Goal: Task Accomplishment & Management: Manage account settings

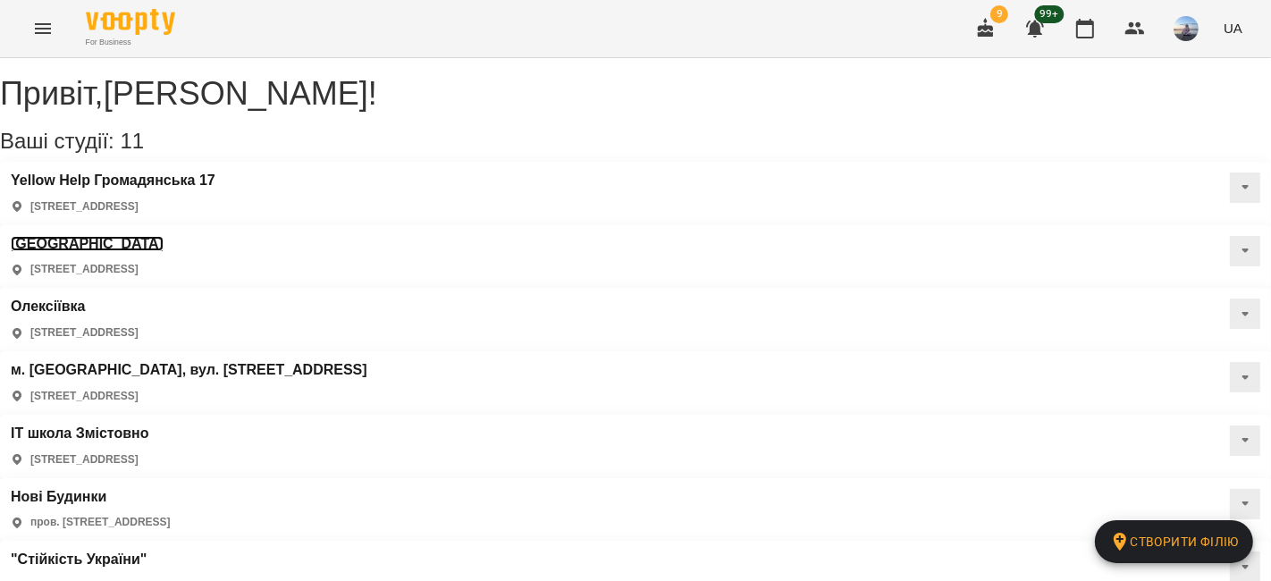
click at [164, 236] on h3 "[GEOGRAPHIC_DATA]" at bounding box center [87, 244] width 153 height 16
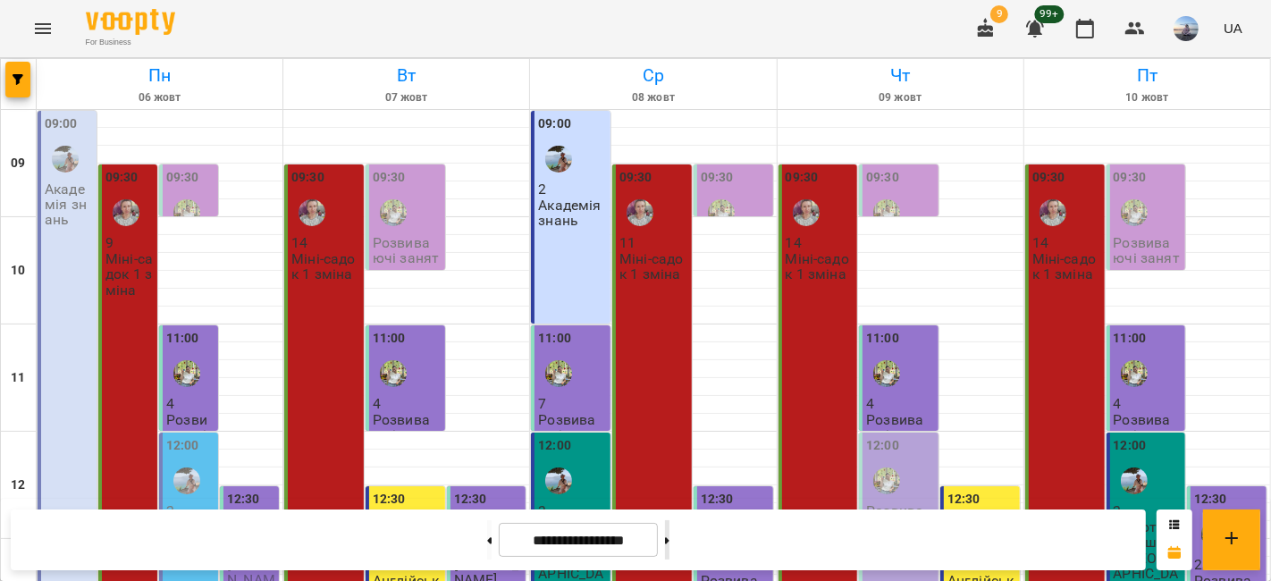
click at [669, 533] on button at bounding box center [667, 539] width 4 height 39
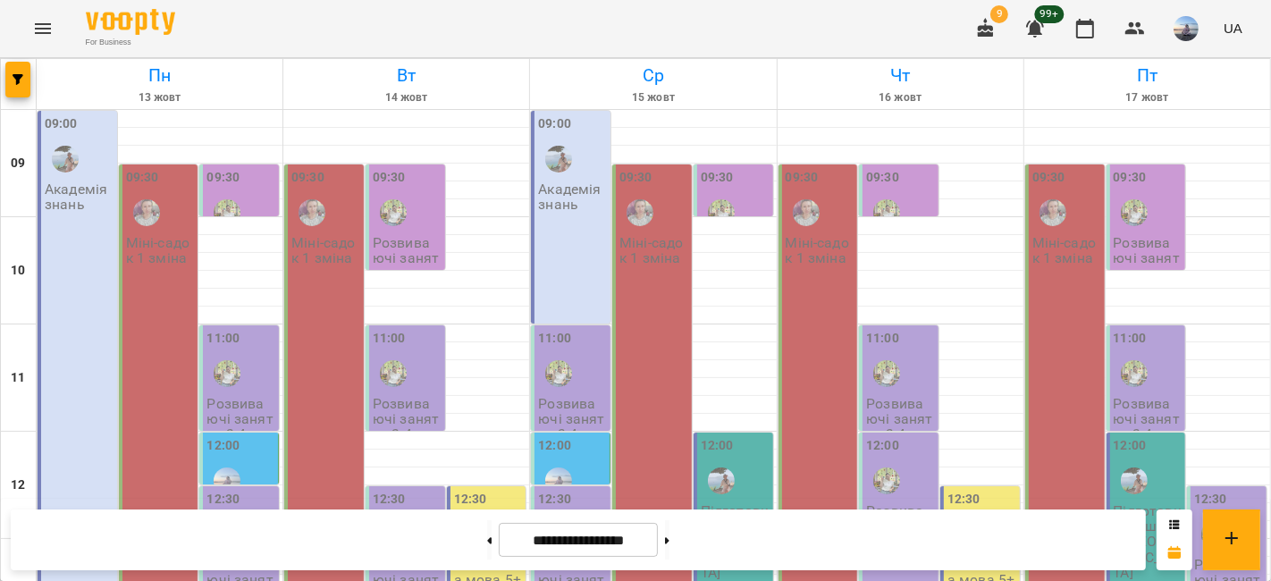
scroll to position [99, 0]
click at [487, 534] on button at bounding box center [489, 539] width 4 height 39
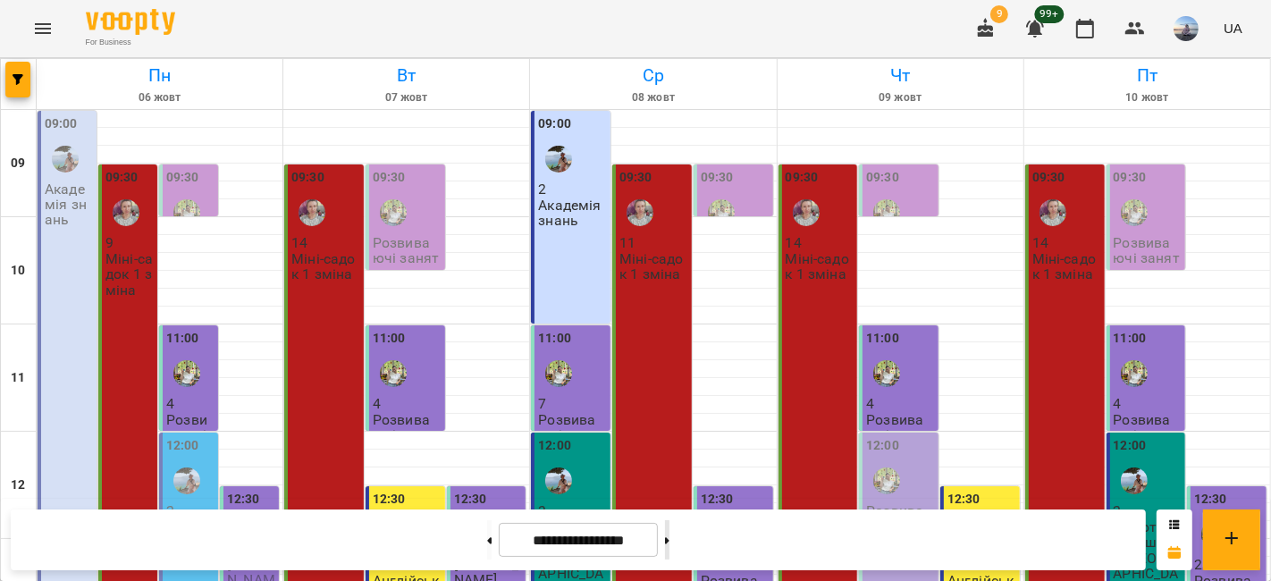
click at [669, 537] on button at bounding box center [667, 539] width 4 height 39
type input "**********"
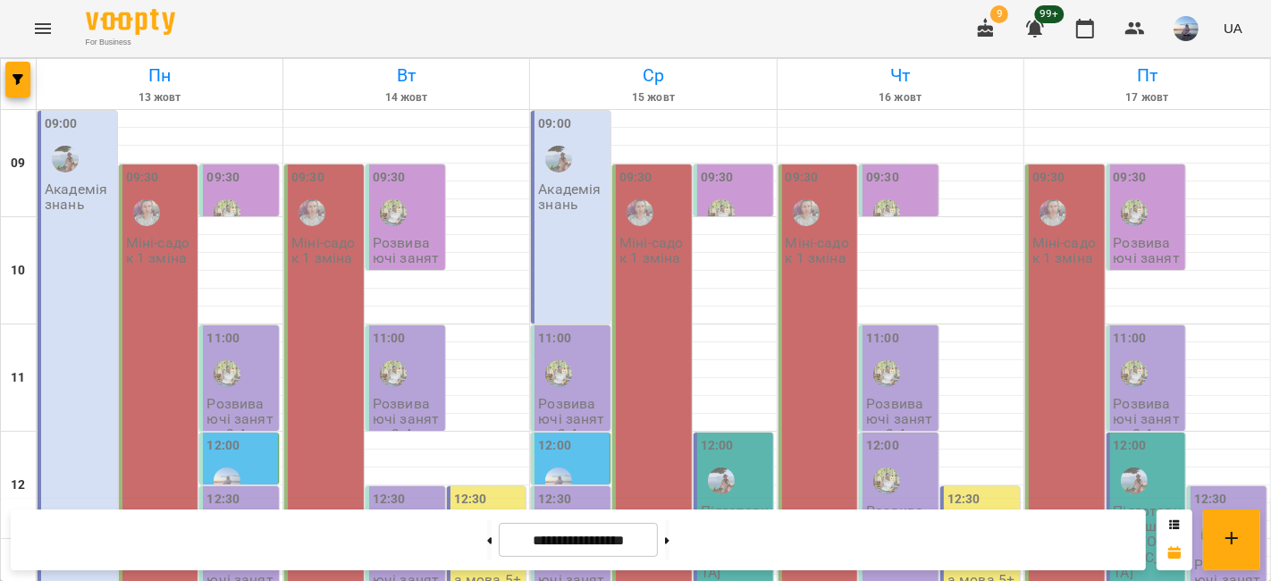
scroll to position [0, 0]
click at [240, 374] on div at bounding box center [226, 373] width 41 height 41
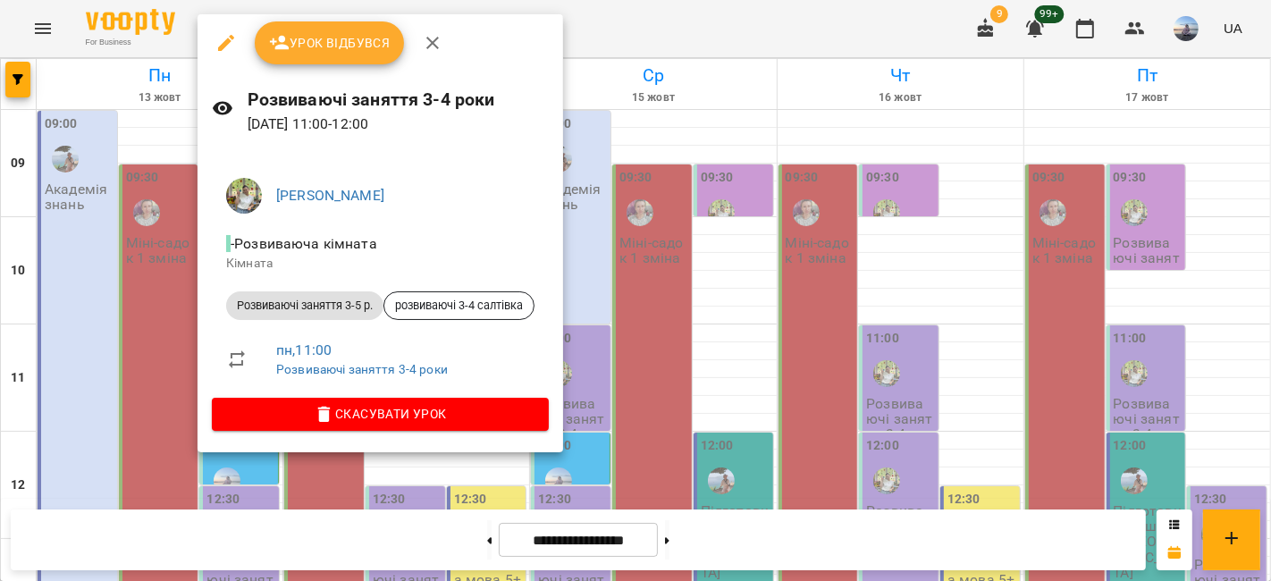
click at [328, 34] on span "Урок відбувся" at bounding box center [330, 42] width 122 height 21
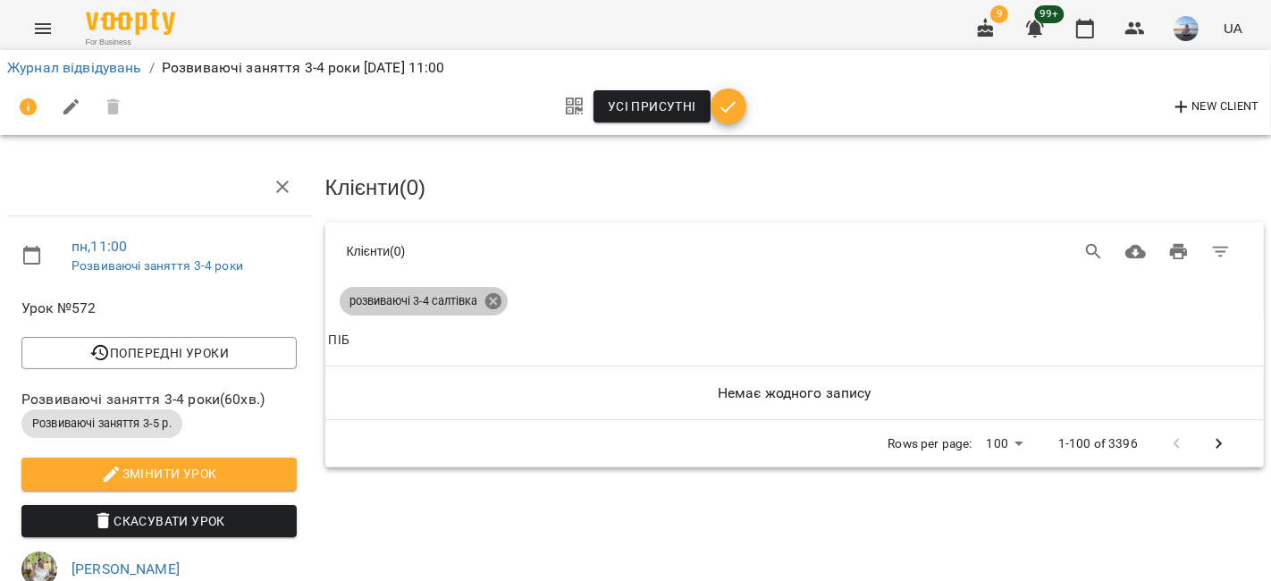
click at [498, 295] on icon at bounding box center [492, 301] width 16 height 16
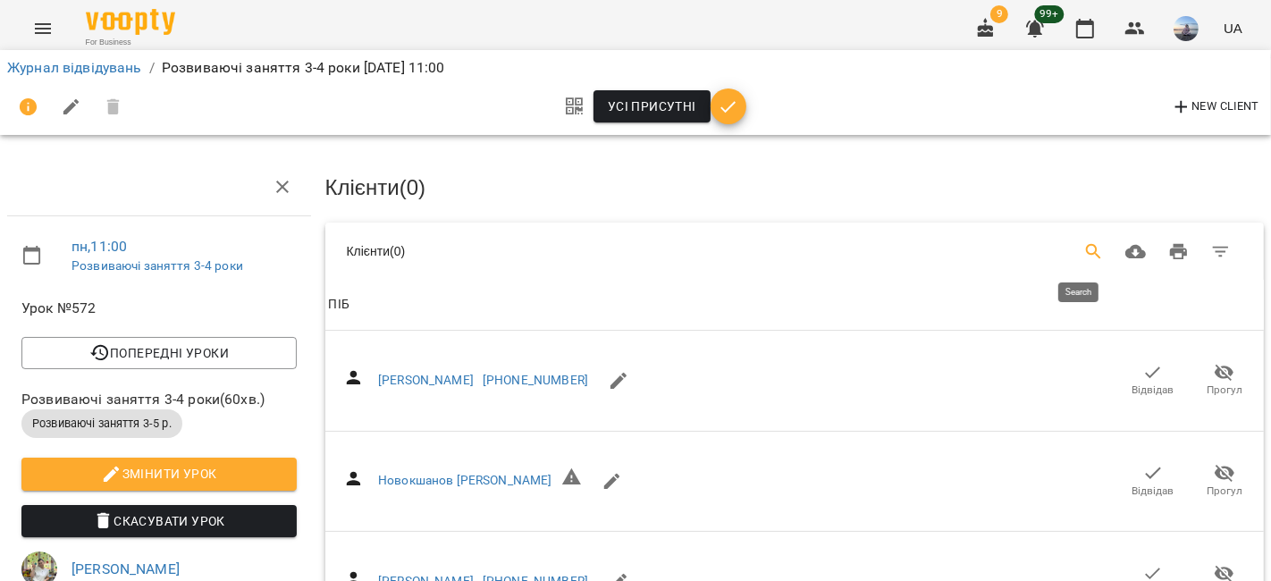
click at [1083, 246] on icon "Search" at bounding box center [1093, 251] width 21 height 21
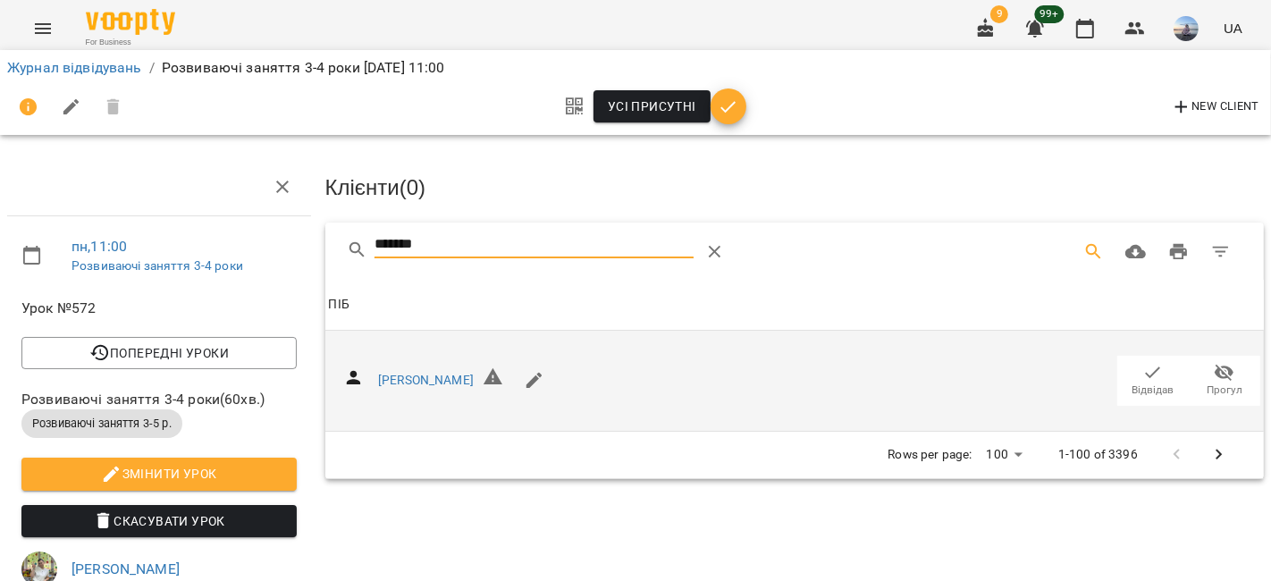
click at [1142, 378] on icon "button" at bounding box center [1152, 372] width 21 height 21
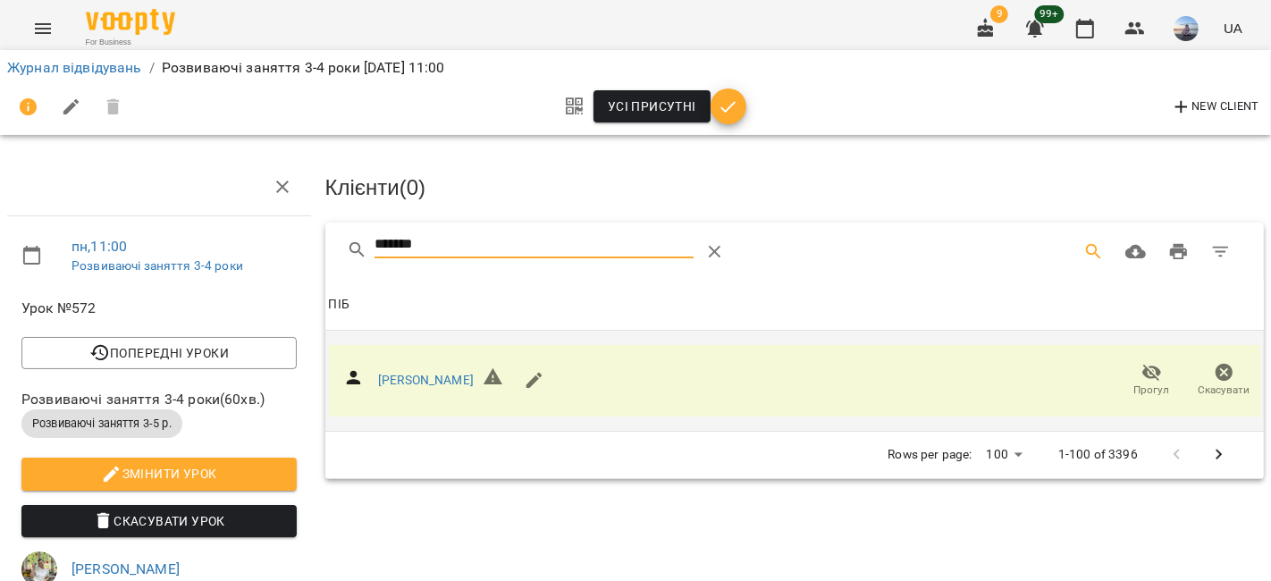
drag, startPoint x: 559, startPoint y: 244, endPoint x: 194, endPoint y: 221, distance: 365.4
click at [194, 221] on div "пн , 11:00 Розвиваючі заняття 3-4 роки Урок №572 Попередні уроки [DATE] 12:30 […" at bounding box center [635, 530] width 1285 height 917
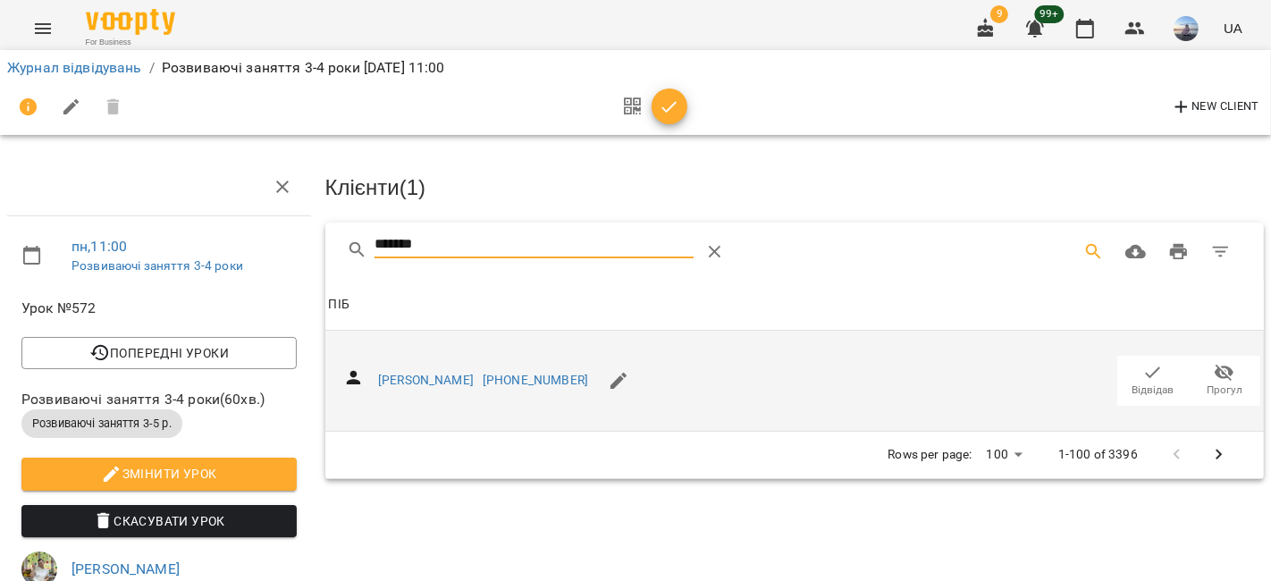
type input "*******"
click at [1128, 371] on span "Відвідав" at bounding box center [1153, 380] width 50 height 36
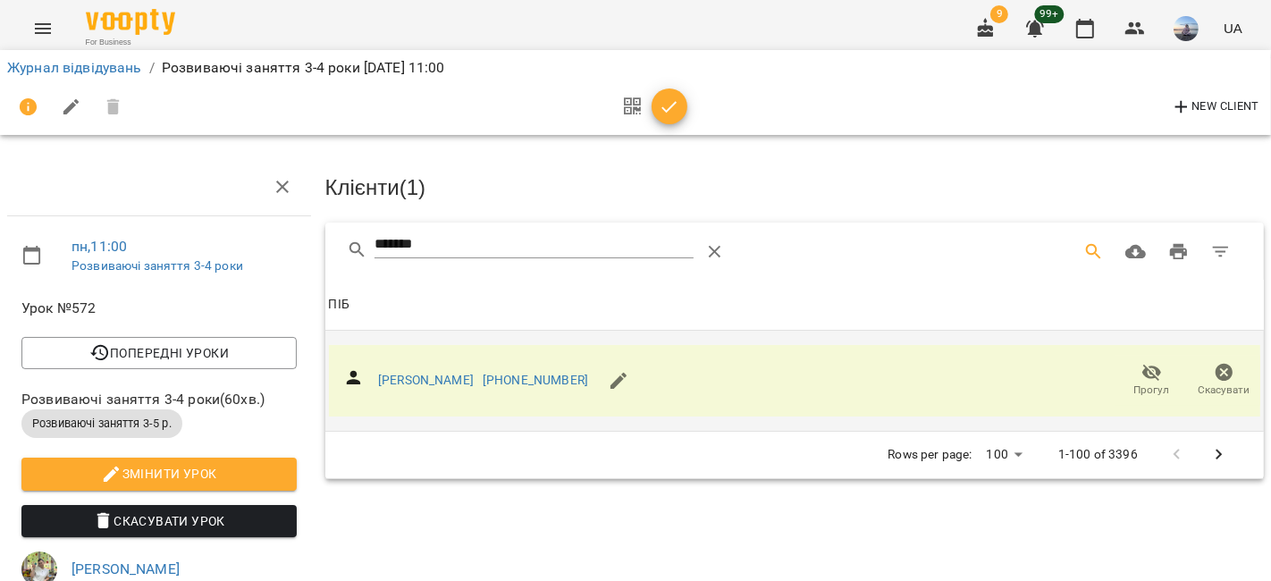
click at [666, 103] on icon "button" at bounding box center [669, 107] width 21 height 21
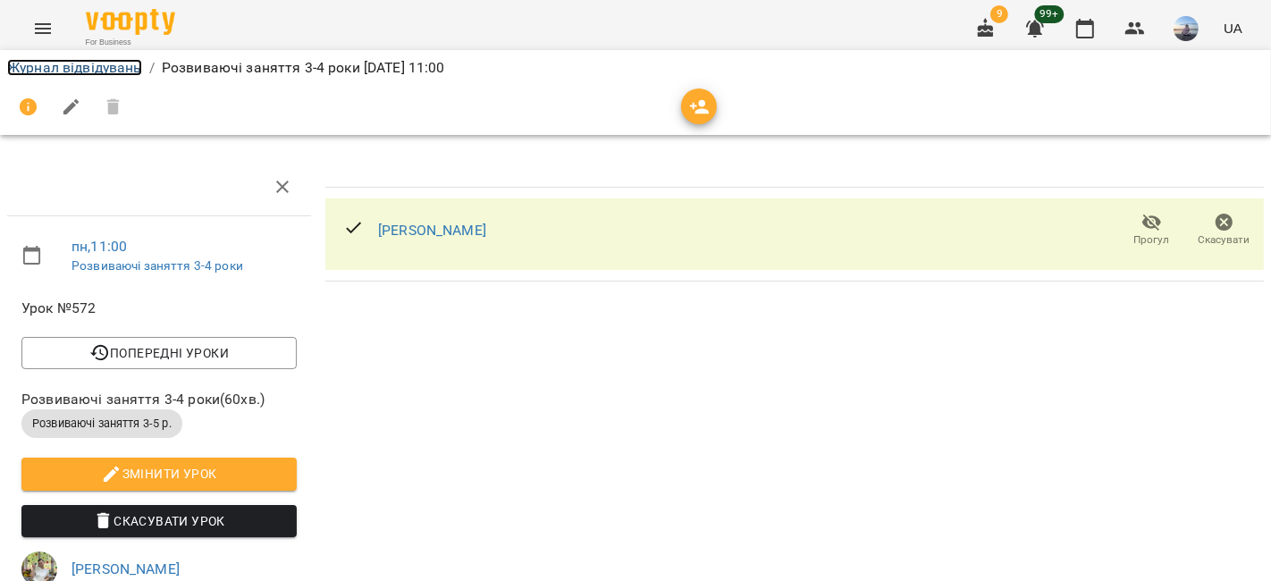
click at [107, 66] on link "Журнал відвідувань" at bounding box center [74, 67] width 135 height 17
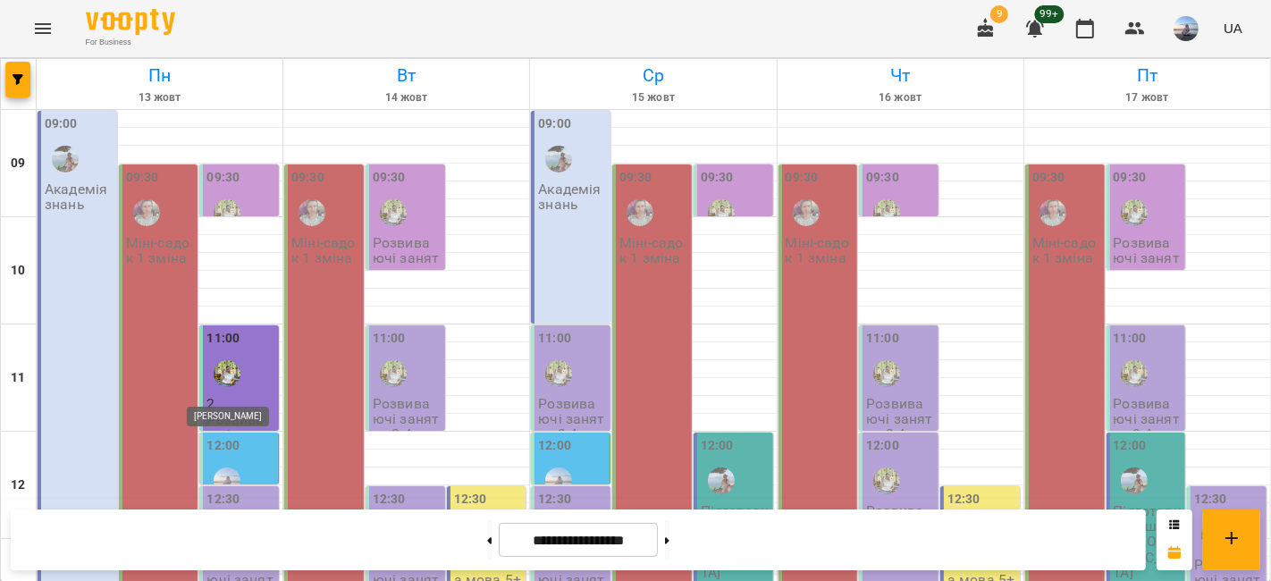
scroll to position [99, 0]
click at [256, 490] on div "12:30" at bounding box center [240, 522] width 69 height 65
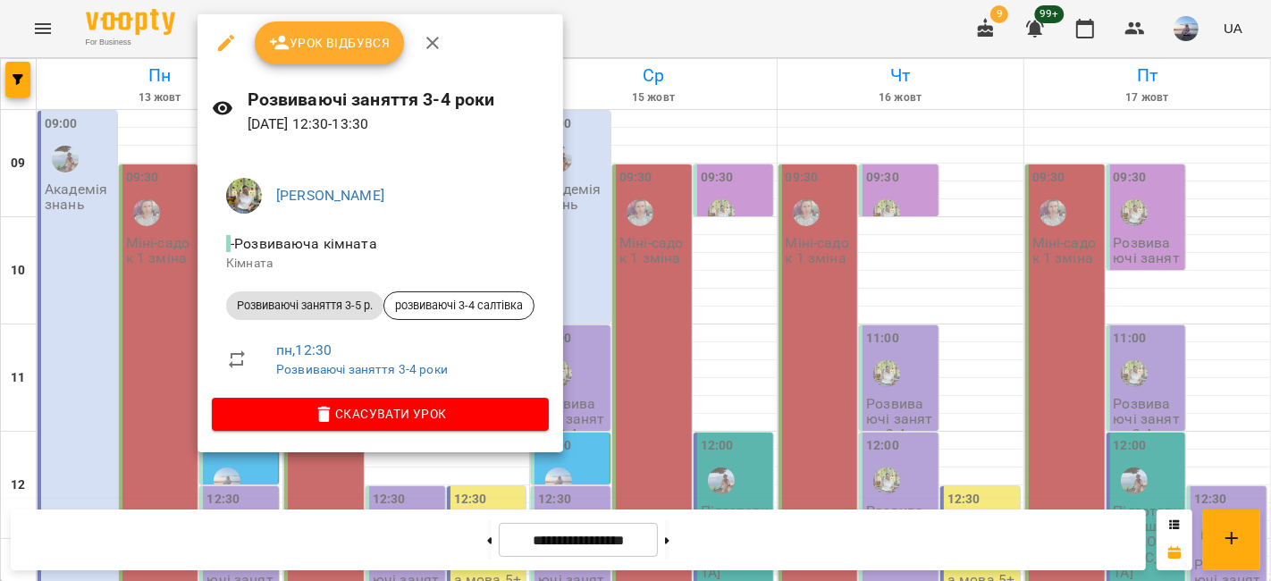
click at [374, 59] on button "Урок відбувся" at bounding box center [330, 42] width 150 height 43
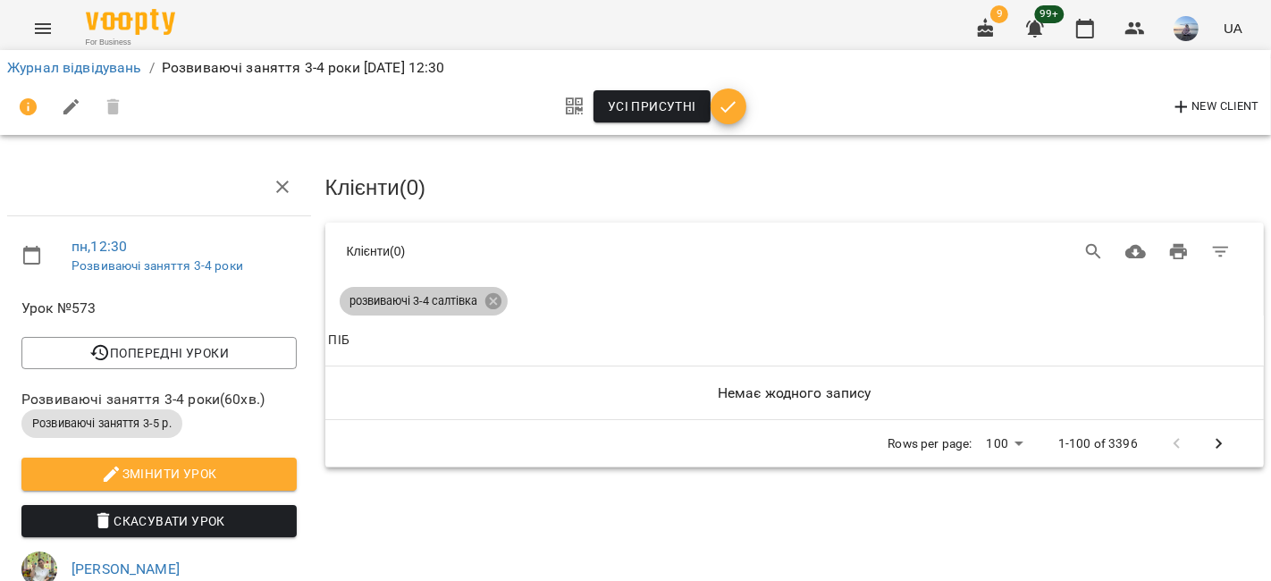
click at [480, 303] on span "розвиваючі 3-4 салтівка" at bounding box center [414, 301] width 149 height 16
click at [490, 301] on icon at bounding box center [493, 301] width 20 height 20
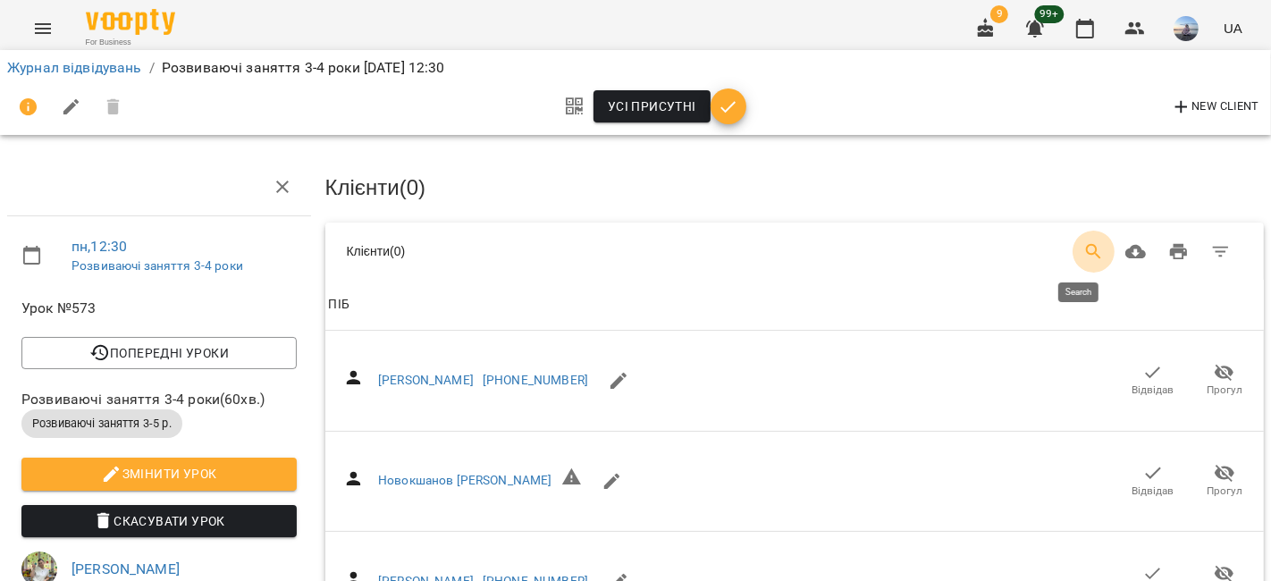
click at [1097, 244] on button "Search" at bounding box center [1093, 252] width 43 height 43
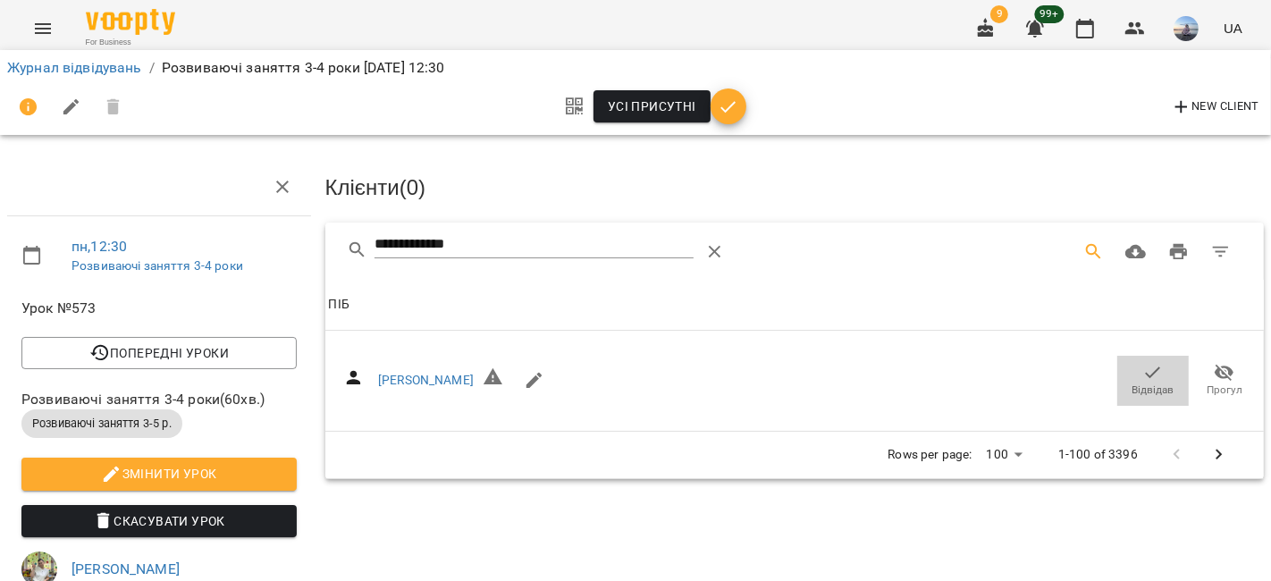
drag, startPoint x: 1110, startPoint y: 385, endPoint x: 630, endPoint y: 264, distance: 495.1
click at [1117, 384] on button "Відвідав" at bounding box center [1152, 381] width 71 height 50
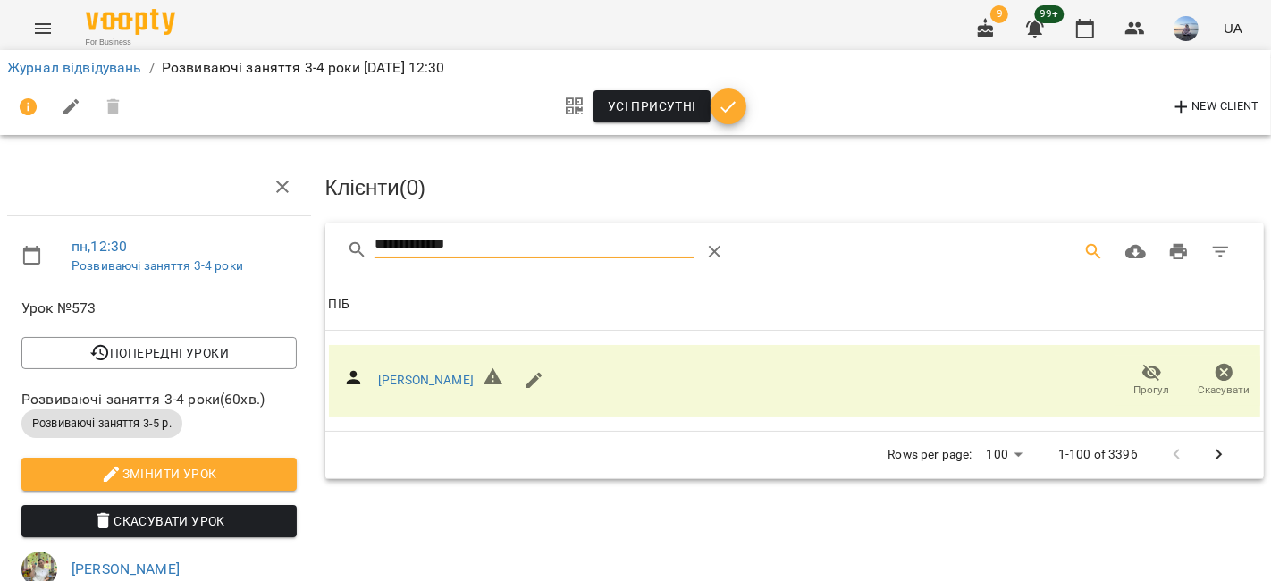
drag, startPoint x: 579, startPoint y: 238, endPoint x: 245, endPoint y: 250, distance: 334.5
click at [245, 250] on div "**********" at bounding box center [635, 530] width 1285 height 917
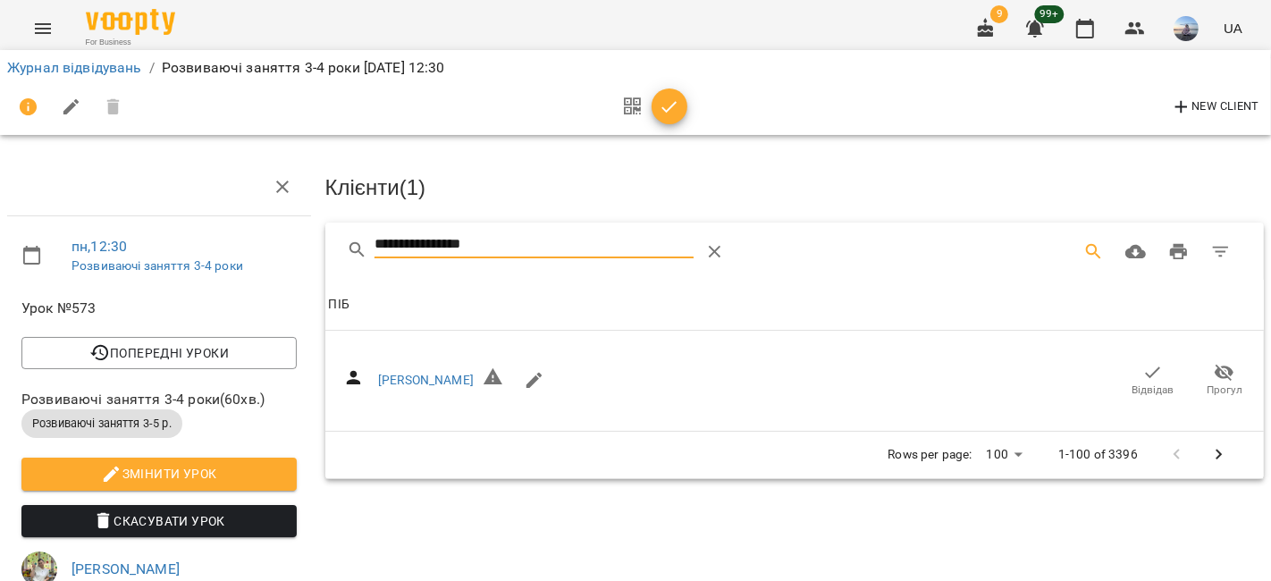
click at [1142, 369] on icon "button" at bounding box center [1152, 372] width 21 height 21
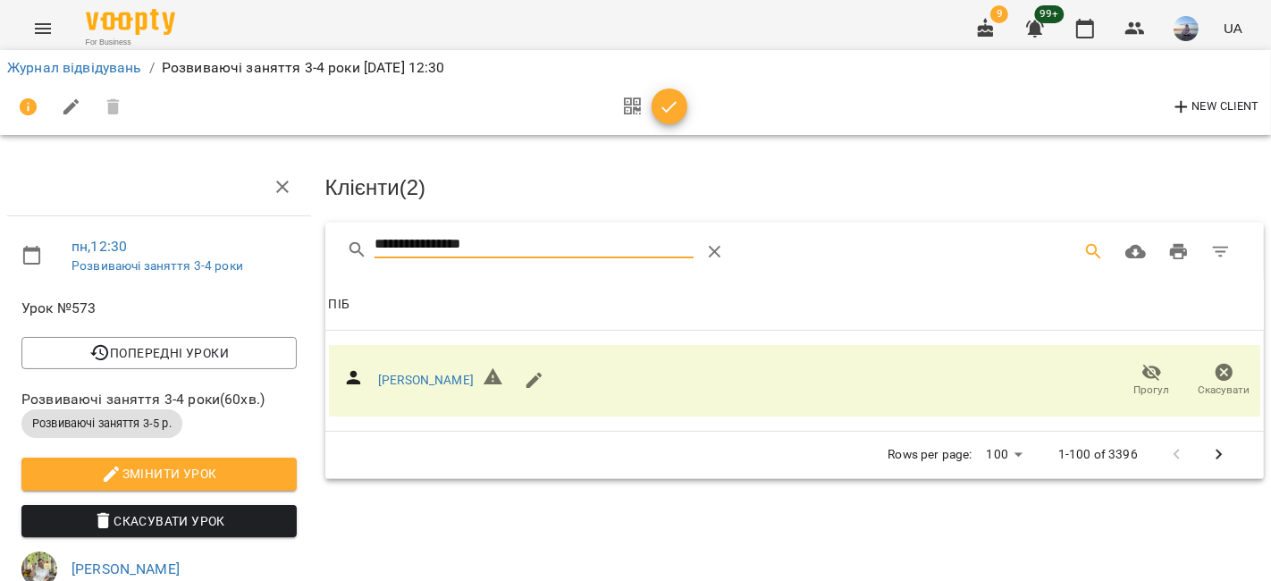
drag, startPoint x: 534, startPoint y: 243, endPoint x: 310, endPoint y: 231, distance: 223.8
click at [313, 231] on div "**********" at bounding box center [635, 554] width 1285 height 964
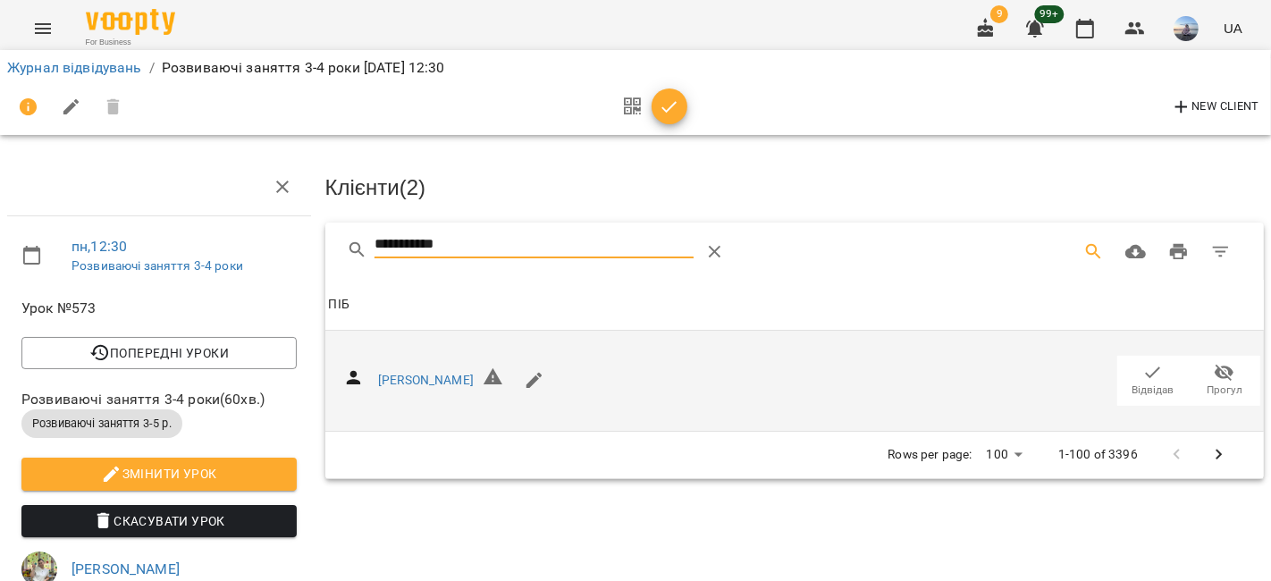
type input "**********"
click at [1146, 366] on icon "button" at bounding box center [1152, 372] width 21 height 21
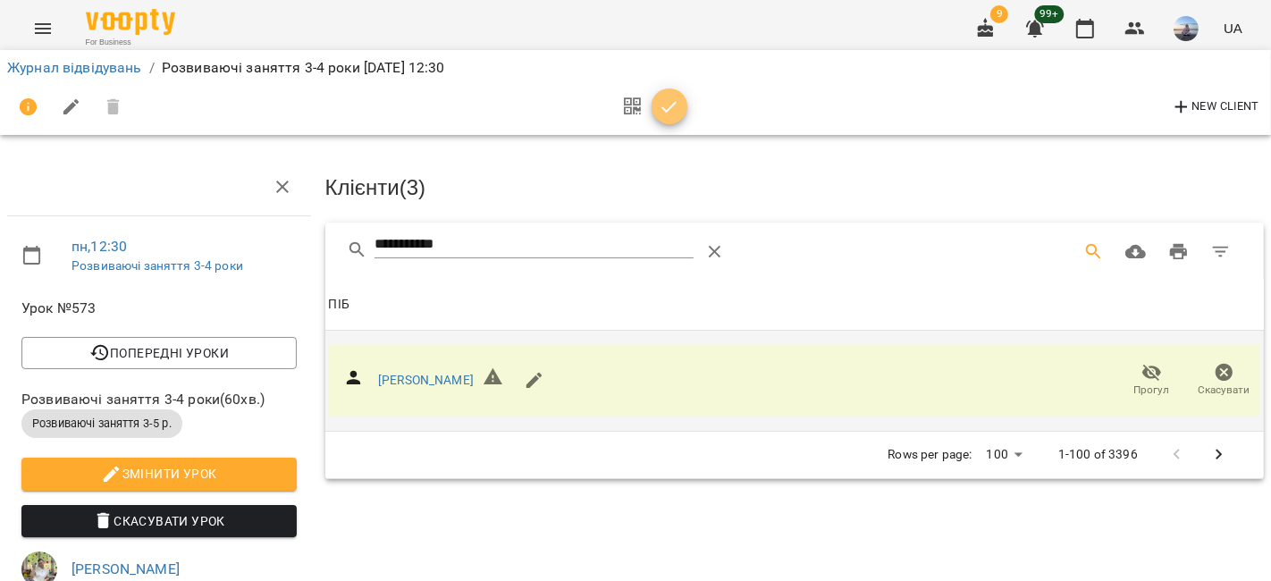
click at [664, 105] on icon "button" at bounding box center [669, 107] width 21 height 21
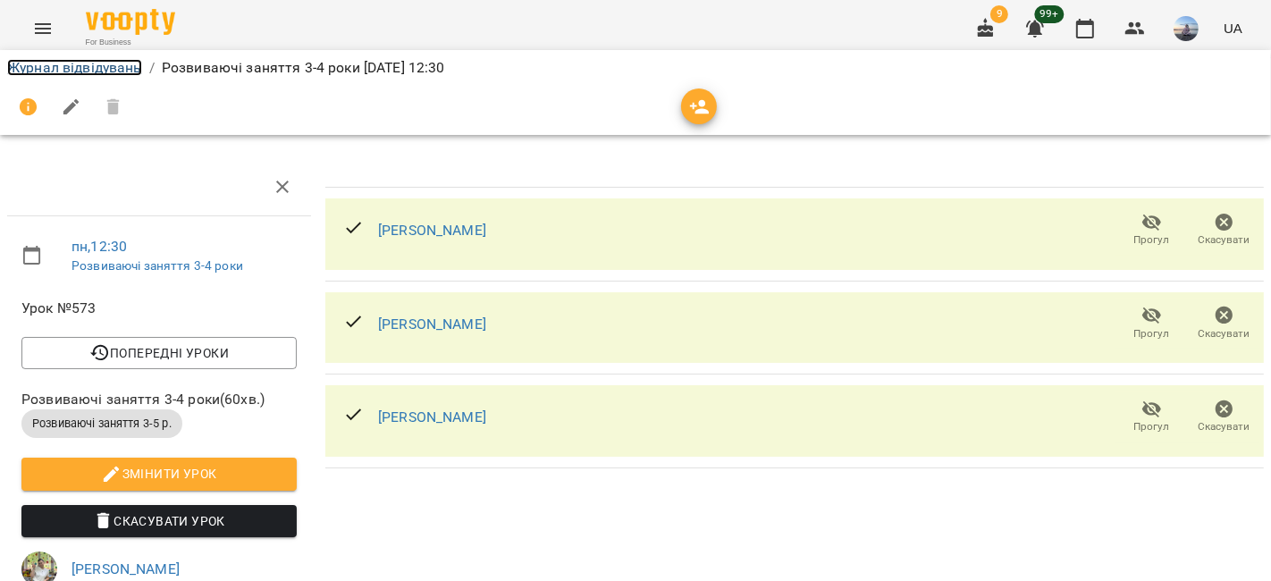
click at [114, 61] on link "Журнал відвідувань" at bounding box center [74, 67] width 135 height 17
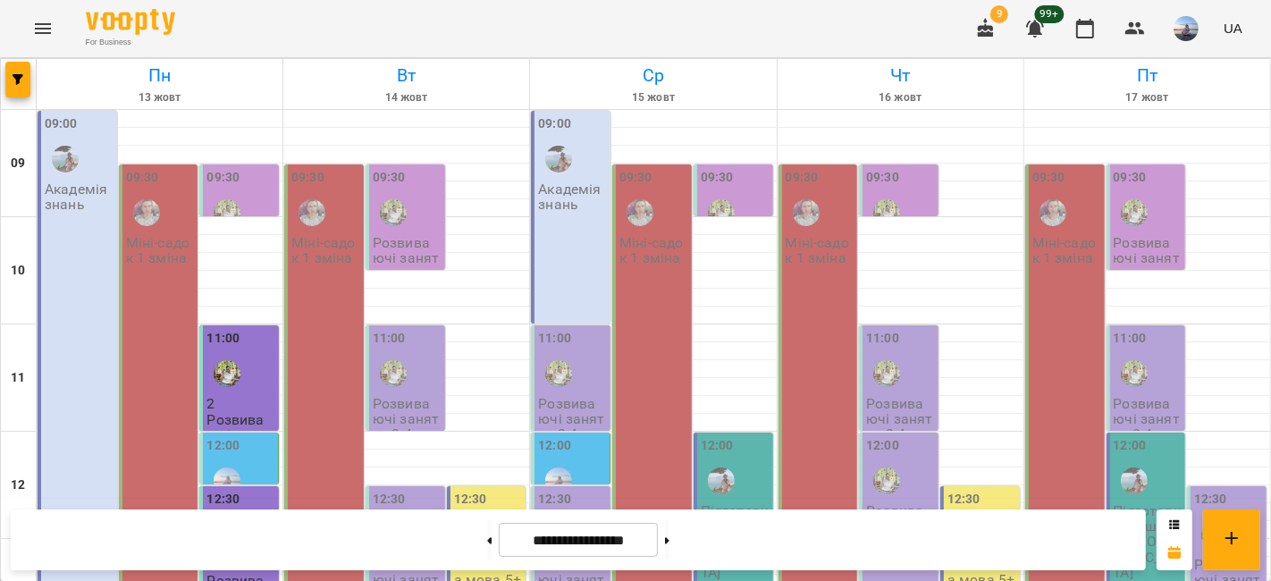
click at [176, 198] on div "09:30" at bounding box center [160, 200] width 69 height 65
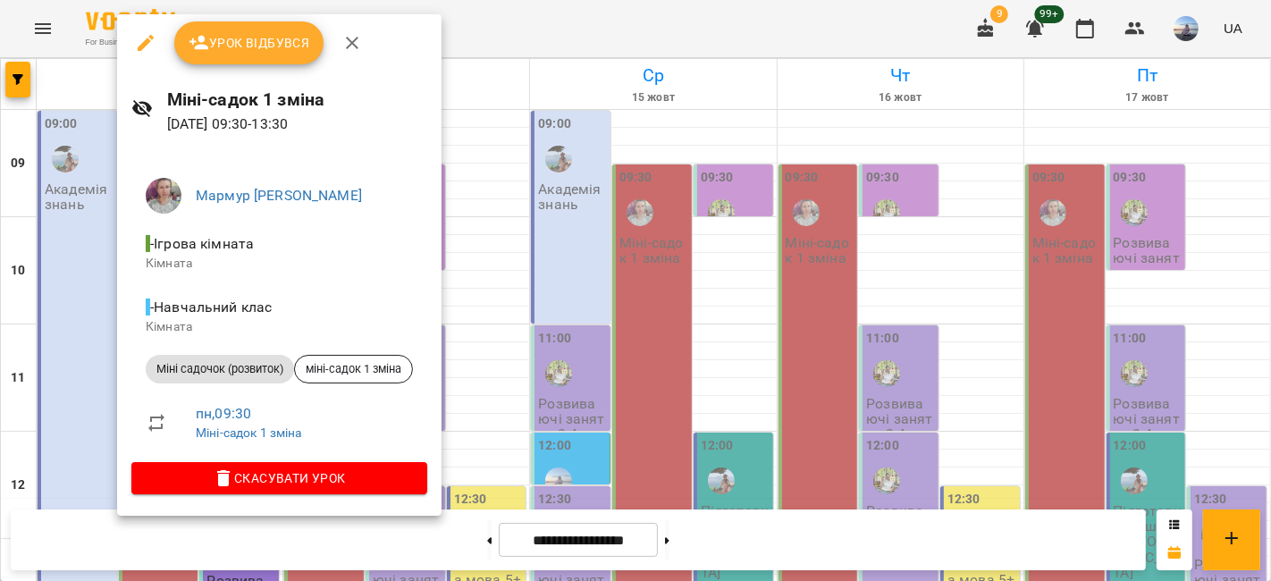
click at [222, 45] on span "Урок відбувся" at bounding box center [250, 42] width 122 height 21
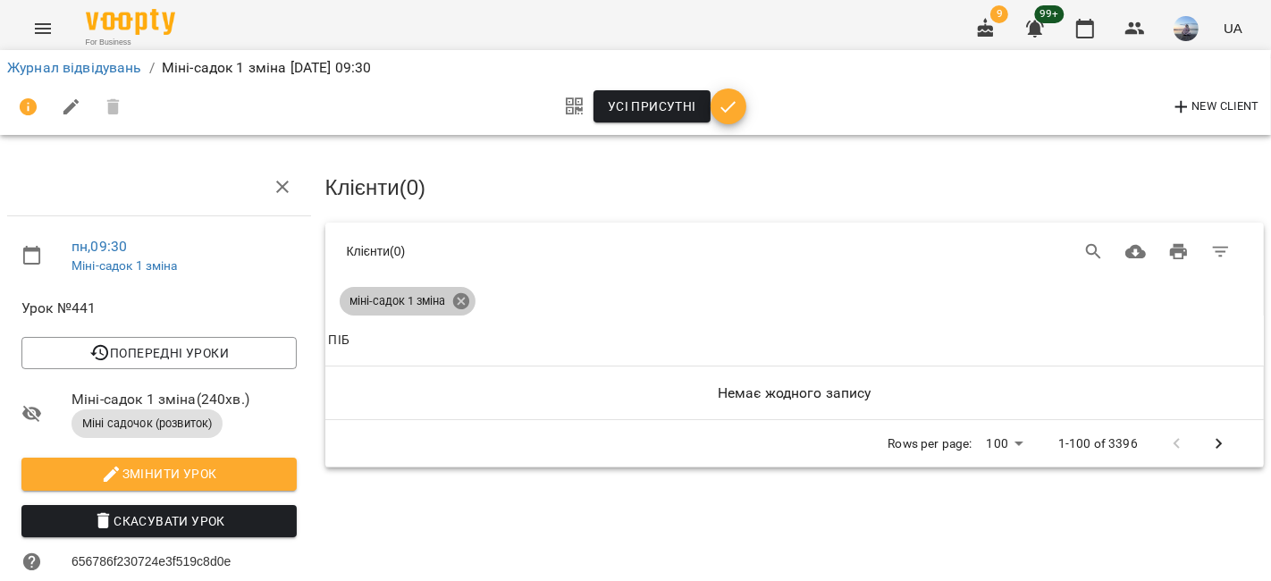
click at [466, 297] on icon at bounding box center [460, 301] width 16 height 16
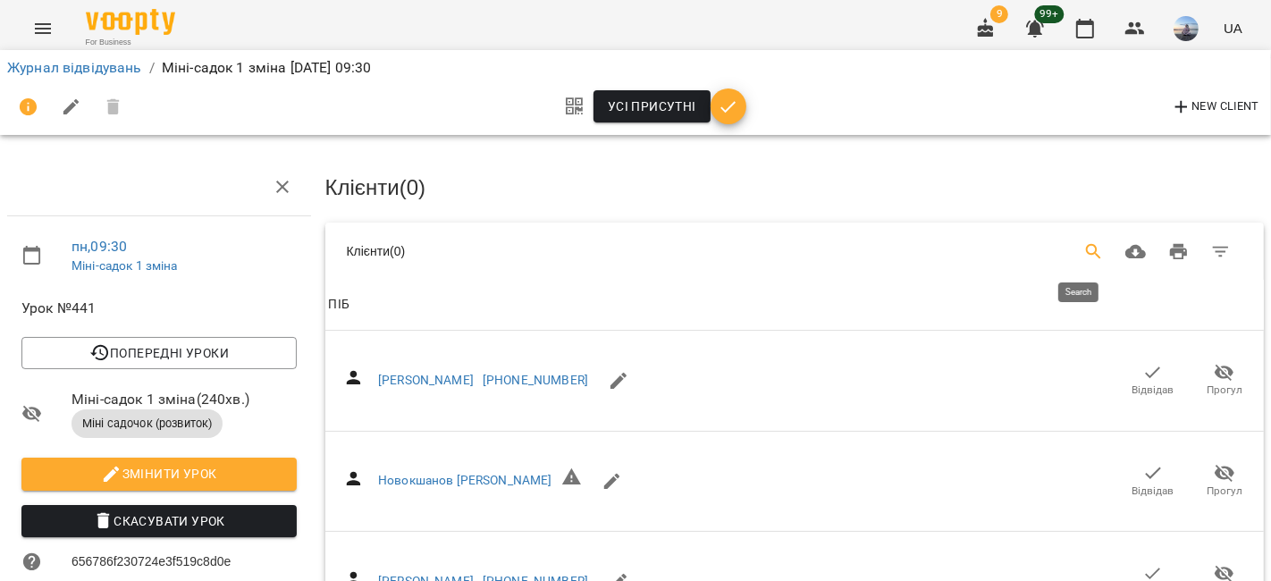
click at [1083, 246] on icon "Search" at bounding box center [1093, 251] width 21 height 21
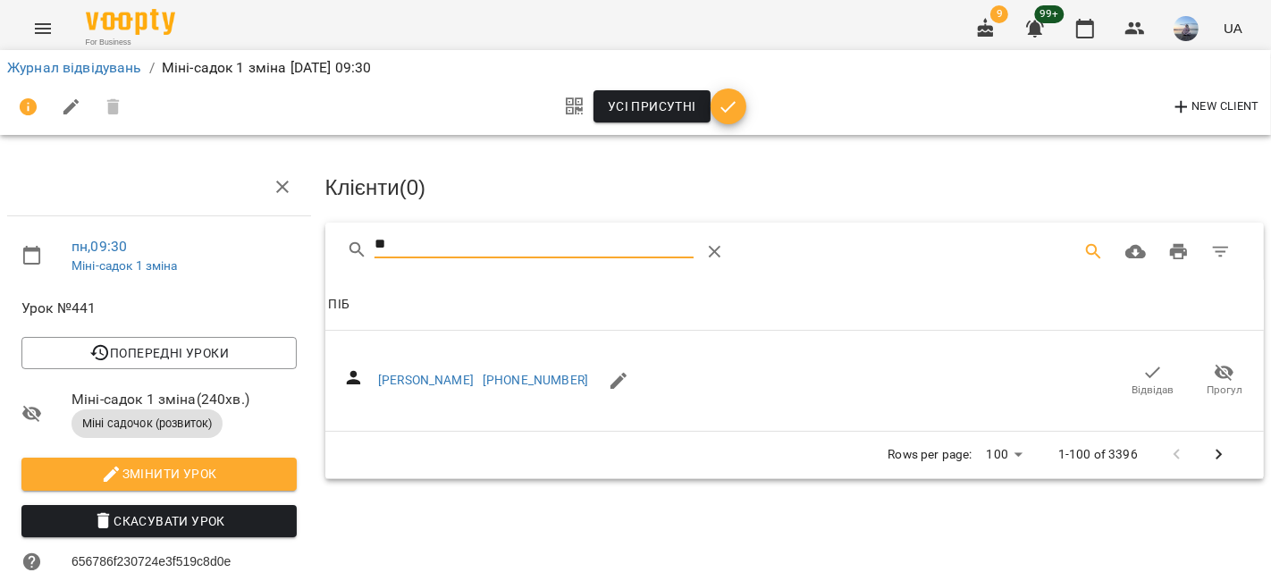
drag, startPoint x: 1136, startPoint y: 366, endPoint x: 622, endPoint y: 309, distance: 516.9
click at [1142, 362] on icon "button" at bounding box center [1152, 372] width 21 height 21
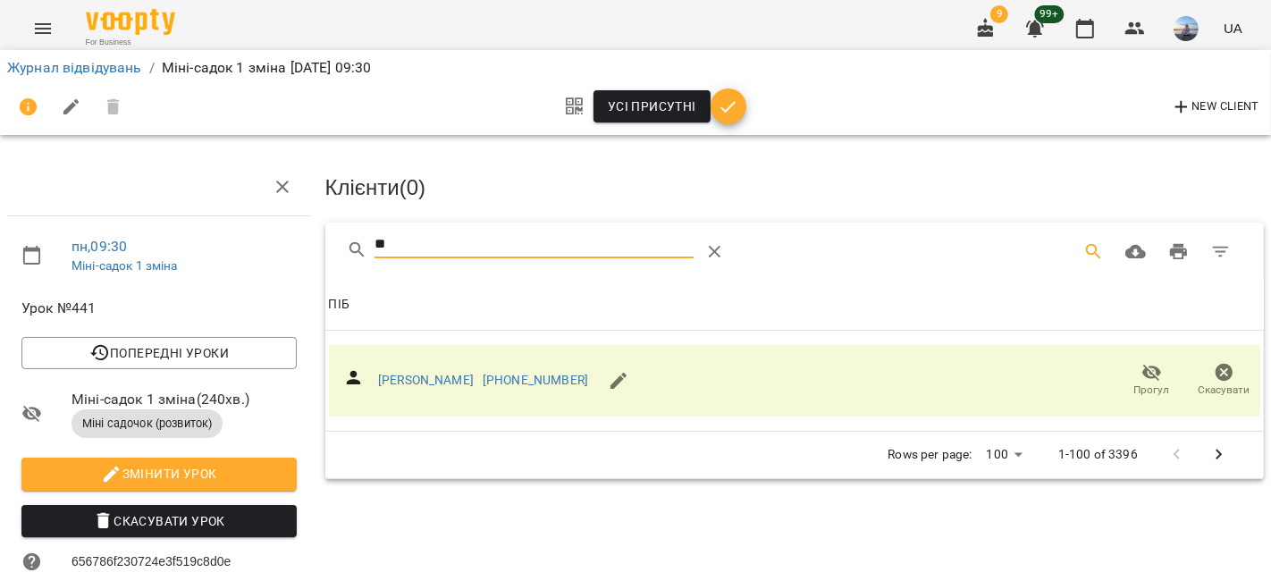
drag, startPoint x: 450, startPoint y: 248, endPoint x: 234, endPoint y: 248, distance: 216.3
click at [234, 249] on div "пн , 09:30 Міні-садок 1 зміна Урок №441 Попередні уроки [DATE] 09:30 [DATE] 09:…" at bounding box center [635, 535] width 1285 height 927
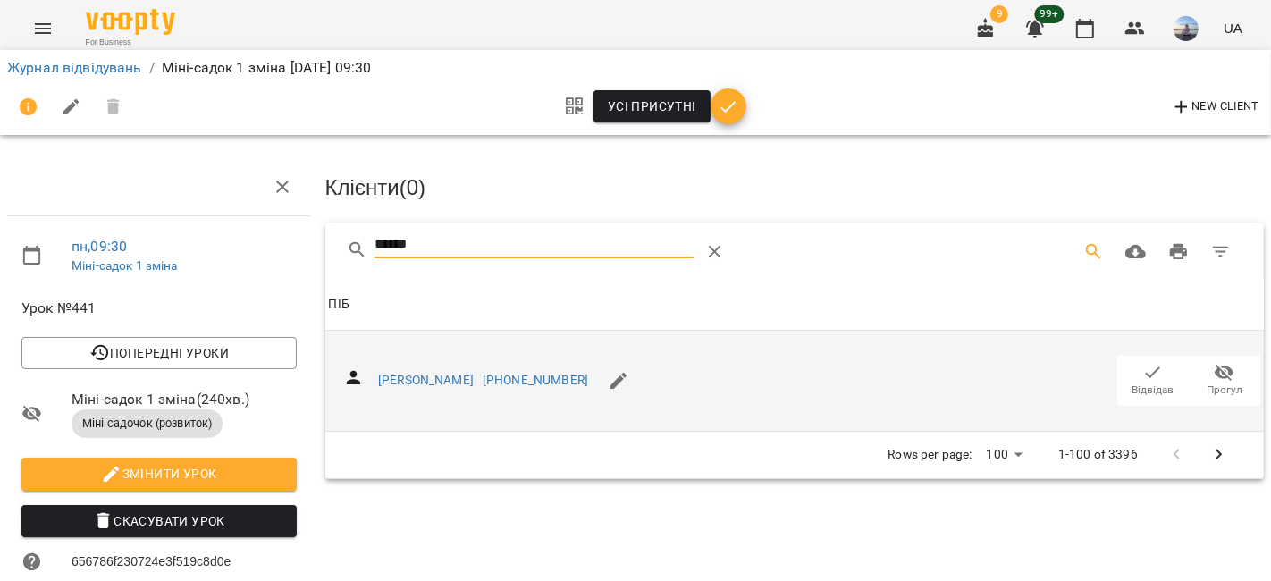
click at [1143, 383] on span "Відвідав" at bounding box center [1153, 390] width 42 height 15
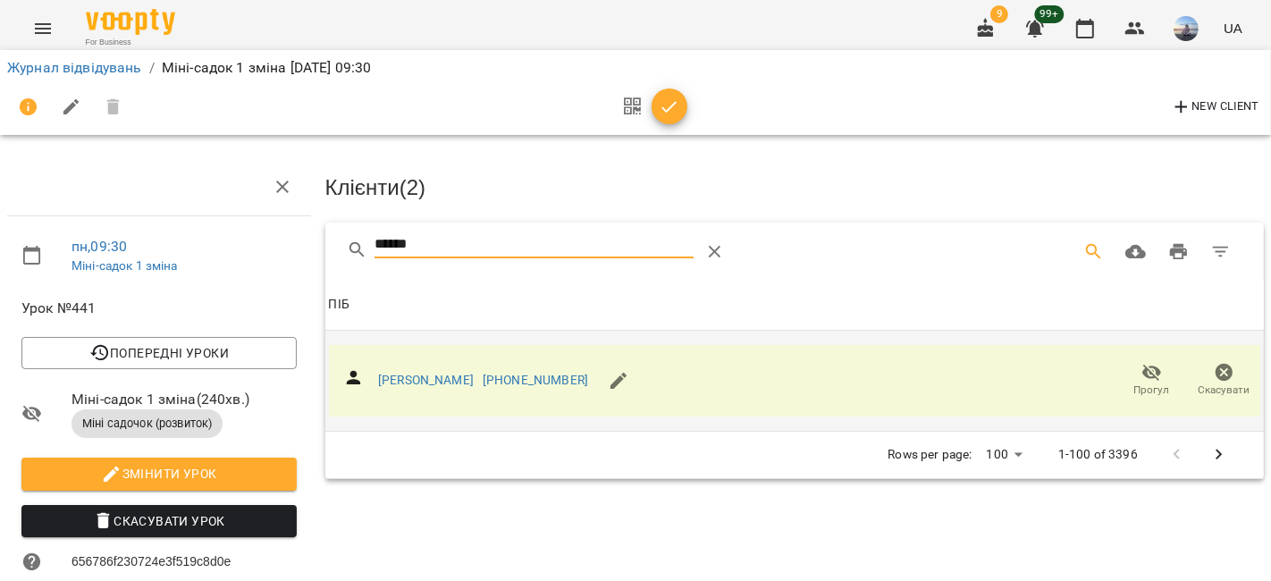
drag, startPoint x: 451, startPoint y: 237, endPoint x: 198, endPoint y: 241, distance: 253.0
click at [198, 248] on div "пн , 09:30 Міні-садок 1 зміна Урок №441 Попередні уроки [DATE] 09:30 [DATE] 09:…" at bounding box center [635, 558] width 1285 height 973
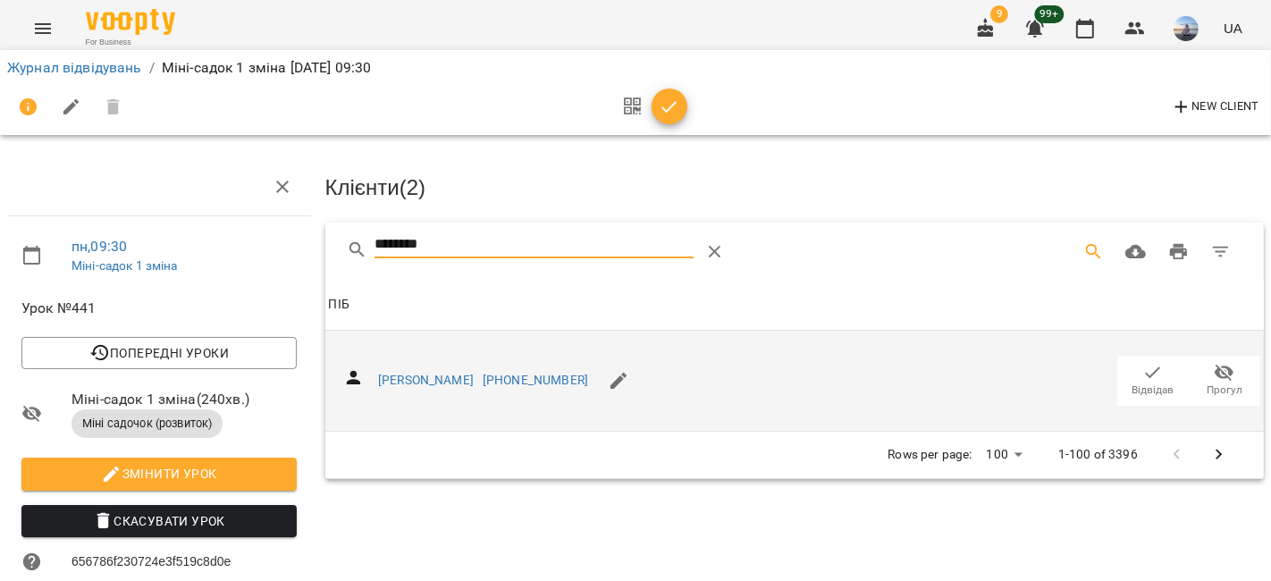
click at [1162, 372] on span "Відвідав" at bounding box center [1153, 380] width 50 height 36
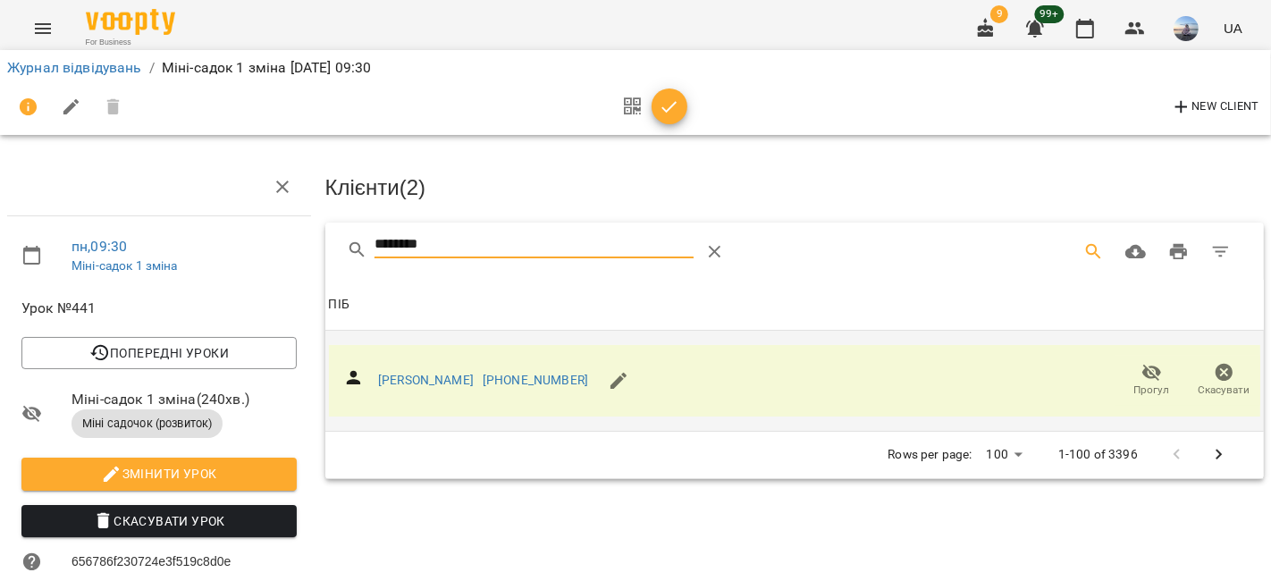
drag, startPoint x: 542, startPoint y: 243, endPoint x: 181, endPoint y: 223, distance: 362.5
click at [181, 223] on div "пн , 09:30 Міні-садок 1 зміна Урок №441 Попередні уроки [DATE] 09:30 [DATE] 09:…" at bounding box center [635, 558] width 1285 height 973
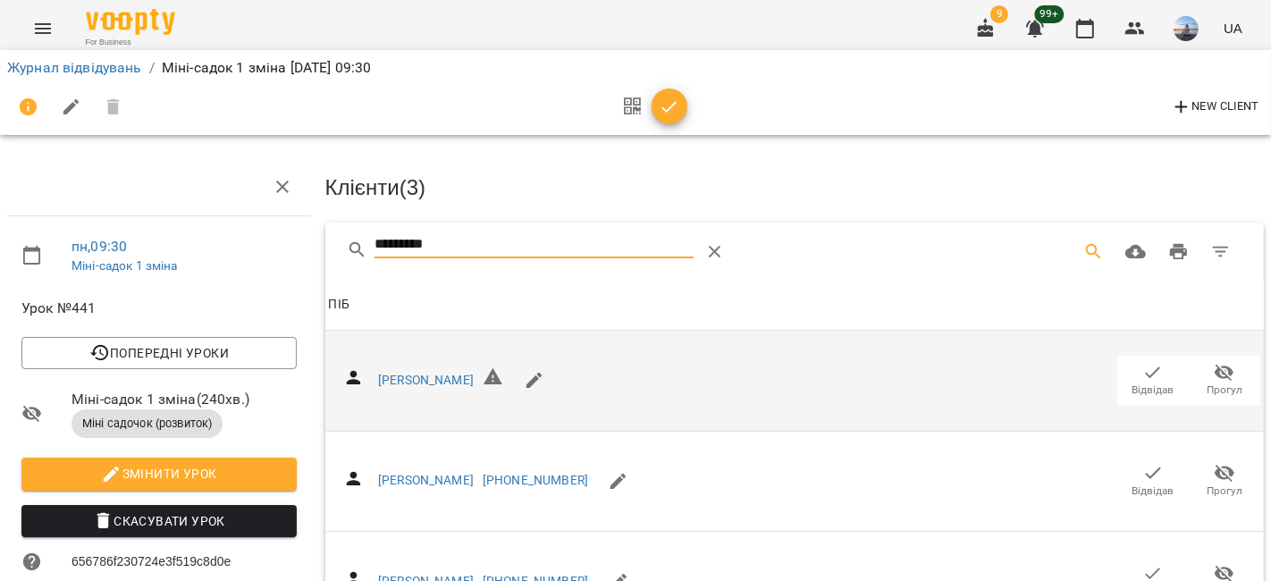
click at [1142, 366] on icon "button" at bounding box center [1152, 372] width 21 height 21
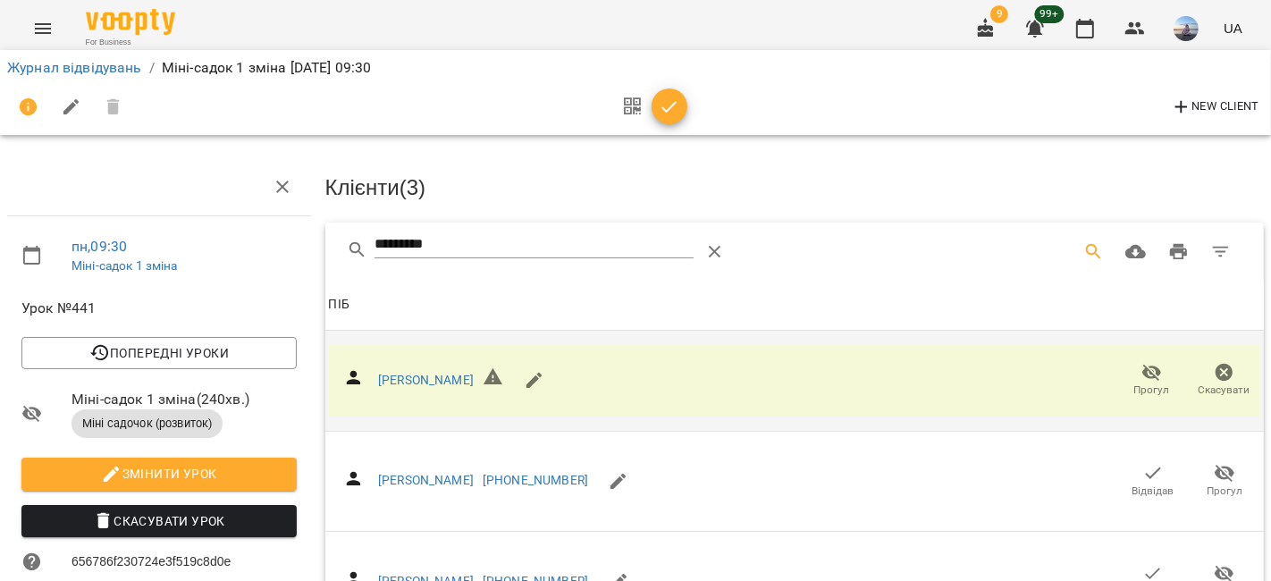
drag, startPoint x: 474, startPoint y: 238, endPoint x: 248, endPoint y: 242, distance: 226.1
click at [248, 242] on div "пн , 09:30 Міні-садок 1 зміна Урок №441 Попередні уроки [DATE] 09:30 [DATE] 09:…" at bounding box center [635, 558] width 1285 height 973
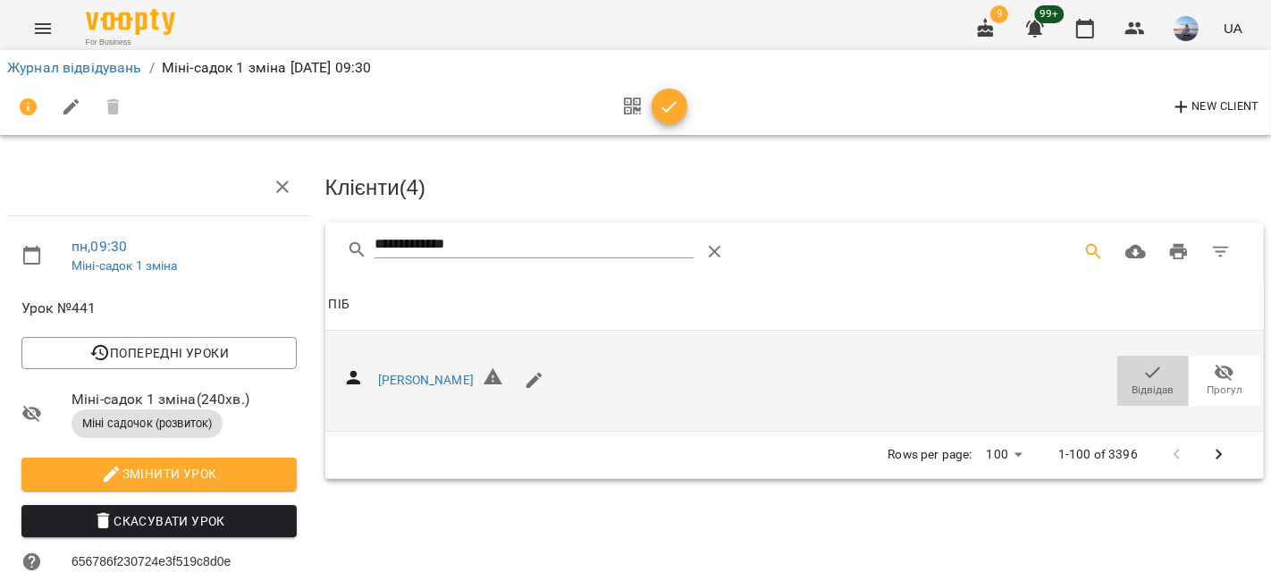
click at [1136, 388] on span "Відвідав" at bounding box center [1153, 390] width 42 height 15
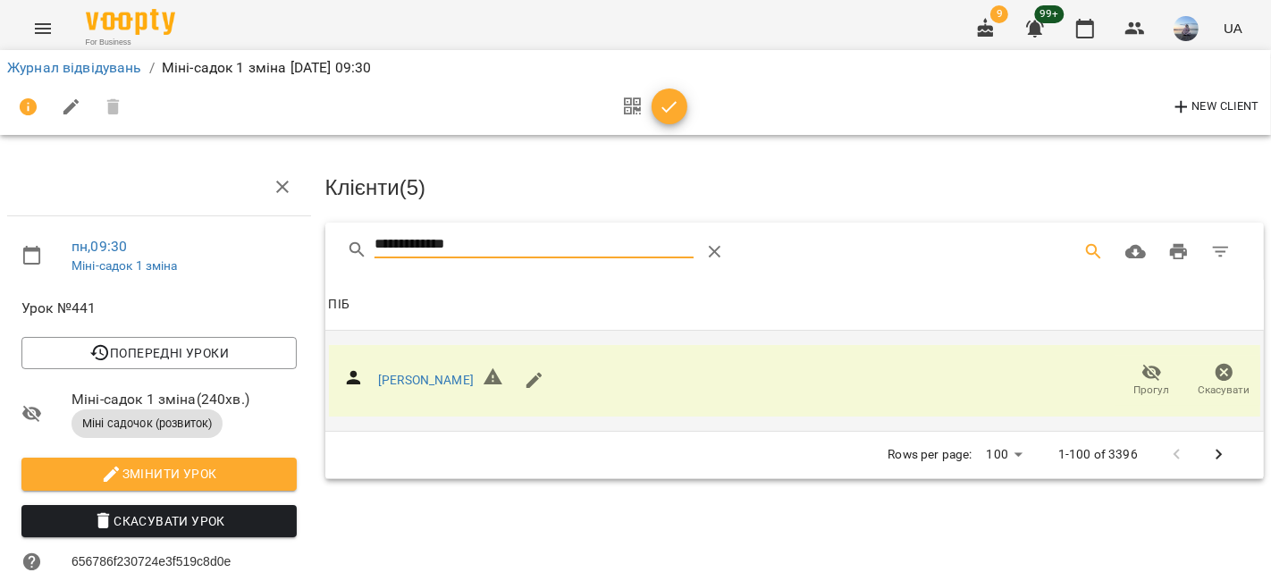
drag, startPoint x: 501, startPoint y: 240, endPoint x: 320, endPoint y: 254, distance: 182.0
click at [322, 254] on div "**********" at bounding box center [795, 350] width 946 height 263
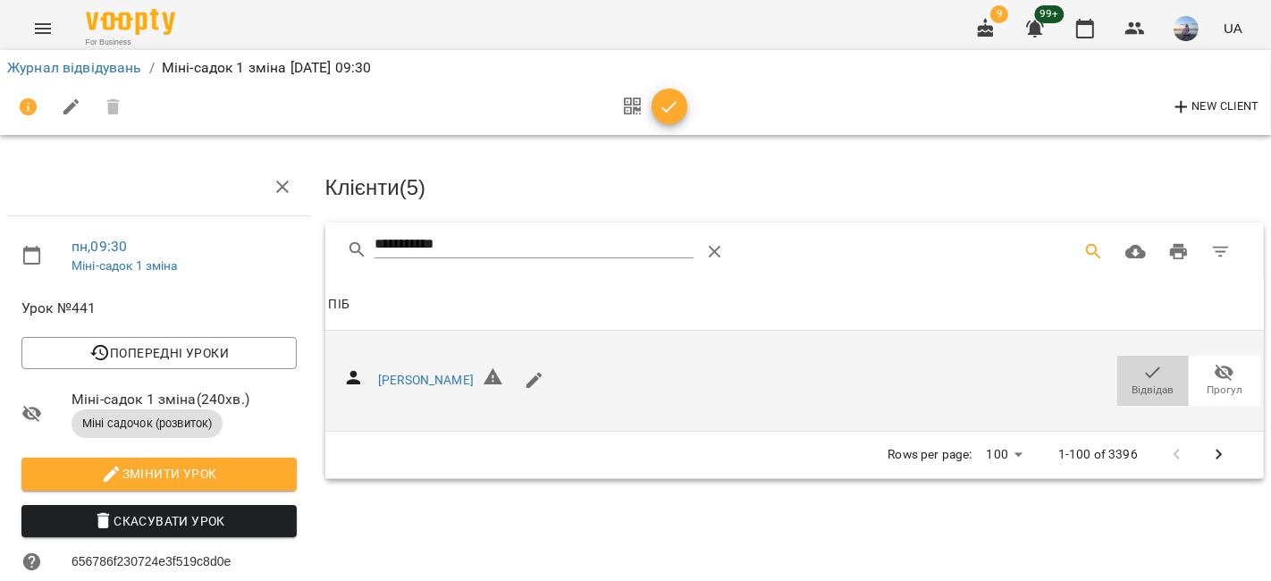
click at [1144, 376] on icon "button" at bounding box center [1152, 372] width 21 height 21
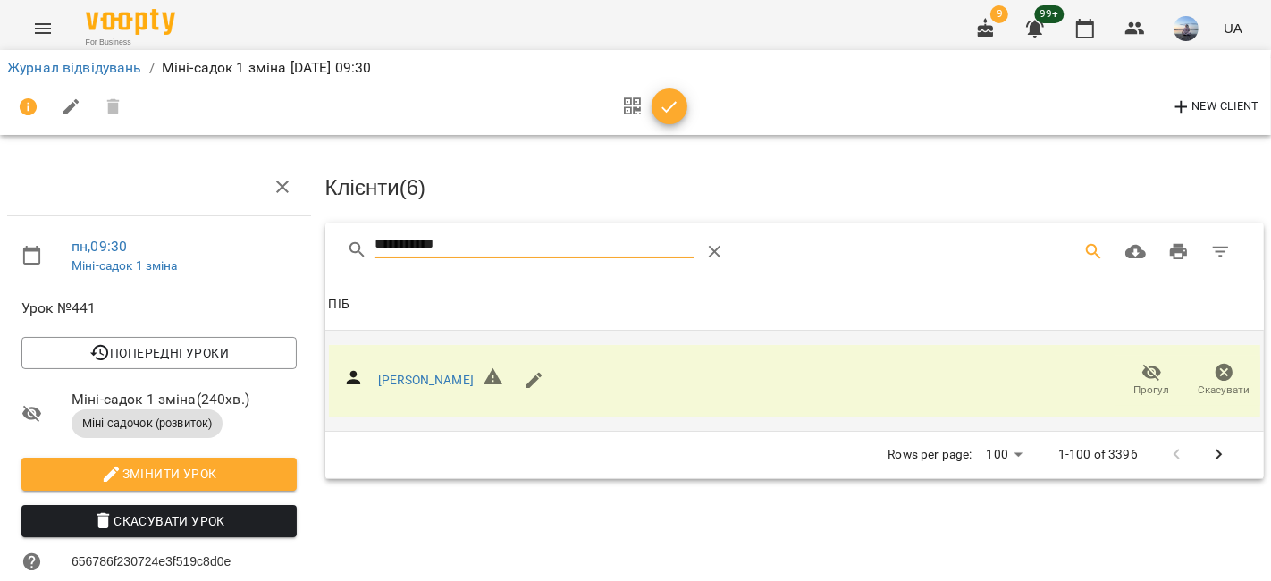
drag, startPoint x: 539, startPoint y: 247, endPoint x: 218, endPoint y: 233, distance: 321.1
click at [218, 233] on div "**********" at bounding box center [635, 558] width 1285 height 973
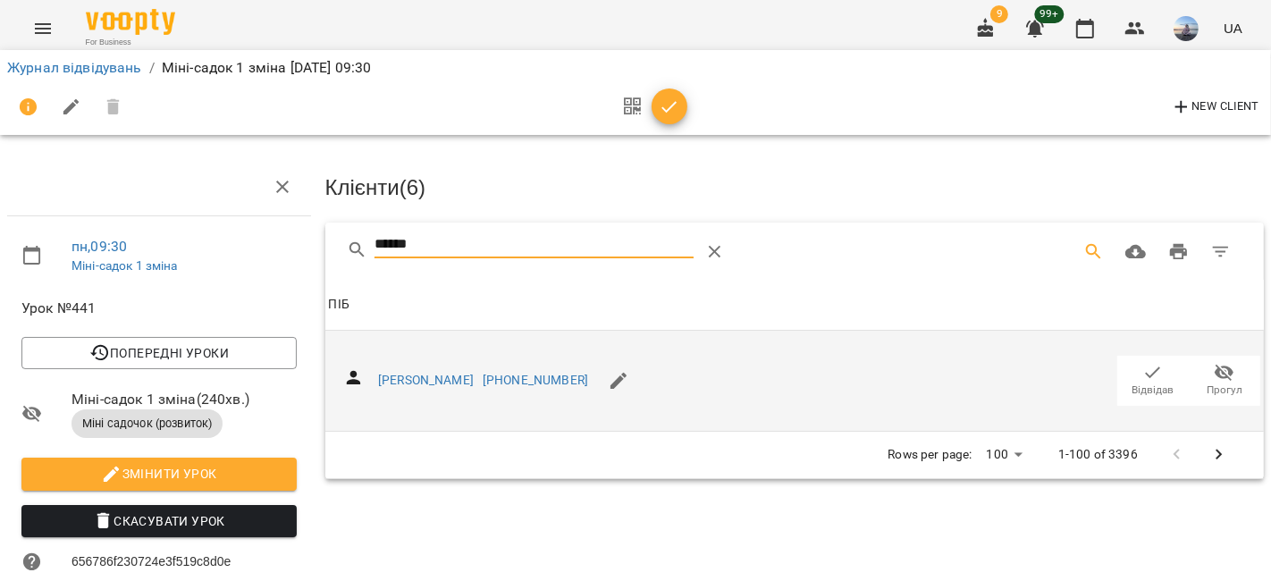
click at [1142, 368] on icon "button" at bounding box center [1152, 372] width 21 height 21
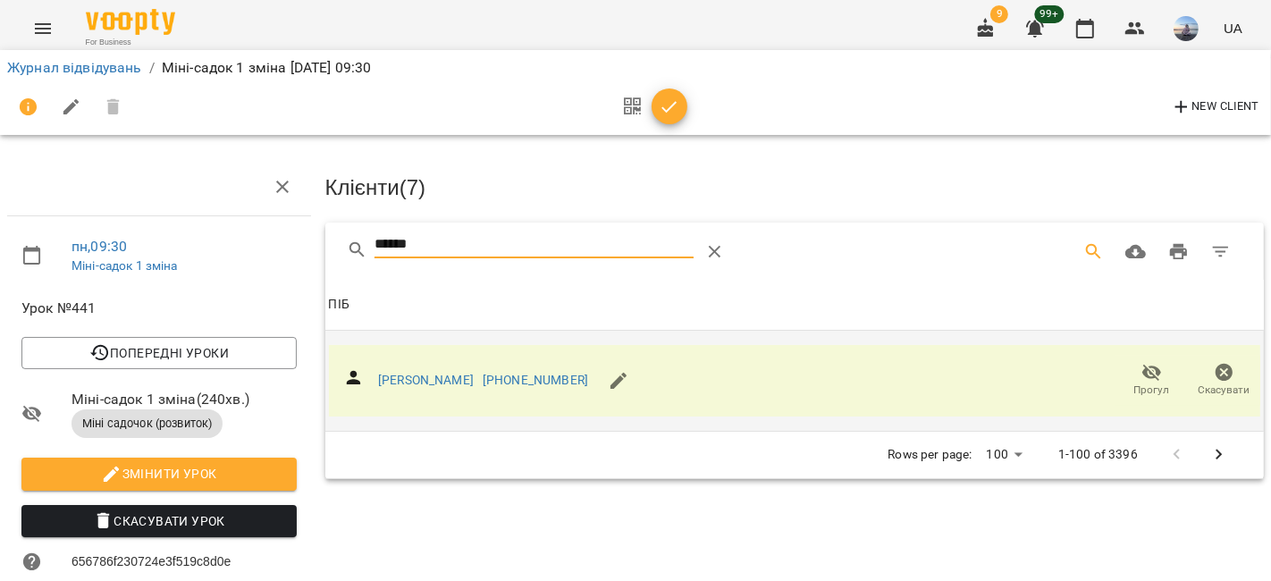
drag, startPoint x: 483, startPoint y: 236, endPoint x: 276, endPoint y: 222, distance: 207.8
click at [276, 222] on div "пн , 09:30 Міні-садок 1 зміна Урок №441 Попередні уроки [DATE] 09:30 [DATE] 09:…" at bounding box center [635, 558] width 1285 height 973
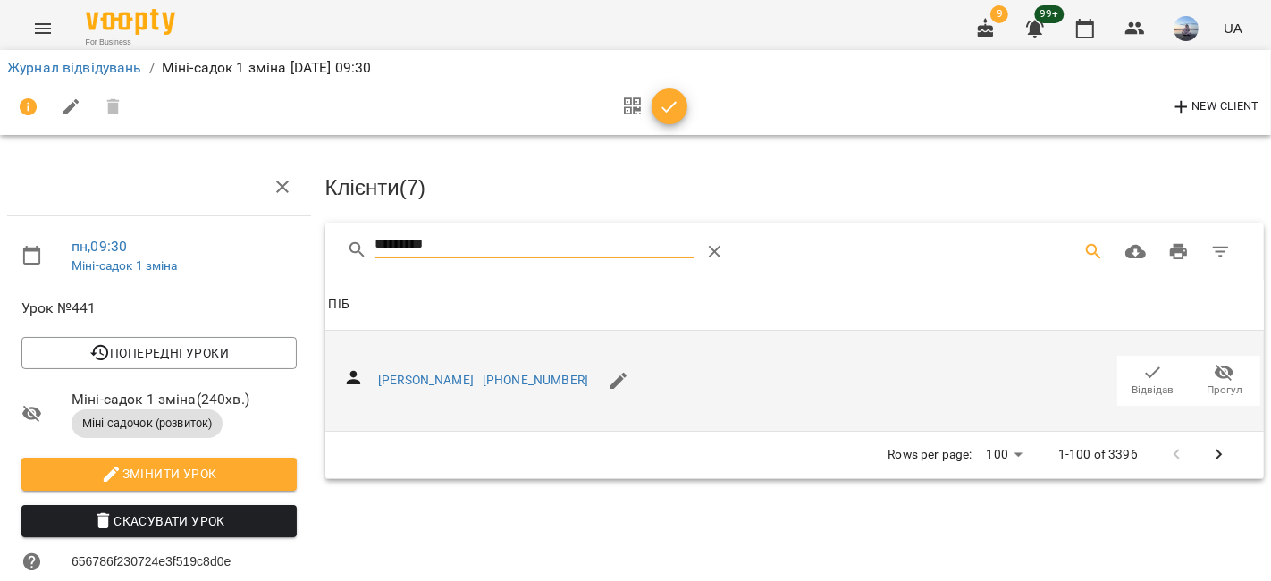
click at [1142, 369] on icon "button" at bounding box center [1152, 372] width 21 height 21
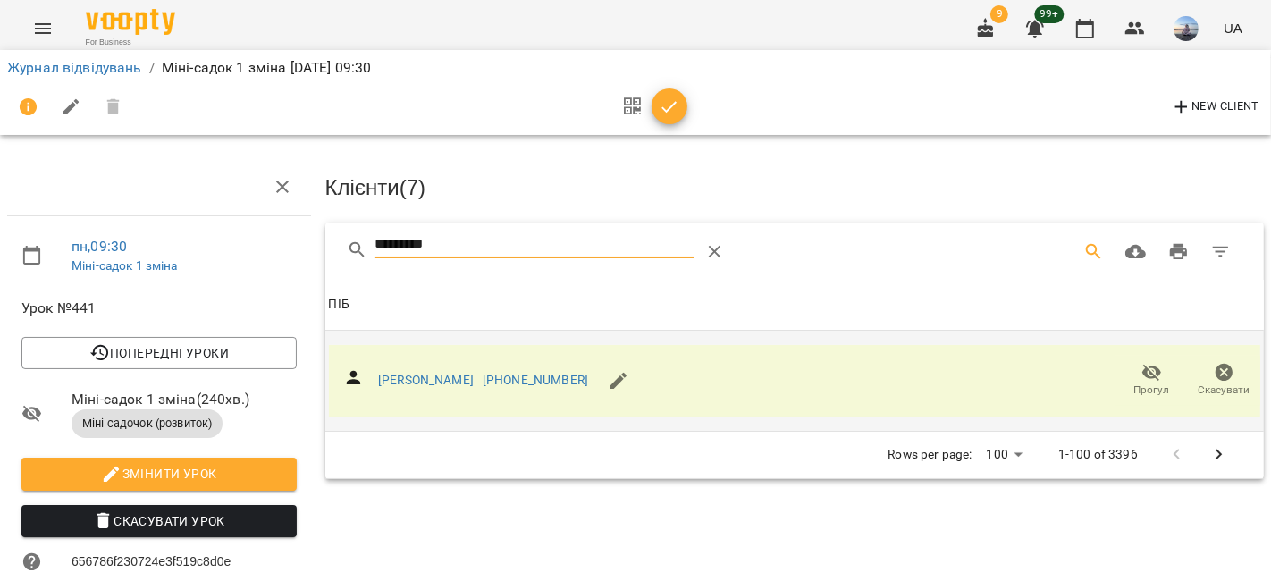
drag, startPoint x: 510, startPoint y: 240, endPoint x: 0, endPoint y: 227, distance: 510.5
click at [0, 247] on div "пн , 09:30 Міні-садок 1 зміна Урок №441 Попередні уроки [DATE] 09:30 [DATE] 09:…" at bounding box center [635, 558] width 1285 height 973
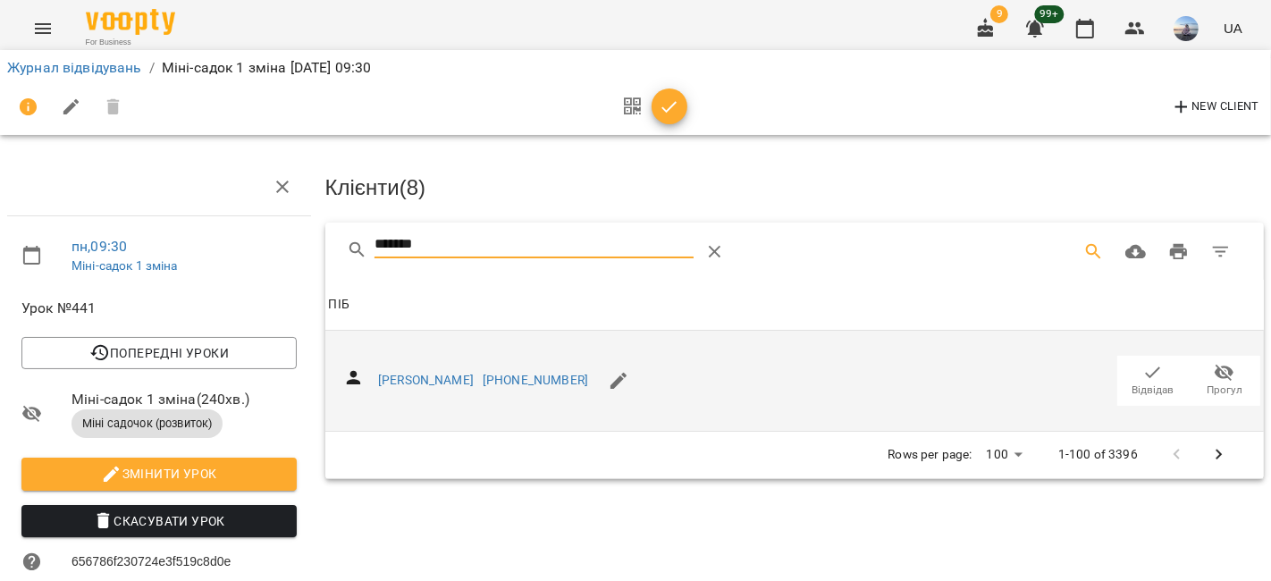
drag, startPoint x: 1128, startPoint y: 380, endPoint x: 592, endPoint y: 279, distance: 545.6
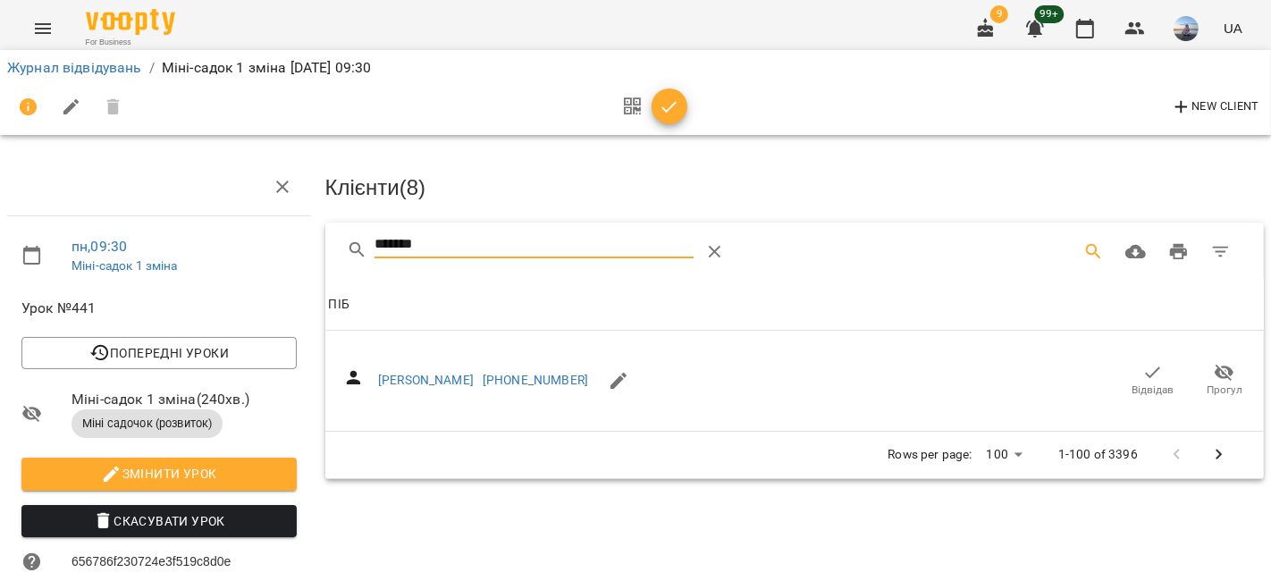
click at [1128, 379] on span "Відвідав" at bounding box center [1153, 380] width 50 height 36
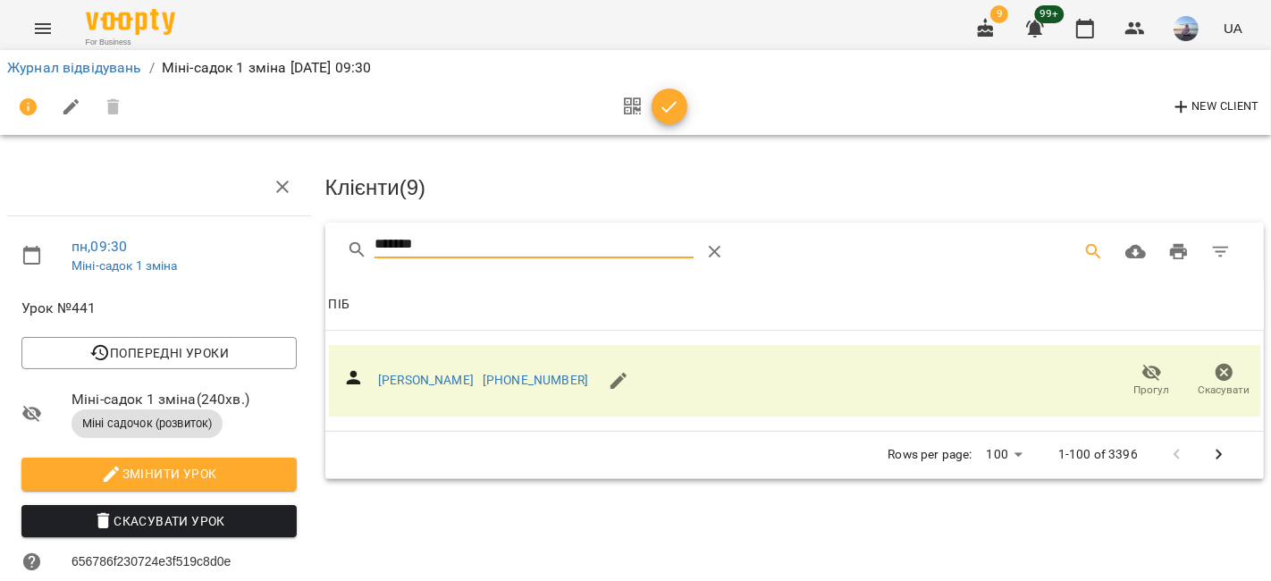
drag, startPoint x: 352, startPoint y: 248, endPoint x: 328, endPoint y: 248, distance: 24.1
click at [328, 248] on div "*******" at bounding box center [794, 251] width 939 height 57
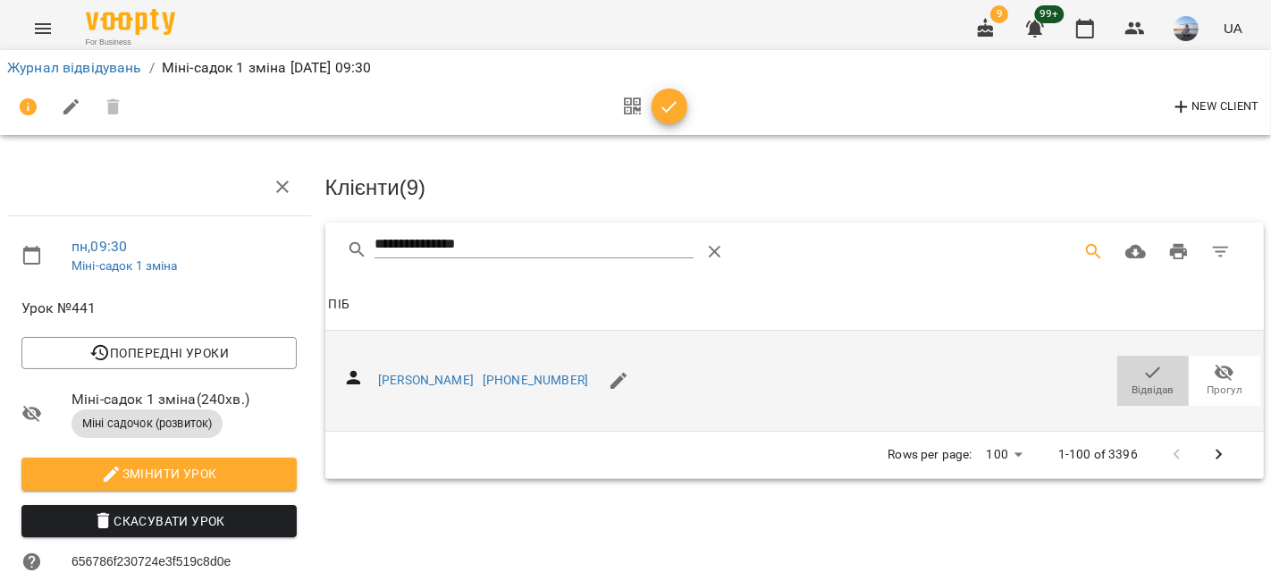
click at [1142, 369] on icon "button" at bounding box center [1152, 372] width 21 height 21
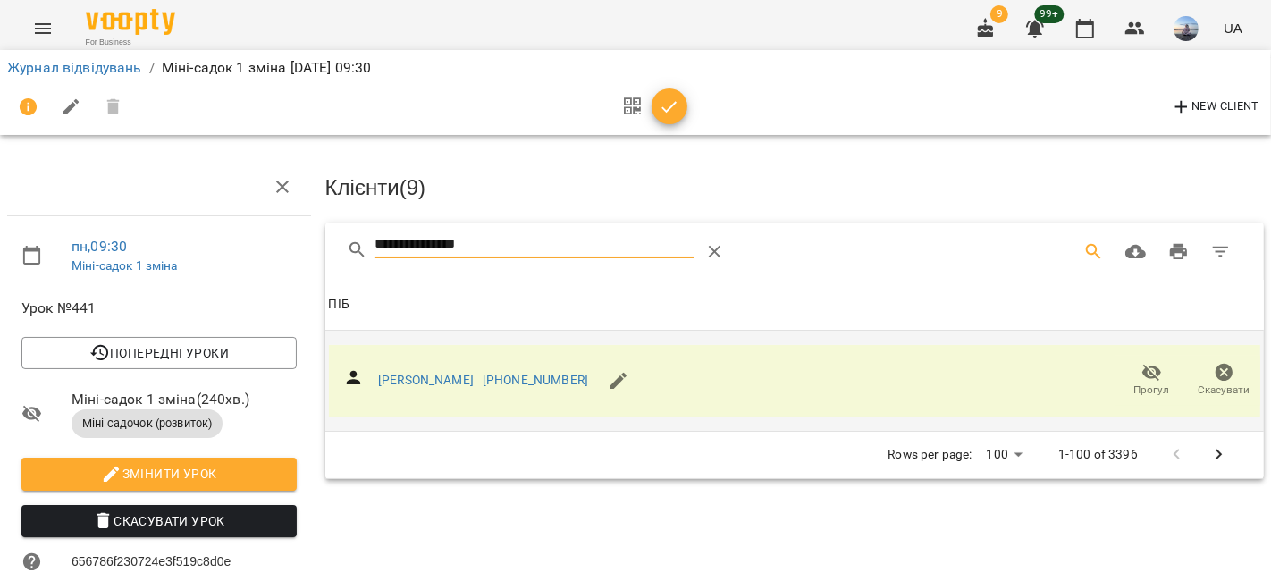
drag, startPoint x: 542, startPoint y: 244, endPoint x: 0, endPoint y: 159, distance: 548.2
click at [0, 174] on div "**********" at bounding box center [635, 558] width 1285 height 973
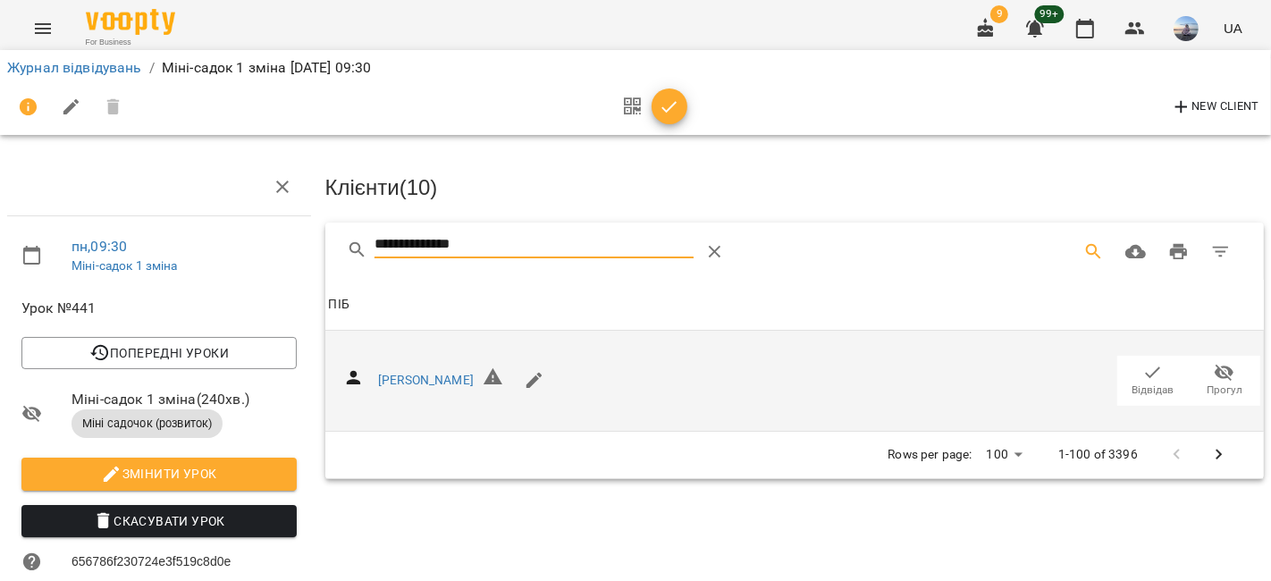
click at [1128, 369] on span "Відвідав" at bounding box center [1153, 380] width 50 height 36
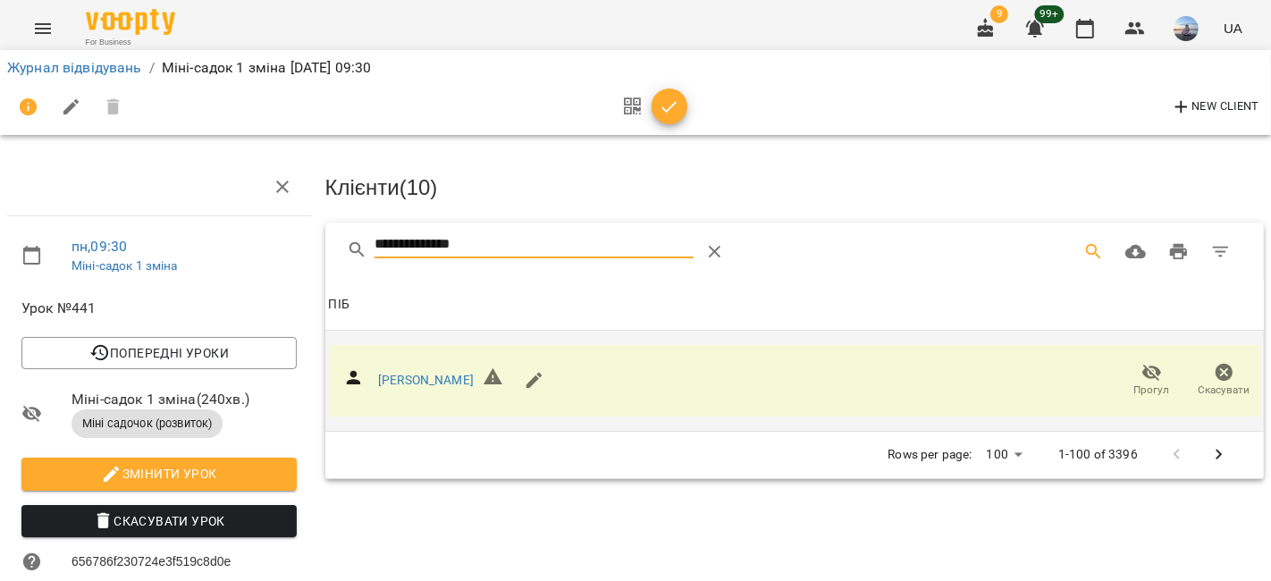
drag, startPoint x: 571, startPoint y: 244, endPoint x: 273, endPoint y: 251, distance: 298.6
click at [273, 251] on div "**********" at bounding box center [635, 558] width 1285 height 973
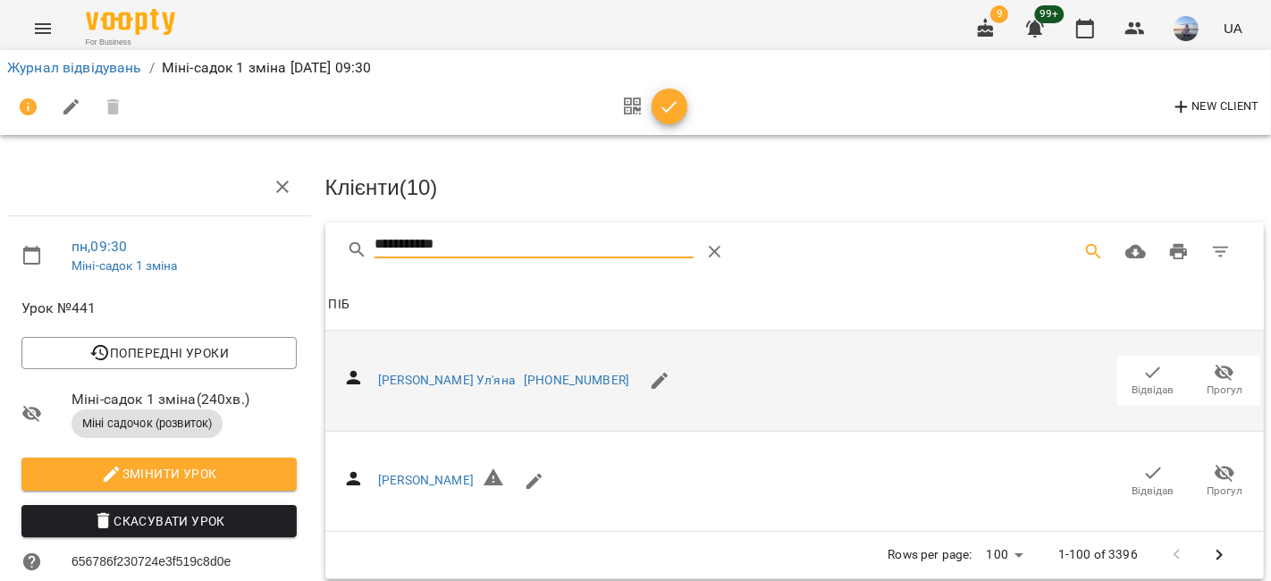
click at [1132, 383] on span "Відвідав" at bounding box center [1153, 390] width 42 height 15
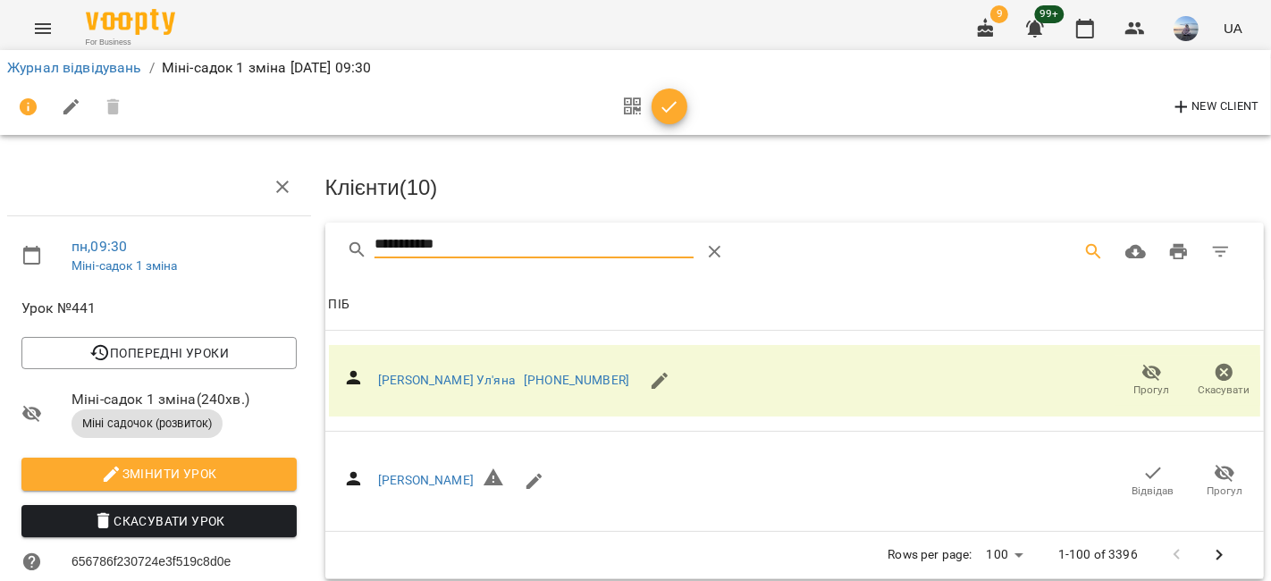
drag, startPoint x: 482, startPoint y: 248, endPoint x: 229, endPoint y: 259, distance: 253.1
click at [231, 260] on div "**********" at bounding box center [635, 558] width 1285 height 973
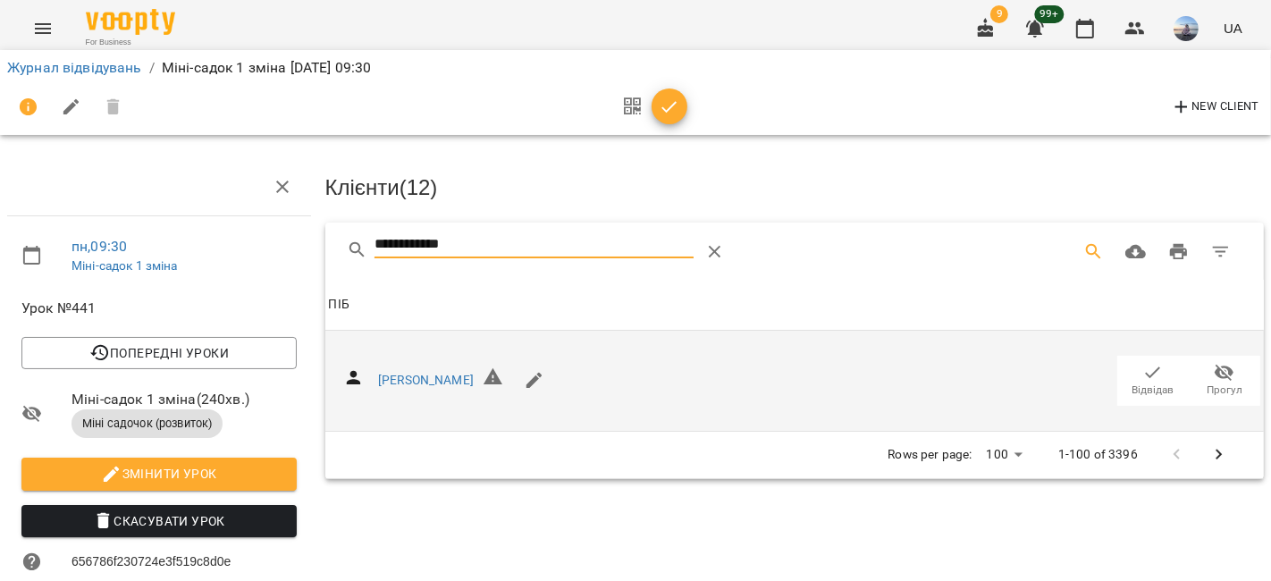
click at [1159, 406] on div "[PERSON_NAME] Відвідав [GEOGRAPHIC_DATA]" at bounding box center [795, 380] width 932 height 71
click at [1132, 383] on span "Відвідав" at bounding box center [1153, 390] width 42 height 15
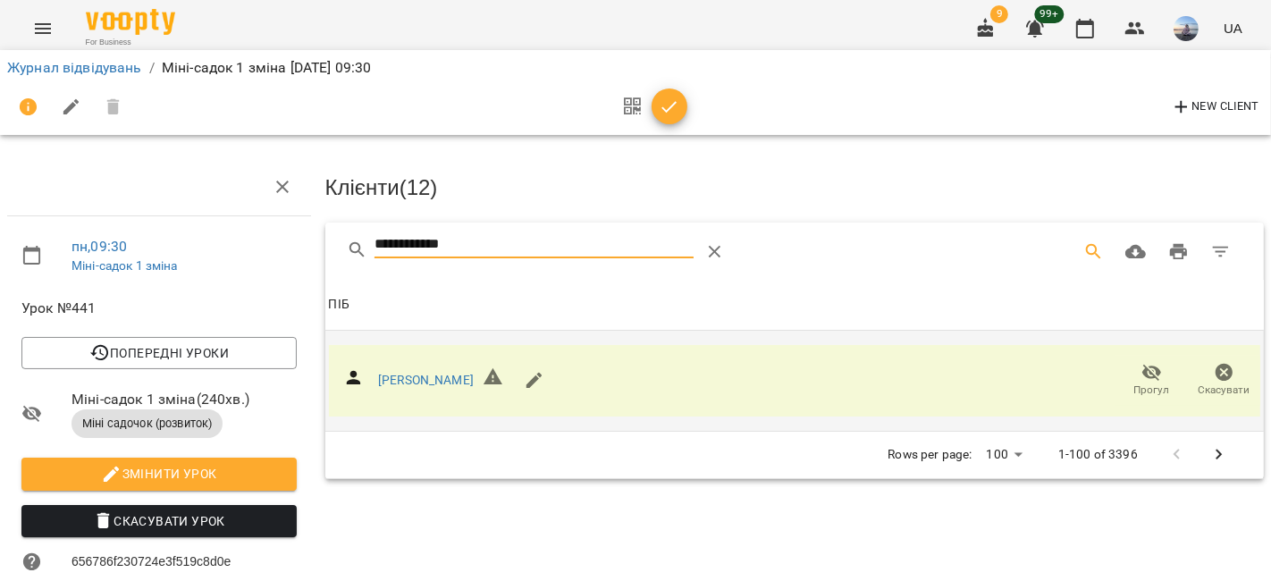
drag, startPoint x: 534, startPoint y: 249, endPoint x: 181, endPoint y: 226, distance: 352.9
click at [184, 228] on div "**********" at bounding box center [635, 558] width 1285 height 973
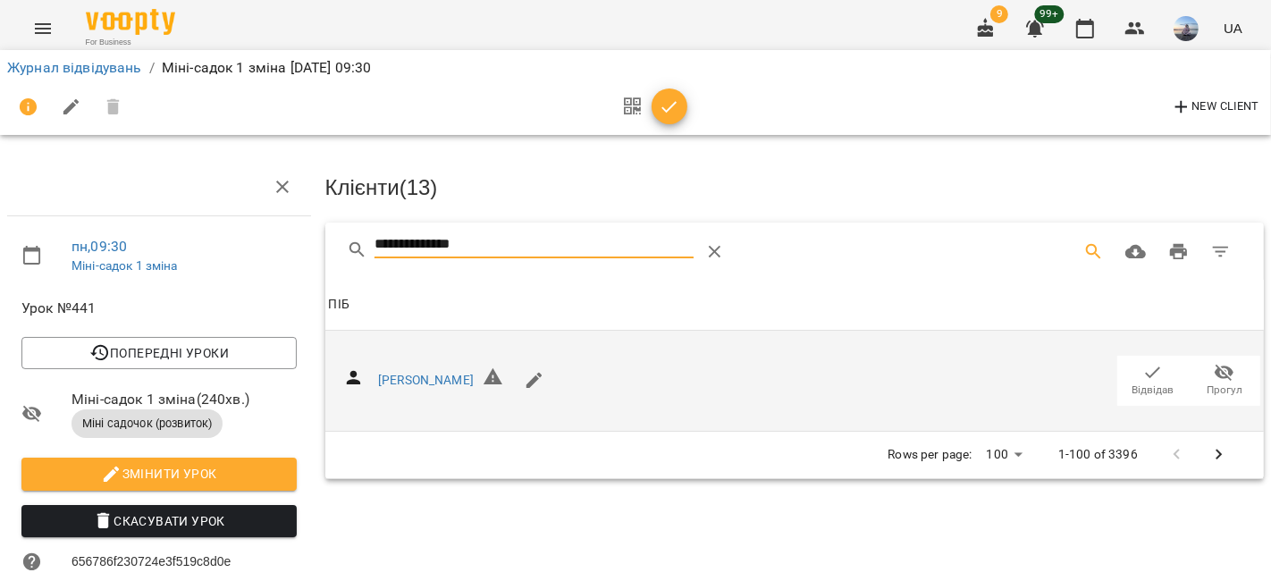
click at [1146, 366] on icon "button" at bounding box center [1153, 372] width 15 height 12
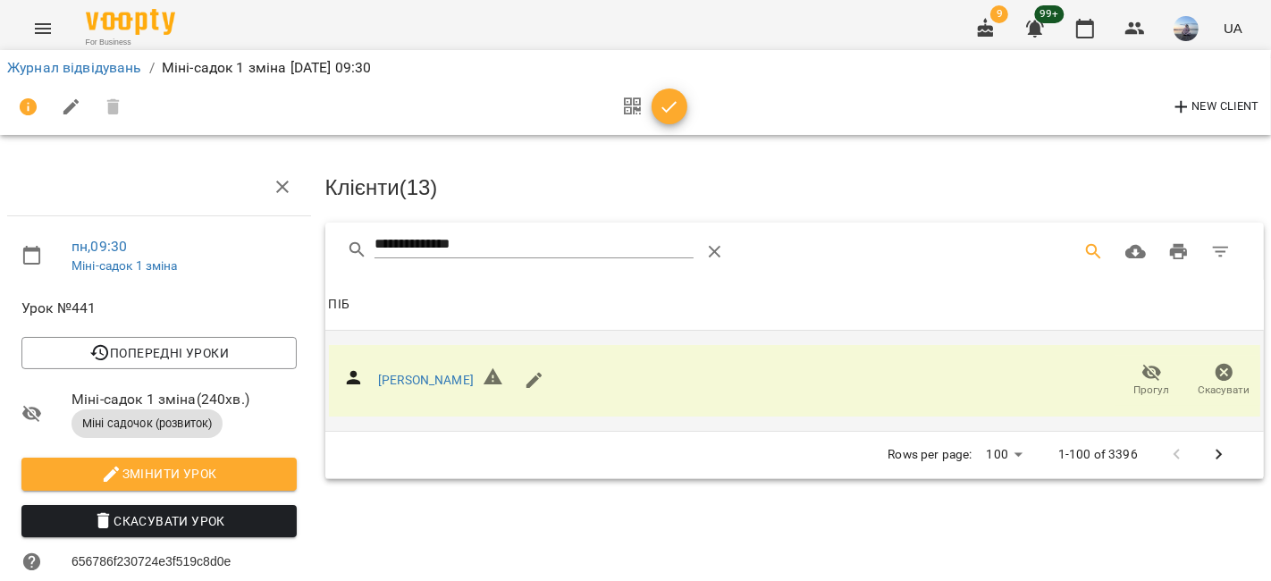
drag, startPoint x: 504, startPoint y: 239, endPoint x: 179, endPoint y: 221, distance: 325.8
click at [181, 221] on div "**********" at bounding box center [635, 558] width 1285 height 973
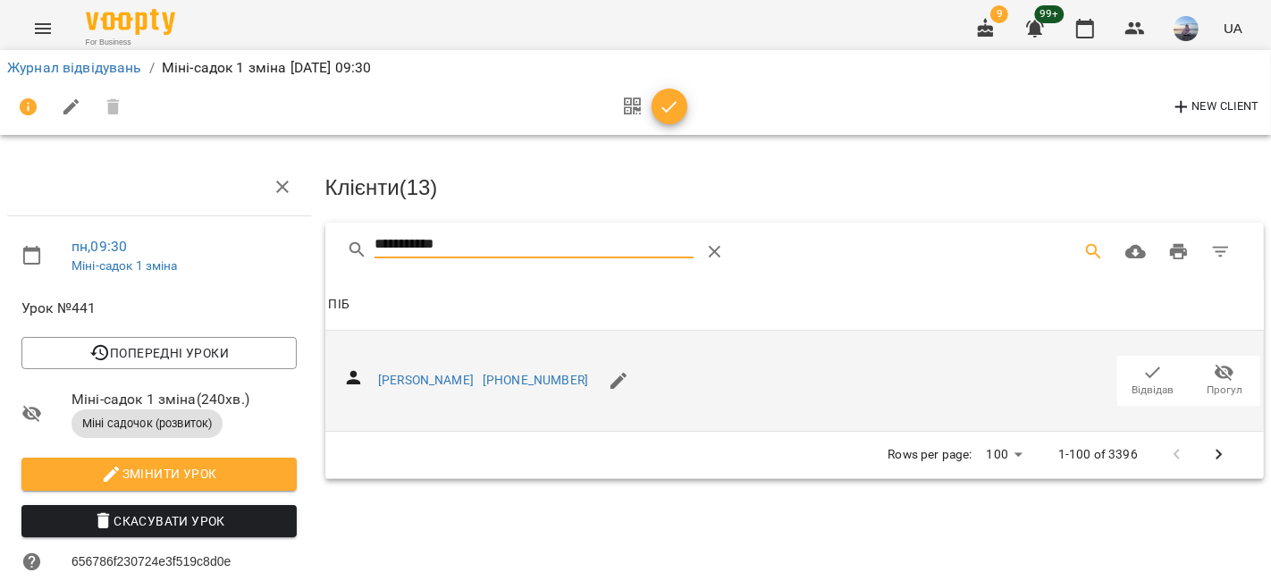
click at [1146, 374] on icon "button" at bounding box center [1153, 372] width 15 height 12
drag, startPoint x: 462, startPoint y: 248, endPoint x: 214, endPoint y: 218, distance: 249.3
click at [214, 218] on div "**********" at bounding box center [635, 558] width 1285 height 973
type input "*******"
click at [1140, 383] on span "Відвідав" at bounding box center [1153, 390] width 42 height 15
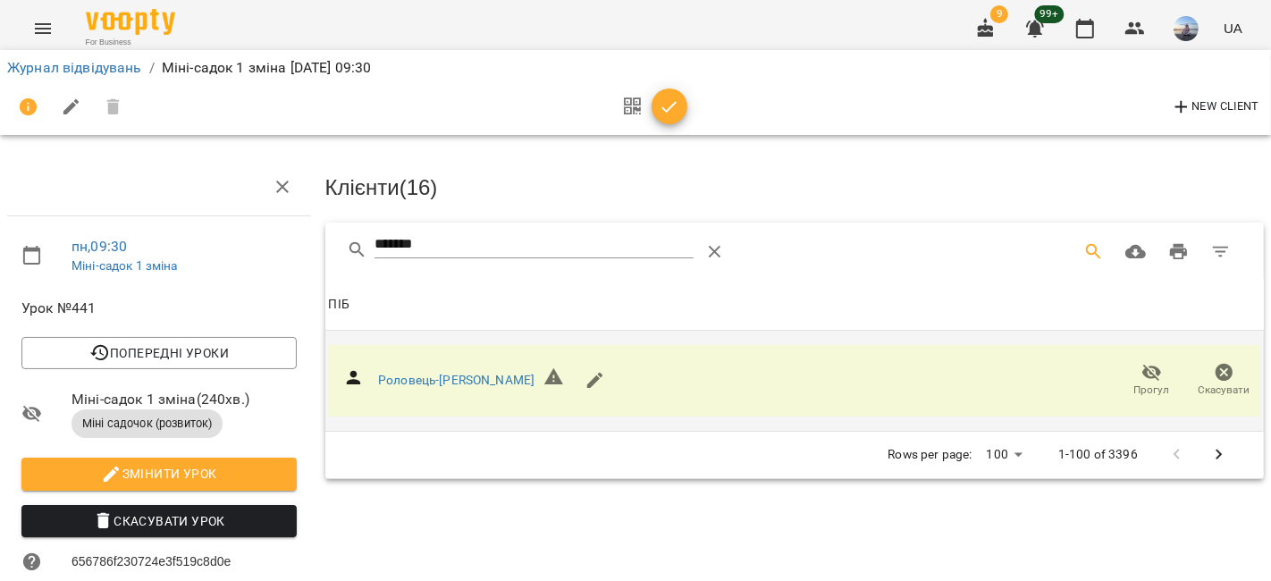
click at [680, 118] on button "button" at bounding box center [670, 106] width 36 height 36
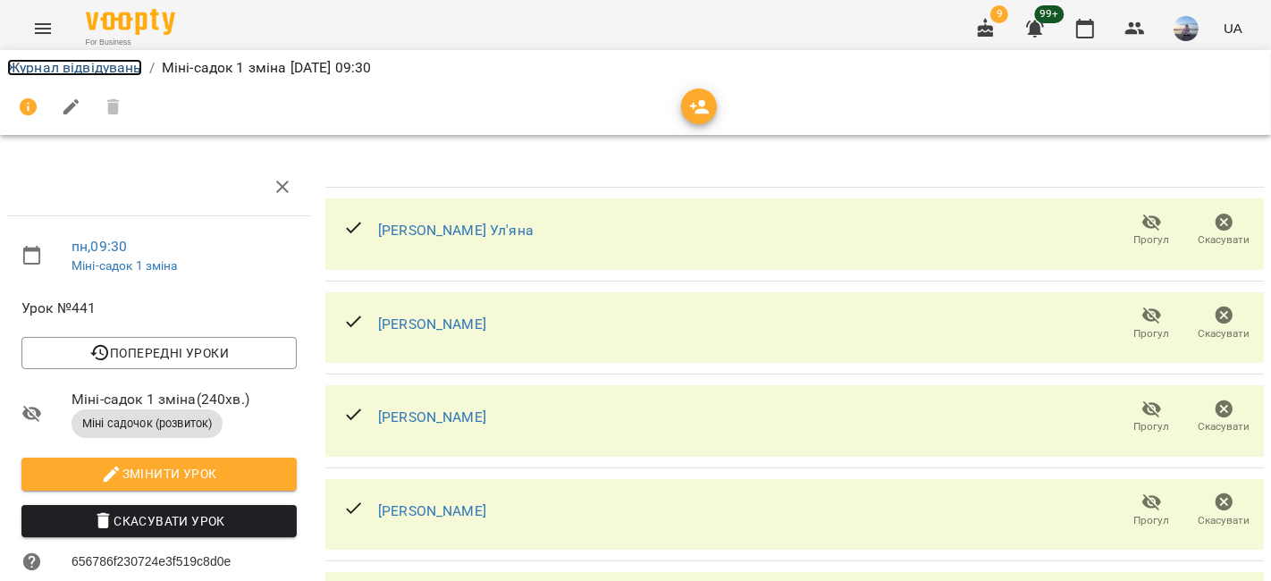
click at [122, 68] on link "Журнал відвідувань" at bounding box center [74, 67] width 135 height 17
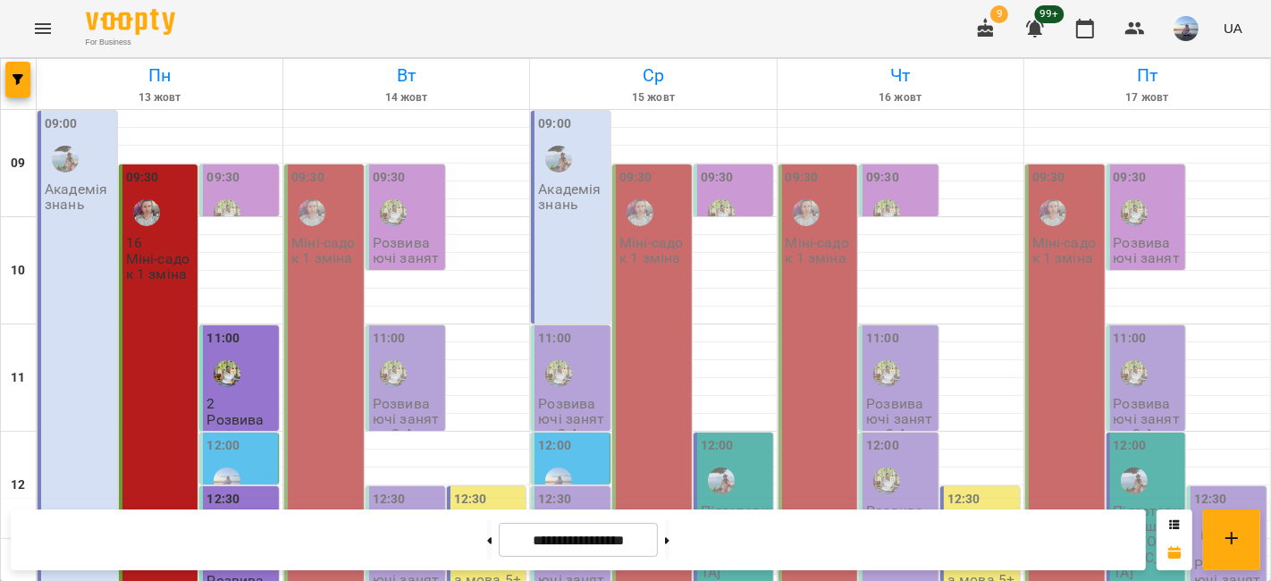
scroll to position [397, 0]
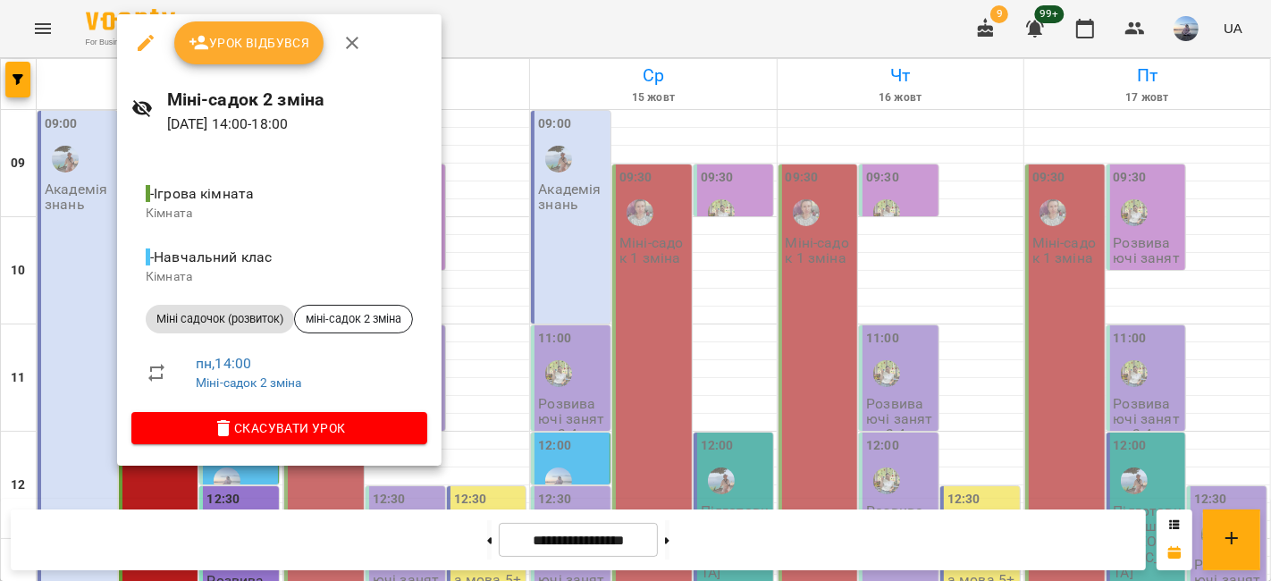
click at [292, 55] on button "Урок відбувся" at bounding box center [249, 42] width 150 height 43
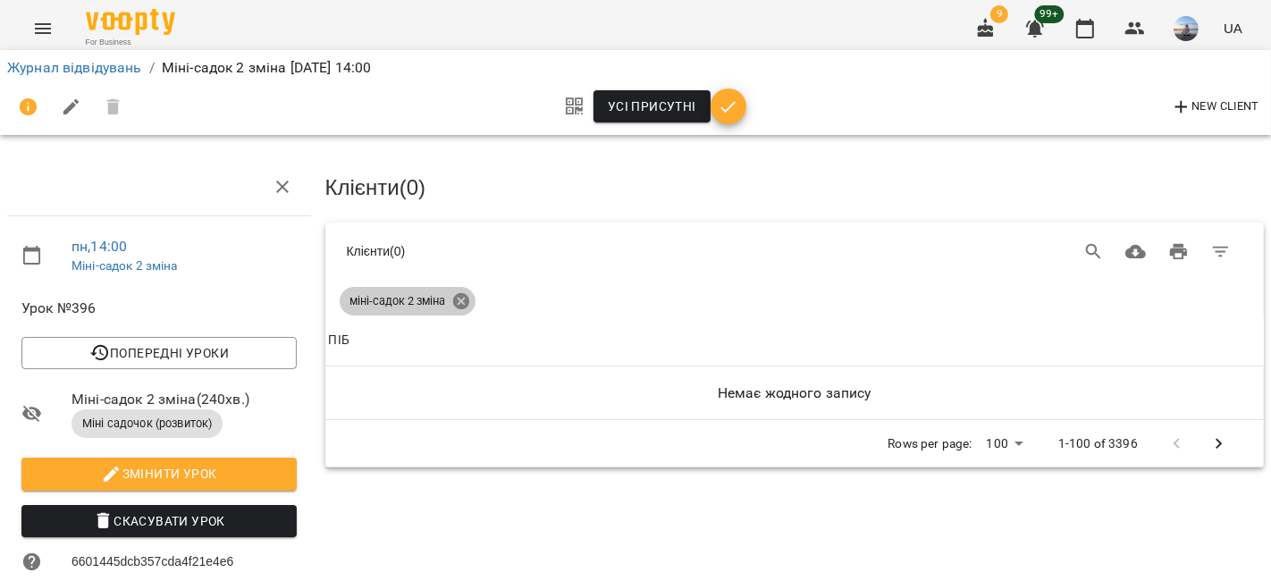
click at [454, 293] on icon at bounding box center [460, 301] width 16 height 16
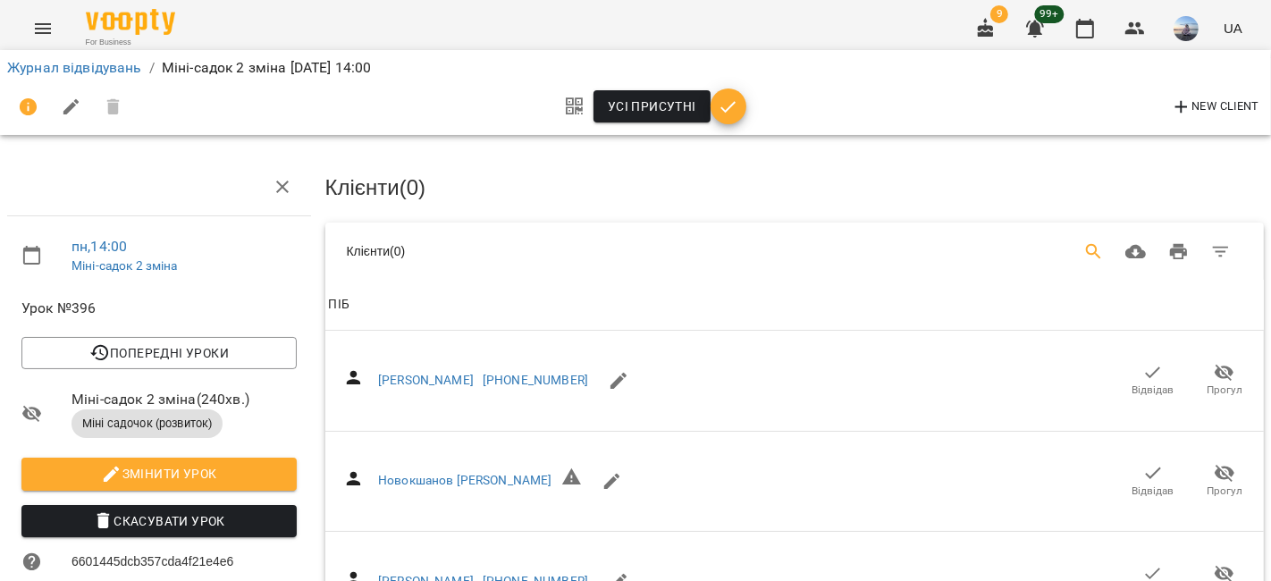
click at [1086, 244] on icon "Search" at bounding box center [1093, 251] width 15 height 15
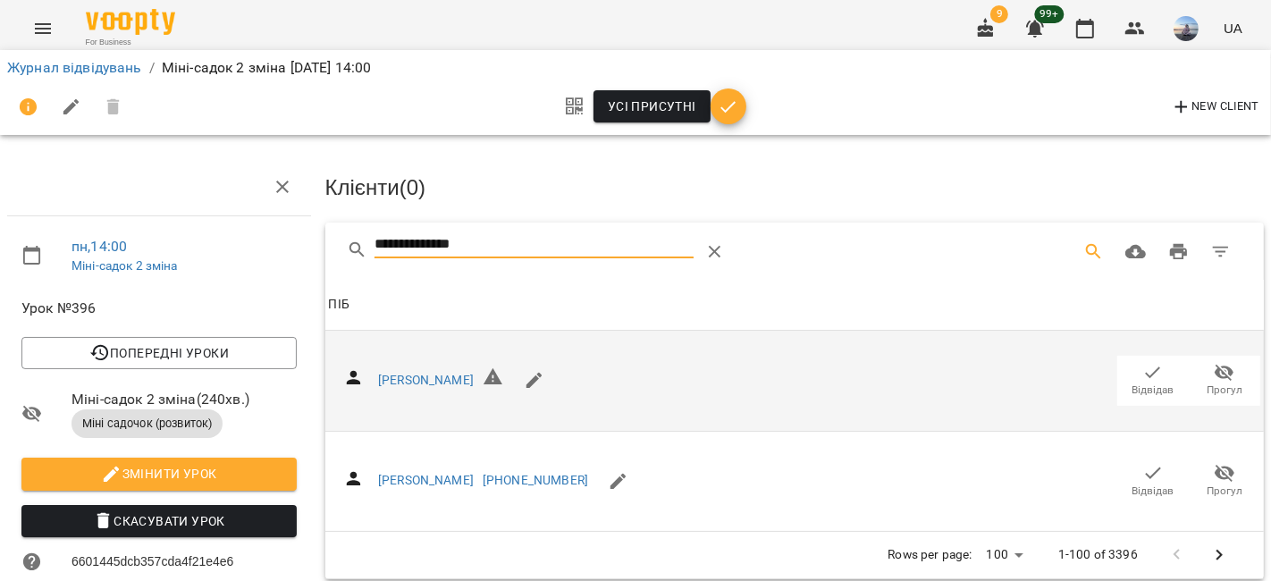
click at [1128, 366] on span "Відвідав" at bounding box center [1153, 380] width 50 height 36
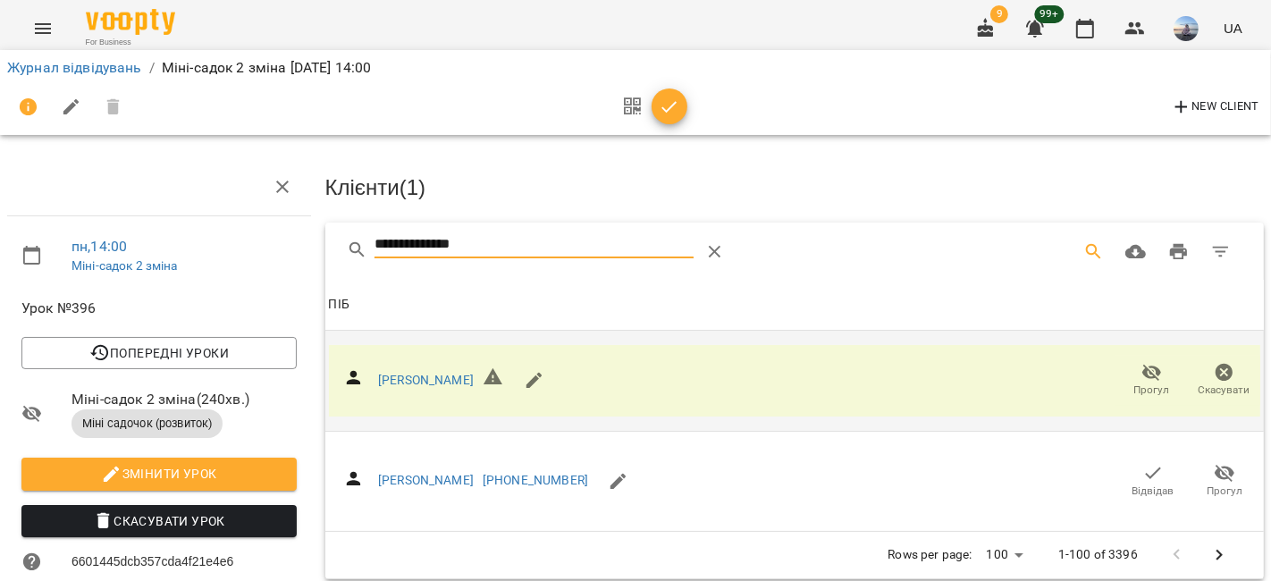
drag, startPoint x: 508, startPoint y: 234, endPoint x: 144, endPoint y: 232, distance: 363.7
click at [144, 232] on div "**********" at bounding box center [635, 507] width 1285 height 870
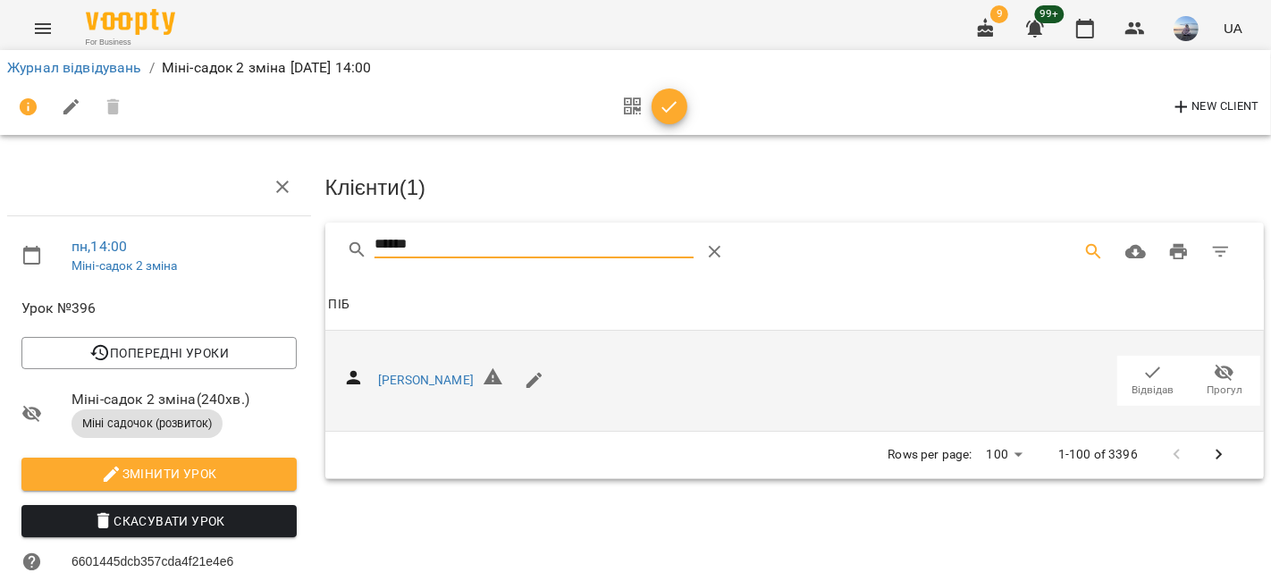
click at [1143, 391] on span "Відвідав" at bounding box center [1153, 390] width 42 height 15
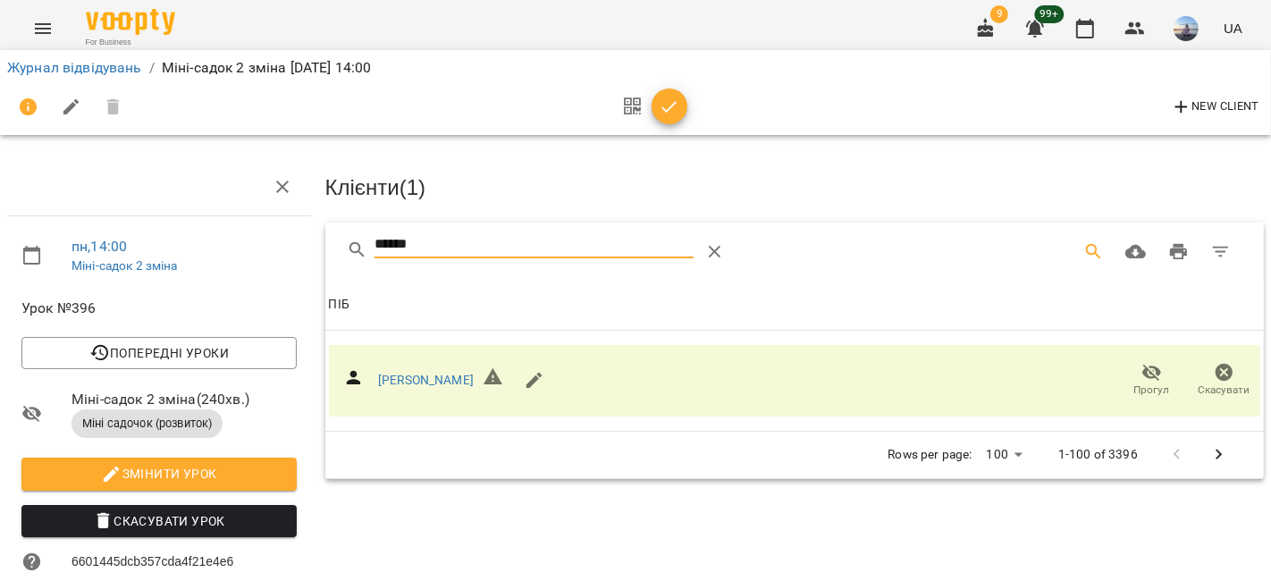
drag, startPoint x: 556, startPoint y: 242, endPoint x: 130, endPoint y: 202, distance: 427.3
click at [157, 208] on div "пн , 14:00 Міні-садок 2 зміна Урок №396 Попередні уроки [DATE] 14:00 [DATE] 14:…" at bounding box center [635, 507] width 1285 height 870
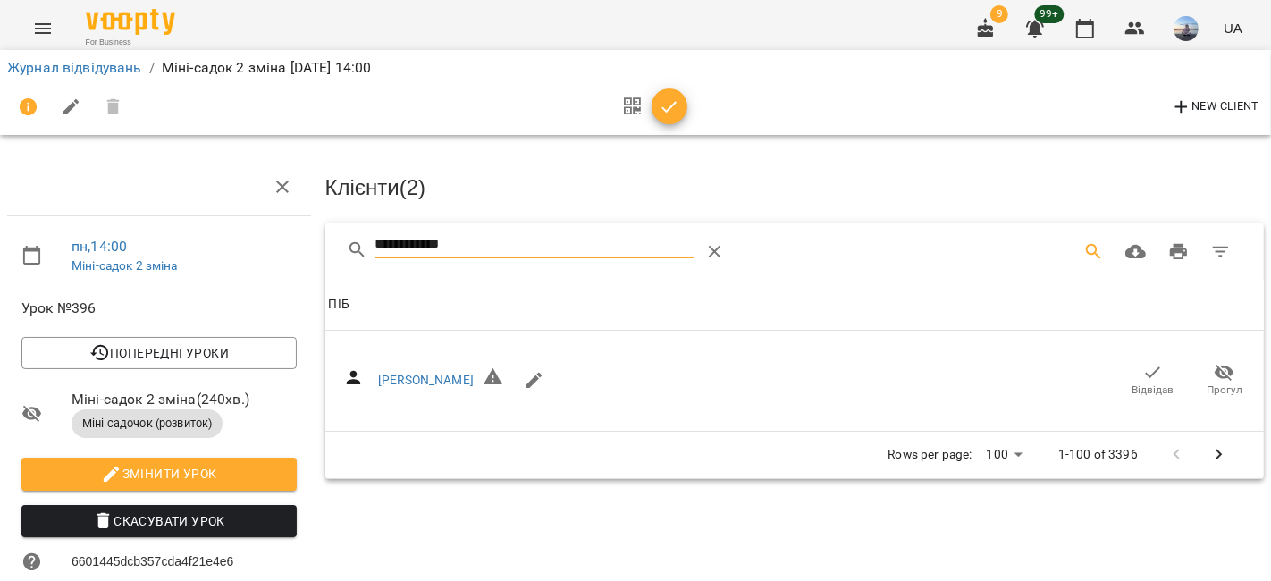
drag, startPoint x: 1131, startPoint y: 366, endPoint x: 802, endPoint y: 277, distance: 340.8
click at [1142, 366] on icon "button" at bounding box center [1152, 372] width 21 height 21
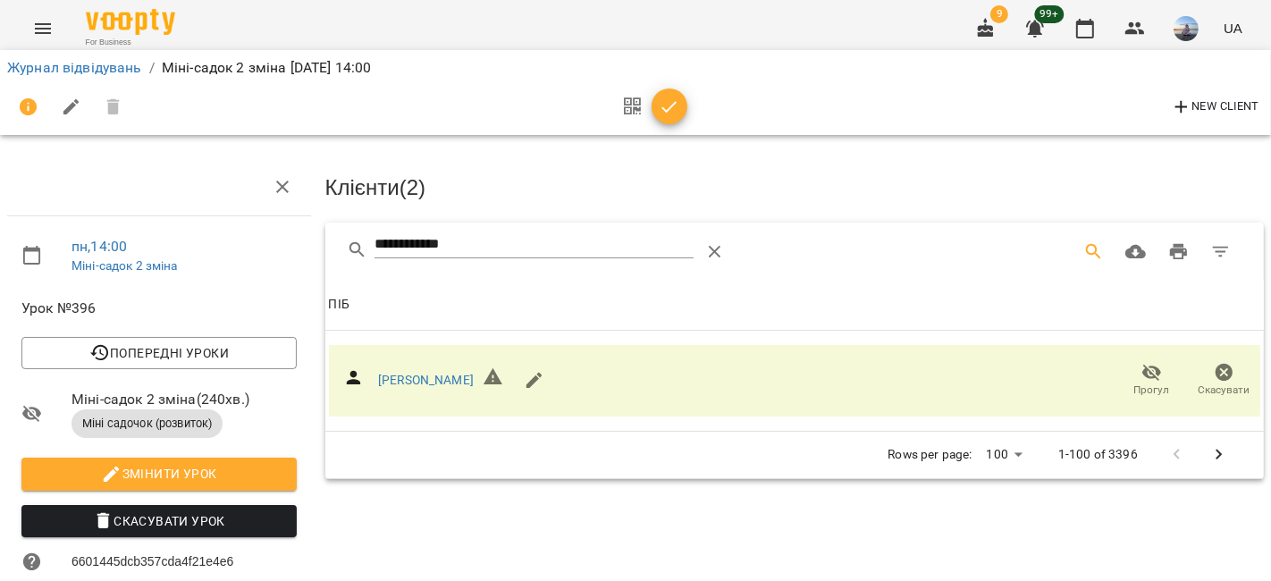
drag, startPoint x: 543, startPoint y: 245, endPoint x: 28, endPoint y: 226, distance: 516.0
click at [38, 228] on div "**********" at bounding box center [635, 507] width 1285 height 870
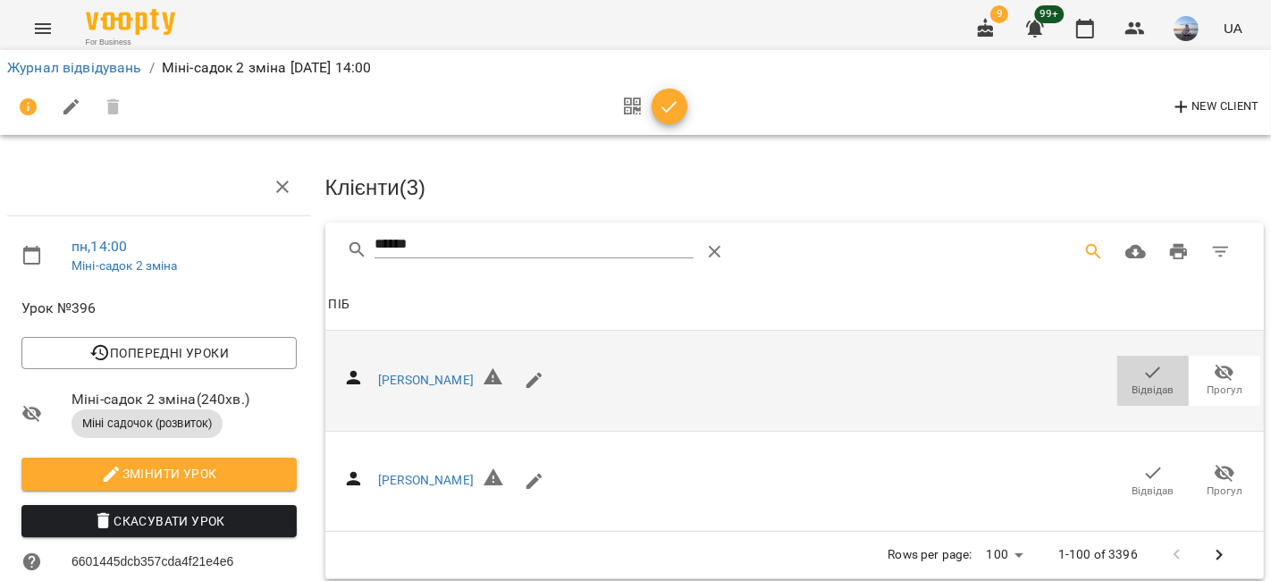
click at [1139, 386] on span "Відвідав" at bounding box center [1153, 390] width 42 height 15
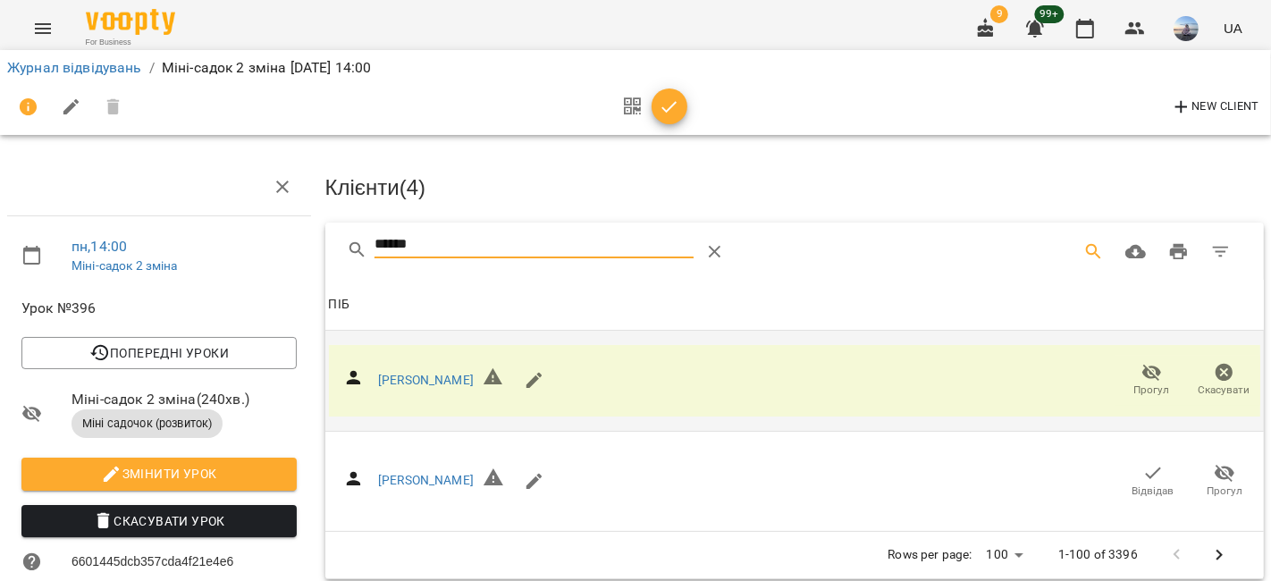
drag, startPoint x: 439, startPoint y: 253, endPoint x: 266, endPoint y: 258, distance: 172.6
click at [278, 264] on div "пн , 14:00 Міні-садок 2 зміна Урок №396 Попередні уроки [DATE] 14:00 [DATE] 14:…" at bounding box center [635, 507] width 1285 height 870
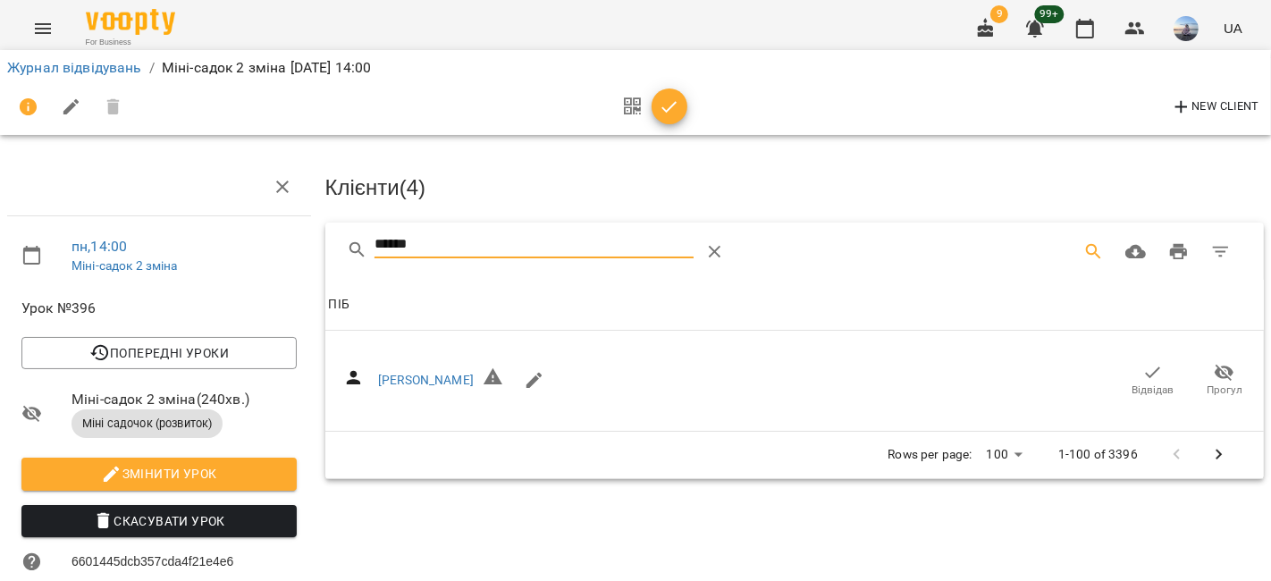
drag, startPoint x: 1154, startPoint y: 380, endPoint x: 791, endPoint y: 322, distance: 367.5
click at [1153, 383] on span "Відвідав" at bounding box center [1153, 390] width 42 height 15
drag, startPoint x: 482, startPoint y: 240, endPoint x: 197, endPoint y: 225, distance: 285.4
click at [197, 225] on div "пн , 14:00 Міні-садок 2 зміна Урок №396 Попередні уроки [DATE] 14:00 [DATE] 14:…" at bounding box center [635, 507] width 1285 height 870
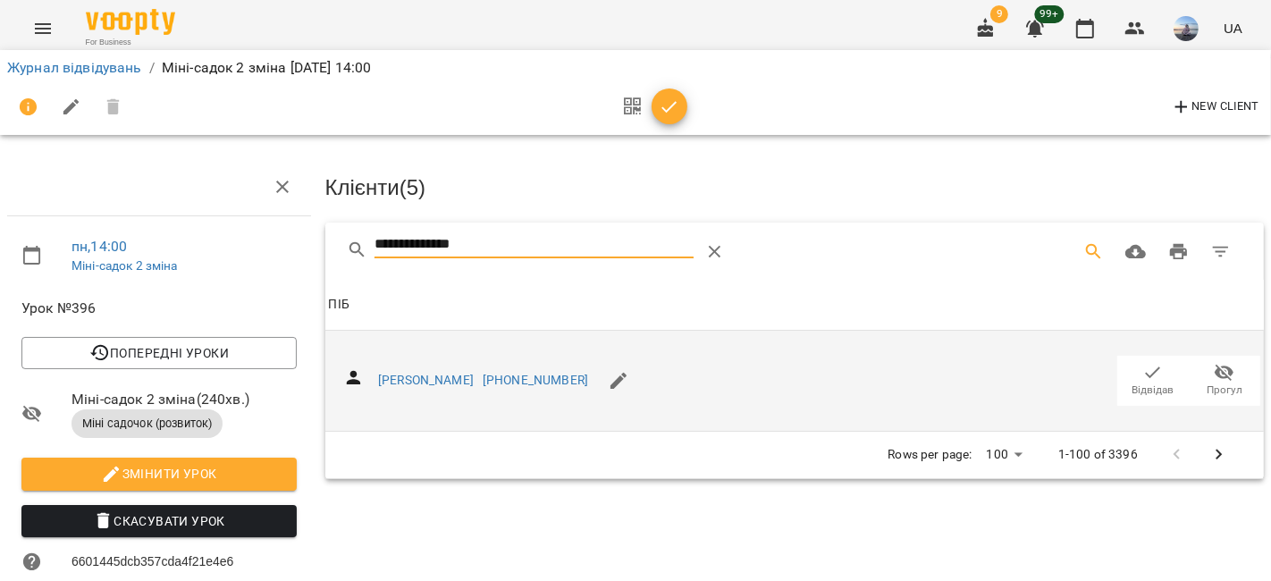
click at [1128, 374] on span "Відвідав" at bounding box center [1153, 380] width 50 height 36
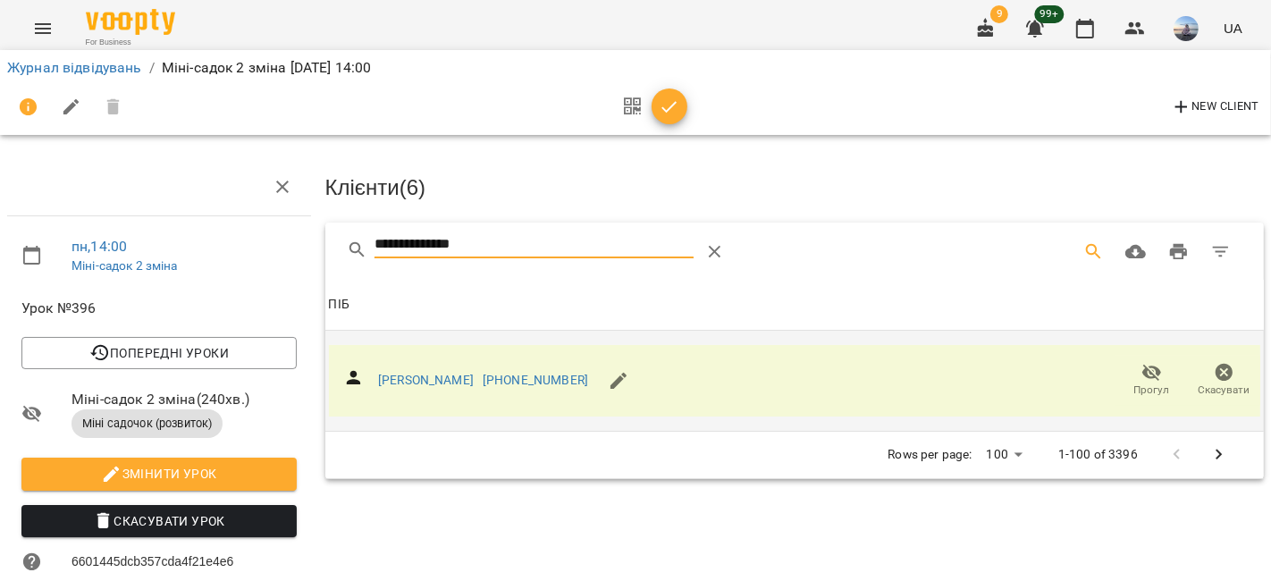
drag, startPoint x: 538, startPoint y: 244, endPoint x: 248, endPoint y: 228, distance: 290.9
click at [248, 228] on div "**********" at bounding box center [635, 507] width 1285 height 870
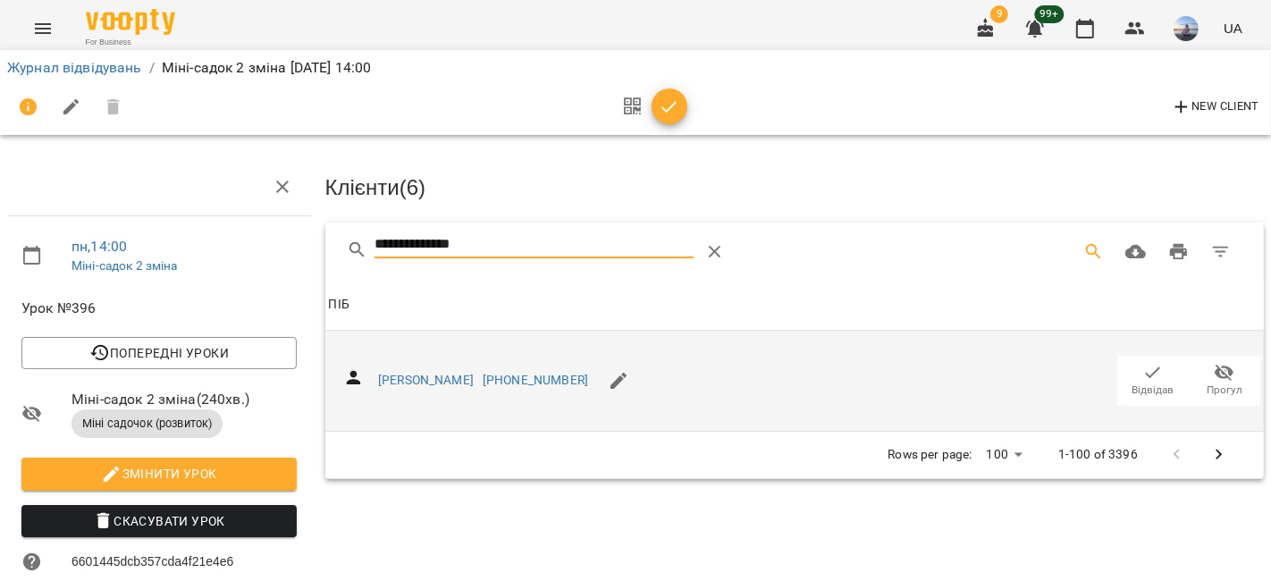
click at [1142, 374] on icon "button" at bounding box center [1152, 372] width 21 height 21
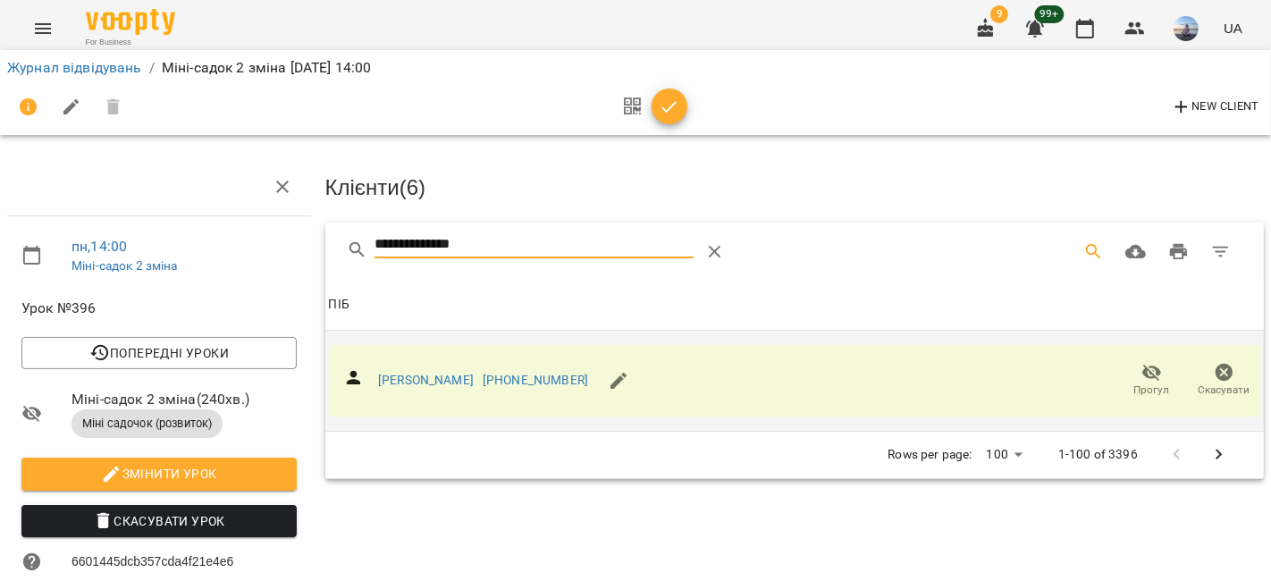
drag, startPoint x: 492, startPoint y: 240, endPoint x: 124, endPoint y: 236, distance: 368.2
click at [124, 236] on div "**********" at bounding box center [635, 507] width 1285 height 870
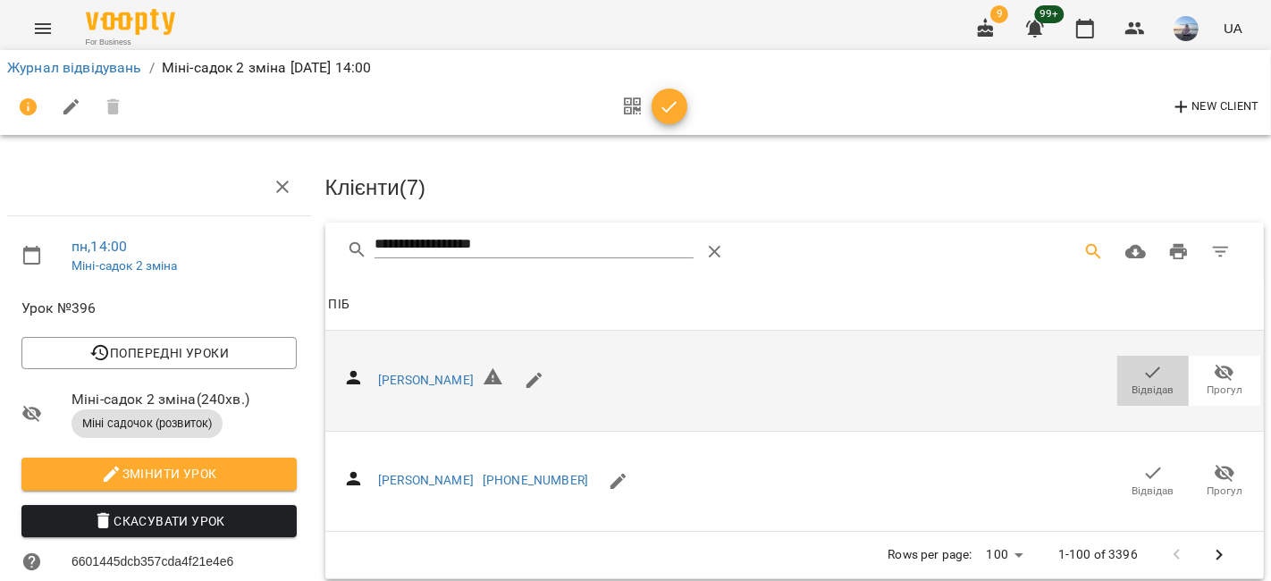
click at [1142, 365] on icon "button" at bounding box center [1152, 372] width 21 height 21
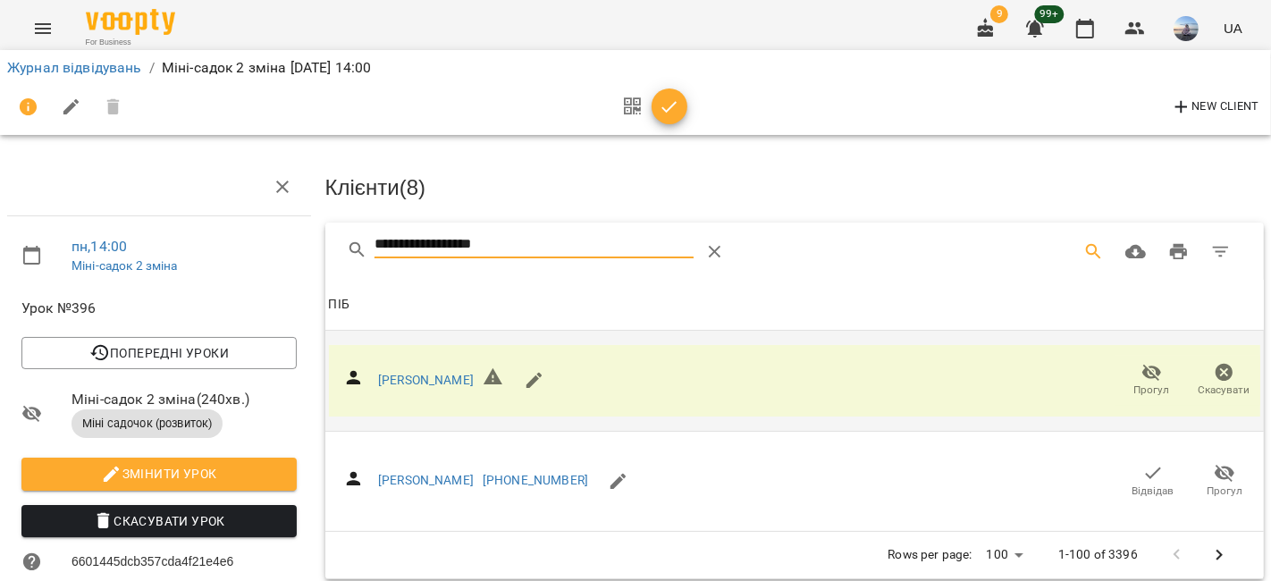
drag, startPoint x: 355, startPoint y: 225, endPoint x: 138, endPoint y: 197, distance: 219.0
click at [127, 205] on div "**********" at bounding box center [635, 507] width 1285 height 870
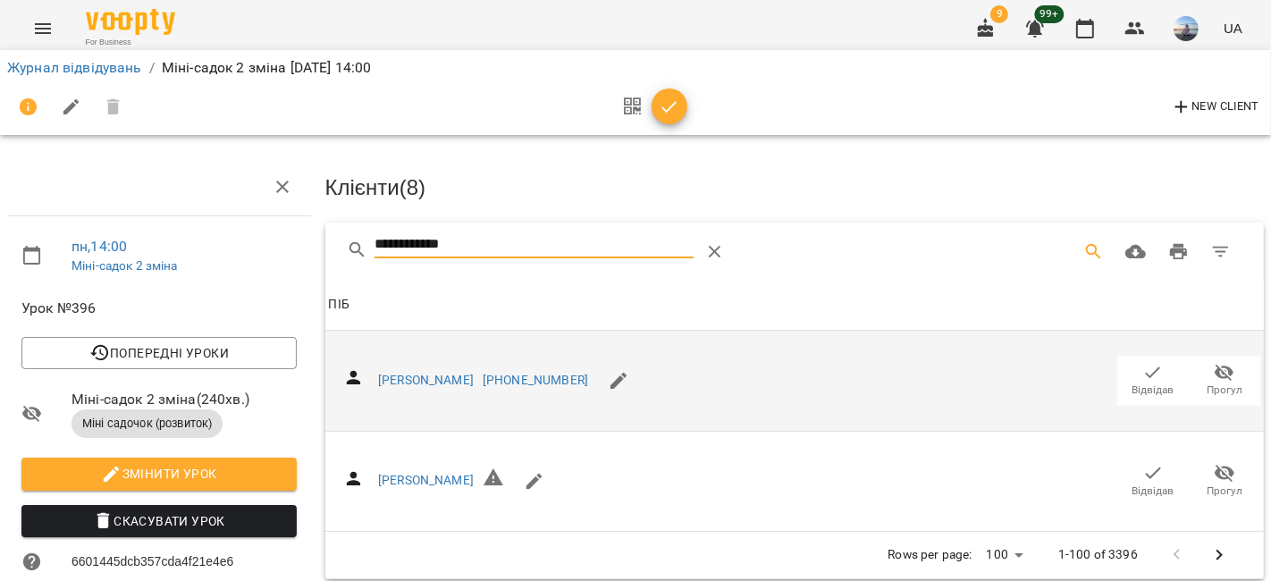
click at [1128, 369] on span "Відвідав" at bounding box center [1153, 380] width 50 height 36
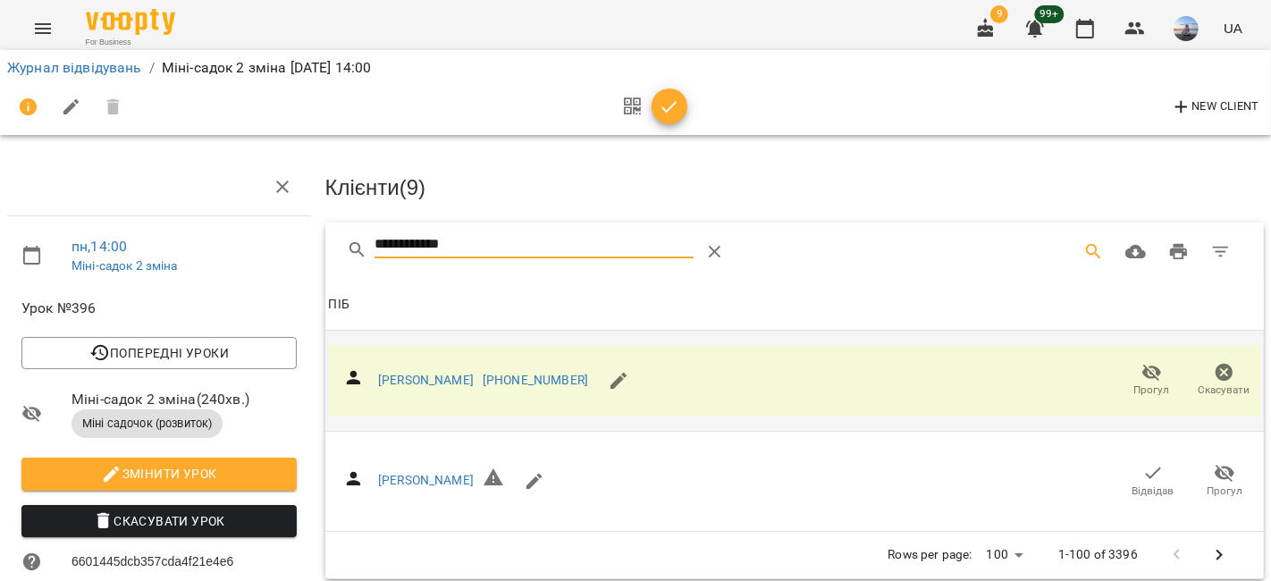
drag, startPoint x: 504, startPoint y: 246, endPoint x: 440, endPoint y: 249, distance: 64.4
click at [438, 248] on input "**********" at bounding box center [533, 245] width 318 height 29
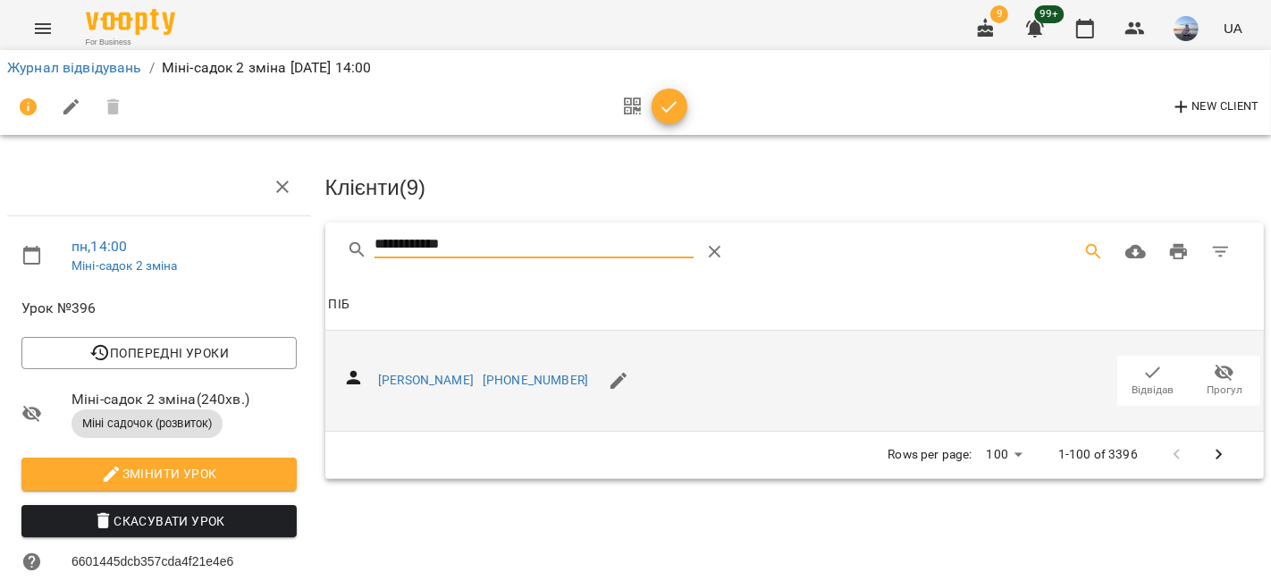
type input "**********"
click at [1155, 387] on span "Відвідав" at bounding box center [1153, 390] width 42 height 15
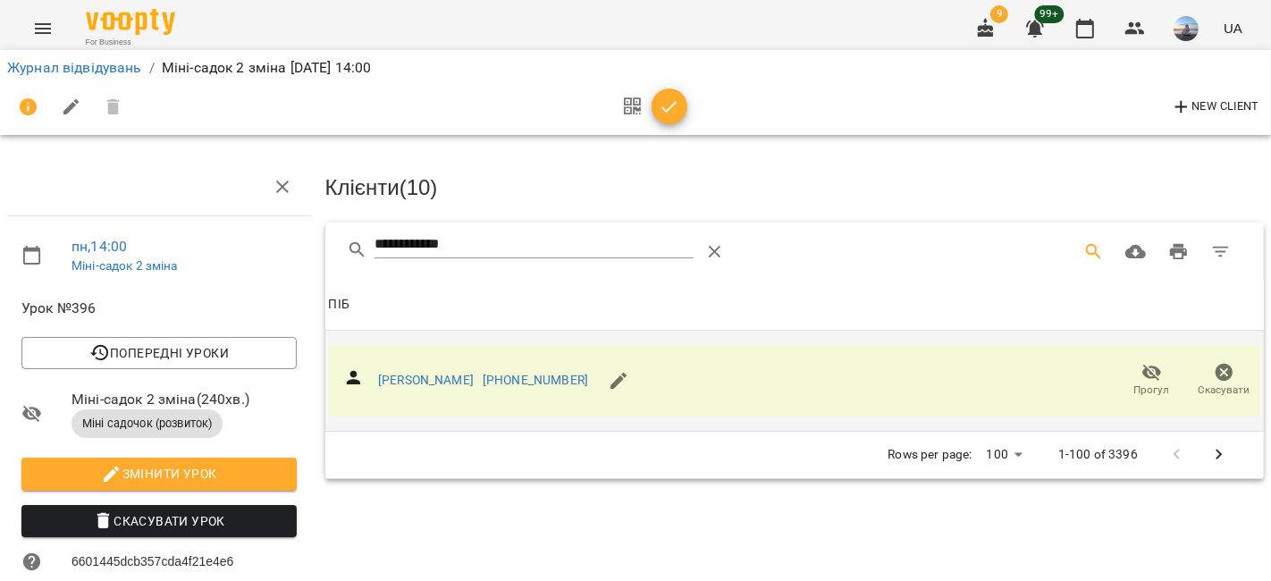
click at [652, 112] on span "button" at bounding box center [670, 107] width 36 height 21
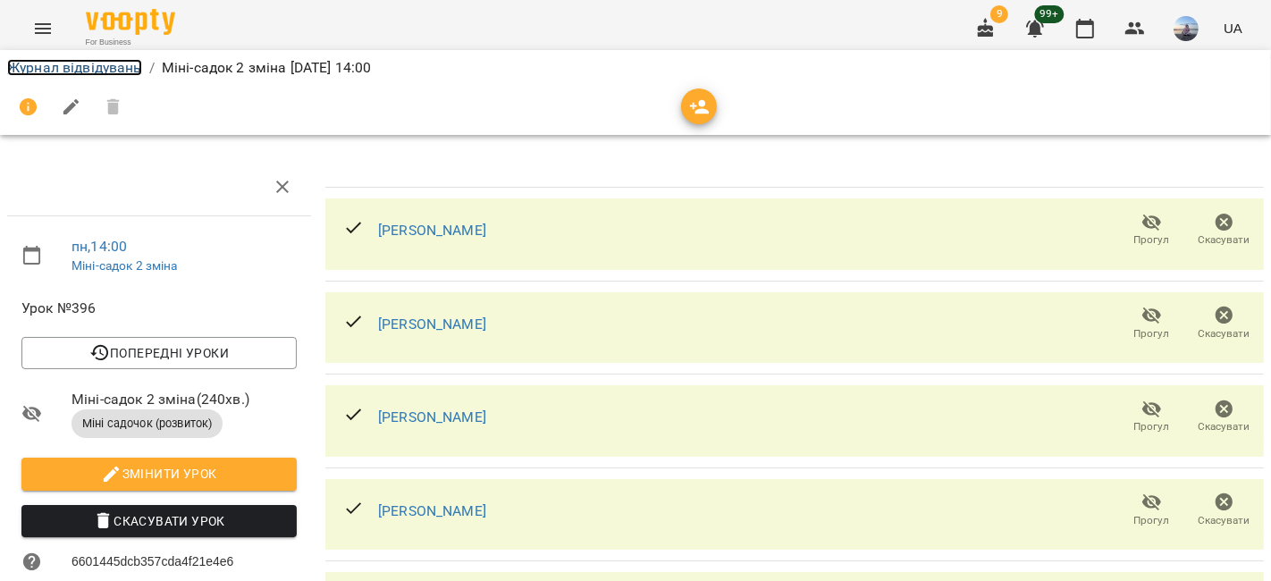
click at [63, 70] on link "Журнал відвідувань" at bounding box center [74, 67] width 135 height 17
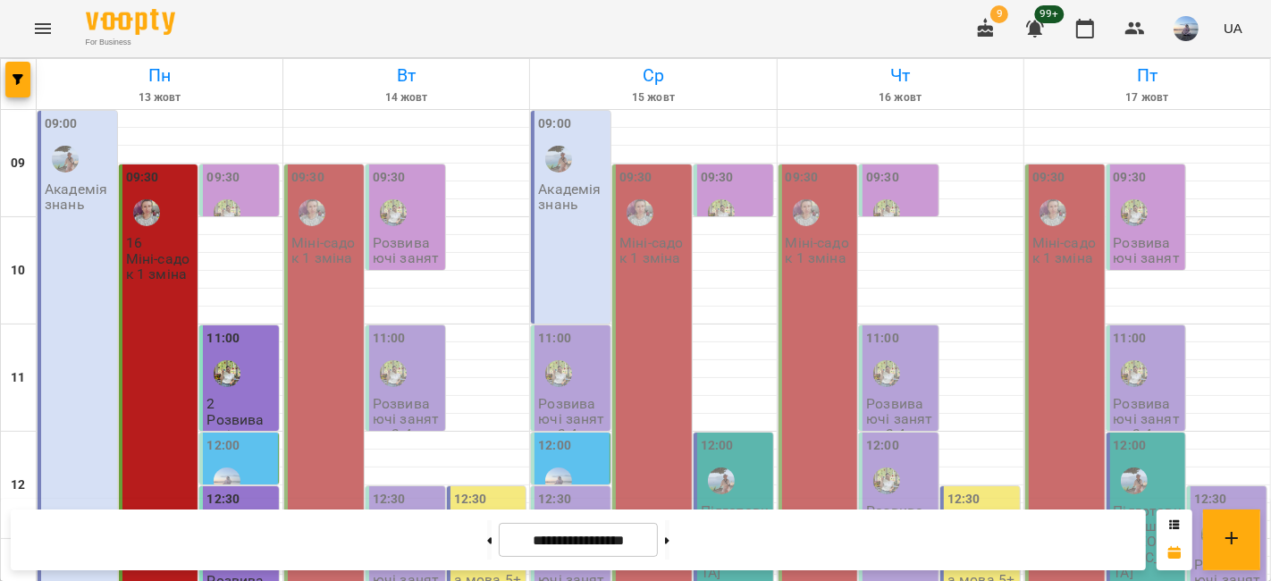
scroll to position [574, 0]
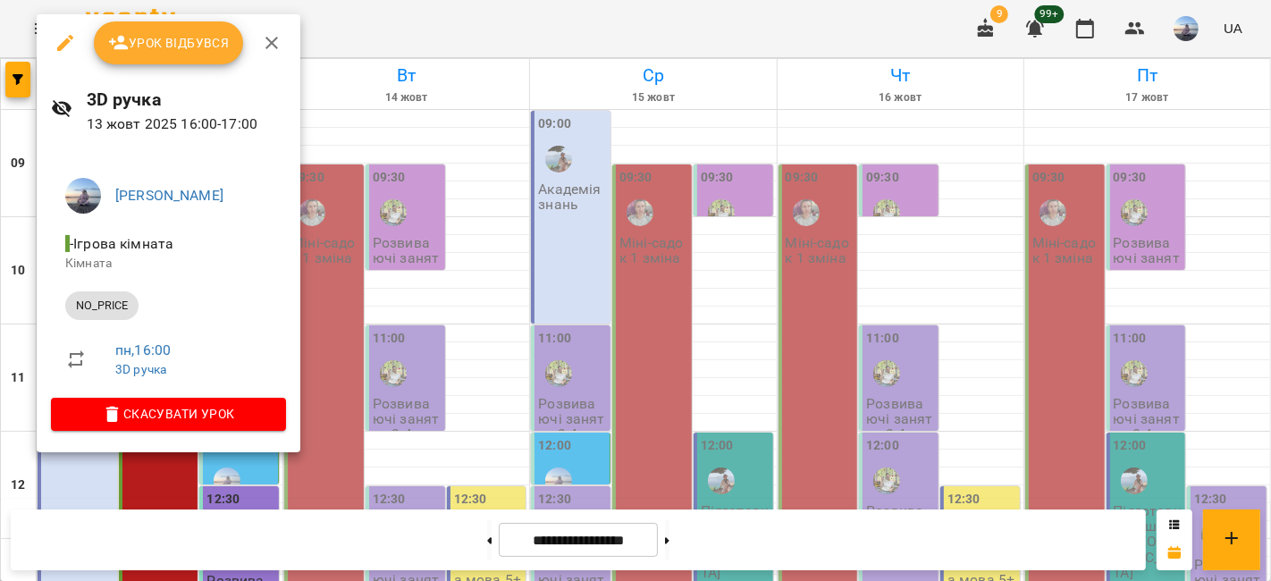
click at [211, 46] on span "Урок відбувся" at bounding box center [169, 42] width 122 height 21
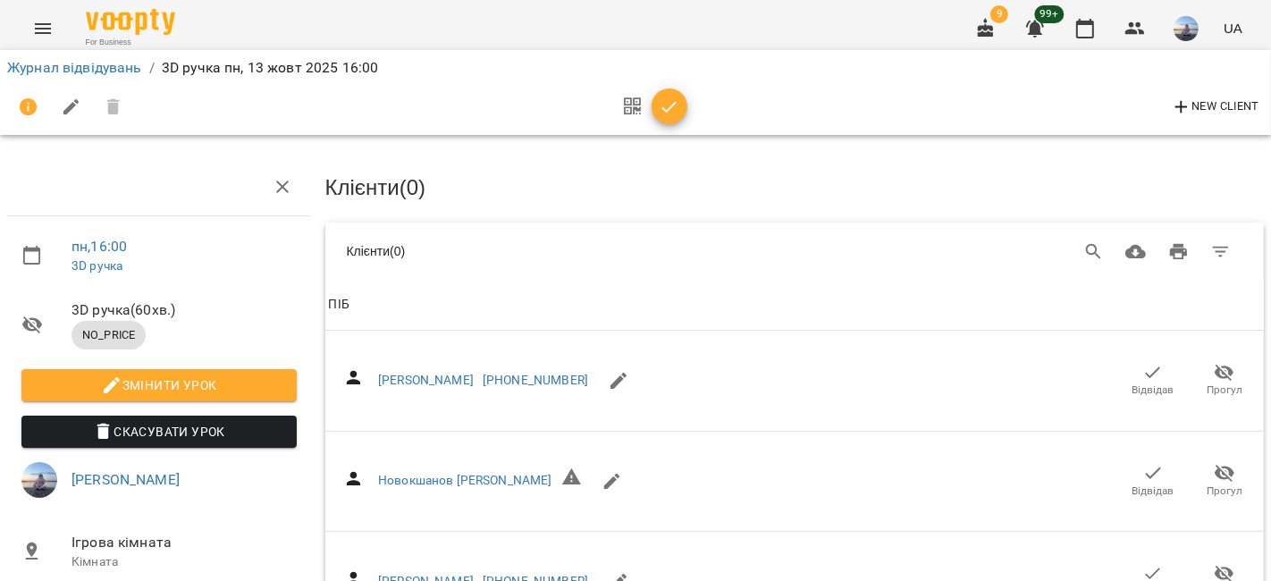
drag, startPoint x: 1070, startPoint y: 251, endPoint x: 932, endPoint y: 251, distance: 137.6
click at [1083, 250] on icon "Search" at bounding box center [1093, 251] width 21 height 21
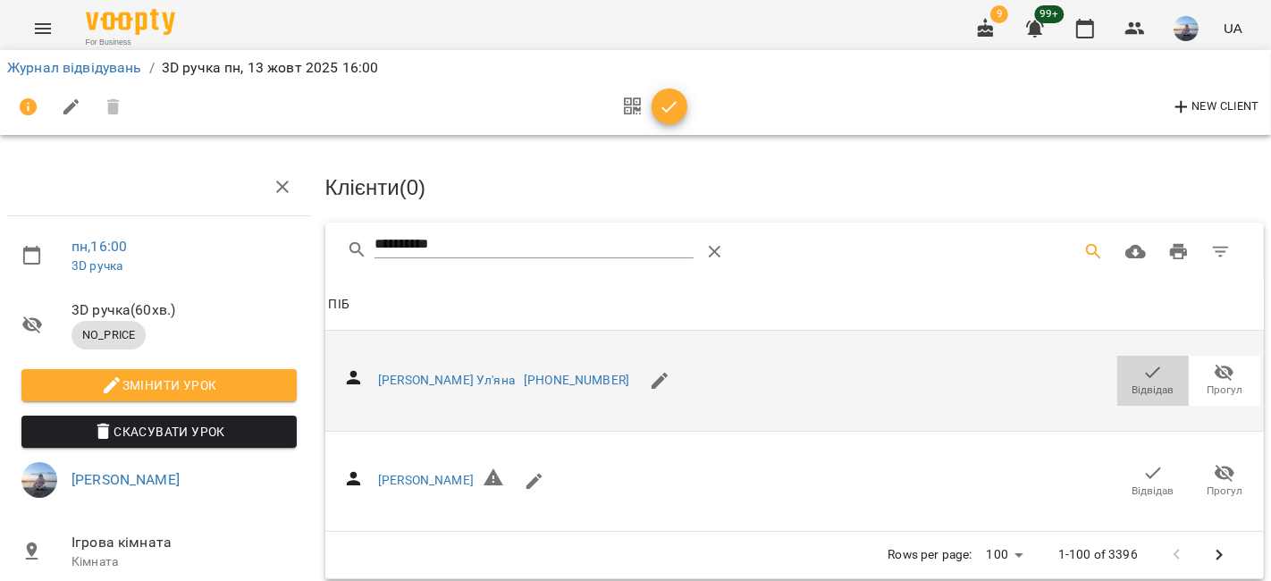
click at [1128, 371] on span "Відвідав" at bounding box center [1153, 380] width 50 height 36
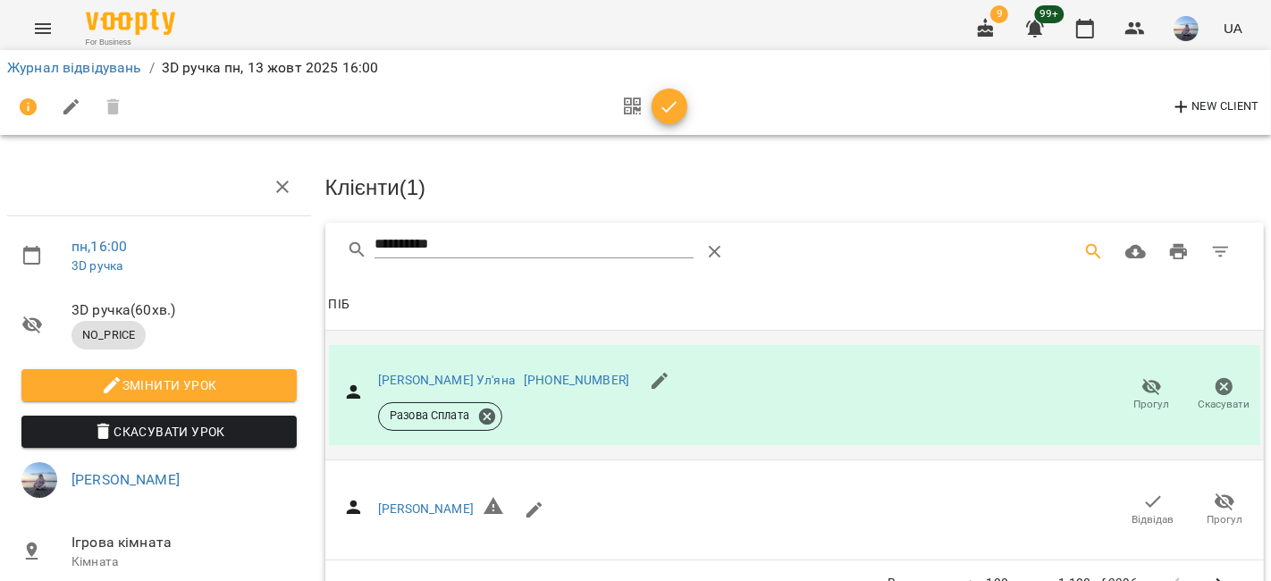
click at [215, 255] on div "**********" at bounding box center [635, 381] width 1285 height 618
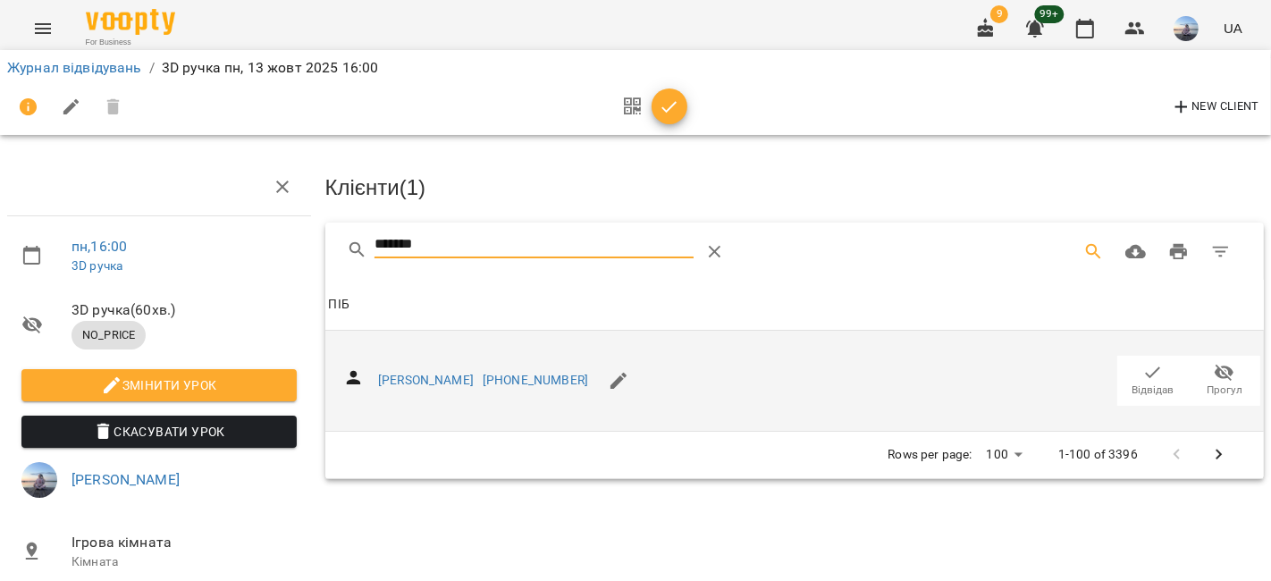
click at [1128, 366] on span "Відвідав" at bounding box center [1153, 380] width 50 height 36
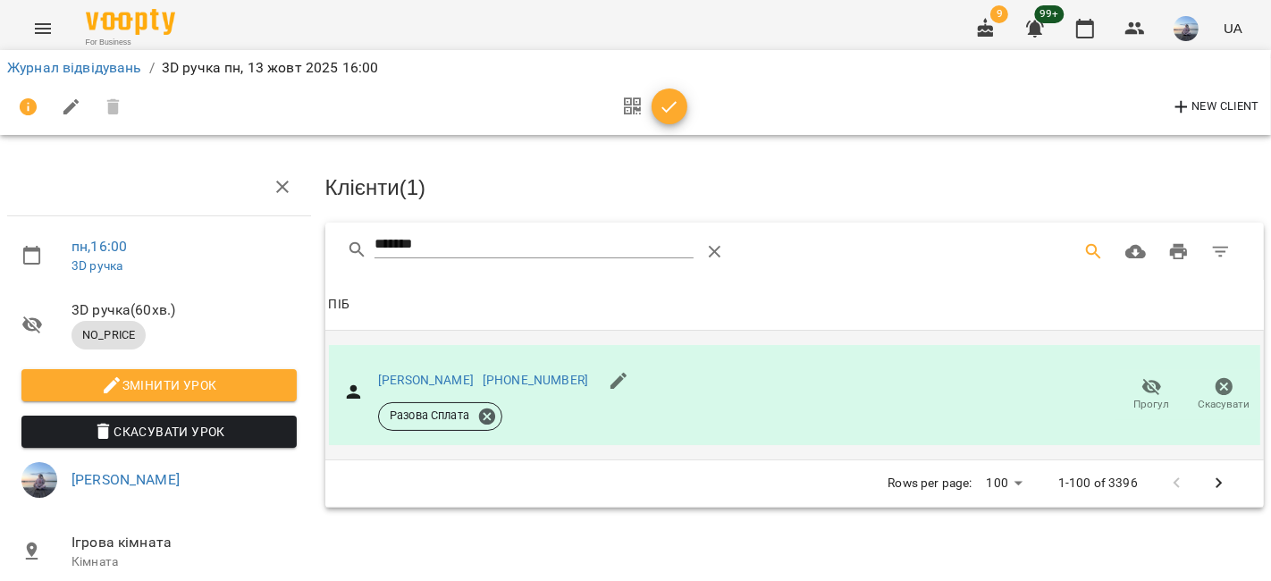
drag, startPoint x: 258, startPoint y: 248, endPoint x: 166, endPoint y: 240, distance: 92.4
click at [166, 240] on div "пн , 16:00 3D ручка 3D ручка ( 60 хв. ) NO_PRICE Змінити урок Скасувати Урок [P…" at bounding box center [635, 381] width 1285 height 618
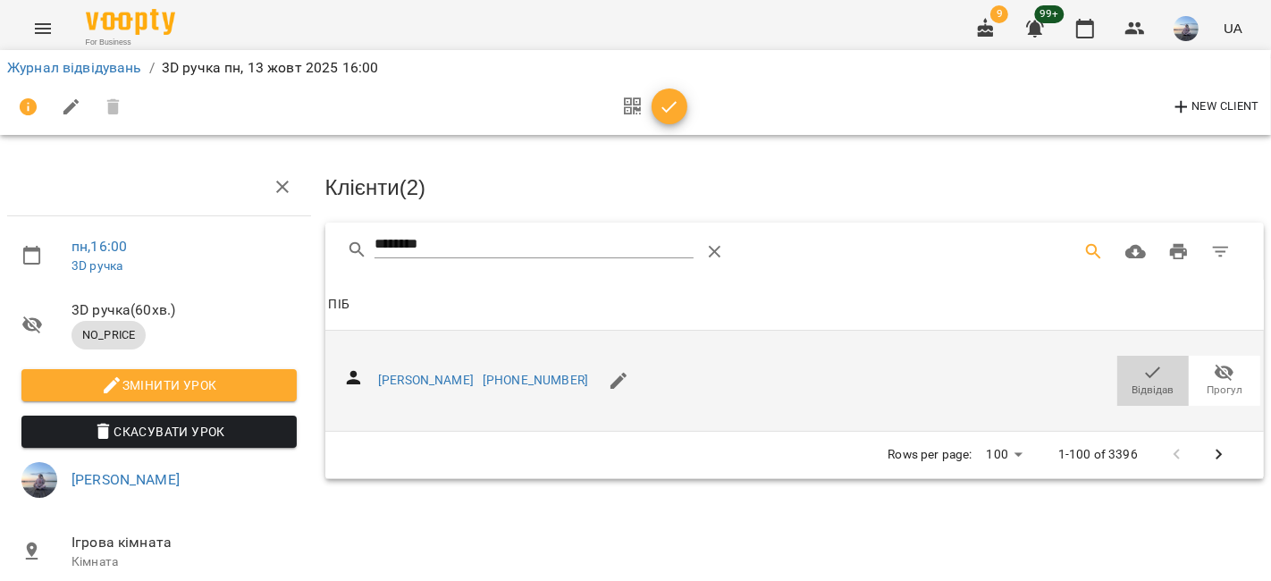
click at [1117, 384] on button "Відвідав" at bounding box center [1152, 381] width 71 height 50
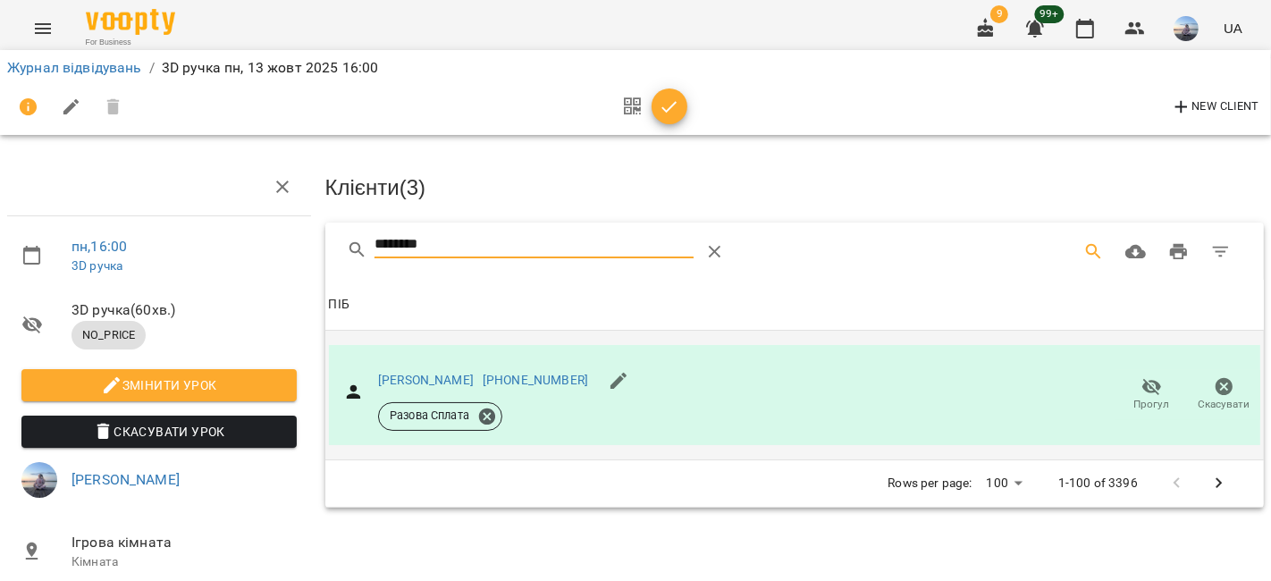
drag, startPoint x: 355, startPoint y: 248, endPoint x: 293, endPoint y: 200, distance: 78.3
click at [310, 248] on div "пн , 16:00 3D ручка 3D ручка ( 60 хв. ) NO_PRICE Змінити урок [PERSON_NAME] Уро…" at bounding box center [635, 381] width 1285 height 618
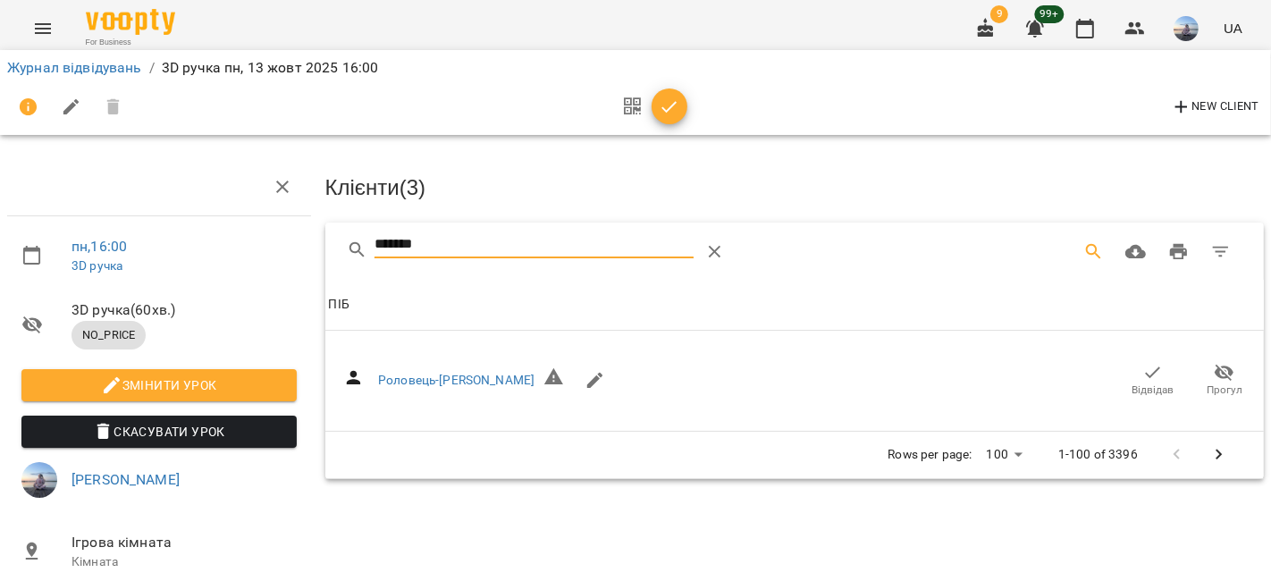
drag, startPoint x: 1130, startPoint y: 366, endPoint x: 648, endPoint y: 298, distance: 486.5
click at [1142, 364] on icon "button" at bounding box center [1152, 372] width 21 height 21
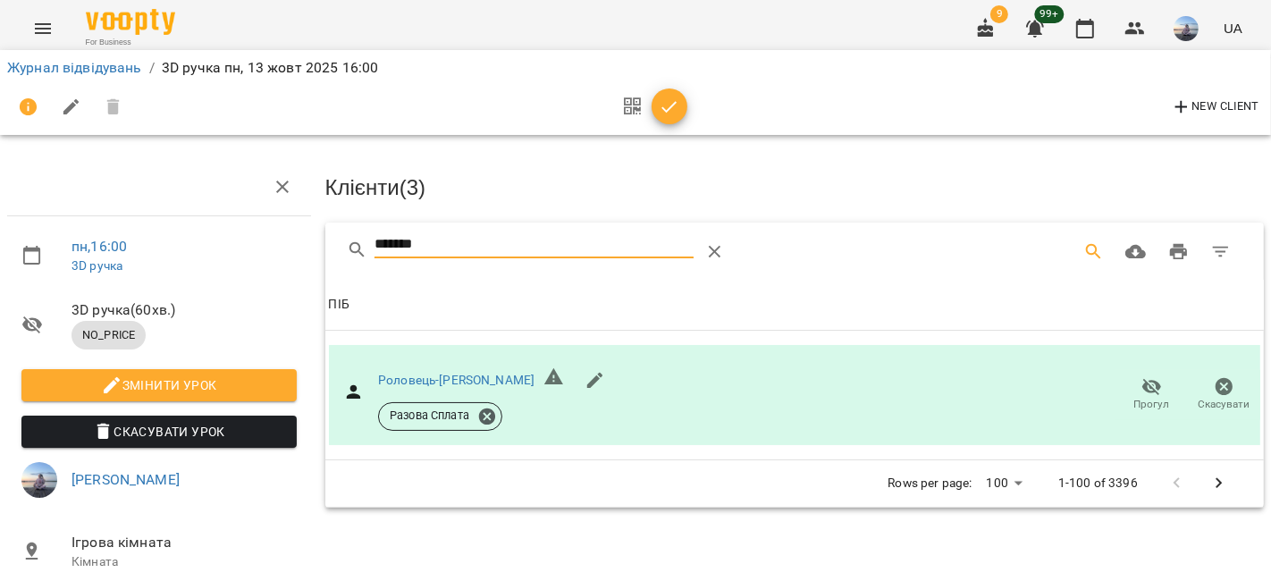
drag, startPoint x: 469, startPoint y: 238, endPoint x: 240, endPoint y: 223, distance: 229.3
click at [241, 223] on div "пн , 16:00 3D ручка 3D ручка ( 60 хв. ) NO_PRICE Змінити урок Скасувати Урок [P…" at bounding box center [635, 381] width 1285 height 618
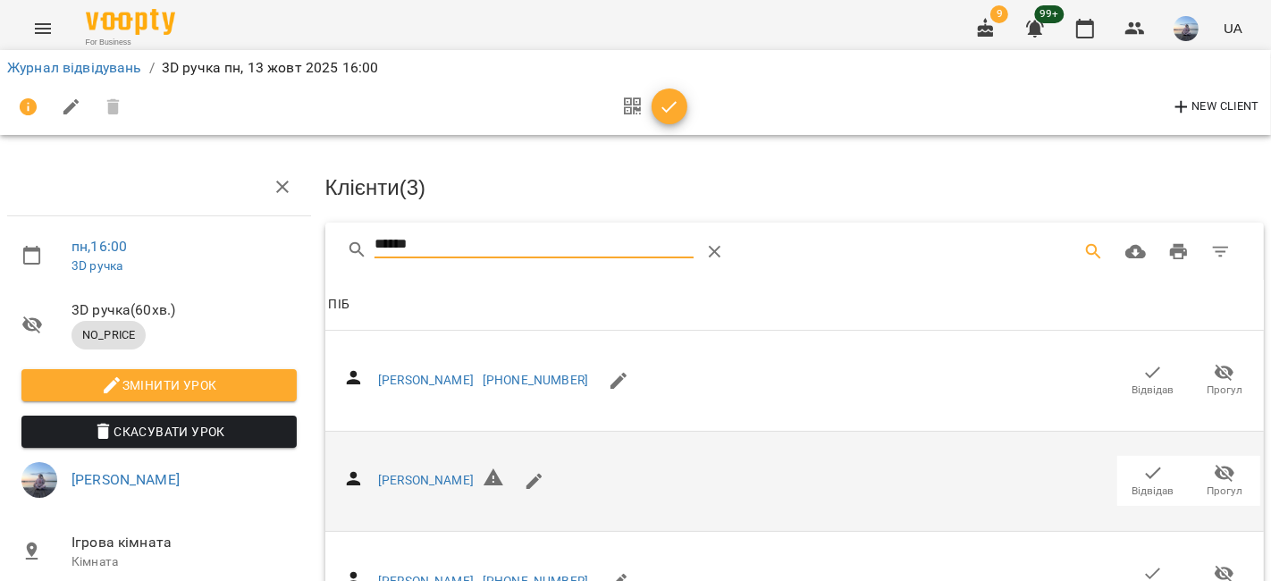
click at [1146, 471] on icon "button" at bounding box center [1153, 473] width 15 height 12
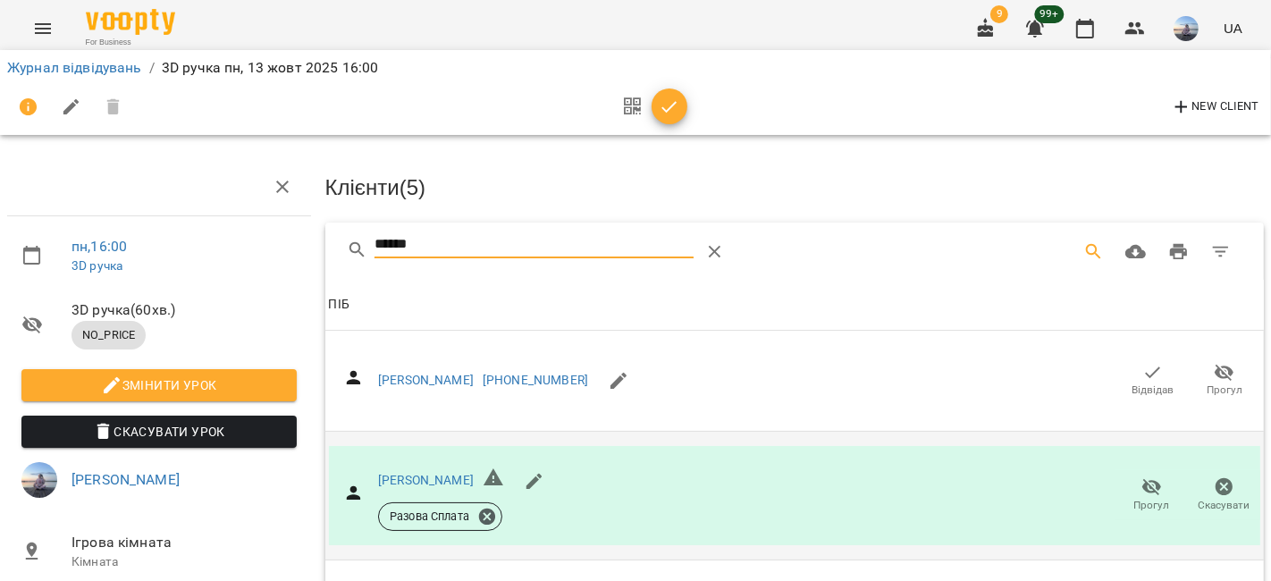
drag, startPoint x: 460, startPoint y: 233, endPoint x: 222, endPoint y: 227, distance: 238.7
click at [227, 225] on div "пн , 16:00 3D ручка 3D ручка ( 60 хв. ) NO_PRICE Змінити урок [PERSON_NAME] Уро…" at bounding box center [635, 447] width 1285 height 751
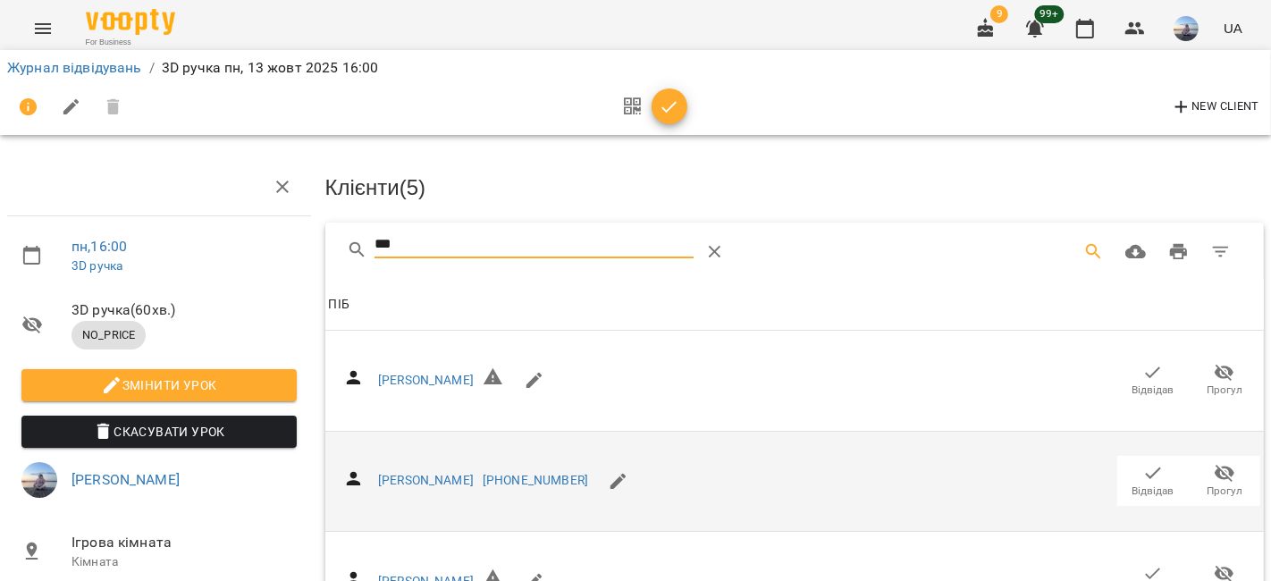
click at [1143, 377] on icon "button" at bounding box center [1152, 372] width 21 height 21
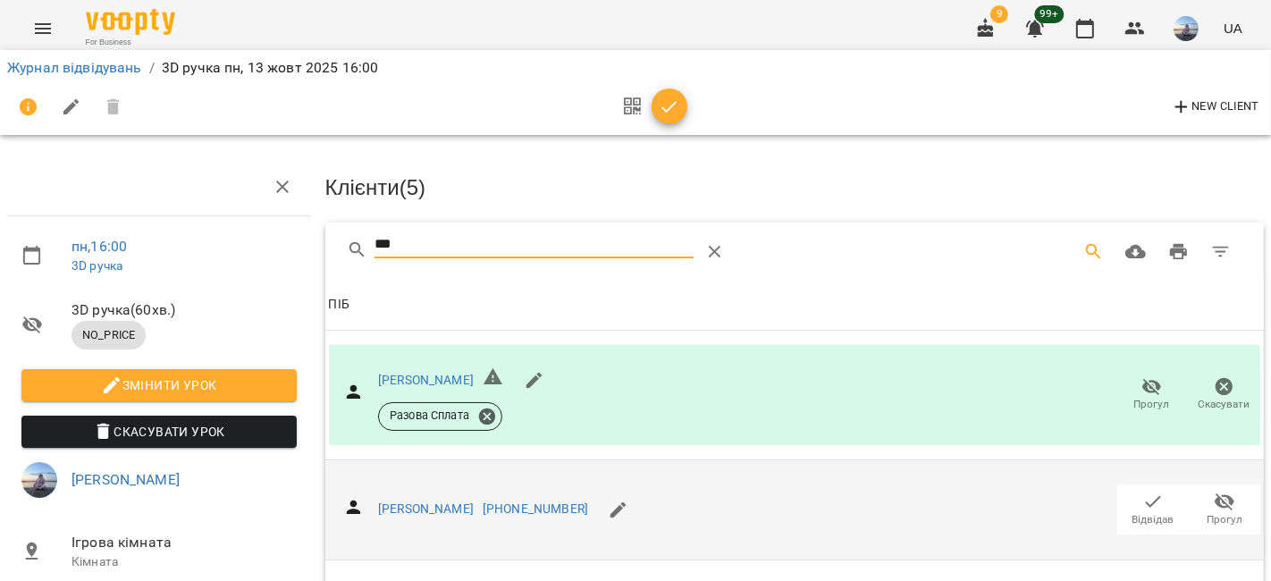
drag, startPoint x: 455, startPoint y: 236, endPoint x: 297, endPoint y: 164, distance: 173.6
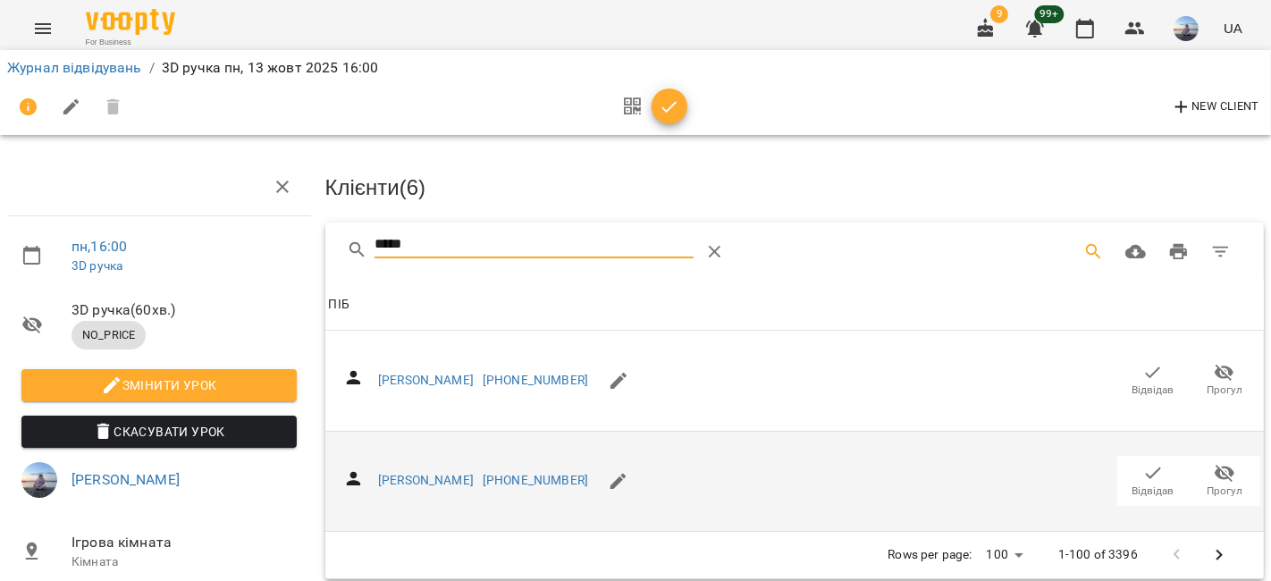
drag, startPoint x: 1126, startPoint y: 371, endPoint x: 487, endPoint y: 287, distance: 644.5
click at [1128, 370] on span "Відвідав" at bounding box center [1153, 380] width 50 height 36
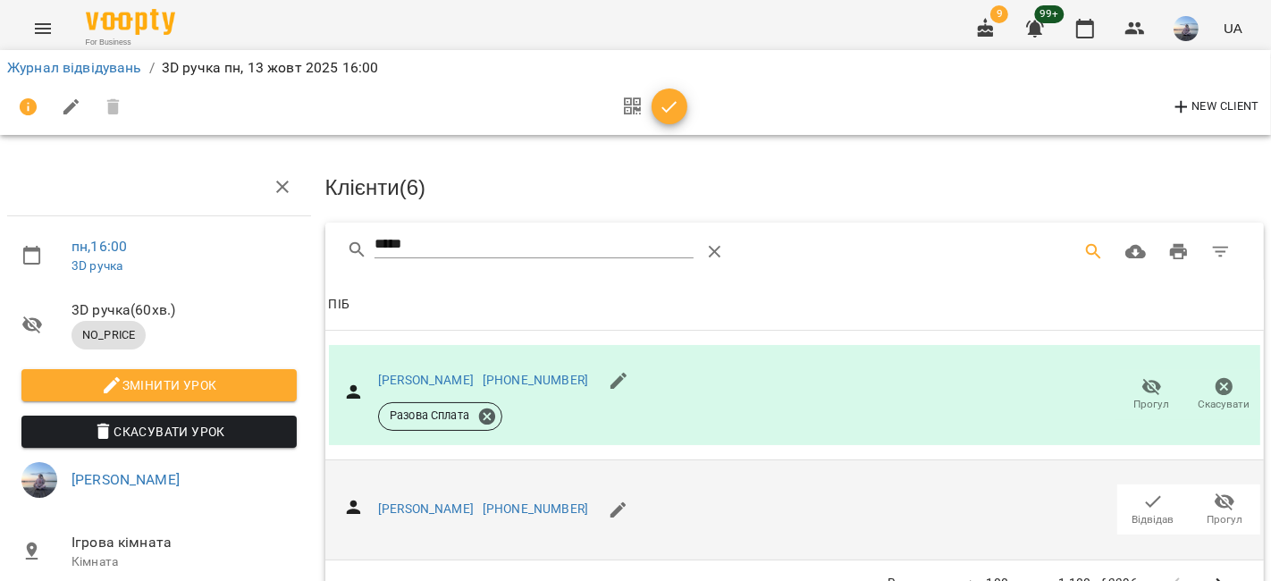
drag, startPoint x: 441, startPoint y: 249, endPoint x: 233, endPoint y: 248, distance: 208.2
click at [233, 248] on div "пн , 16:00 3D ручка 3D ручка ( 60 хв. ) NO_PRICE Змінити урок [PERSON_NAME] Уро…" at bounding box center [635, 381] width 1285 height 618
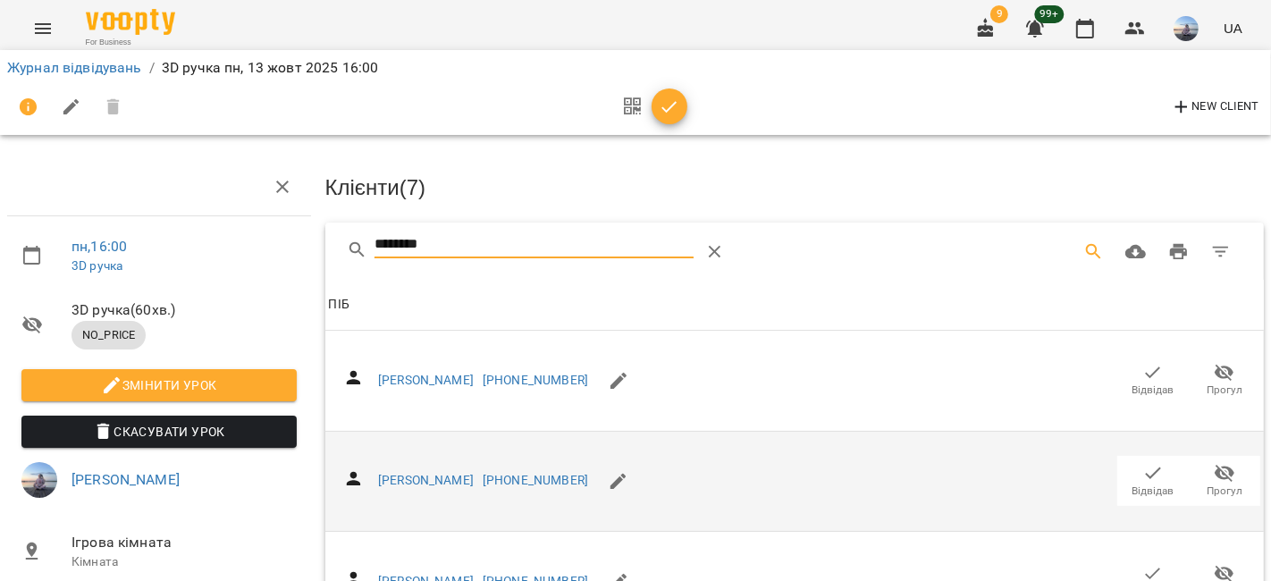
drag, startPoint x: 1110, startPoint y: 478, endPoint x: 1087, endPoint y: 470, distance: 24.6
click at [1117, 478] on button "Відвідав" at bounding box center [1152, 481] width 71 height 50
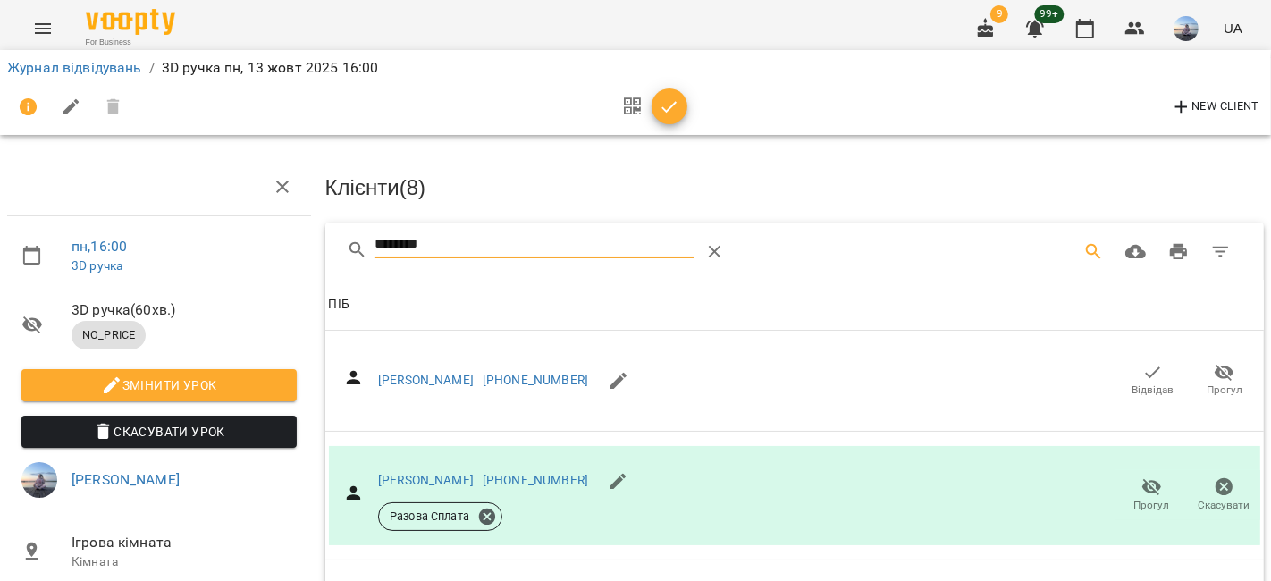
drag, startPoint x: 452, startPoint y: 240, endPoint x: 195, endPoint y: 233, distance: 257.5
click at [195, 233] on div "пн , 16:00 3D ручка 3D ручка ( 60 хв. ) NO_PRICE Змінити урок [PERSON_NAME] Уро…" at bounding box center [635, 397] width 1285 height 651
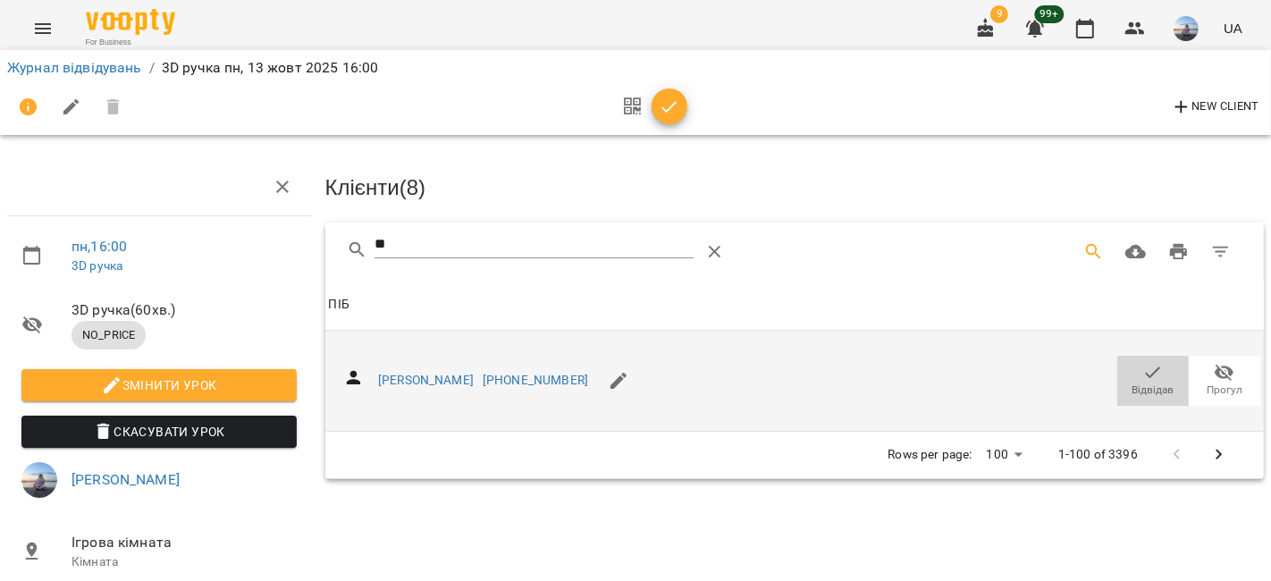
click at [1171, 371] on button "Відвідав" at bounding box center [1152, 381] width 71 height 50
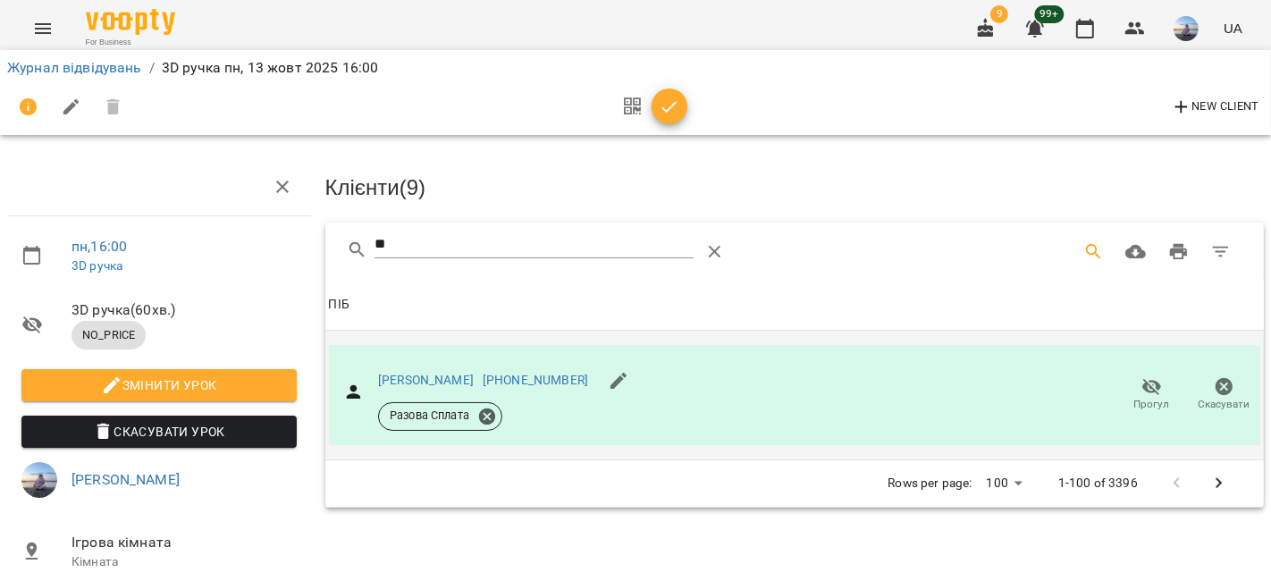
drag, startPoint x: 410, startPoint y: 235, endPoint x: 345, endPoint y: 234, distance: 65.2
click at [345, 234] on div "**" at bounding box center [794, 251] width 939 height 57
drag, startPoint x: 351, startPoint y: 249, endPoint x: 257, endPoint y: 242, distance: 94.1
click at [257, 243] on div "пн , 16:00 3D ручка 3D ручка ( 60 хв. ) NO_PRICE Змінити урок [PERSON_NAME] Уро…" at bounding box center [635, 381] width 1285 height 618
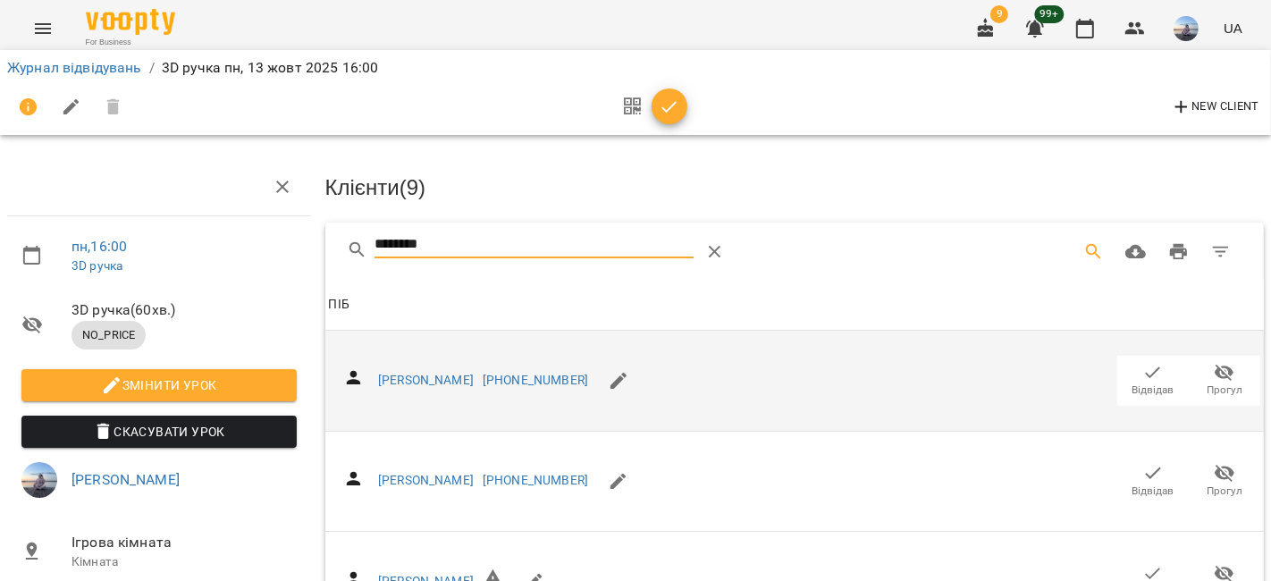
type input "********"
click at [1118, 356] on button "Відвідав" at bounding box center [1152, 381] width 71 height 50
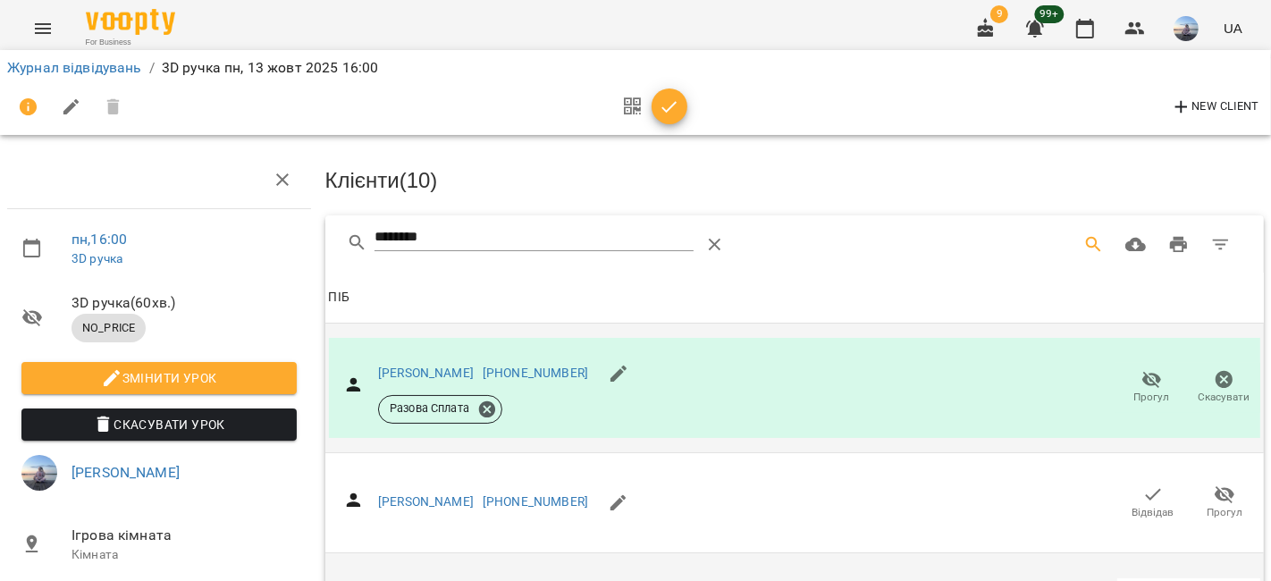
scroll to position [595, 0]
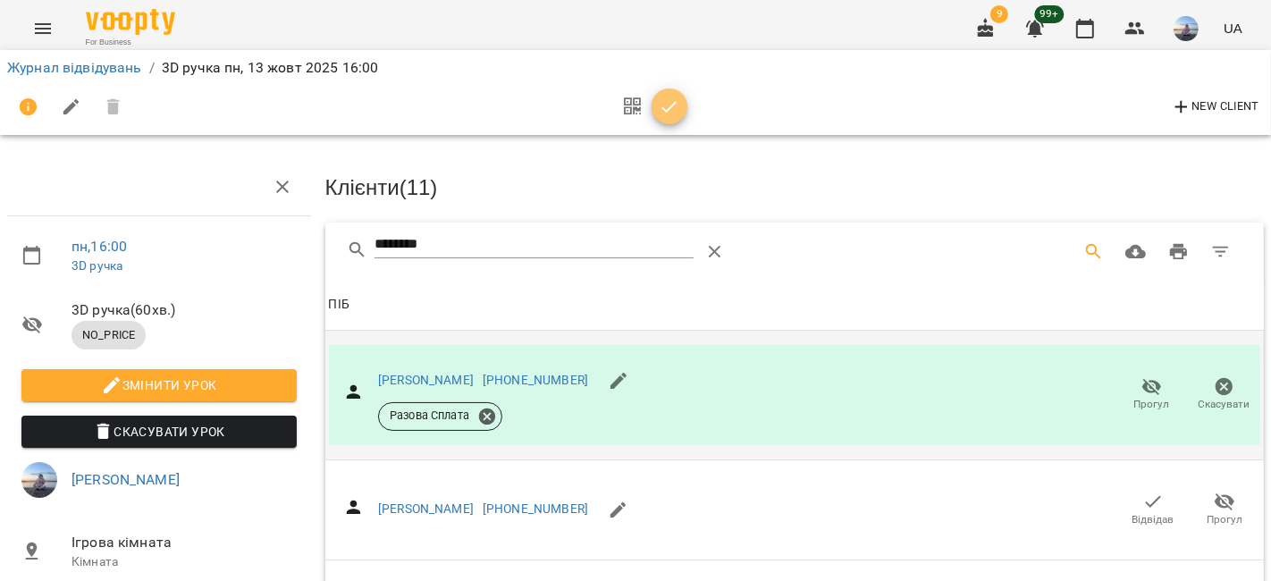
click at [659, 103] on icon "button" at bounding box center [669, 107] width 21 height 21
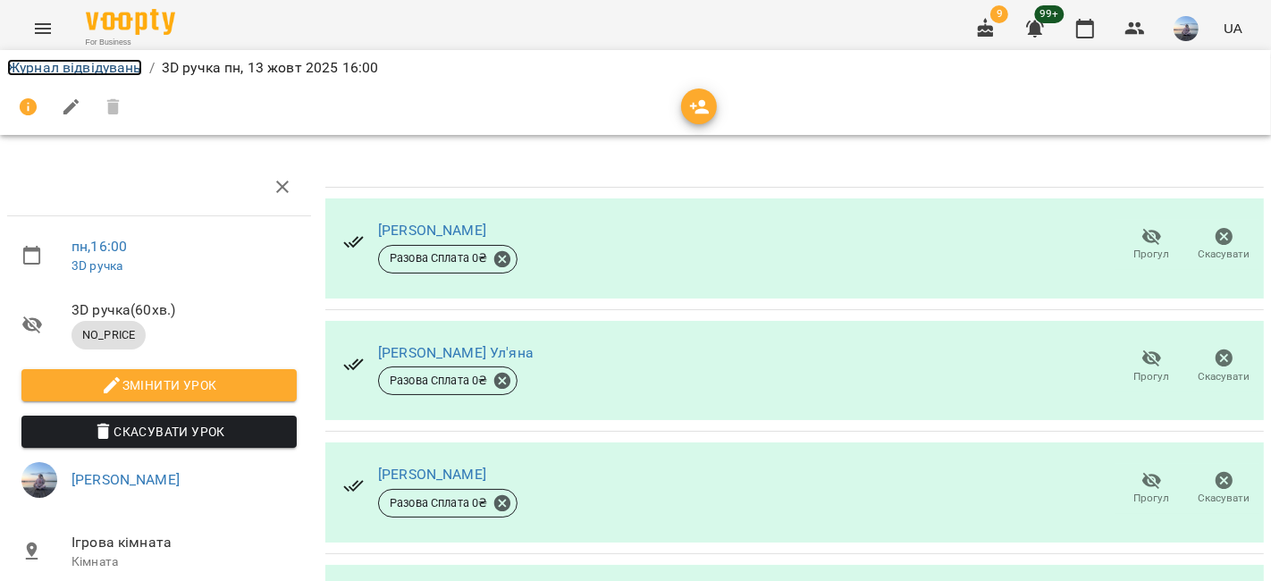
click at [109, 67] on link "Журнал відвідувань" at bounding box center [74, 67] width 135 height 17
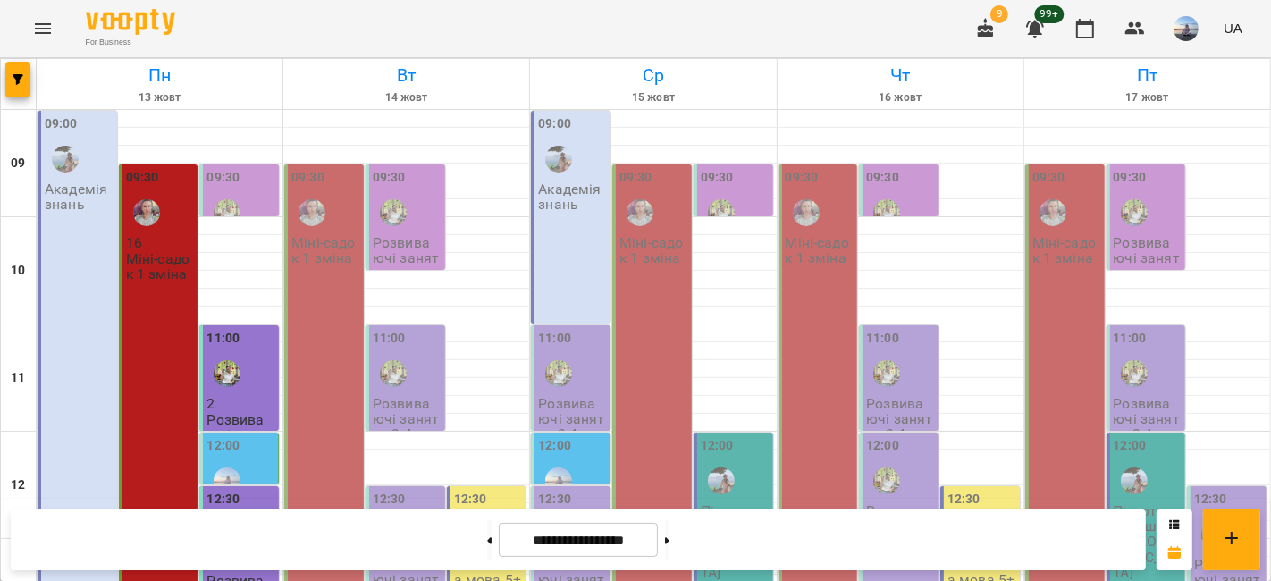
click at [105, 144] on div "09:00" at bounding box center [79, 146] width 69 height 65
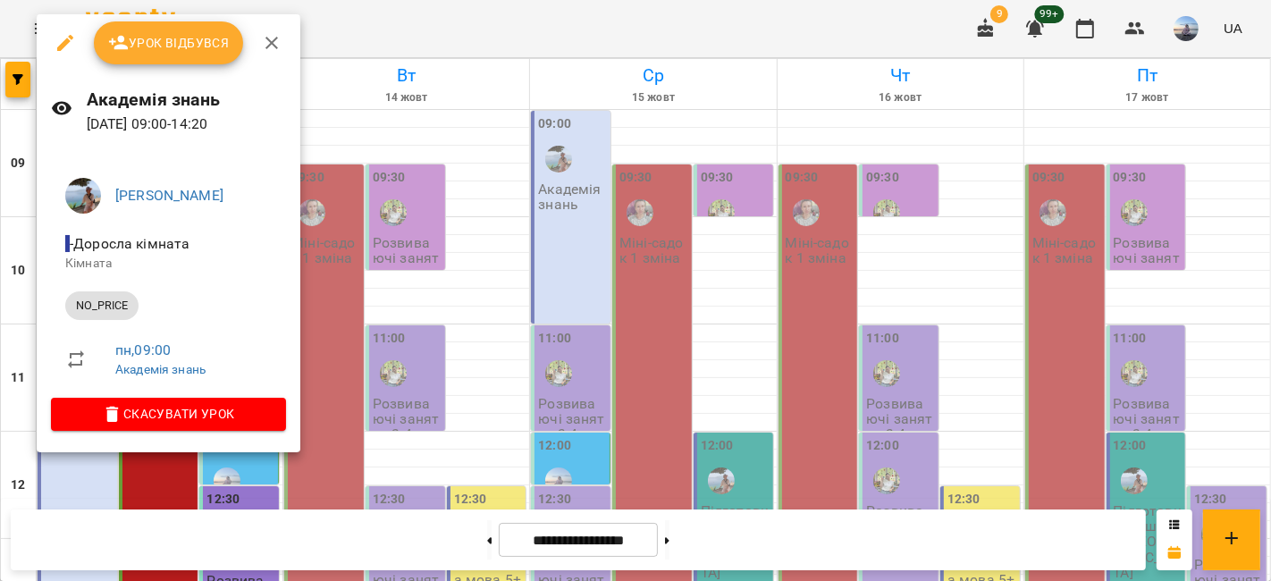
click at [156, 47] on span "Урок відбувся" at bounding box center [169, 42] width 122 height 21
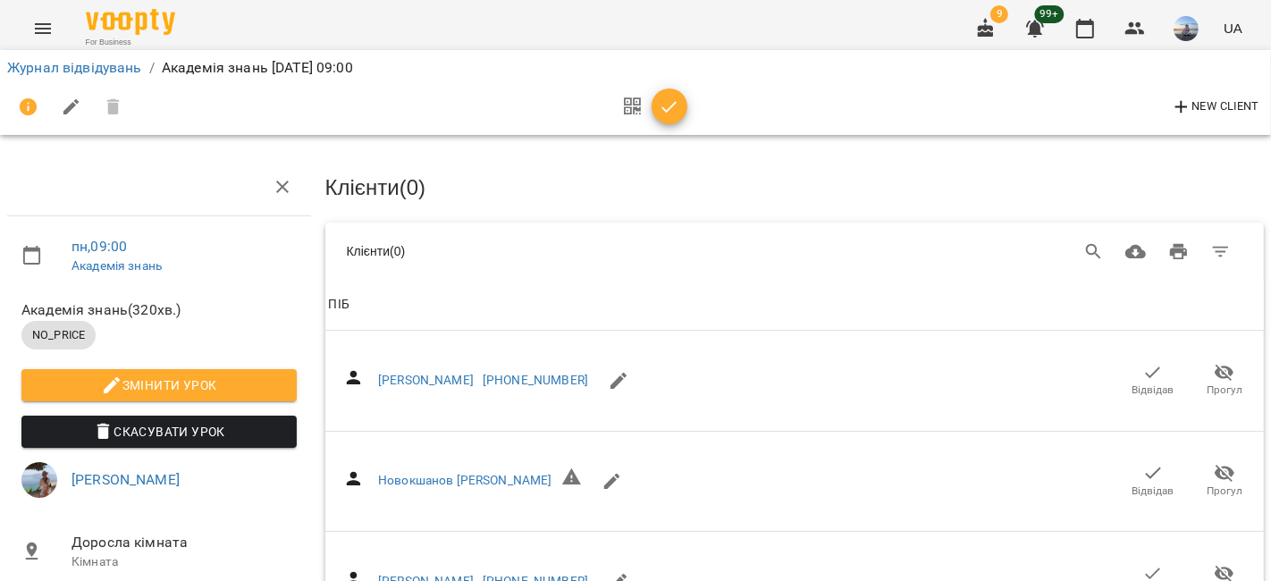
drag, startPoint x: 1075, startPoint y: 249, endPoint x: 847, endPoint y: 246, distance: 227.9
click at [1083, 248] on icon "Search" at bounding box center [1093, 251] width 21 height 21
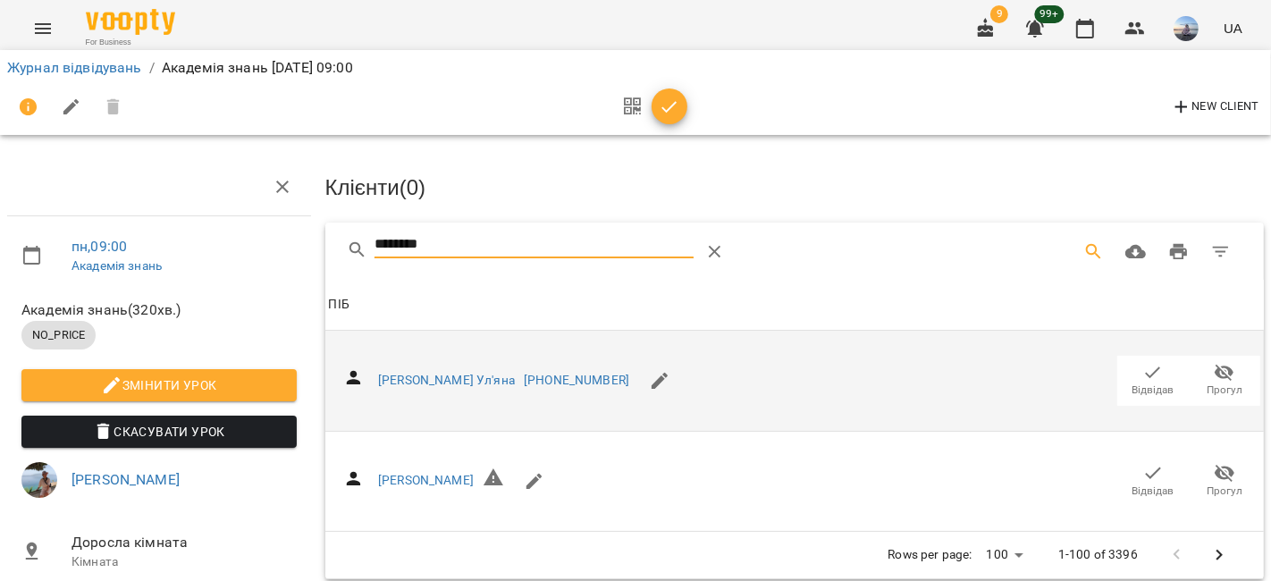
click at [1107, 340] on td "[PERSON_NAME] Ул'яна [PHONE_NUMBER] Відвідав Прогул" at bounding box center [794, 381] width 939 height 100
click at [1142, 374] on icon "button" at bounding box center [1152, 372] width 21 height 21
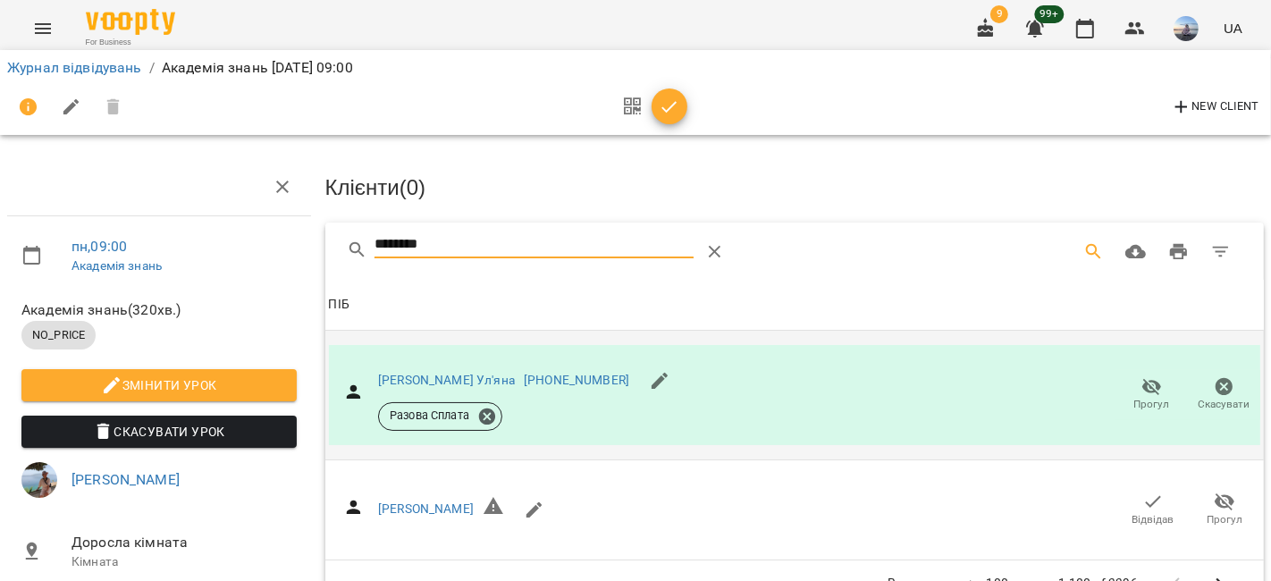
drag, startPoint x: 466, startPoint y: 243, endPoint x: 0, endPoint y: 182, distance: 469.6
click at [0, 182] on div "пн , 09:00 Академія знань Академія знань ( 320 хв. ) NO_PRICE Змінити урок Скас…" at bounding box center [635, 357] width 1285 height 571
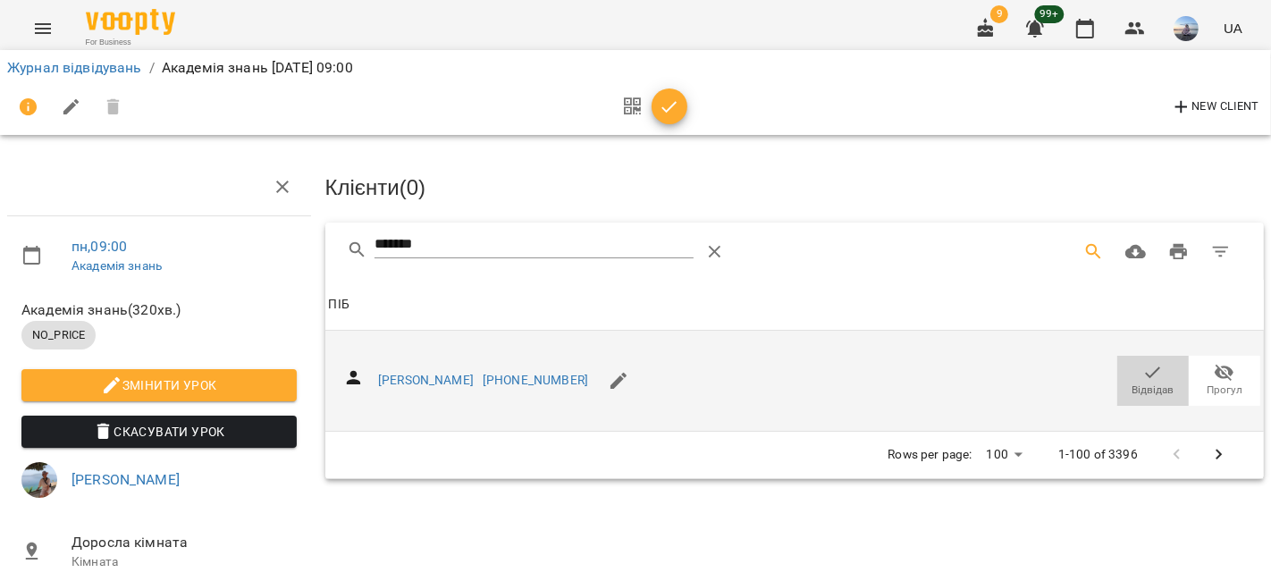
click at [1128, 369] on span "Відвідав" at bounding box center [1153, 380] width 50 height 36
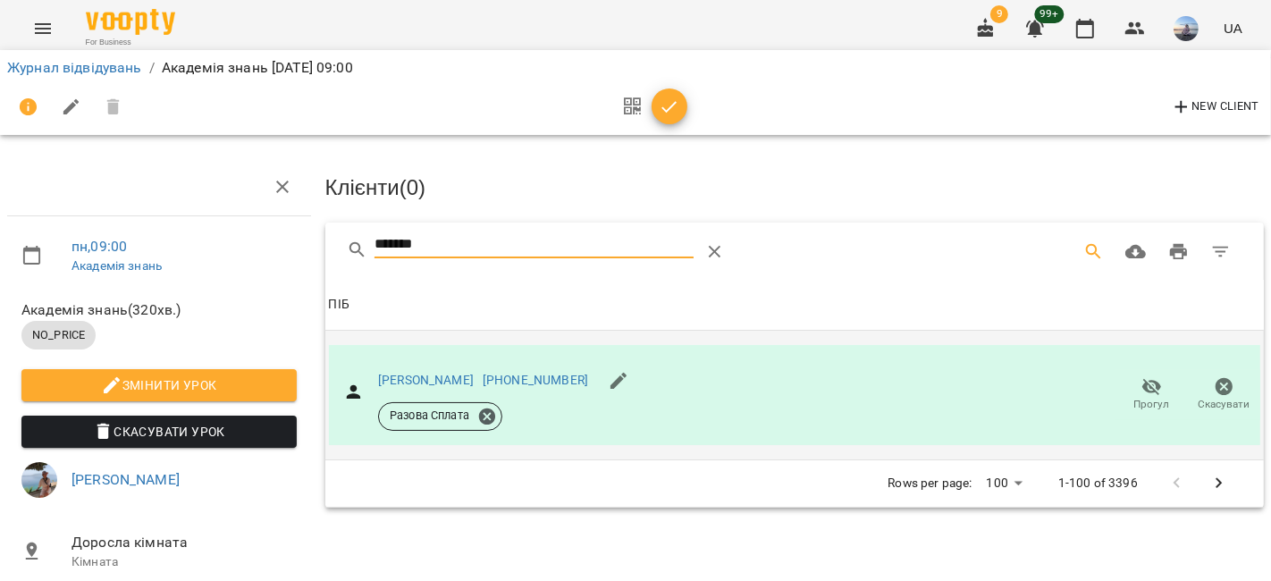
drag, startPoint x: 492, startPoint y: 240, endPoint x: 312, endPoint y: 233, distance: 180.7
click at [312, 233] on div "пн , 09:00 Академія знань Академія знань ( 320 хв. ) NO_PRICE Змінити урок Скас…" at bounding box center [635, 357] width 1285 height 571
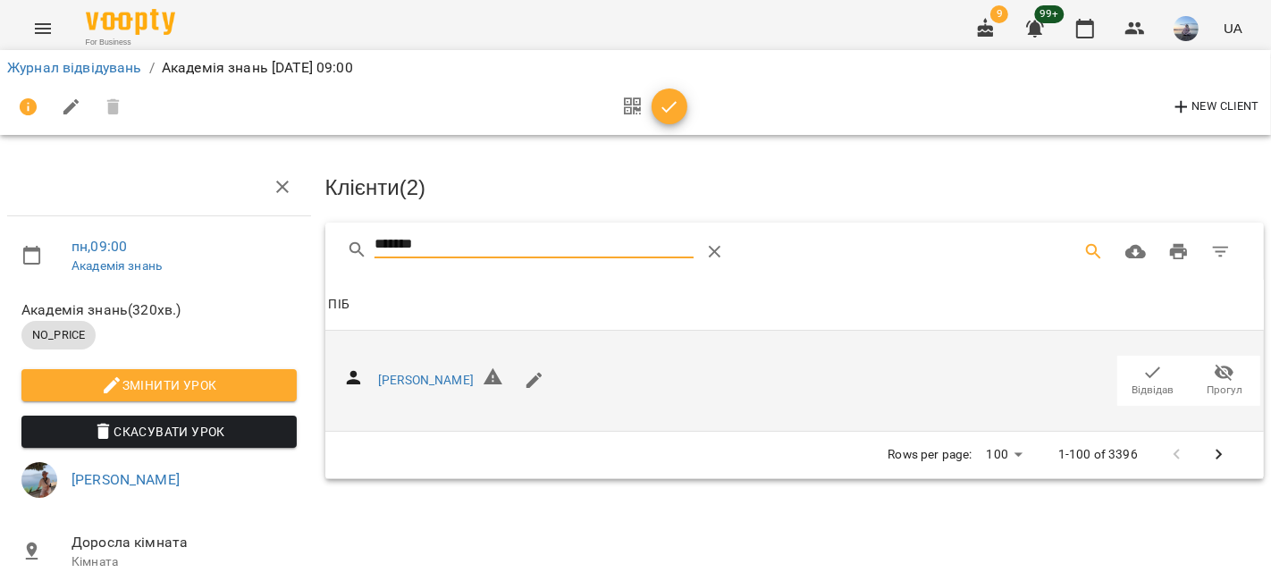
type input "*******"
click at [1128, 374] on span "Відвідав" at bounding box center [1153, 380] width 50 height 36
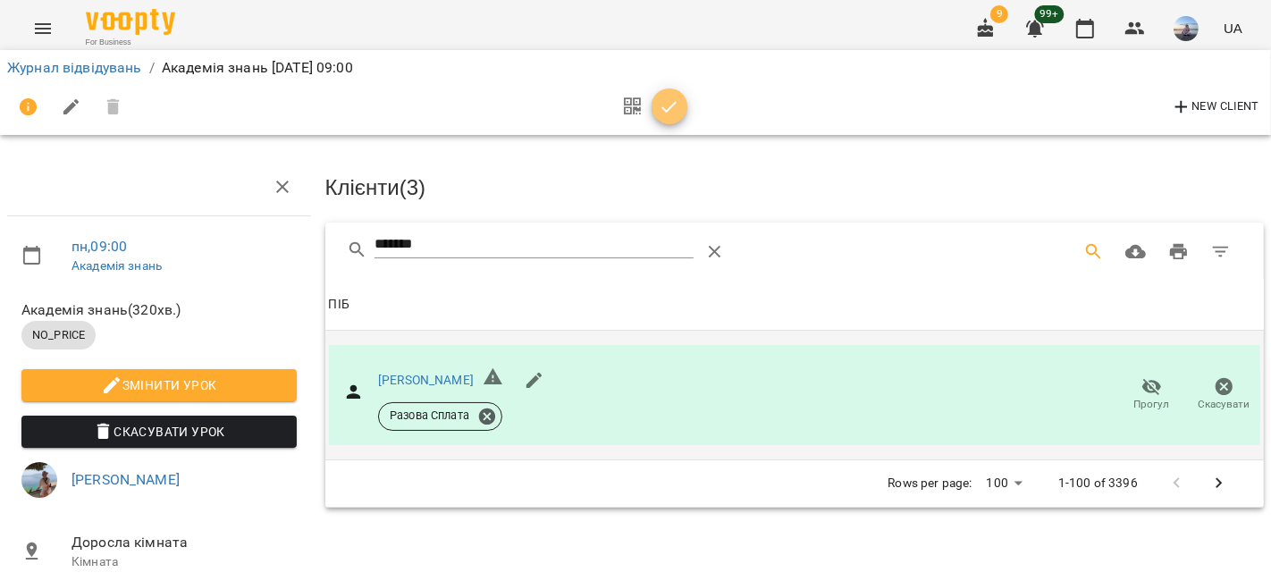
click at [684, 103] on span "button" at bounding box center [670, 107] width 36 height 21
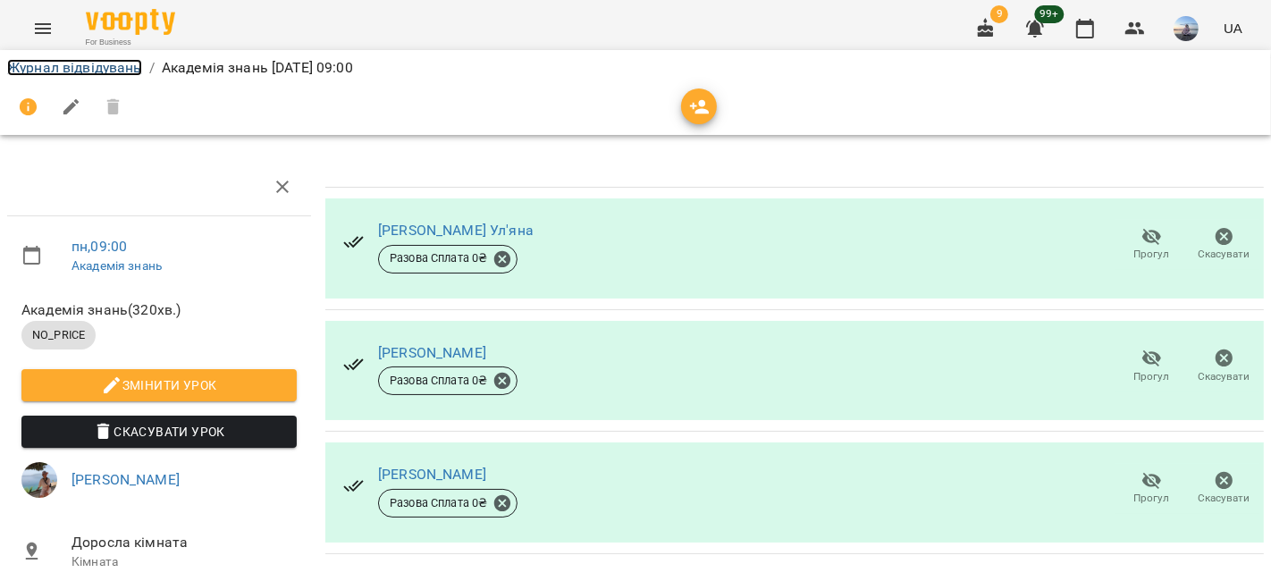
click at [119, 75] on link "Журнал відвідувань" at bounding box center [74, 67] width 135 height 17
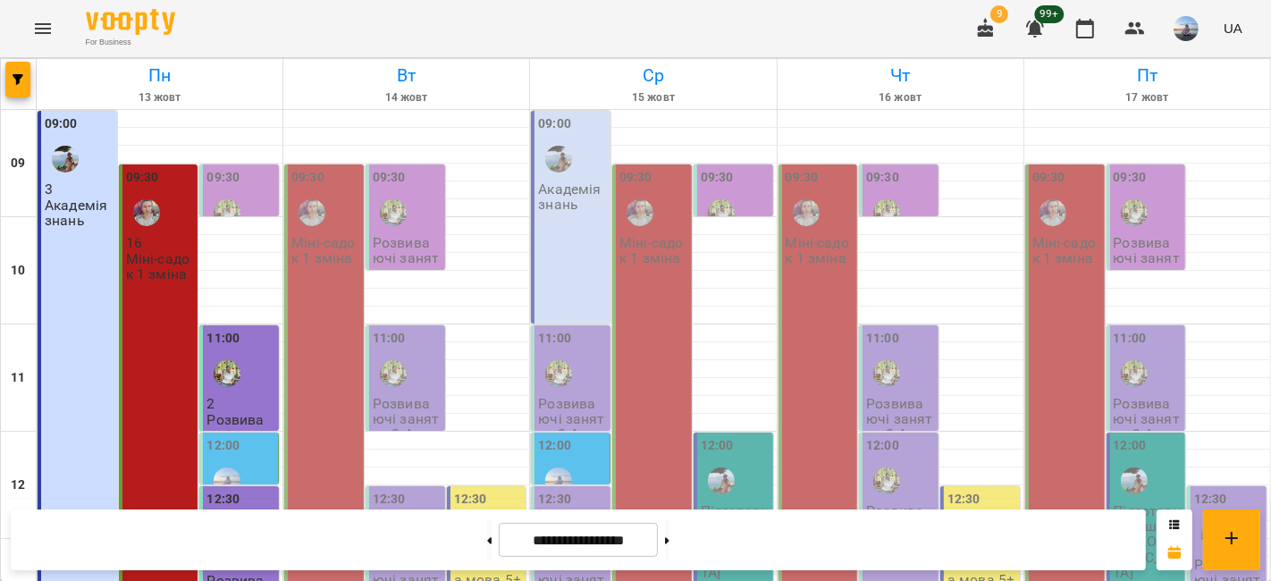
scroll to position [275, 0]
click at [86, 284] on div "09:00 3 Академія знань" at bounding box center [78, 396] width 80 height 570
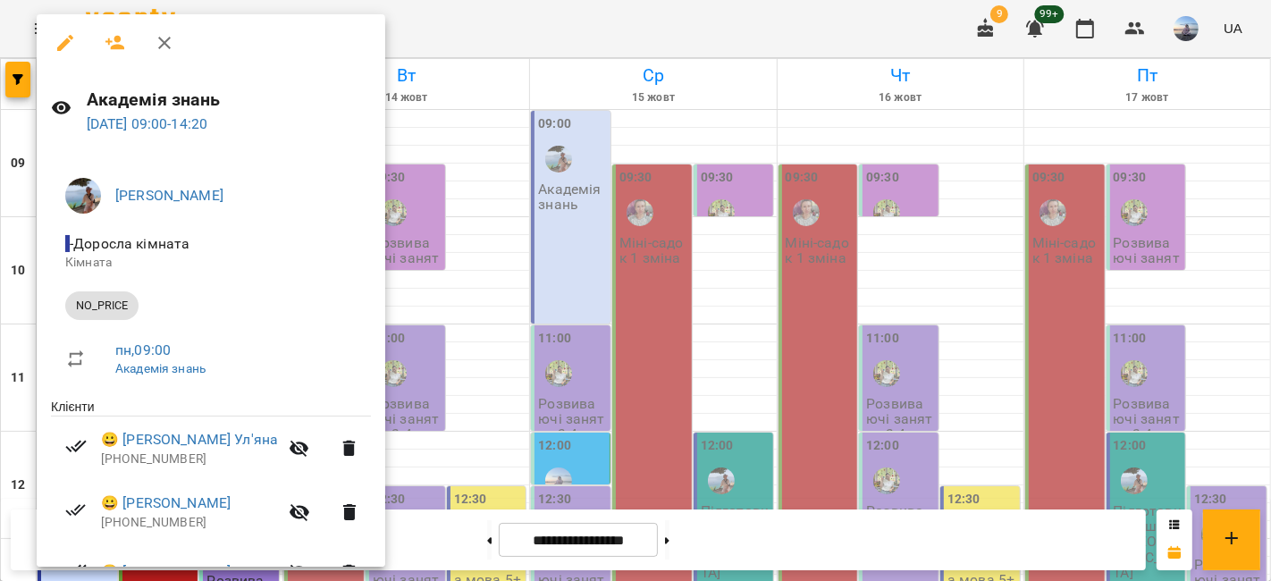
click at [476, 420] on div at bounding box center [635, 290] width 1271 height 581
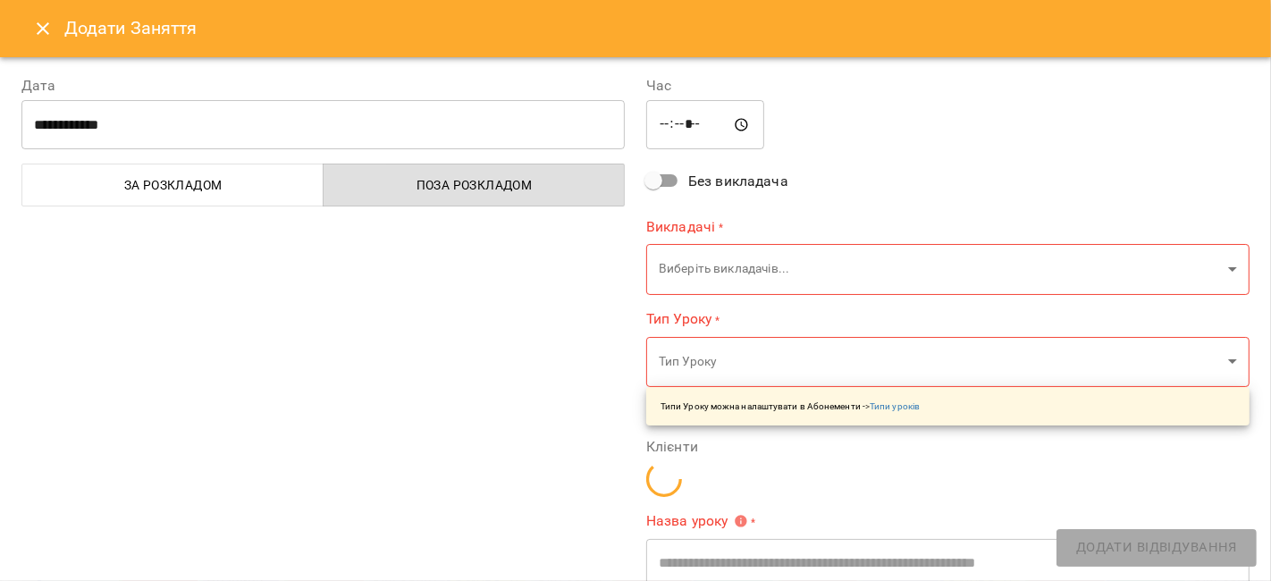
type input "**********"
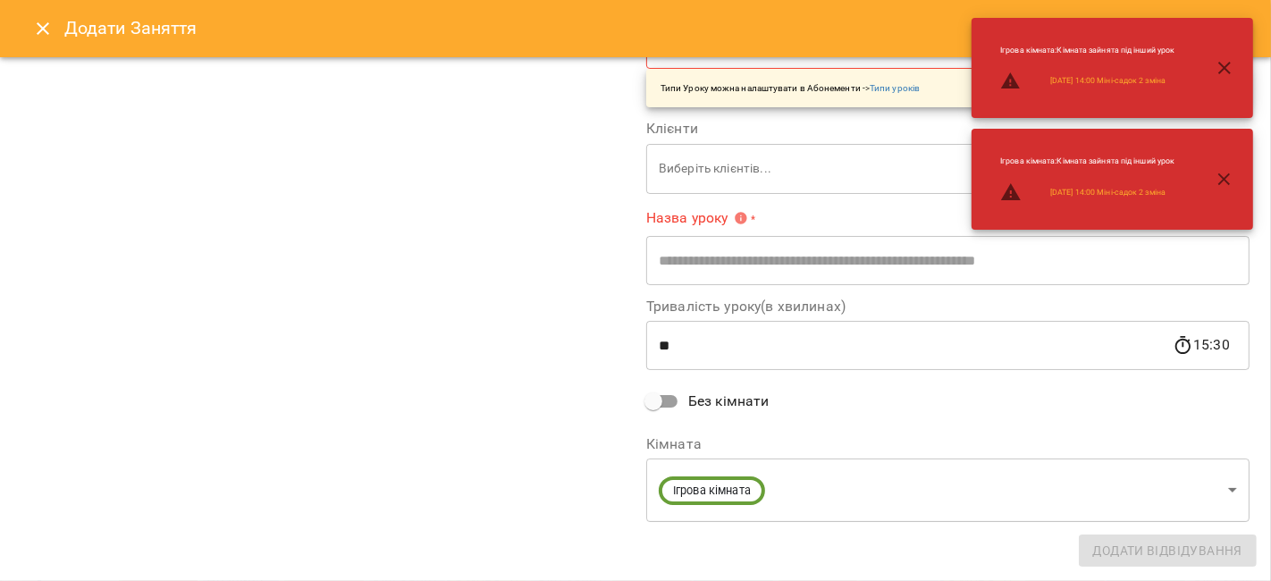
scroll to position [324, 0]
click at [789, 483] on body "For Business 9 99+ UA [DATE] [DATE] [DATE] [DATE] [DATE] 10 11 12 13 14 15 16 1…" at bounding box center [635, 578] width 1271 height 1156
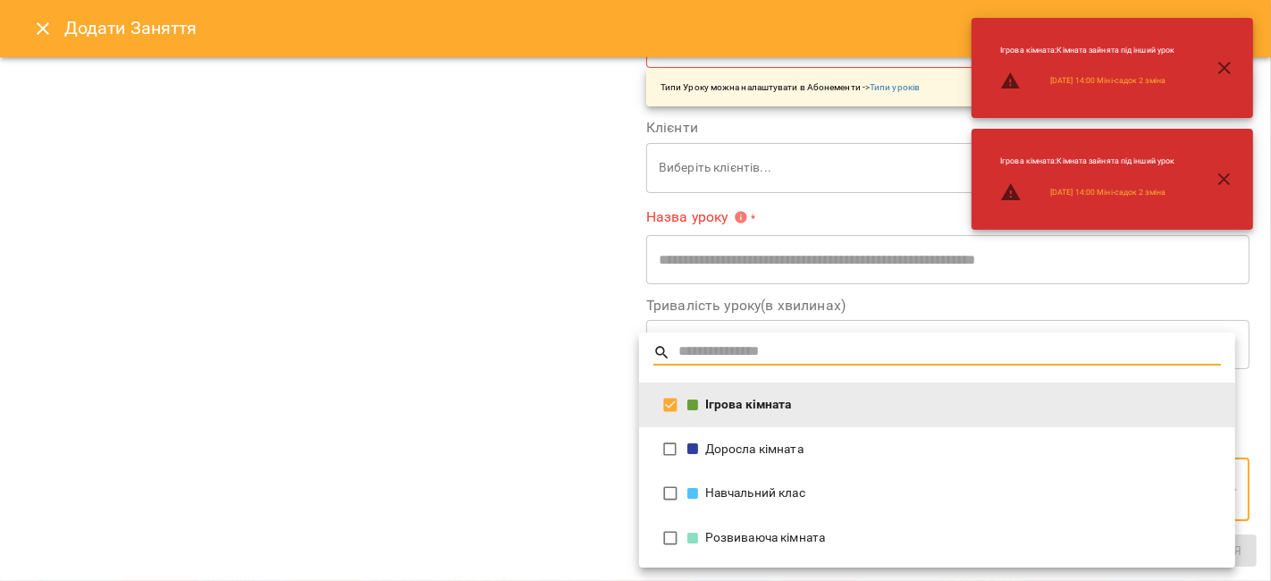
click at [760, 453] on div "Доросла кімната" at bounding box center [954, 450] width 534 height 18
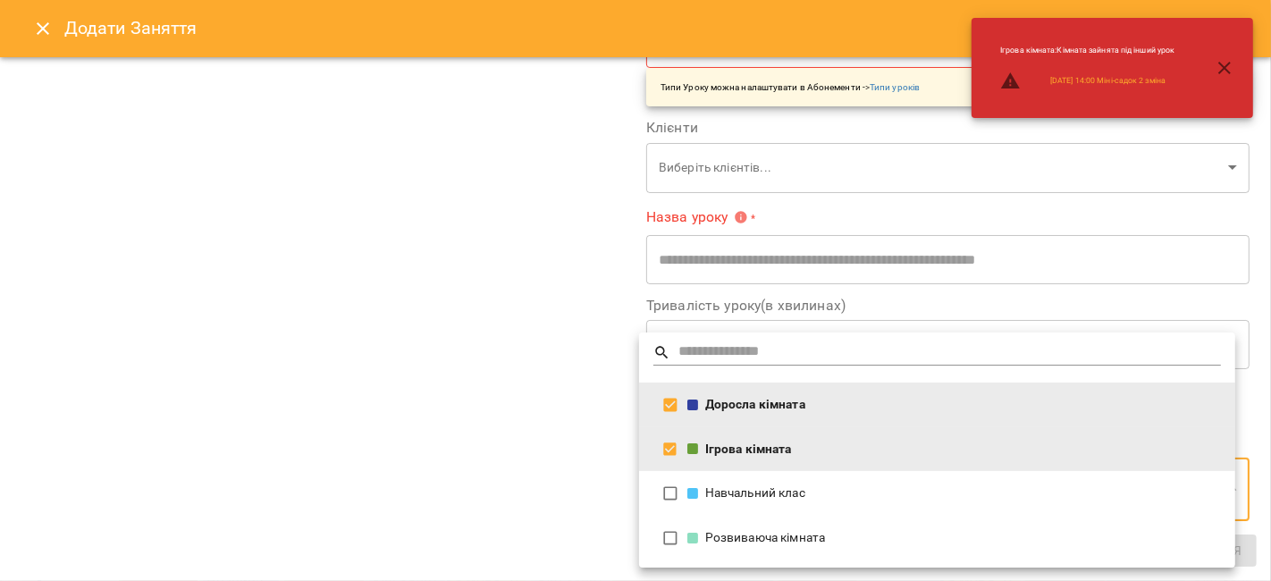
click at [758, 458] on div "Ігрова кімната" at bounding box center [954, 450] width 534 height 18
type input "**********"
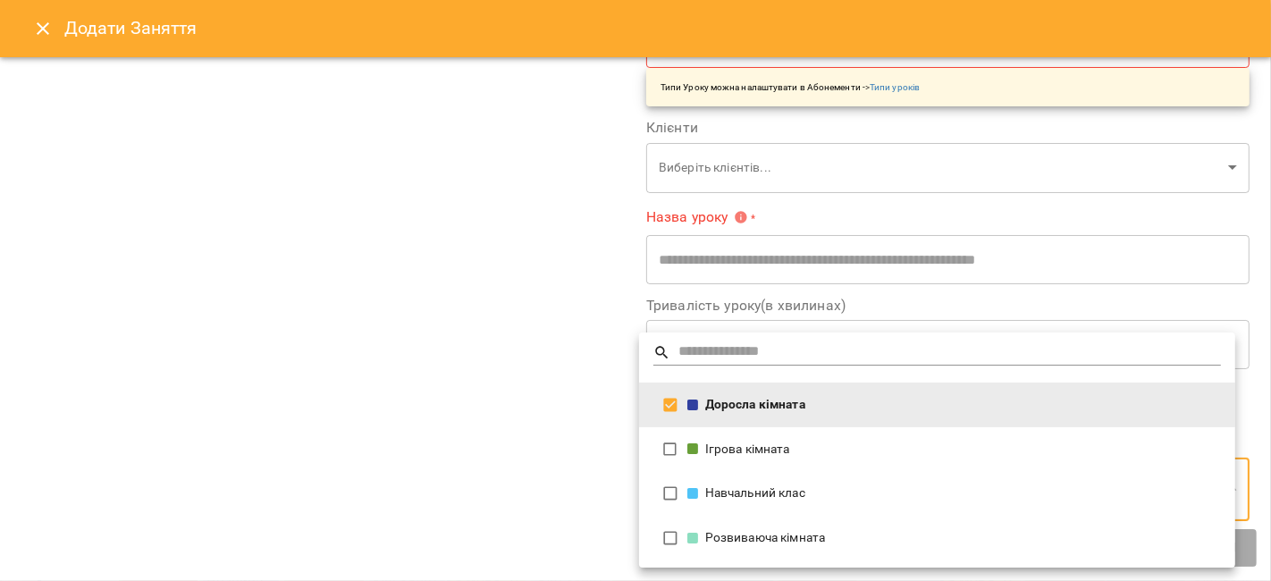
click at [462, 450] on div at bounding box center [635, 290] width 1271 height 581
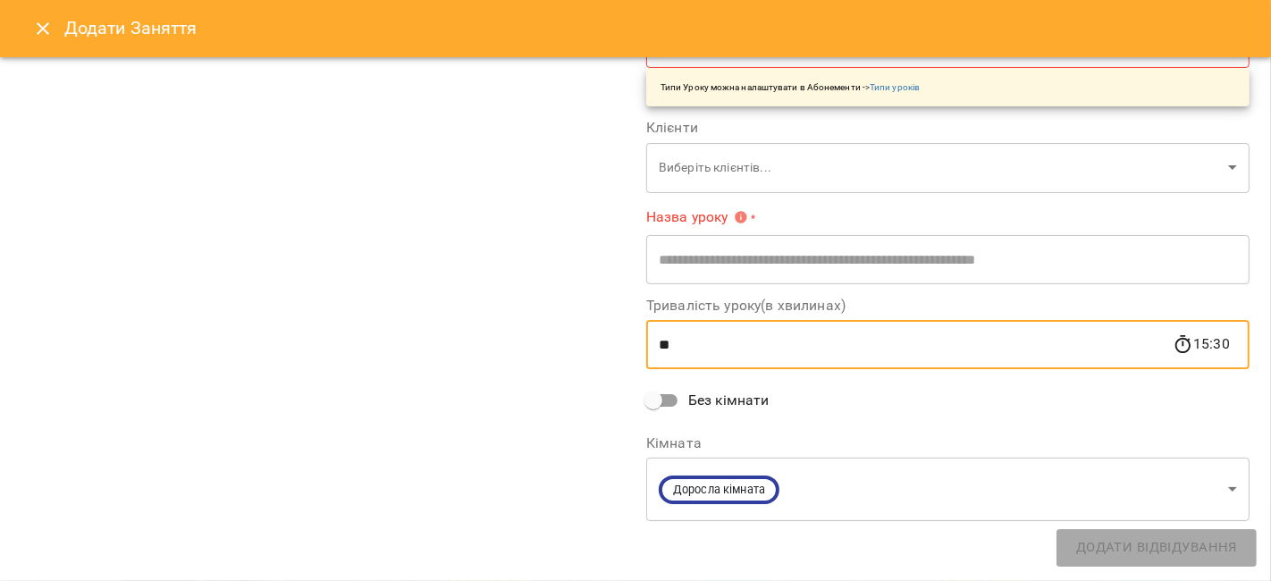
drag, startPoint x: 722, startPoint y: 347, endPoint x: 609, endPoint y: 356, distance: 113.9
click at [609, 356] on div "**********" at bounding box center [635, 156] width 1249 height 852
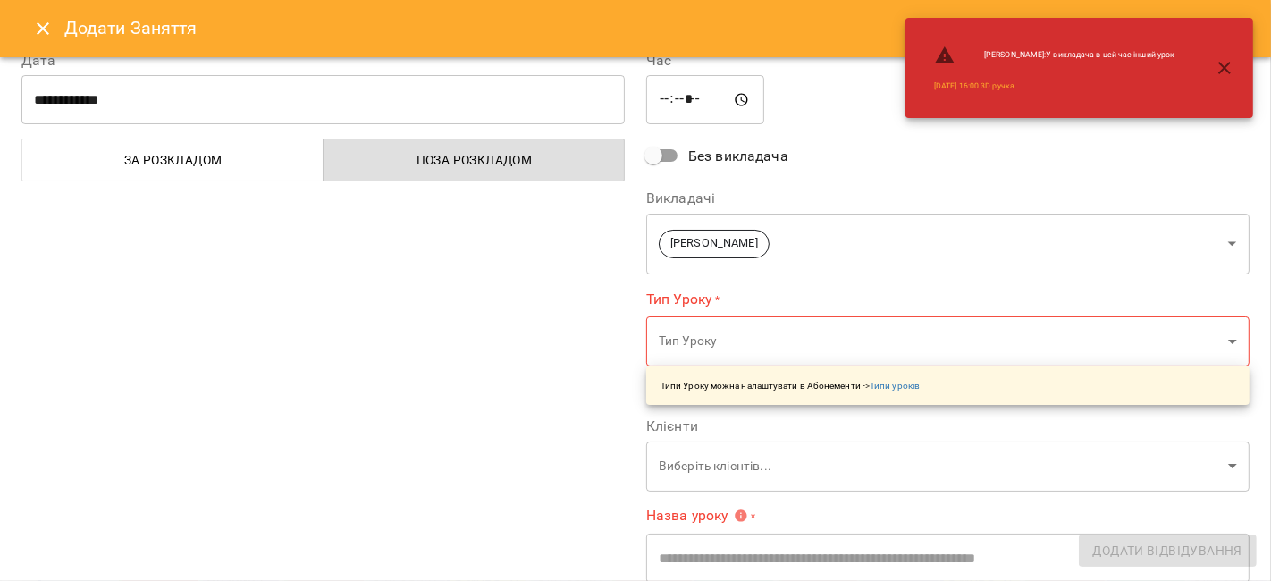
scroll to position [0, 0]
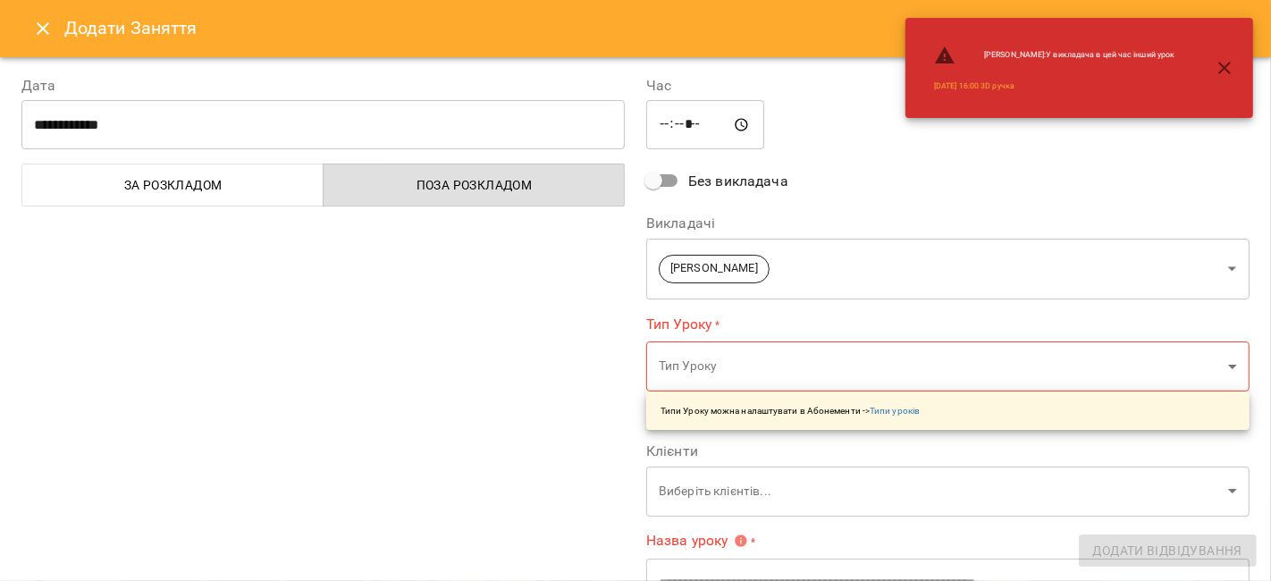
type input "***"
click at [800, 273] on body "For Business 9 99+ UA [DATE] [DATE] [DATE] [DATE] [DATE] 10 11 12 13 14 15 16 1…" at bounding box center [635, 578] width 1271 height 1156
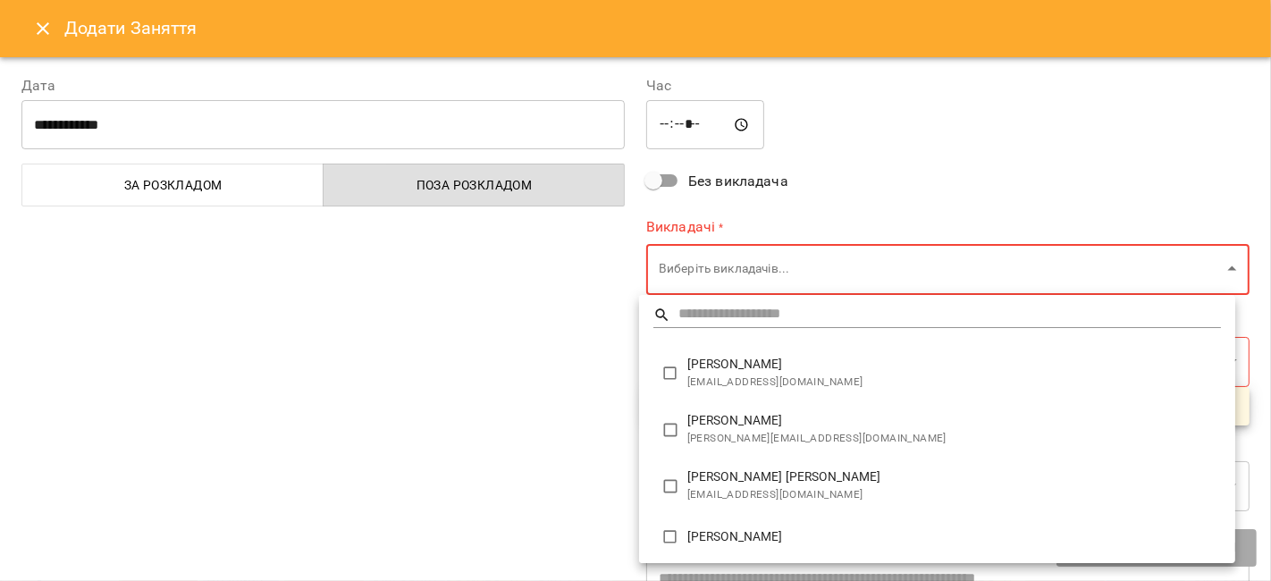
click at [706, 305] on input "text" at bounding box center [949, 315] width 542 height 26
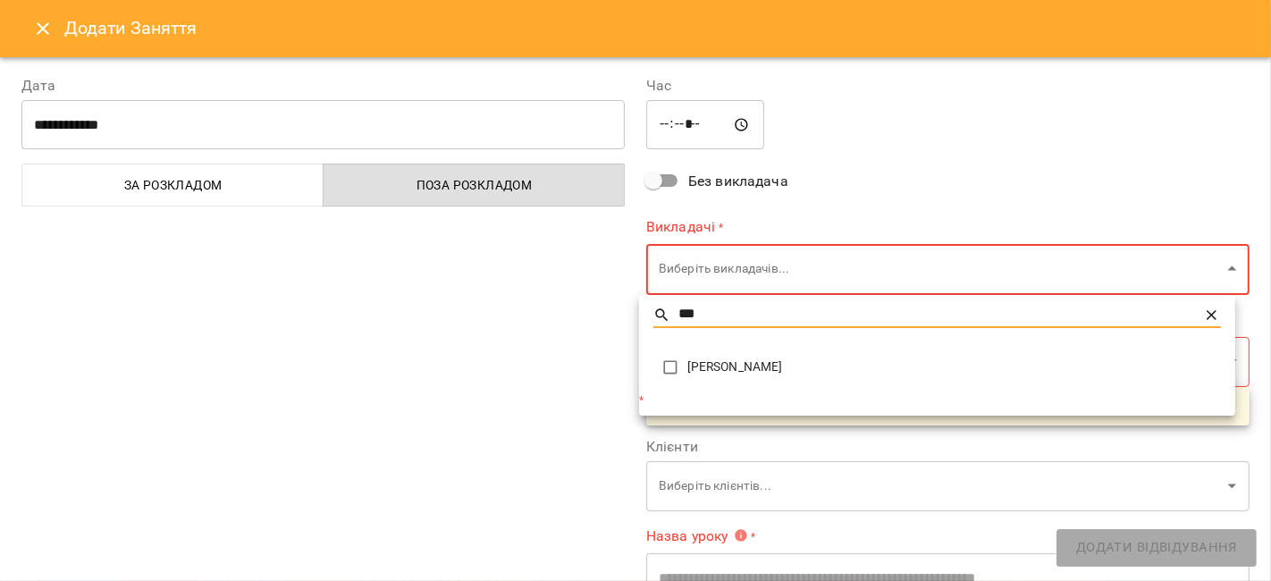
type input "***"
click at [737, 379] on li "[PERSON_NAME]" at bounding box center [937, 367] width 596 height 45
type input "**********"
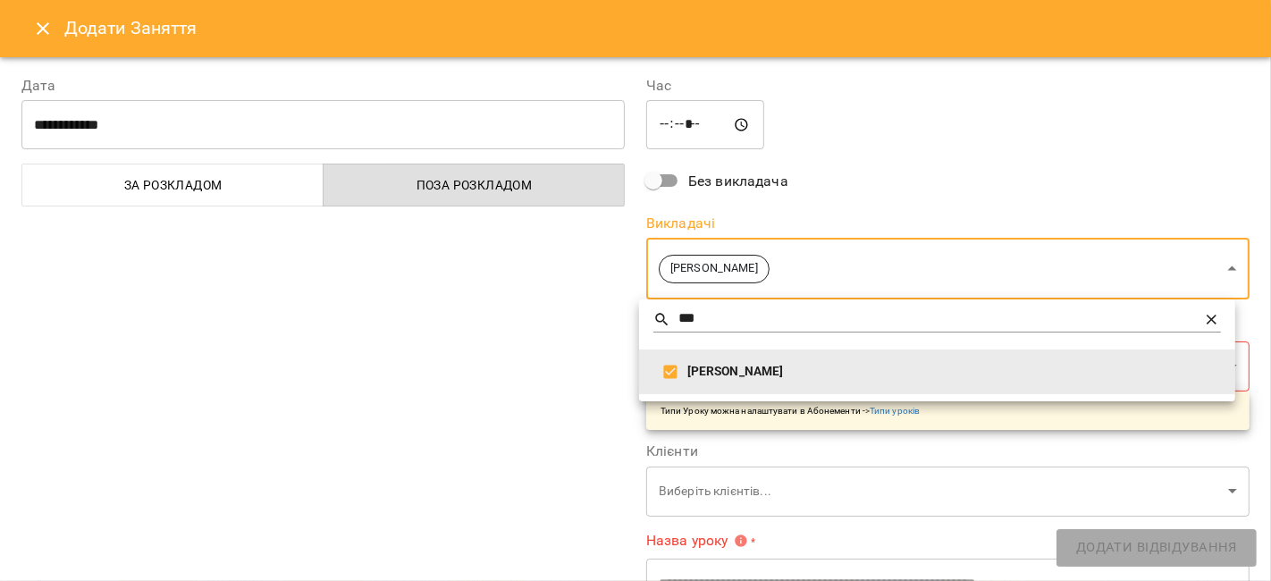
click at [522, 371] on div at bounding box center [635, 290] width 1271 height 581
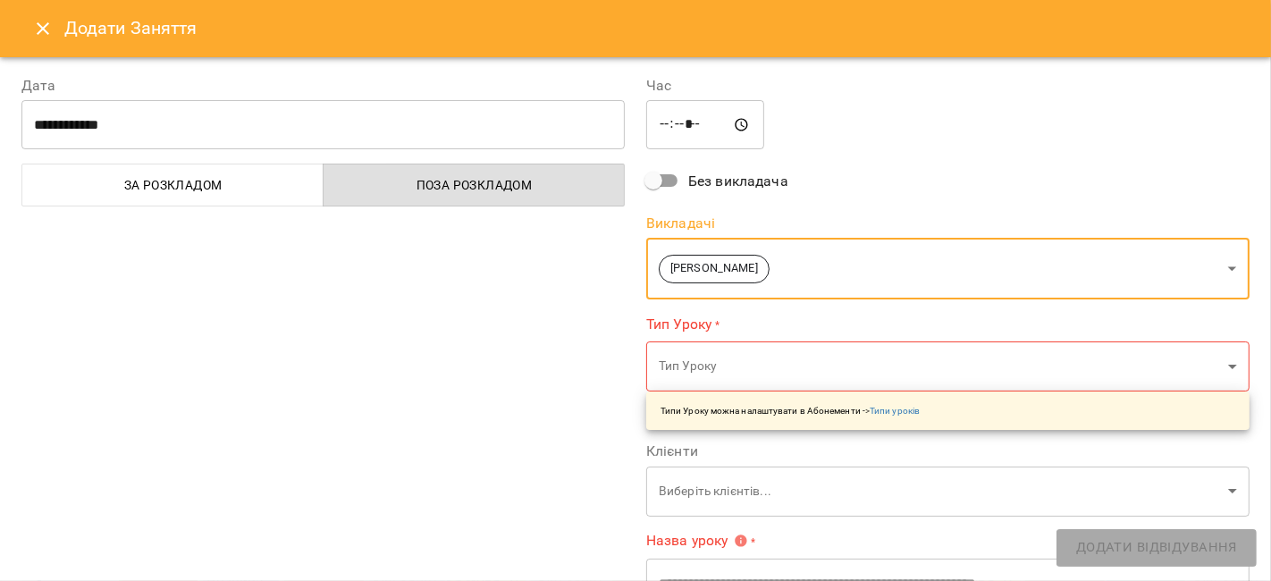
click at [698, 359] on body "For Business 9 99+ UA [DATE] [DATE] [DATE] [DATE] [DATE] 10 11 12 13 14 15 16 1…" at bounding box center [635, 578] width 1271 height 1156
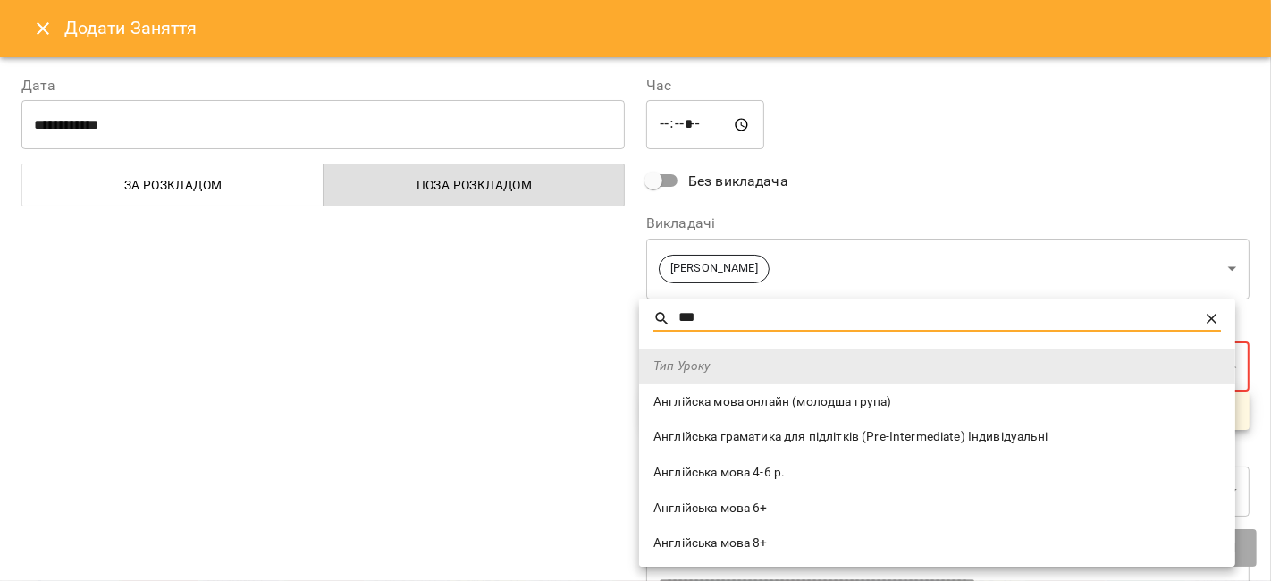
type input "***"
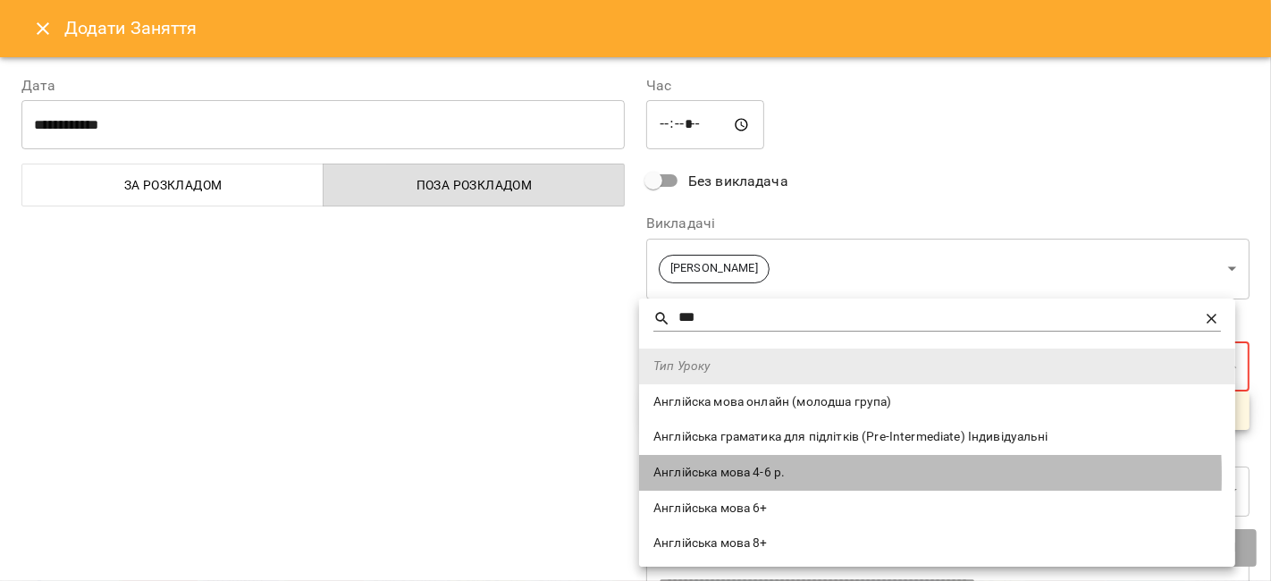
click at [746, 475] on span "Англійська мова 4-6 р." at bounding box center [936, 473] width 567 height 18
type input "**********"
type input "**"
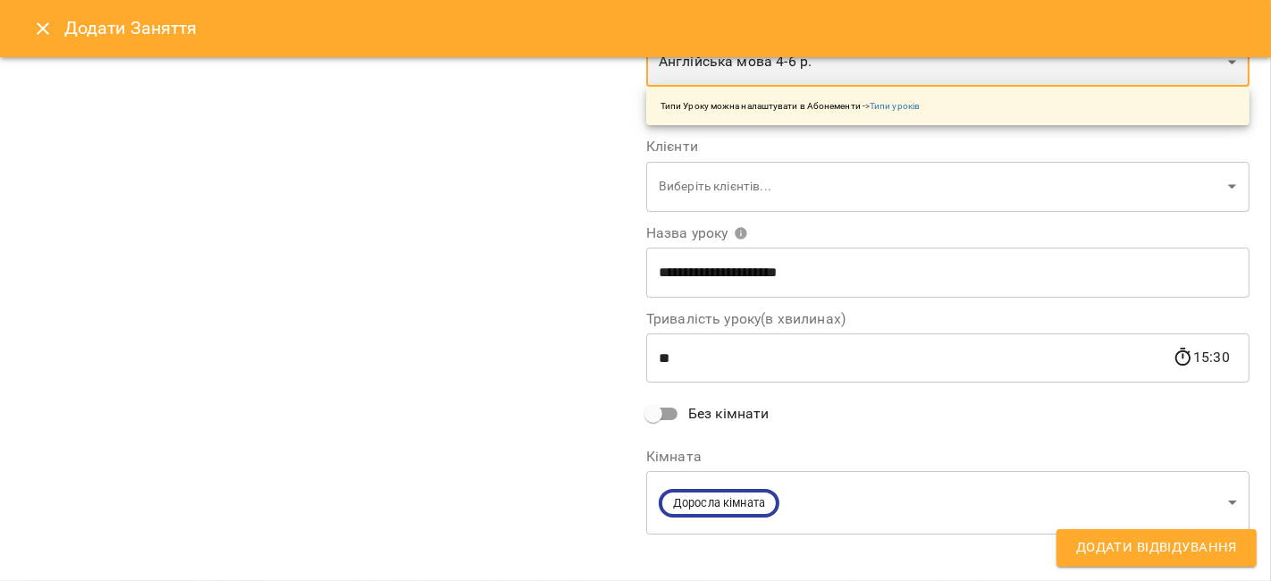
scroll to position [310, 0]
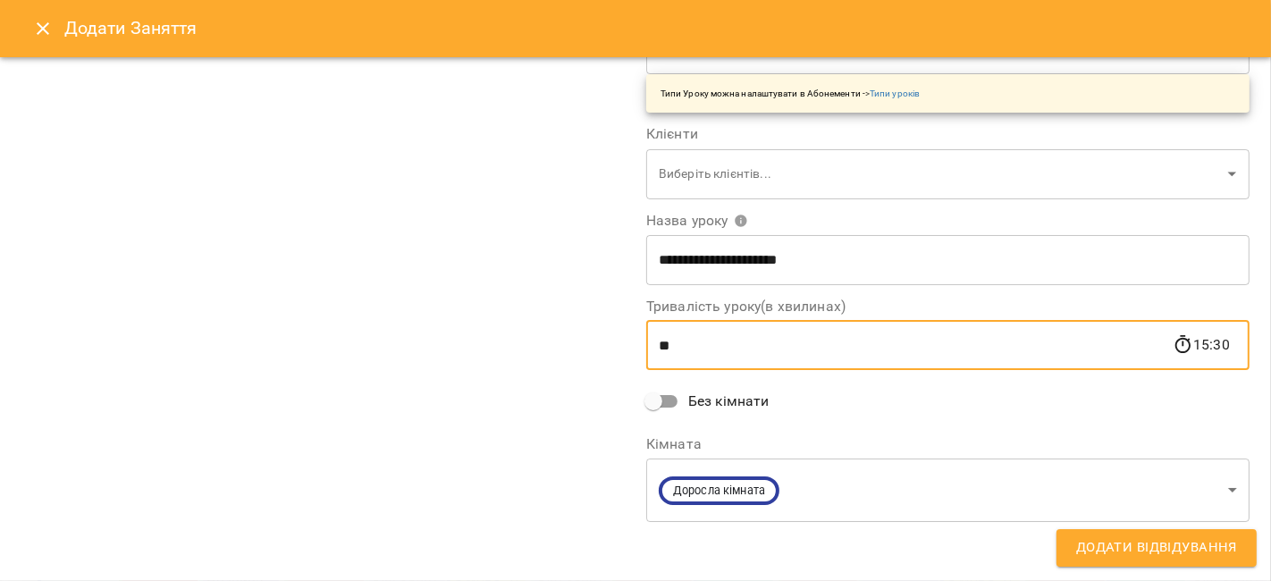
drag, startPoint x: 766, startPoint y: 345, endPoint x: 569, endPoint y: 374, distance: 198.8
click at [569, 374] on div "**********" at bounding box center [635, 163] width 1249 height 839
type input "***"
click at [1083, 546] on span "Додати Відвідування" at bounding box center [1156, 547] width 161 height 23
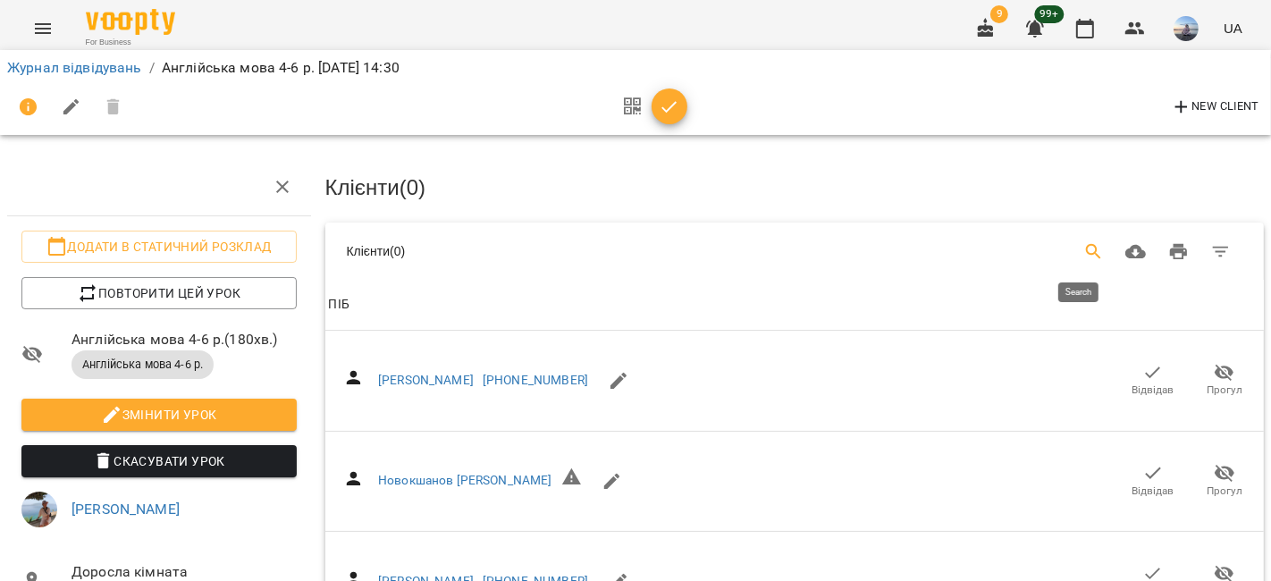
click at [1093, 250] on button "Search" at bounding box center [1093, 252] width 43 height 43
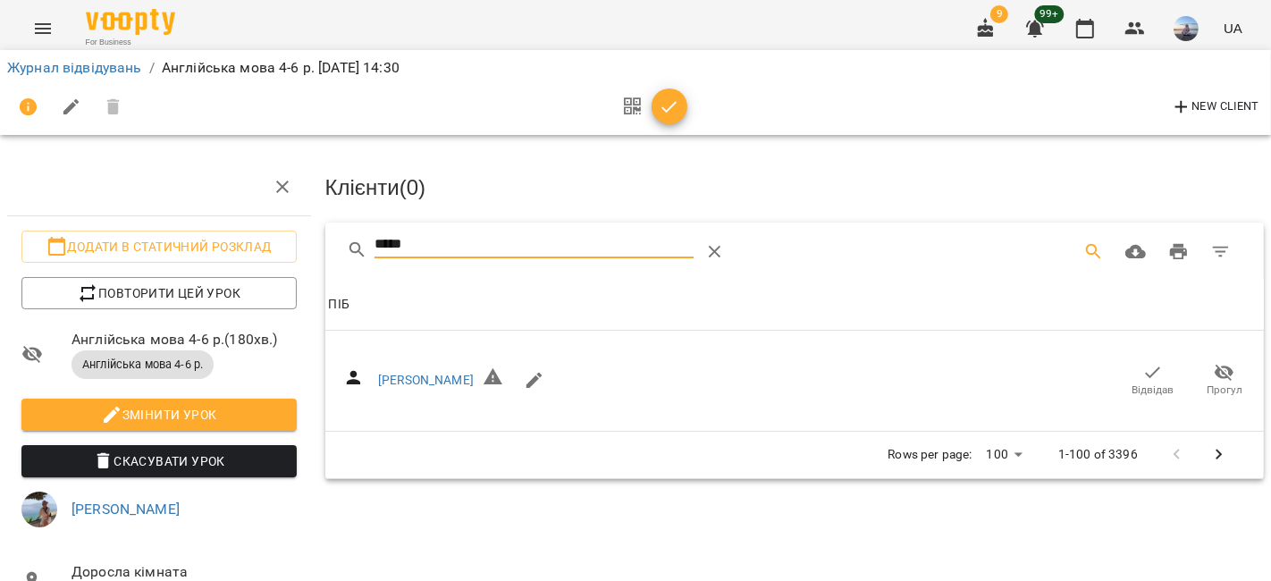
drag, startPoint x: 1148, startPoint y: 366, endPoint x: 710, endPoint y: 291, distance: 444.3
click at [1148, 366] on span "Відвідав" at bounding box center [1153, 380] width 50 height 36
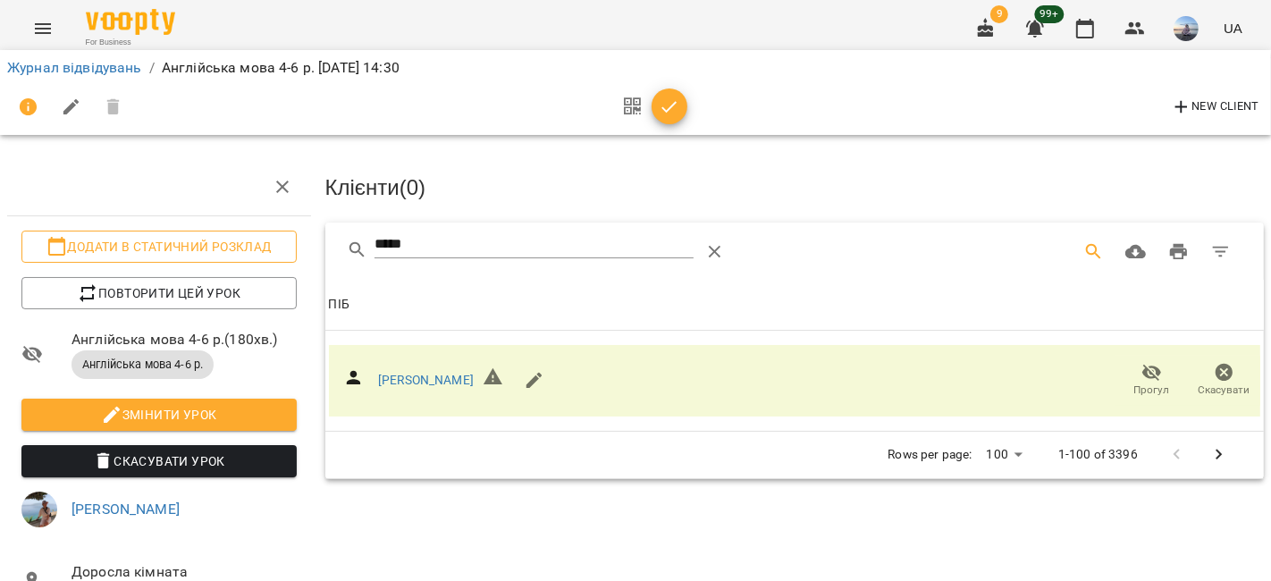
drag, startPoint x: 436, startPoint y: 245, endPoint x: 260, endPoint y: 240, distance: 176.1
click at [260, 240] on div "Додати в статичний розклад Повторити цей урок Англійська мова 4-6 р. ( 180 хв. …" at bounding box center [635, 372] width 1285 height 601
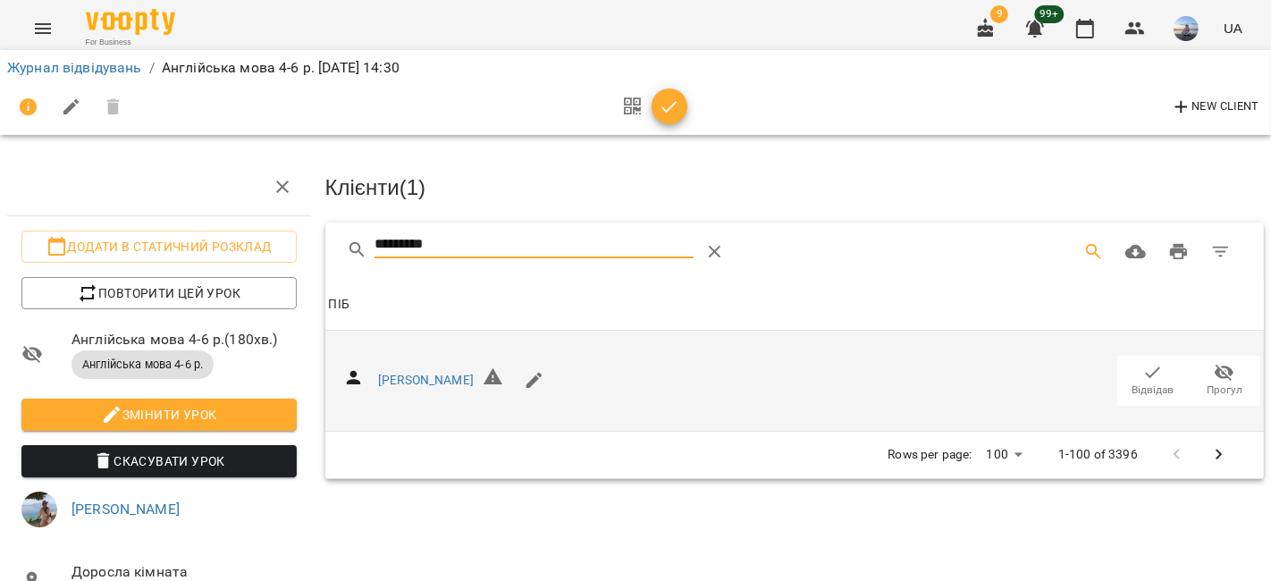
type input "*********"
drag, startPoint x: 1140, startPoint y: 379, endPoint x: 1070, endPoint y: 365, distance: 72.0
click at [1142, 383] on span "Відвідав" at bounding box center [1153, 390] width 42 height 15
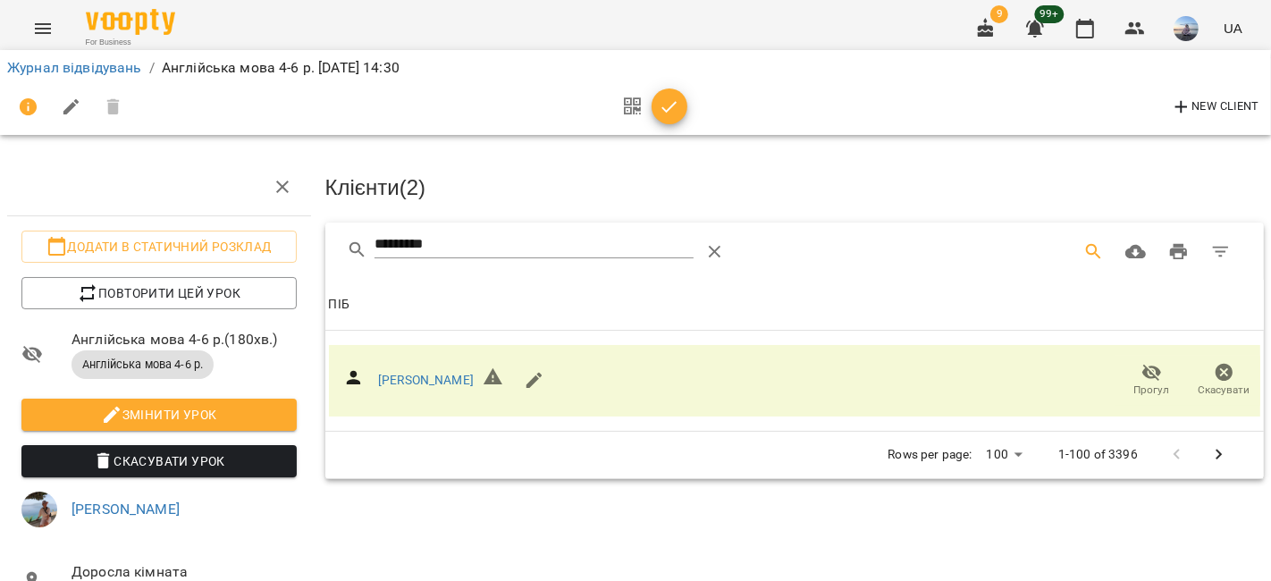
click at [671, 113] on icon "button" at bounding box center [669, 107] width 21 height 21
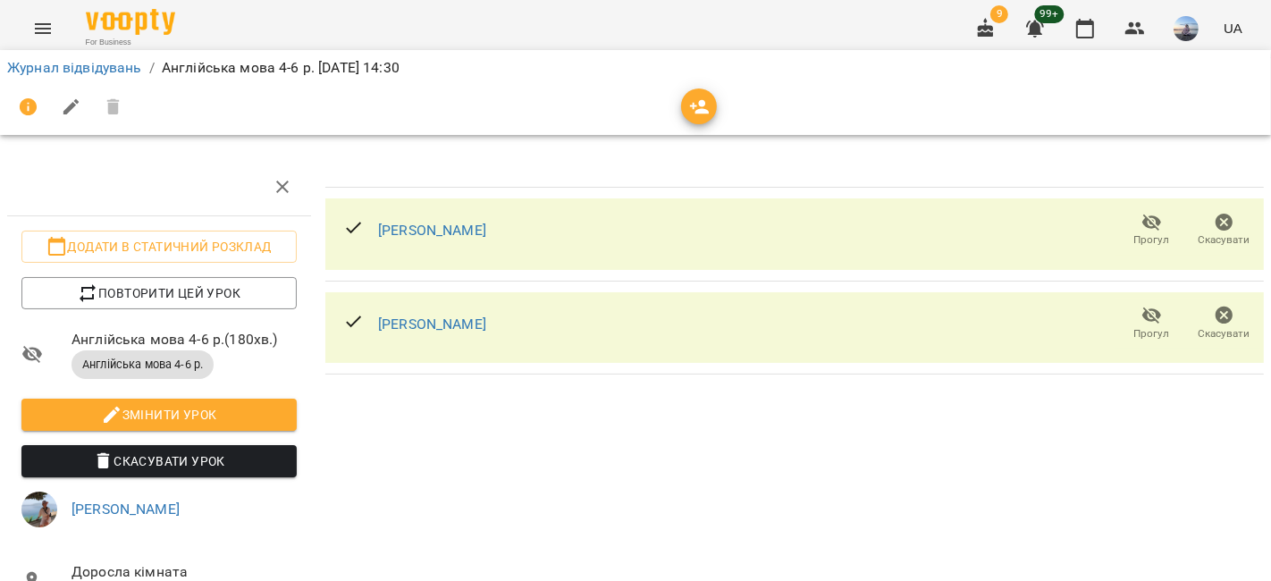
click at [104, 75] on li "Журнал відвідувань" at bounding box center [74, 67] width 135 height 21
click at [104, 69] on link "Журнал відвідувань" at bounding box center [74, 67] width 135 height 17
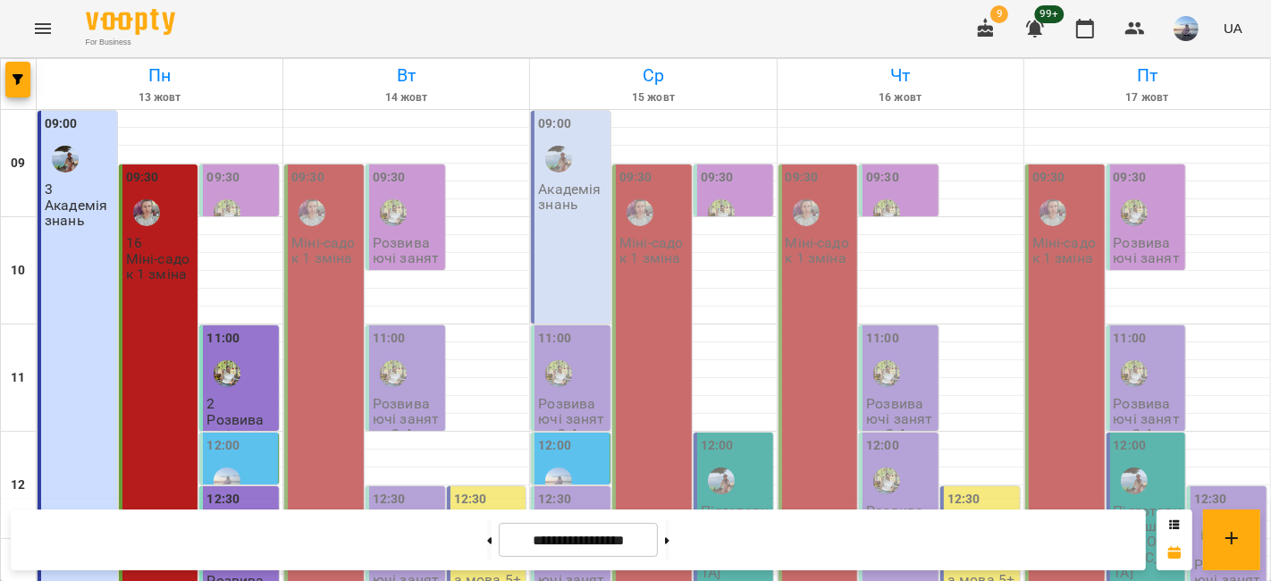
click at [429, 352] on div "11:00" at bounding box center [407, 361] width 69 height 65
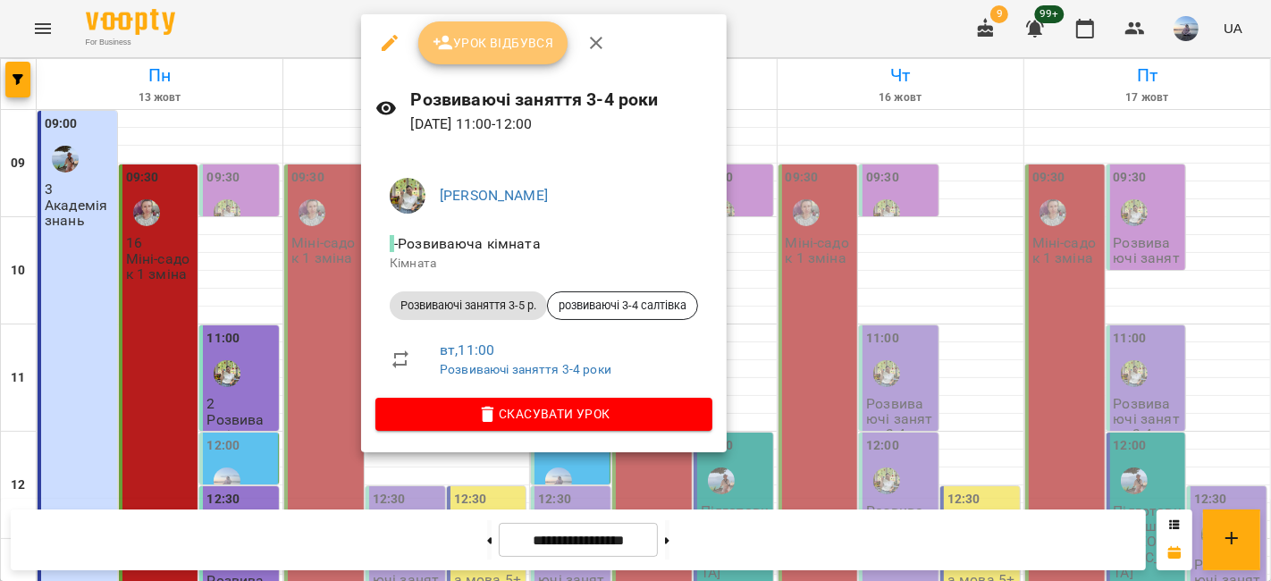
click at [487, 40] on span "Урок відбувся" at bounding box center [494, 42] width 122 height 21
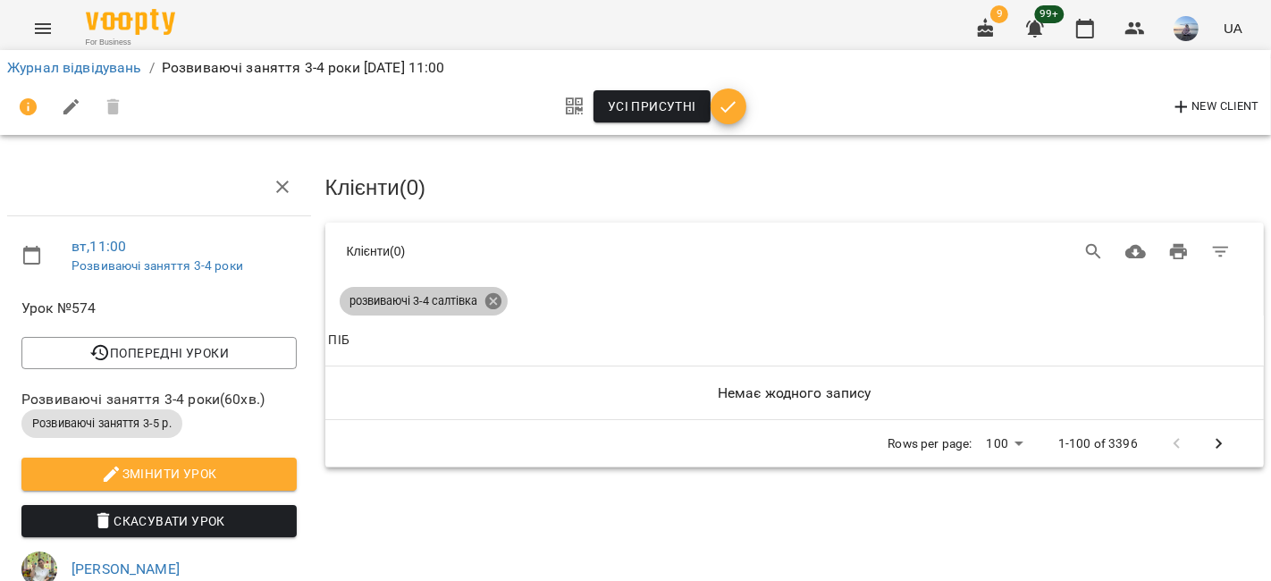
click at [492, 297] on icon at bounding box center [492, 301] width 16 height 16
click at [1099, 251] on div "Table Toolbar" at bounding box center [990, 252] width 504 height 43
click at [1086, 251] on icon "Search" at bounding box center [1093, 251] width 15 height 15
click at [487, 295] on icon at bounding box center [492, 301] width 16 height 16
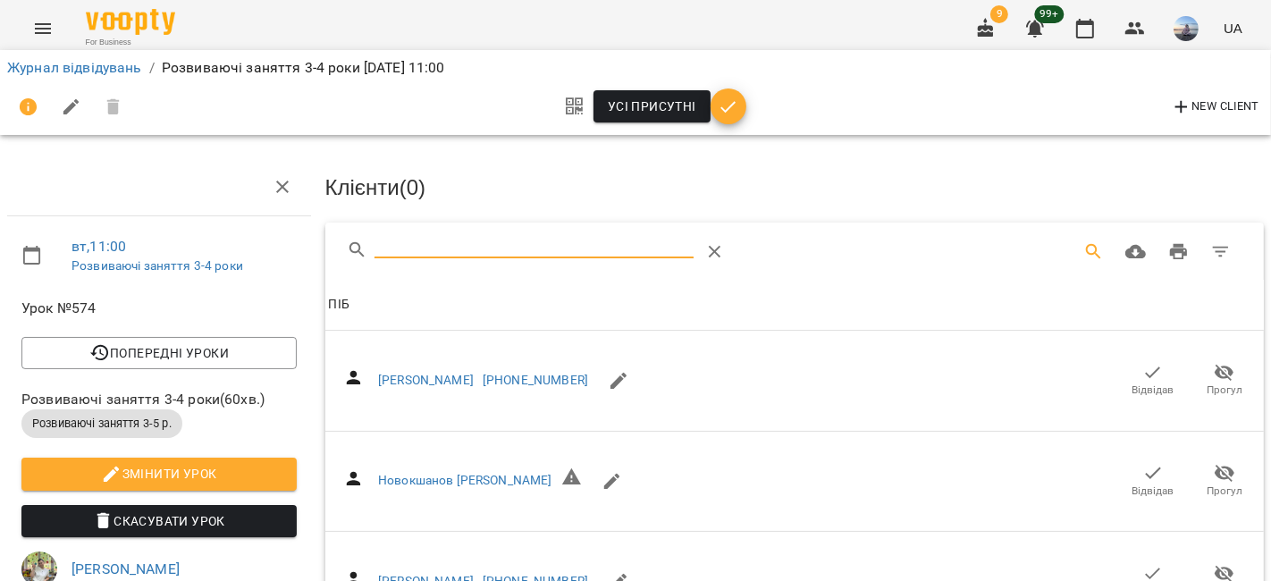
click at [413, 238] on input "Search" at bounding box center [533, 245] width 318 height 29
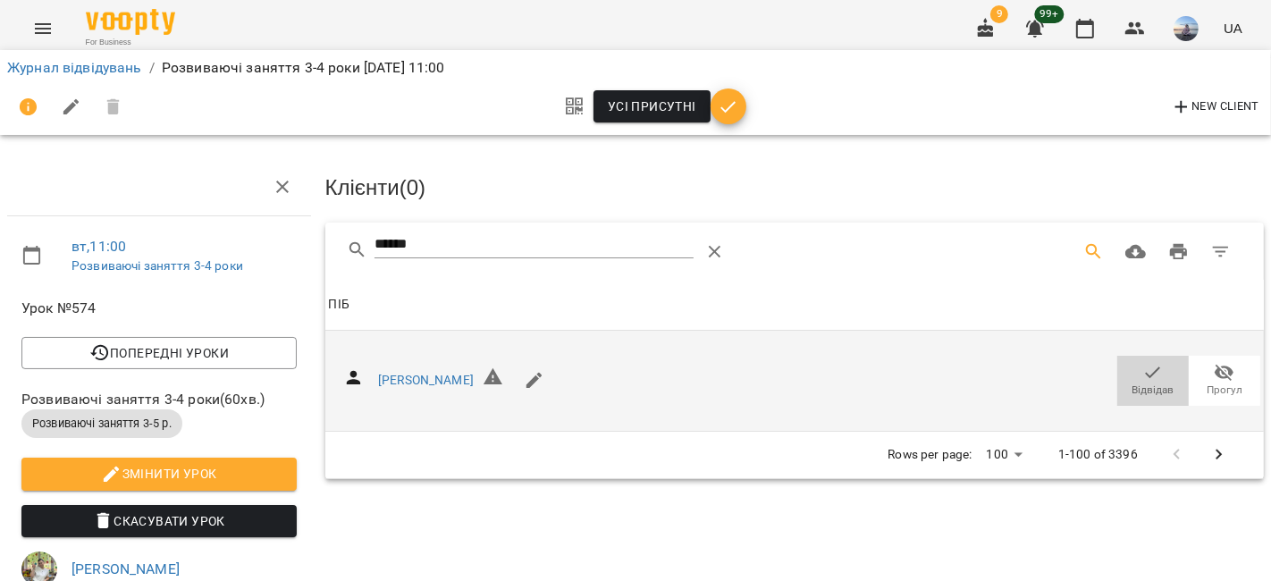
click at [1151, 366] on span "Відвідав" at bounding box center [1153, 380] width 50 height 36
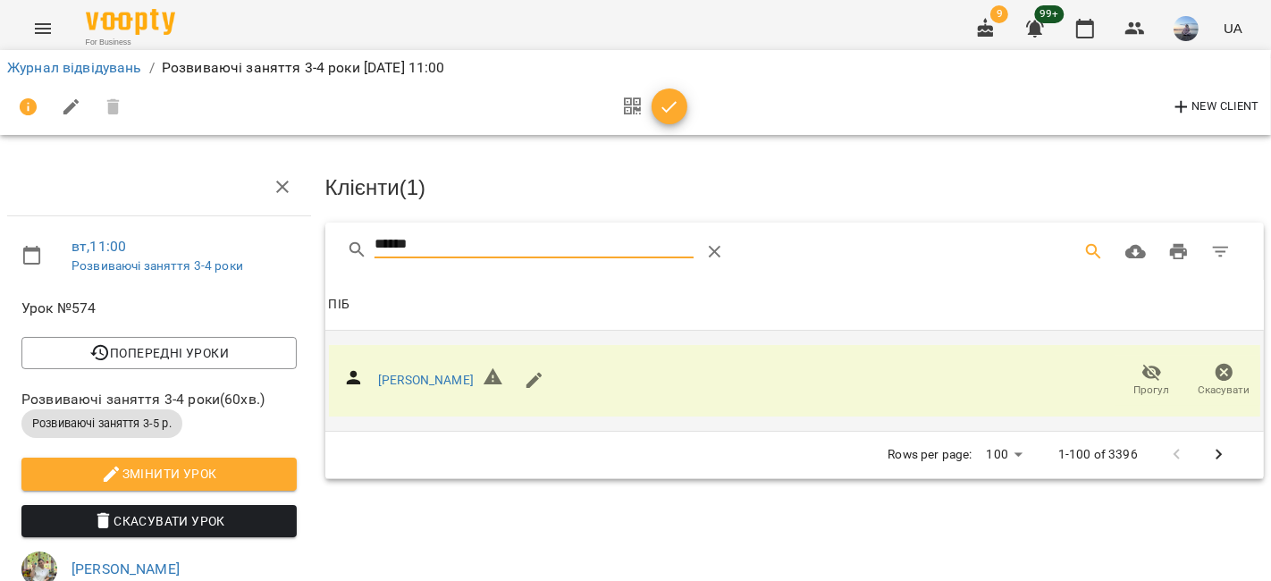
drag, startPoint x: 436, startPoint y: 235, endPoint x: 232, endPoint y: 236, distance: 203.8
click at [245, 236] on div "вт , 11:00 Розвиваючі заняття 3-4 роки Урок №574 Попередні уроки [DATE] 12:30 […" at bounding box center [635, 554] width 1285 height 964
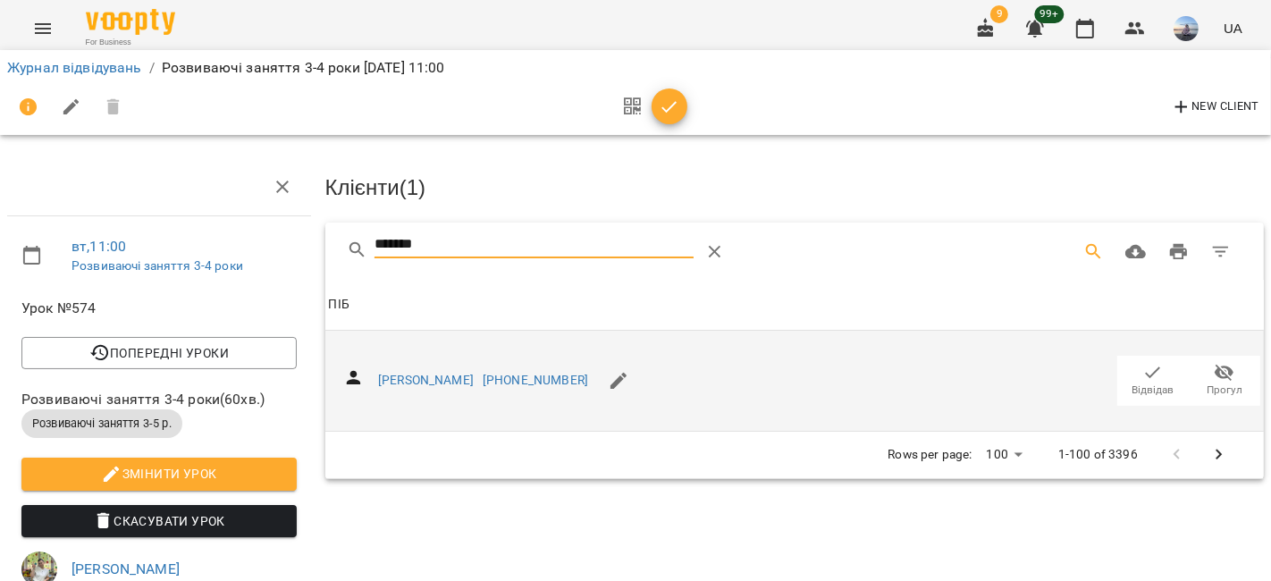
click at [1141, 383] on span "Відвідав" at bounding box center [1153, 390] width 42 height 15
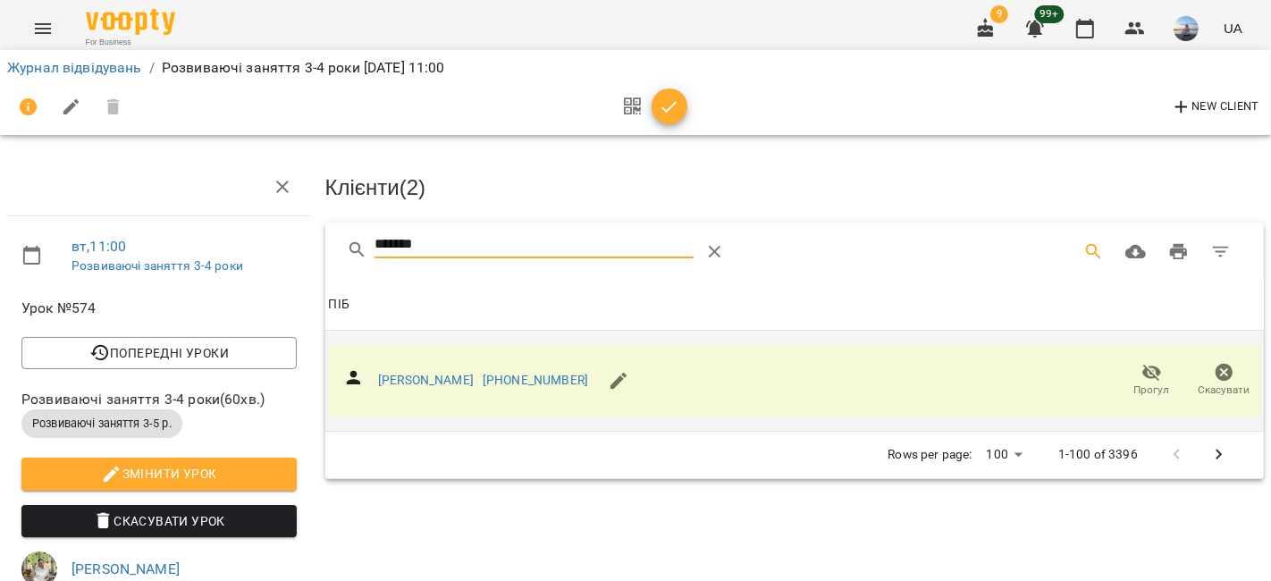
drag, startPoint x: 466, startPoint y: 241, endPoint x: 125, endPoint y: 233, distance: 340.6
click at [162, 237] on div "вт , 11:00 Розвиваючі заняття 3-4 роки Урок №574 Попередні уроки [DATE] 12:30 […" at bounding box center [635, 554] width 1285 height 964
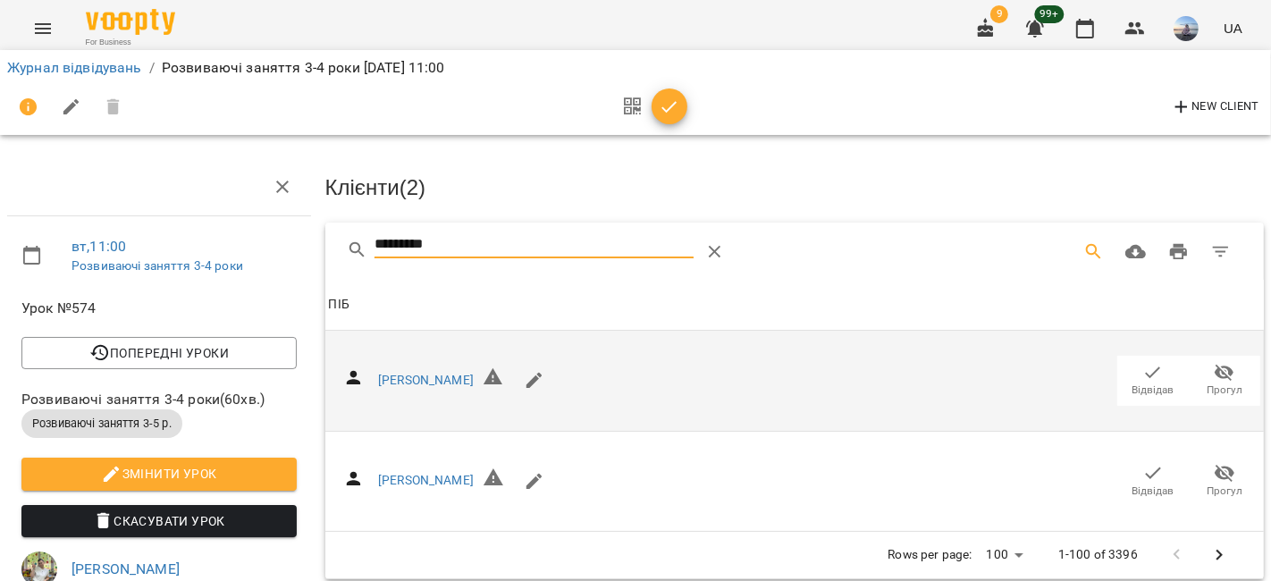
click at [1165, 383] on button "Відвідав" at bounding box center [1152, 381] width 71 height 50
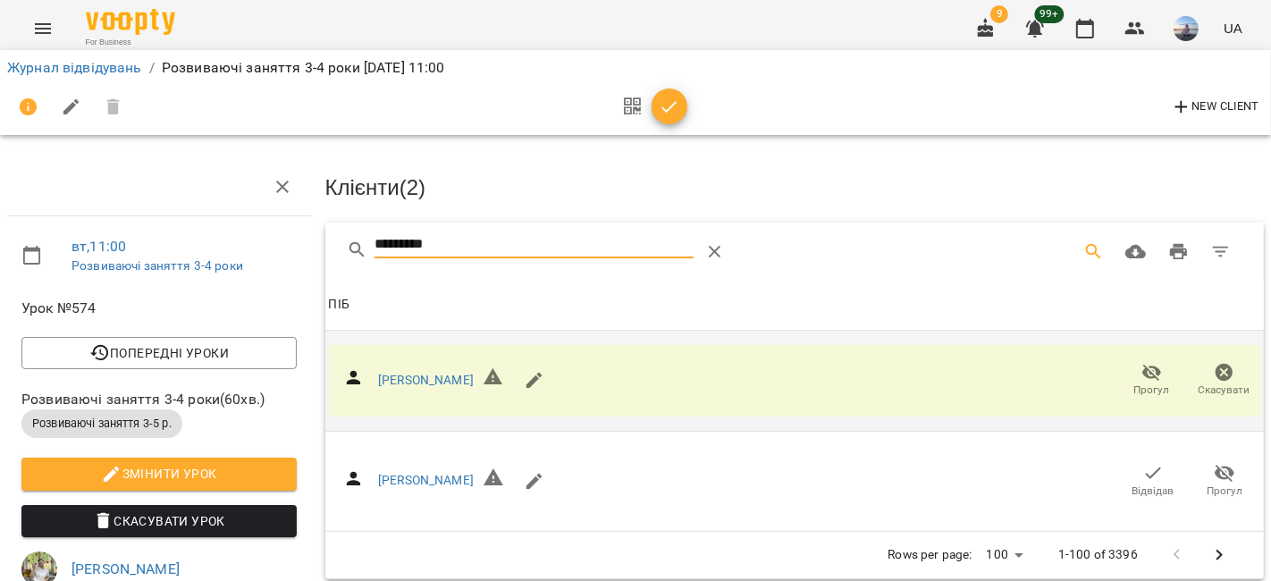
drag, startPoint x: 525, startPoint y: 244, endPoint x: 113, endPoint y: 223, distance: 411.6
click at [120, 224] on div "вт , 11:00 Розвиваючі заняття 3-4 роки Урок №574 Попередні уроки [DATE] 12:30 […" at bounding box center [635, 554] width 1285 height 964
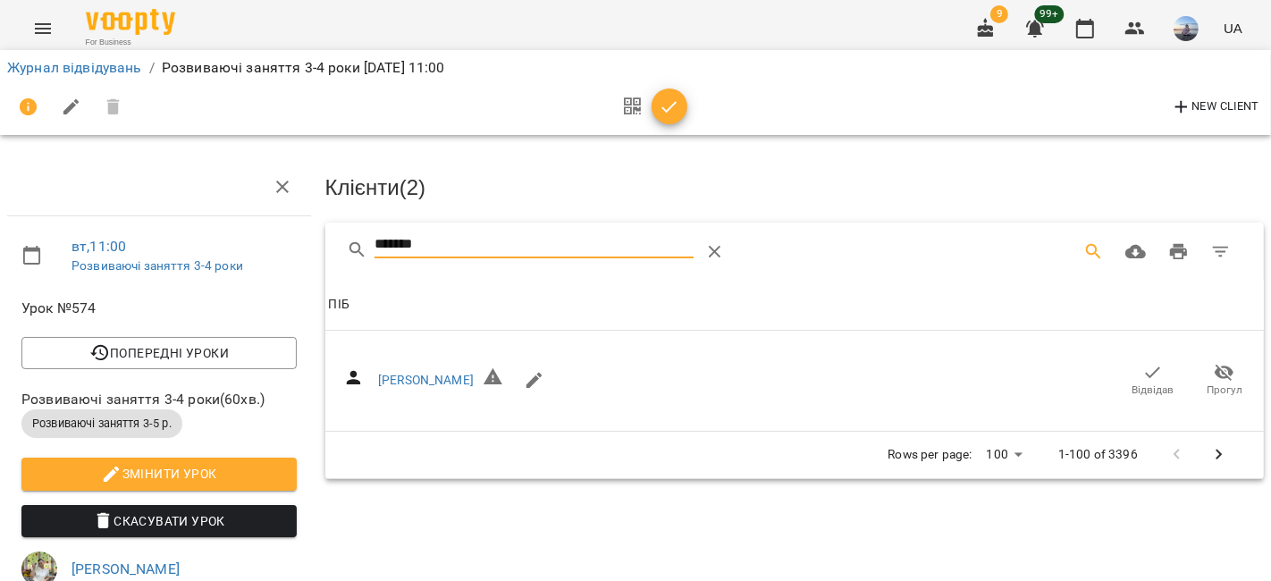
drag, startPoint x: 1148, startPoint y: 376, endPoint x: 846, endPoint y: 310, distance: 309.2
click at [1148, 373] on span "Відвідав" at bounding box center [1153, 380] width 50 height 36
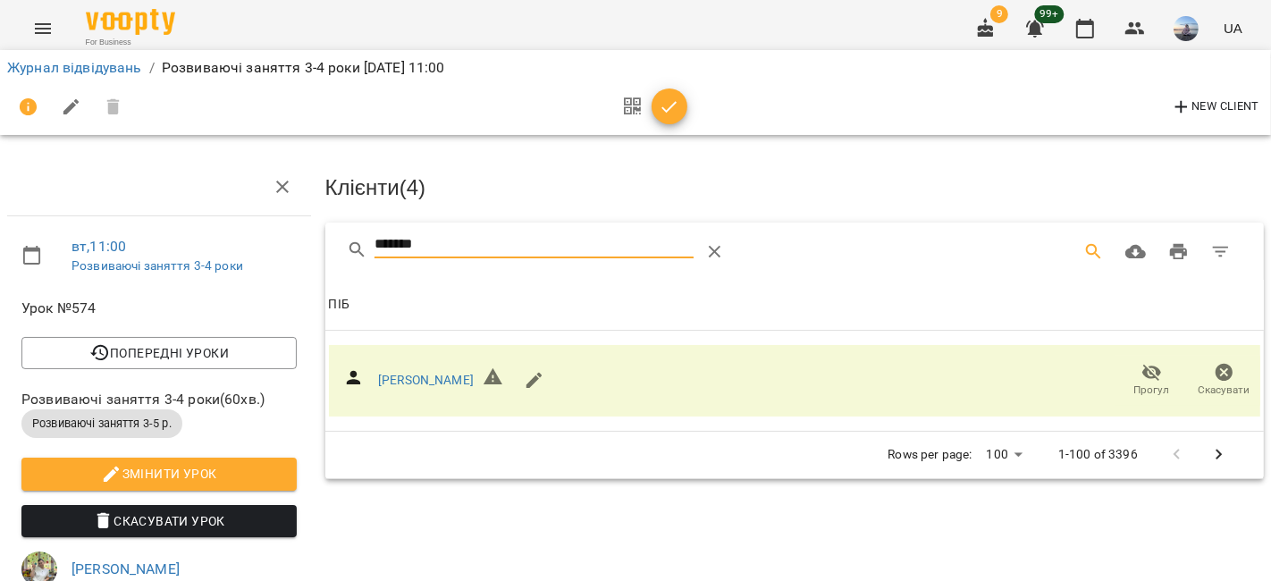
drag, startPoint x: 475, startPoint y: 244, endPoint x: 0, endPoint y: 225, distance: 474.9
click at [0, 225] on div "вт , 11:00 Розвиваючі заняття 3-4 роки Урок №574 Попередні уроки [DATE] 12:30 […" at bounding box center [635, 554] width 1285 height 964
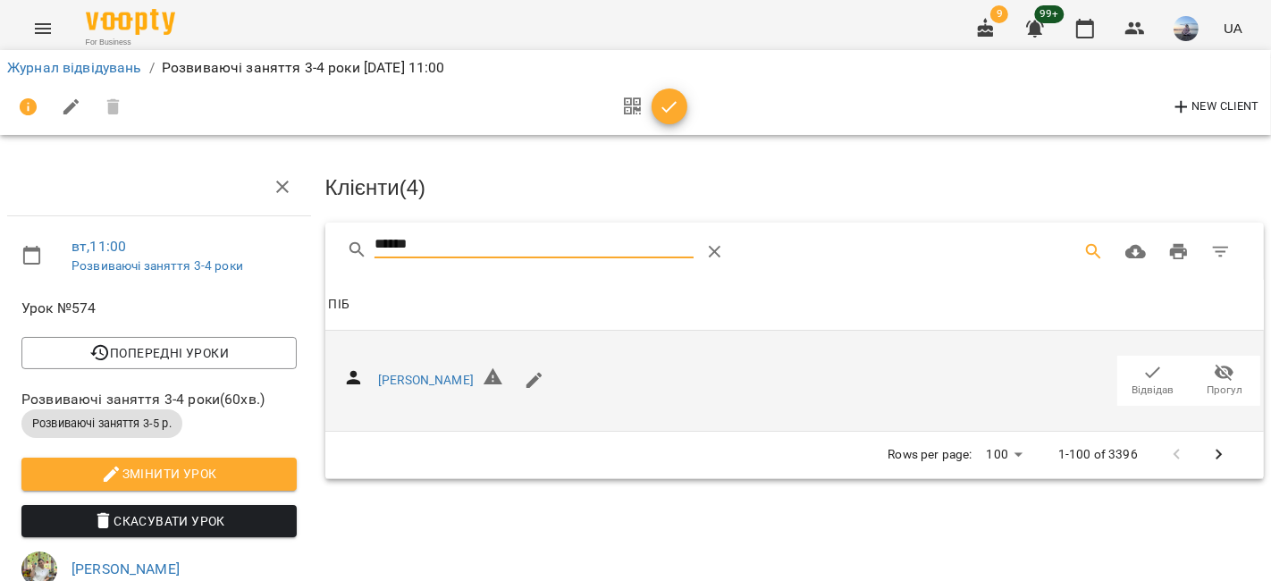
type input "******"
click at [1117, 390] on button "Відвідав" at bounding box center [1152, 381] width 71 height 50
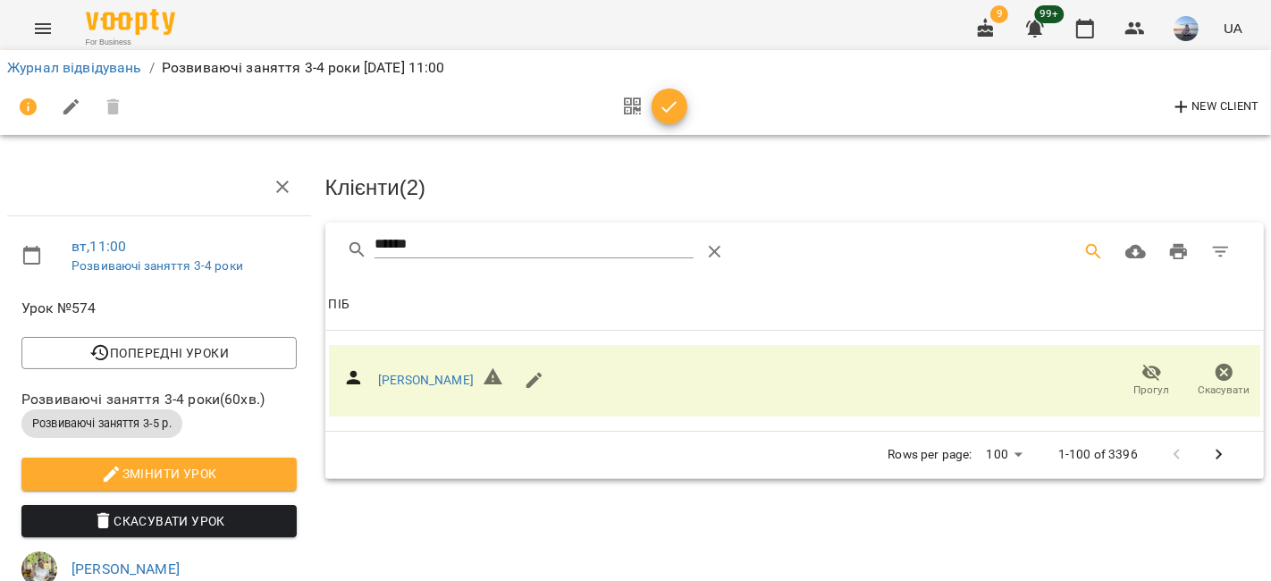
click at [679, 113] on icon "button" at bounding box center [669, 107] width 21 height 21
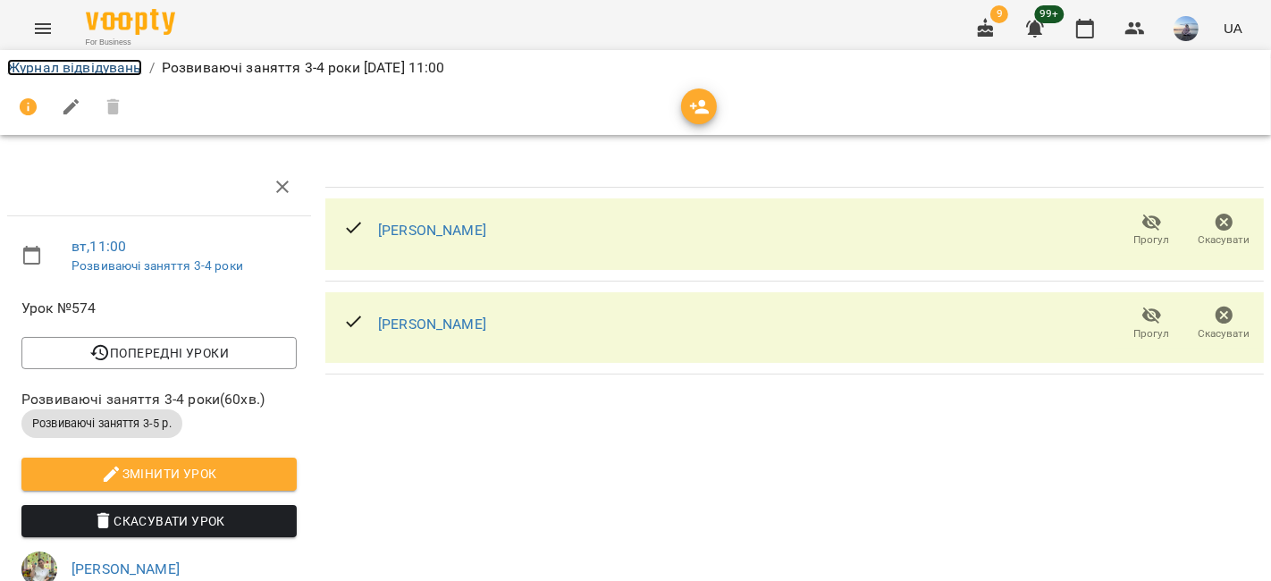
click at [81, 70] on link "Журнал відвідувань" at bounding box center [74, 67] width 135 height 17
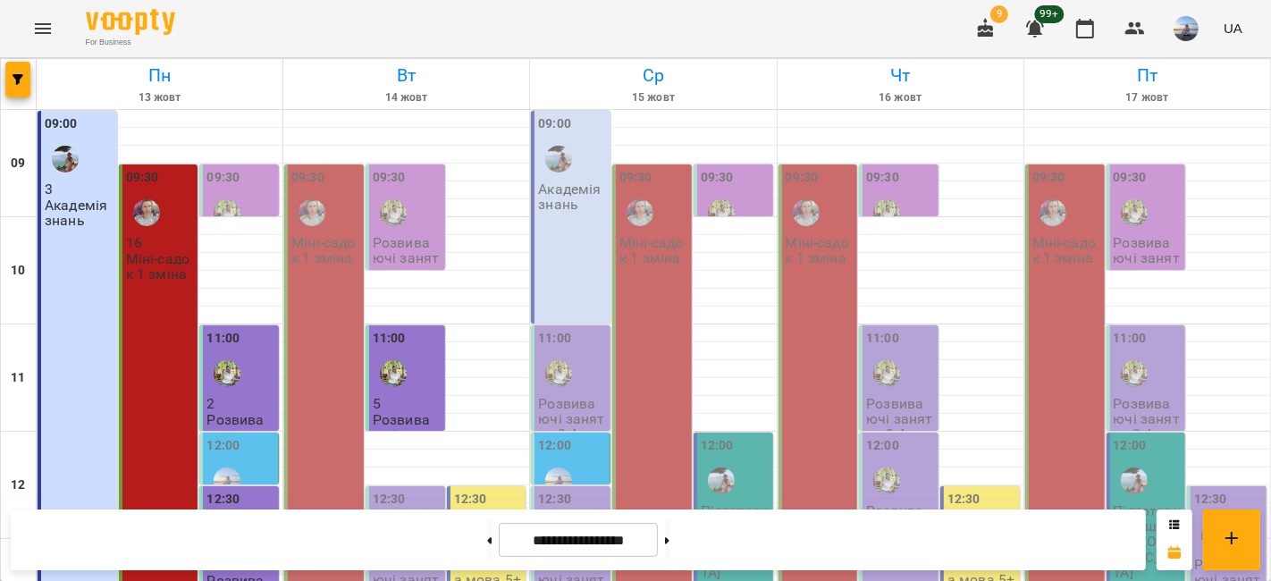
scroll to position [99, 0]
click at [428, 490] on div "12:30" at bounding box center [407, 522] width 69 height 65
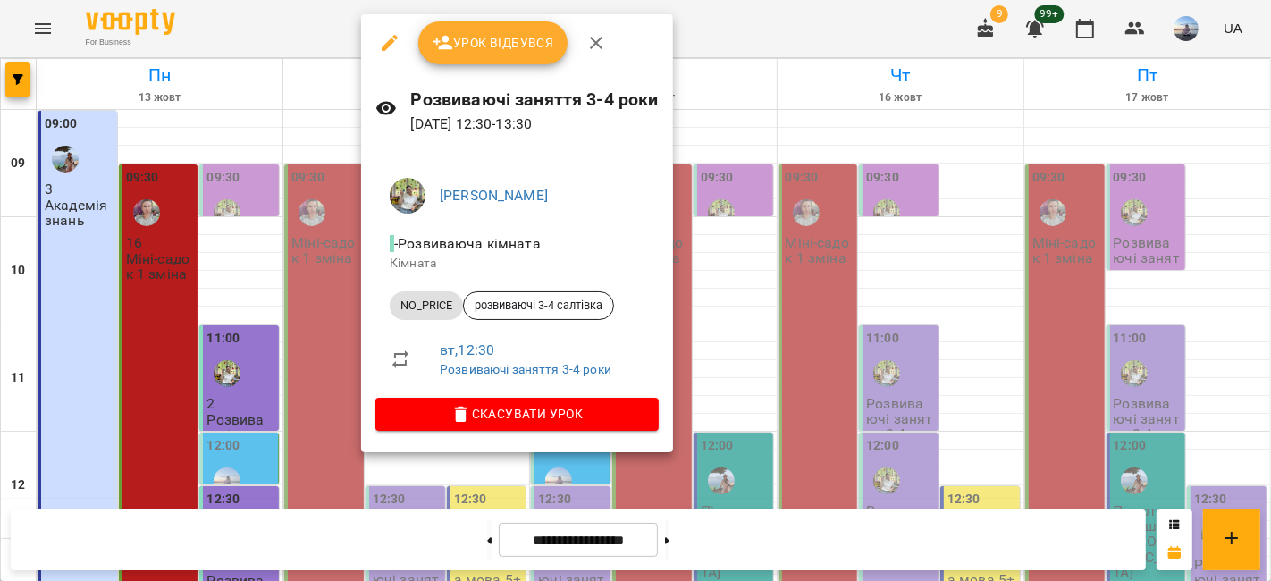
click at [483, 43] on span "Урок відбувся" at bounding box center [494, 42] width 122 height 21
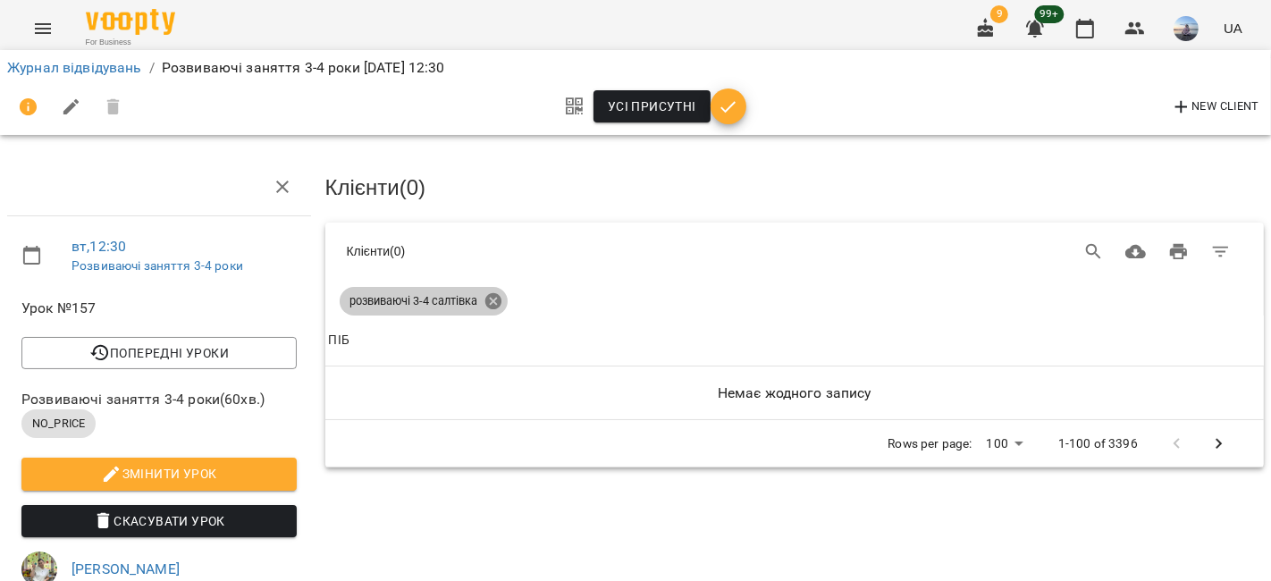
click at [497, 292] on icon at bounding box center [493, 301] width 20 height 20
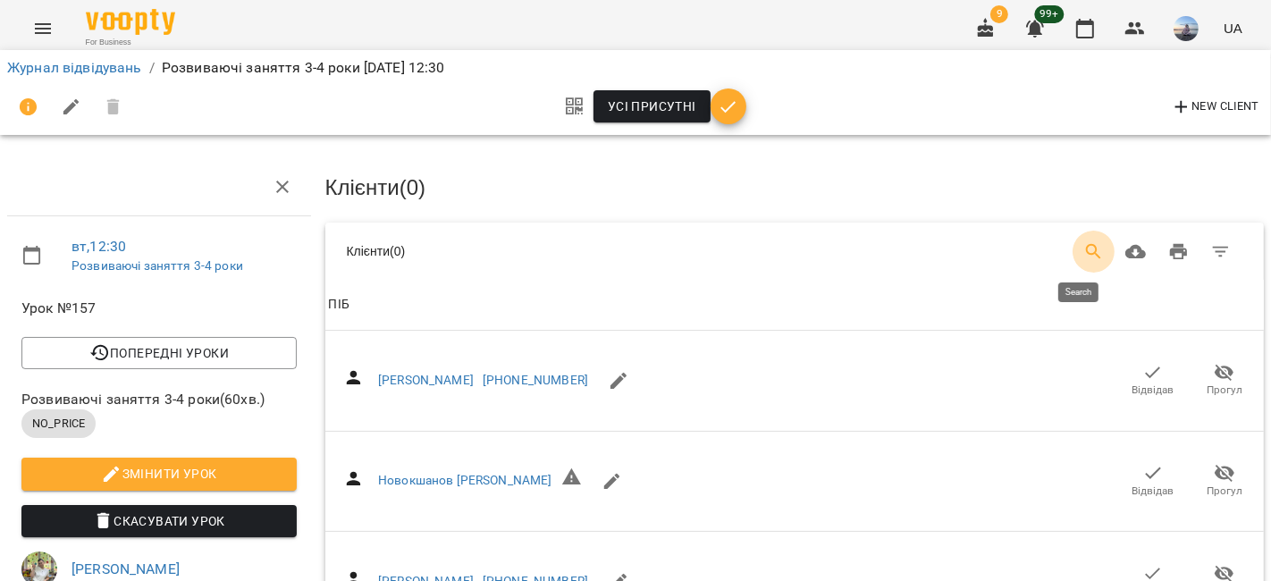
click at [1072, 242] on button "Search" at bounding box center [1093, 252] width 43 height 43
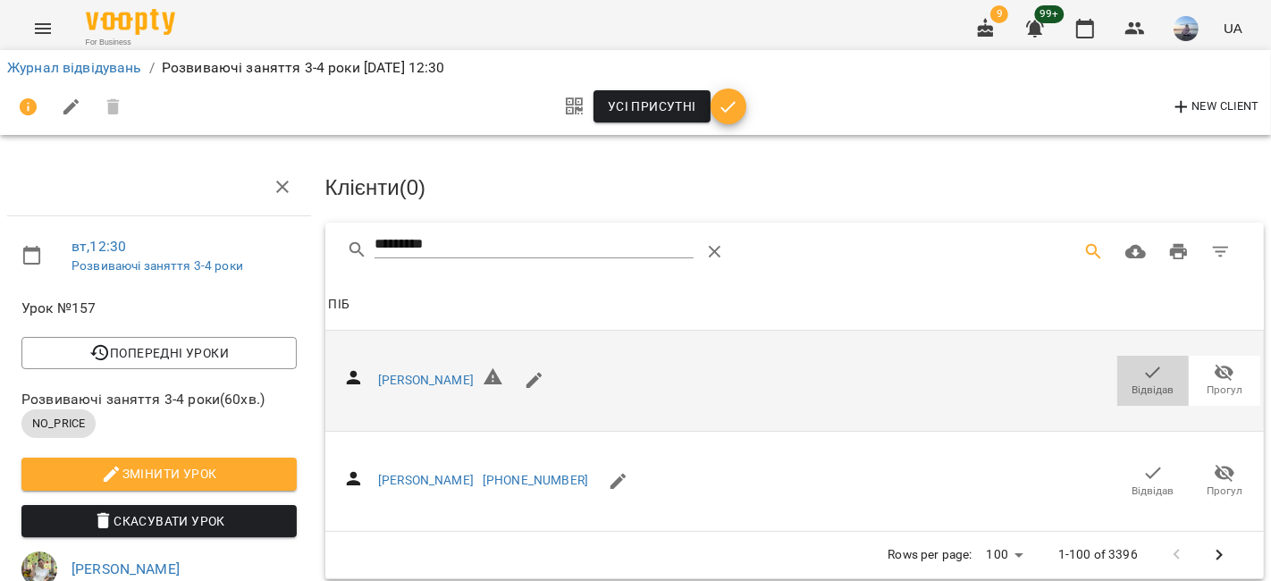
click at [1146, 372] on icon "button" at bounding box center [1153, 372] width 15 height 12
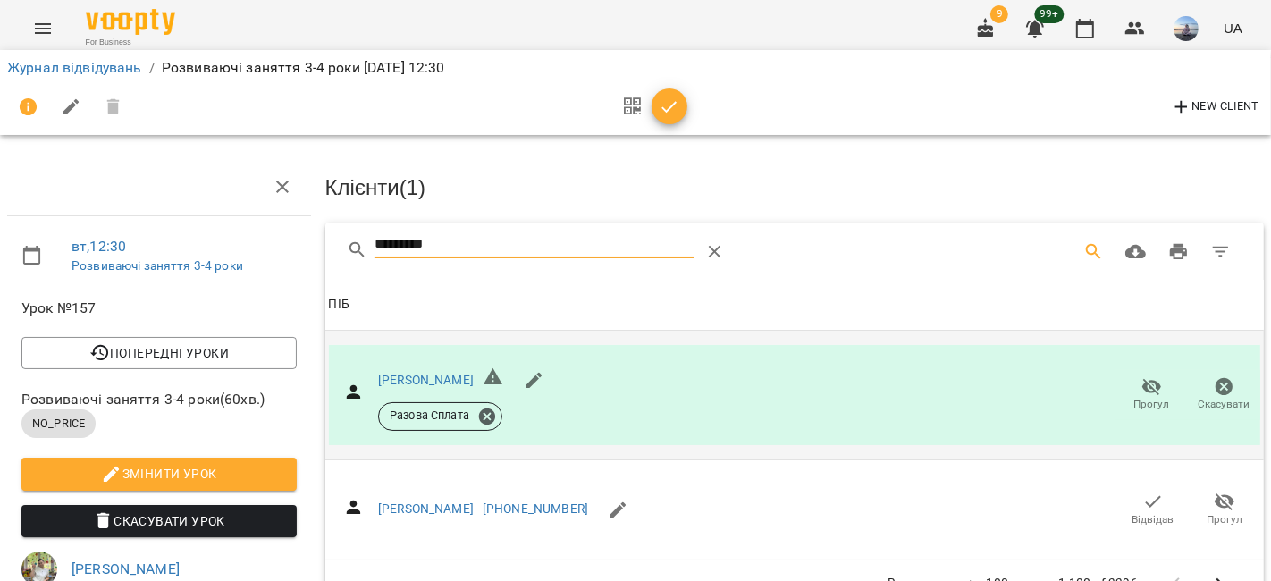
drag, startPoint x: 459, startPoint y: 229, endPoint x: 283, endPoint y: 213, distance: 176.8
click at [283, 213] on div "вт , 12:30 Розвиваючі заняття 3-4 роки Урок №157 Попередні уроки [DATE] 12:30 […" at bounding box center [635, 554] width 1285 height 964
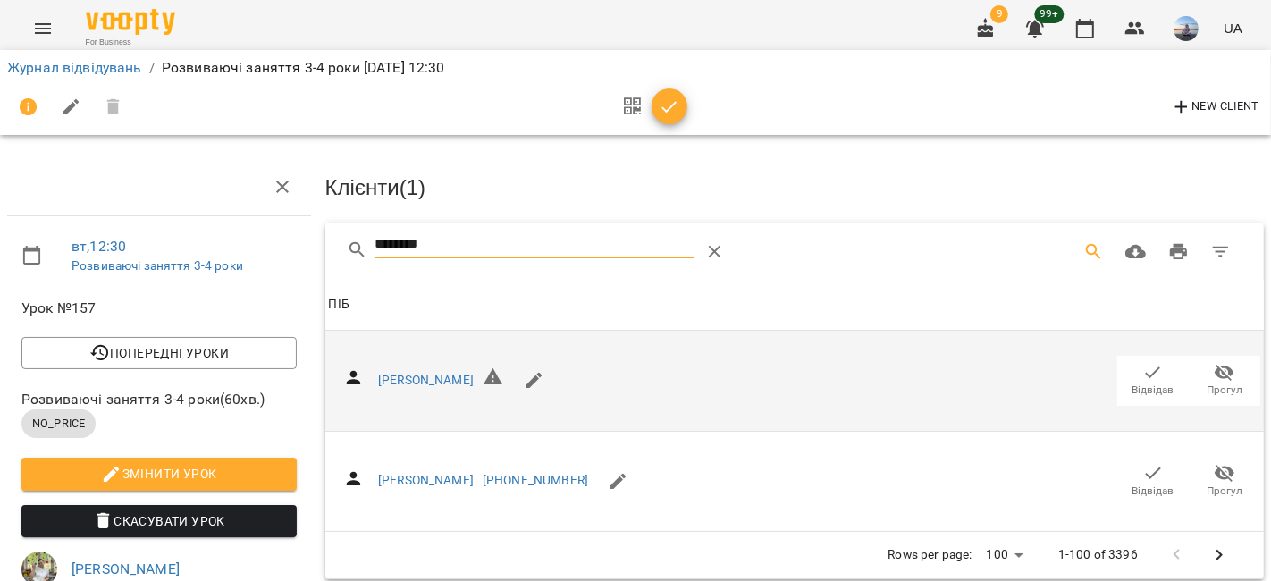
click at [1142, 375] on icon "button" at bounding box center [1152, 372] width 21 height 21
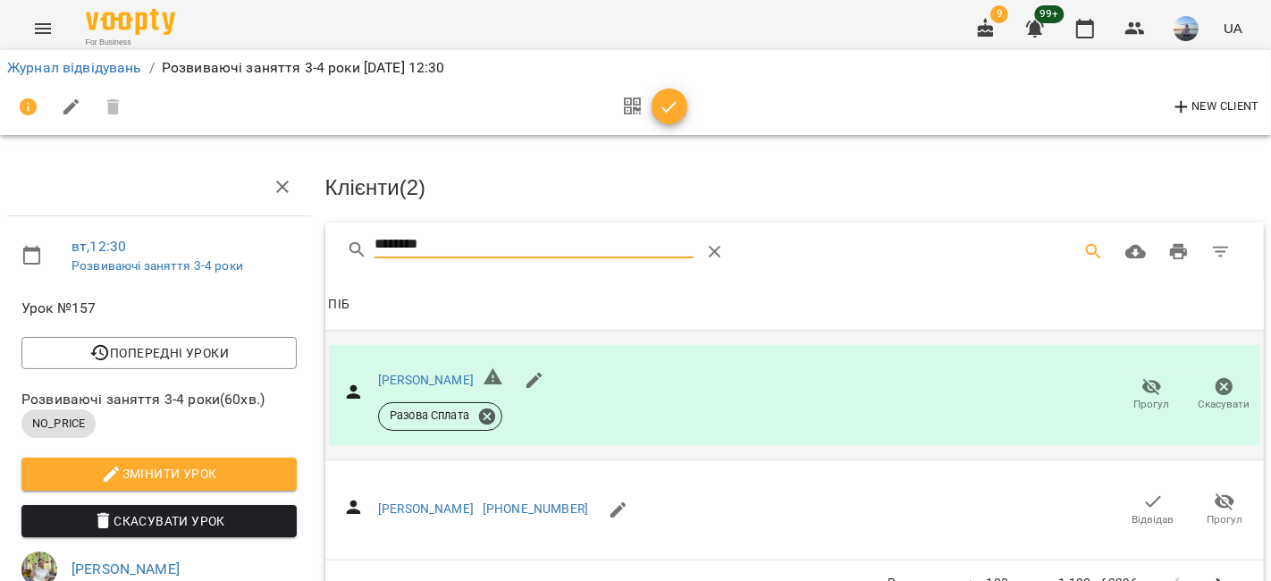
drag, startPoint x: 528, startPoint y: 251, endPoint x: 248, endPoint y: 215, distance: 282.0
click at [248, 215] on div "вт , 12:30 Розвиваючі заняття 3-4 роки Урок №157 Попередні уроки [DATE] 12:30 […" at bounding box center [635, 554] width 1285 height 964
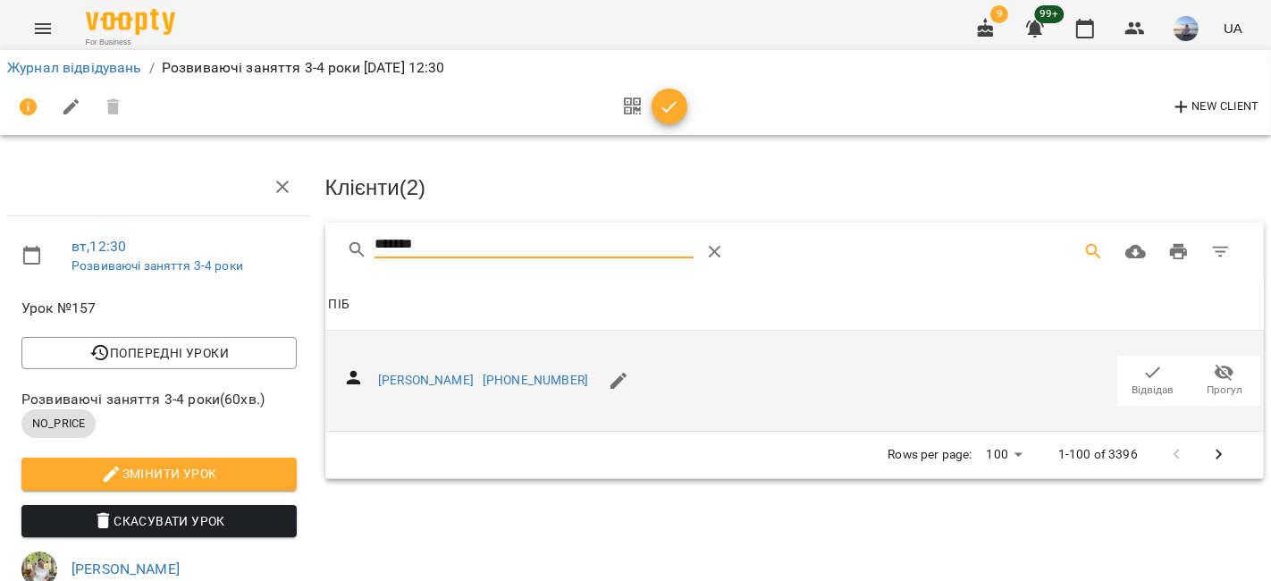
type input "*******"
click at [1128, 374] on span "Відвідав" at bounding box center [1153, 380] width 50 height 36
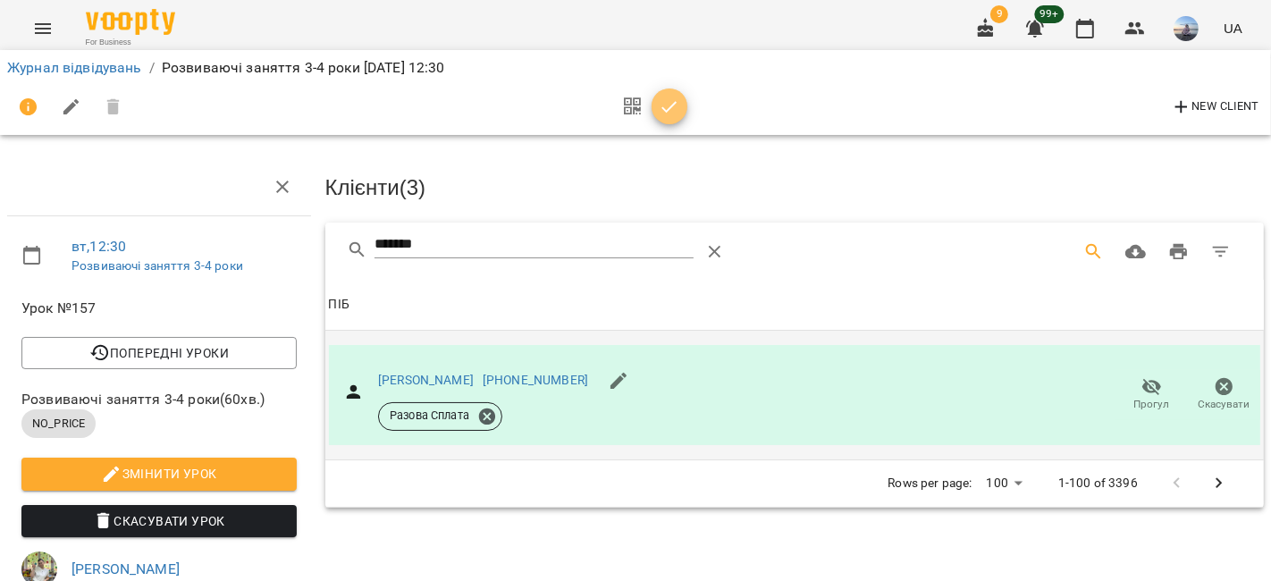
click at [680, 100] on span "button" at bounding box center [670, 107] width 36 height 21
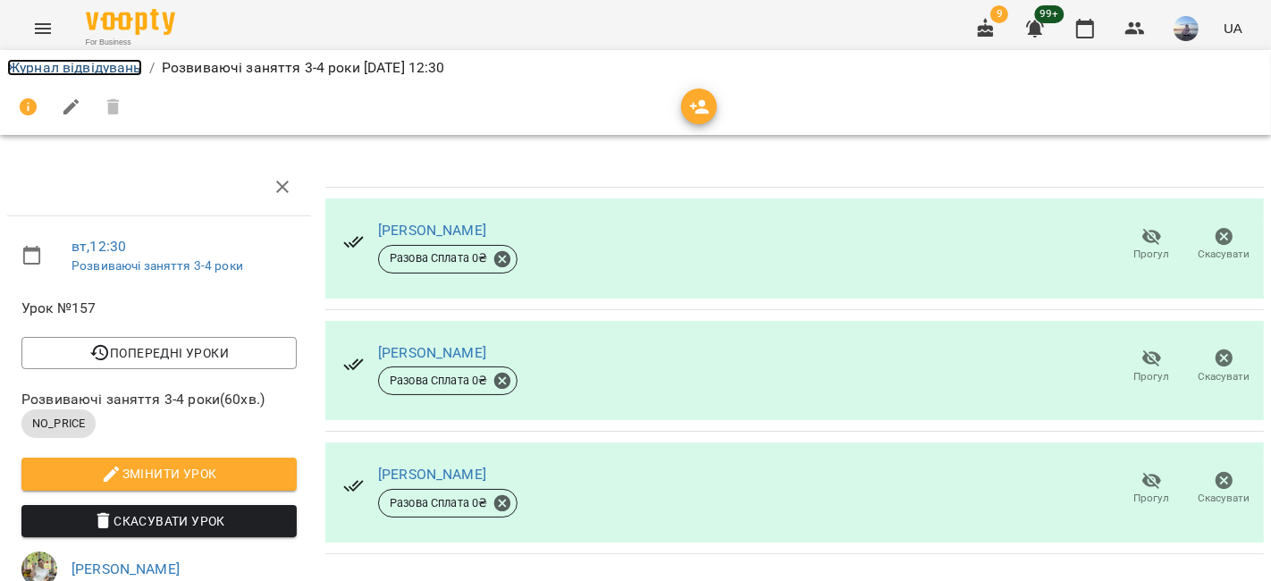
click at [114, 66] on link "Журнал відвідувань" at bounding box center [74, 67] width 135 height 17
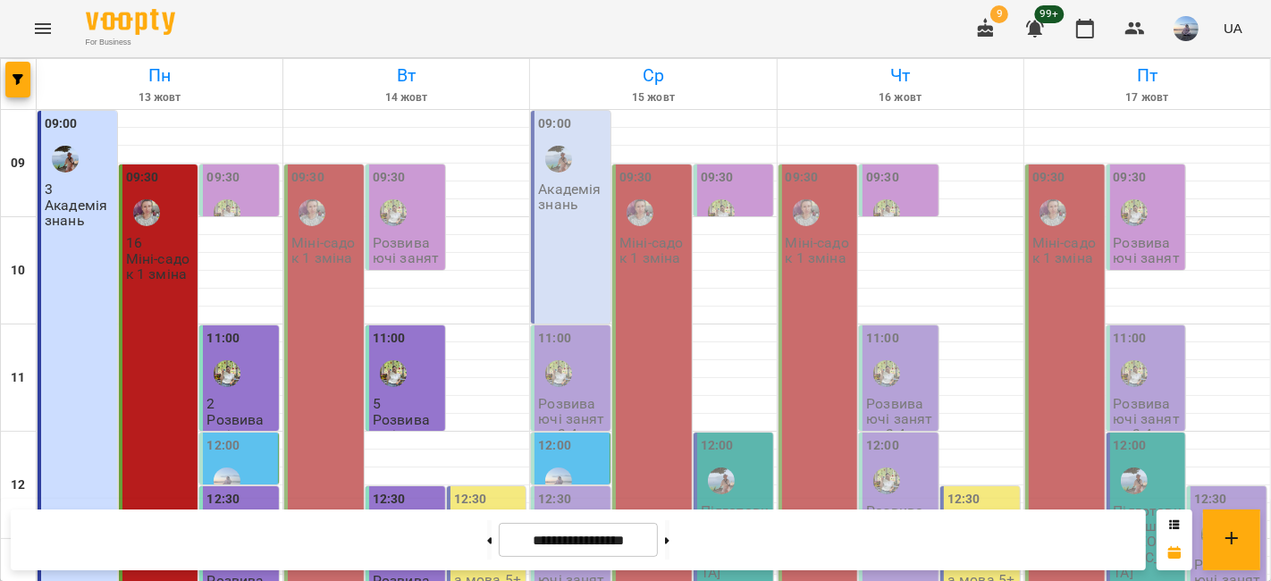
click at [316, 307] on div "09:30 Міні-садок 1 зміна" at bounding box center [324, 377] width 80 height 427
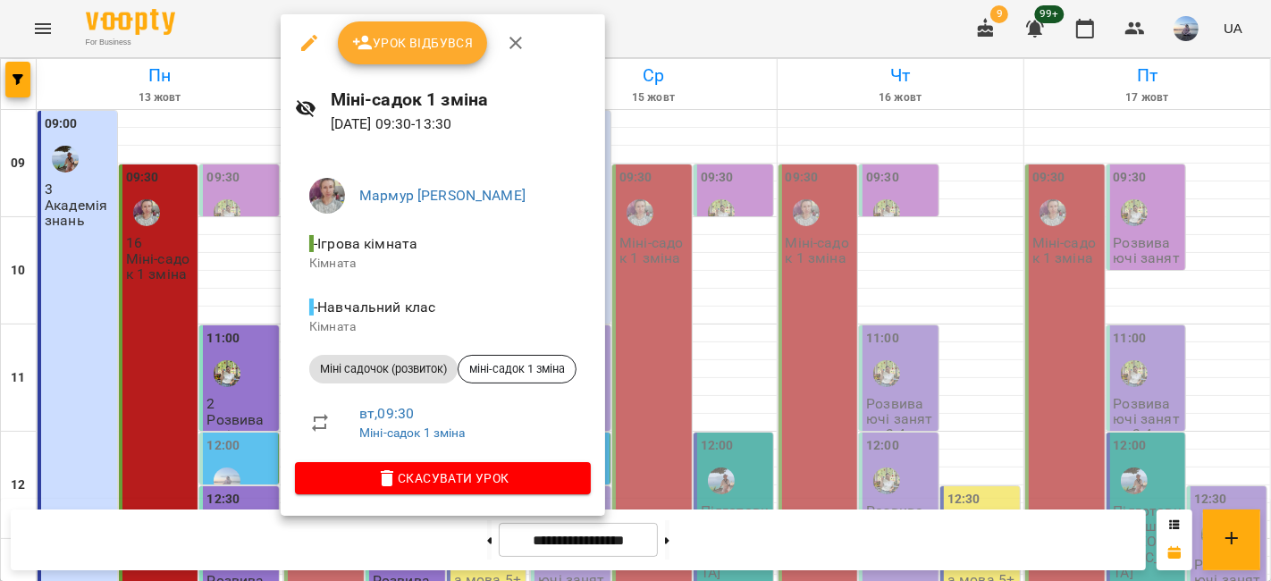
click at [417, 31] on button "Урок відбувся" at bounding box center [413, 42] width 150 height 43
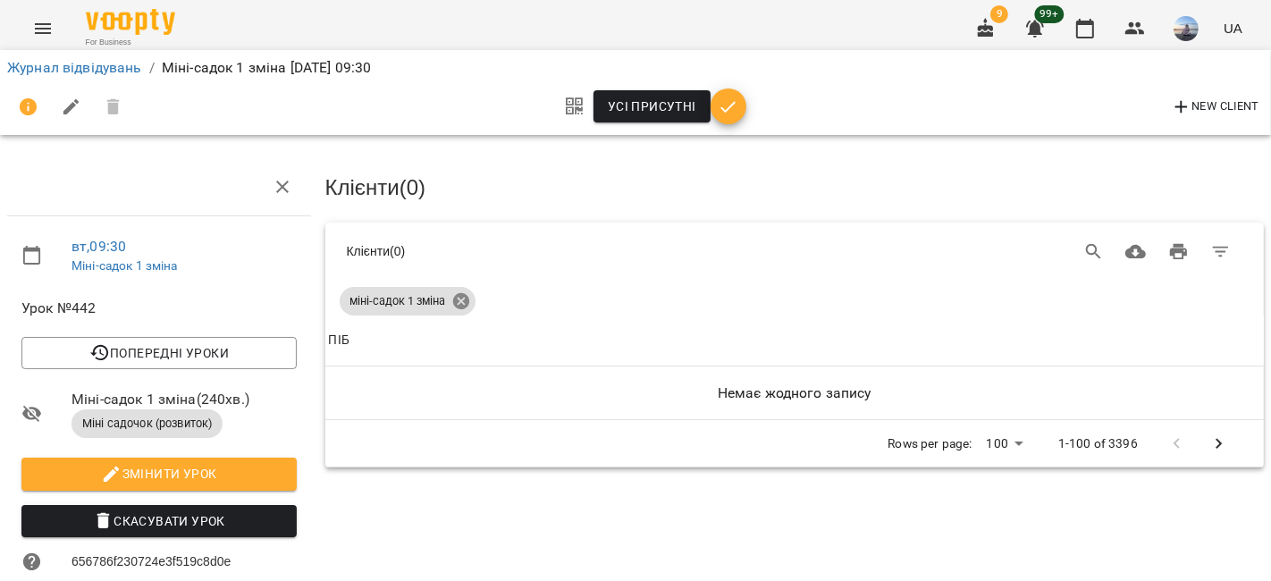
click at [468, 300] on div "міні-садок 1 зміна" at bounding box center [795, 298] width 911 height 36
click at [467, 300] on icon at bounding box center [461, 301] width 20 height 20
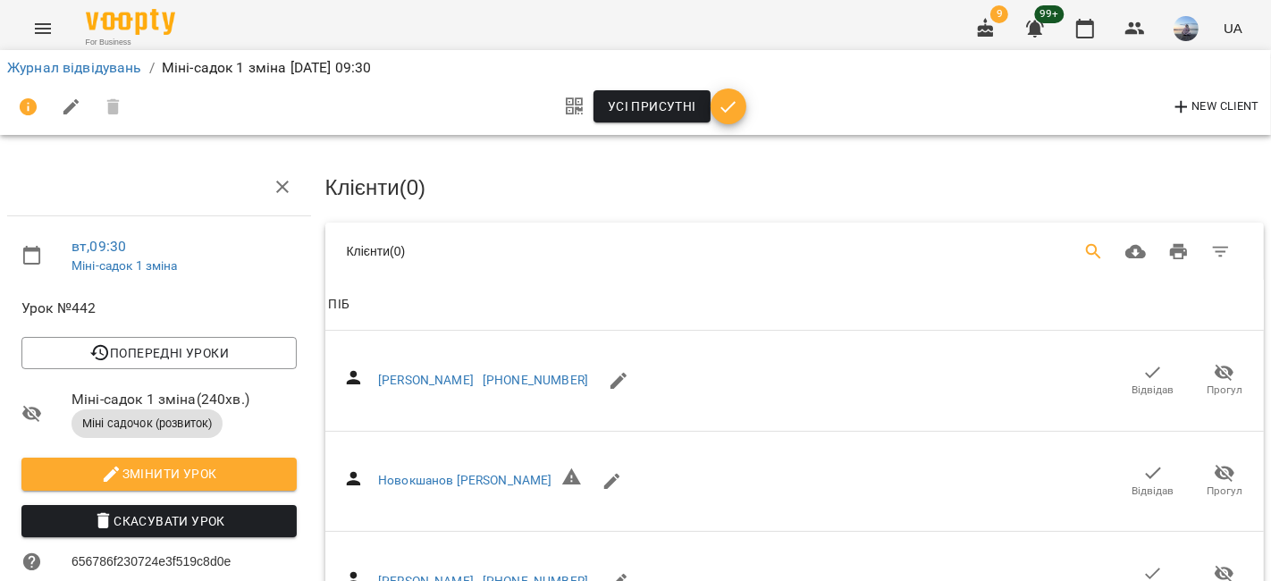
click at [1083, 248] on icon "Search" at bounding box center [1093, 251] width 21 height 21
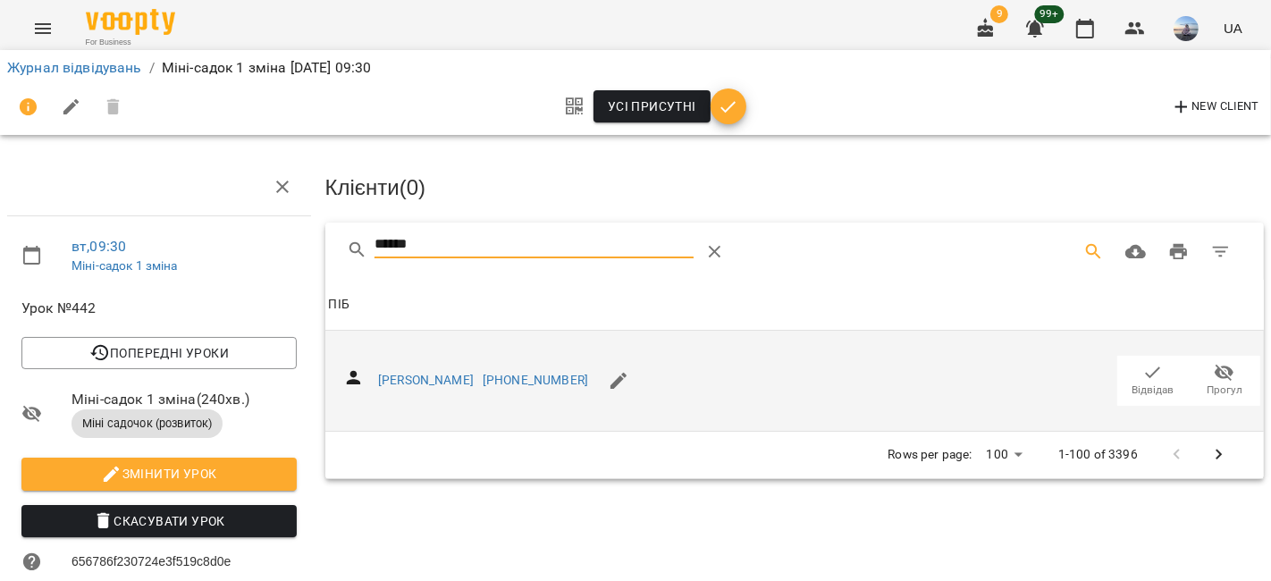
click at [1128, 367] on span "Відвідав" at bounding box center [1153, 380] width 50 height 36
drag, startPoint x: 450, startPoint y: 239, endPoint x: 216, endPoint y: 229, distance: 234.4
click at [216, 229] on div "вт , 09:30 Міні-садок 1 зміна Урок №442 Попередні уроки [DATE] 09:30 [DATE] 09:…" at bounding box center [635, 535] width 1285 height 927
click at [1128, 377] on span "Відвідав" at bounding box center [1153, 380] width 50 height 36
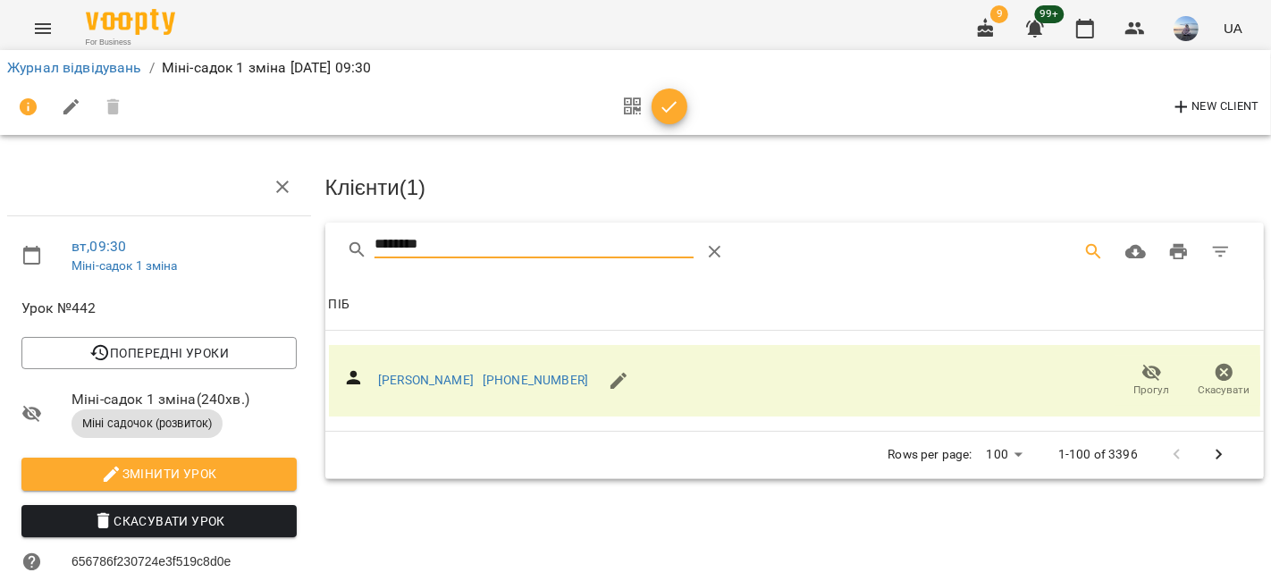
drag, startPoint x: 509, startPoint y: 247, endPoint x: 177, endPoint y: 206, distance: 335.0
click at [177, 206] on div "вт , 09:30 Міні-садок 1 зміна Урок №442 Попередні уроки [DATE] 09:30 [DATE] 09:…" at bounding box center [635, 558] width 1285 height 973
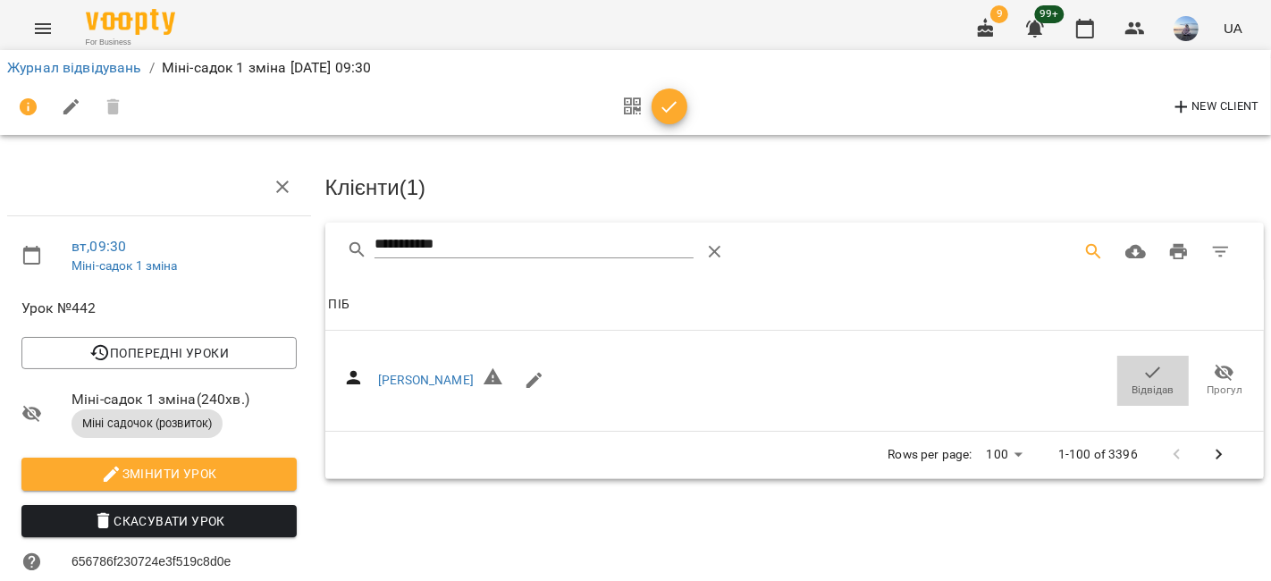
click at [1142, 369] on icon "button" at bounding box center [1152, 372] width 21 height 21
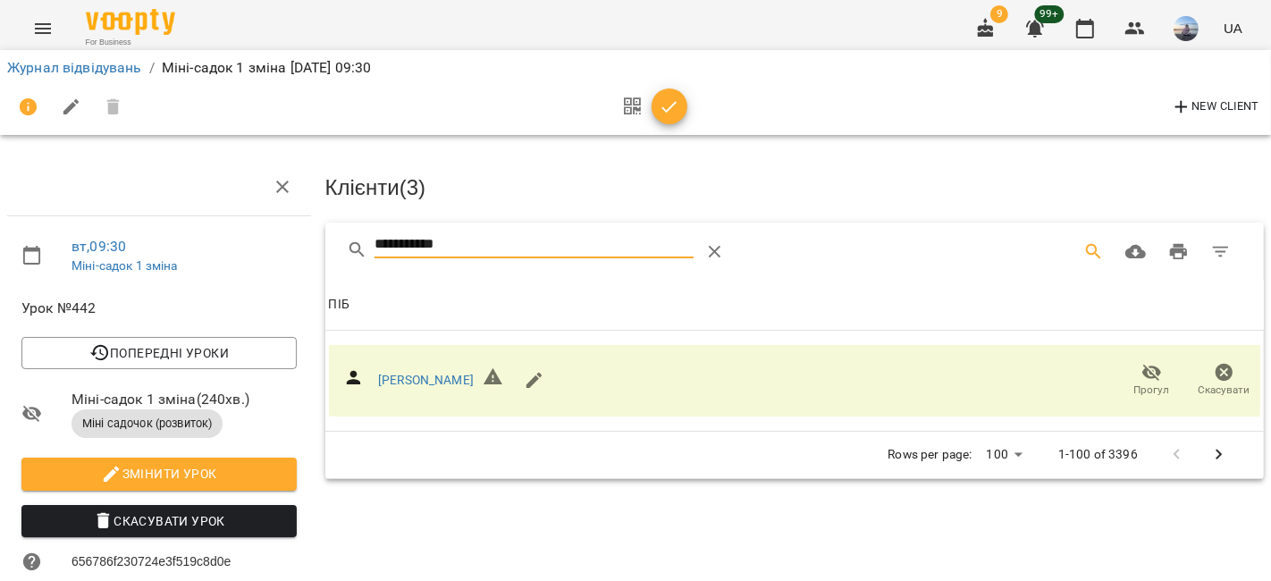
drag, startPoint x: 482, startPoint y: 254, endPoint x: 66, endPoint y: 206, distance: 418.4
click at [66, 206] on div "**********" at bounding box center [635, 558] width 1285 height 973
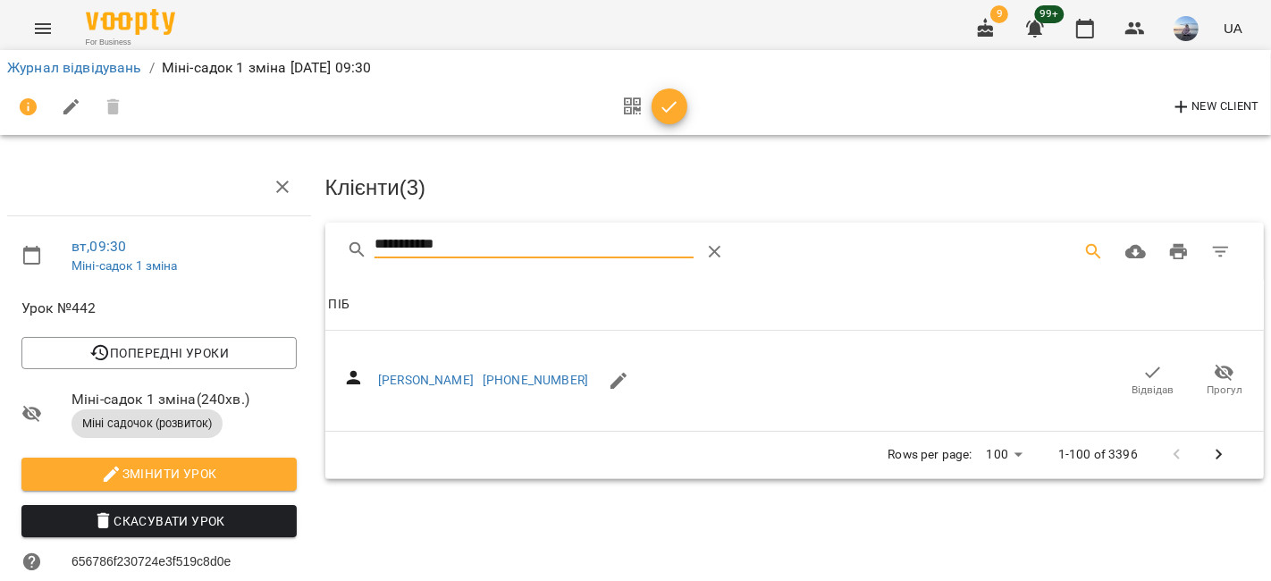
click at [1128, 379] on span "Відвідав" at bounding box center [1153, 380] width 50 height 36
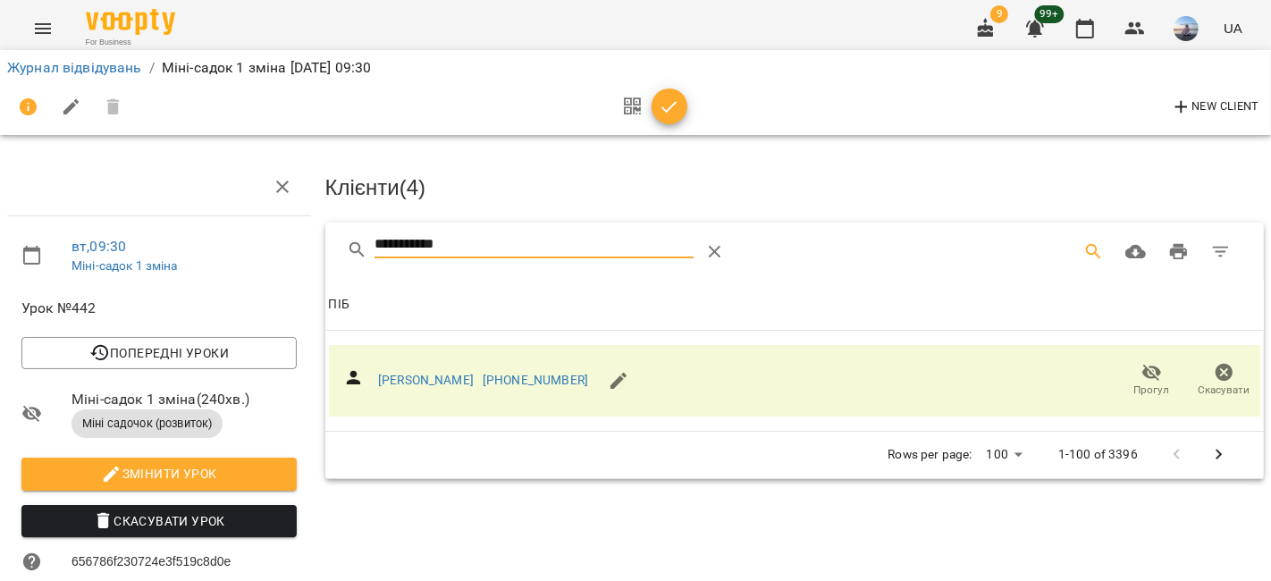
drag, startPoint x: 504, startPoint y: 241, endPoint x: 288, endPoint y: 225, distance: 216.9
click at [288, 225] on div "**********" at bounding box center [635, 558] width 1285 height 973
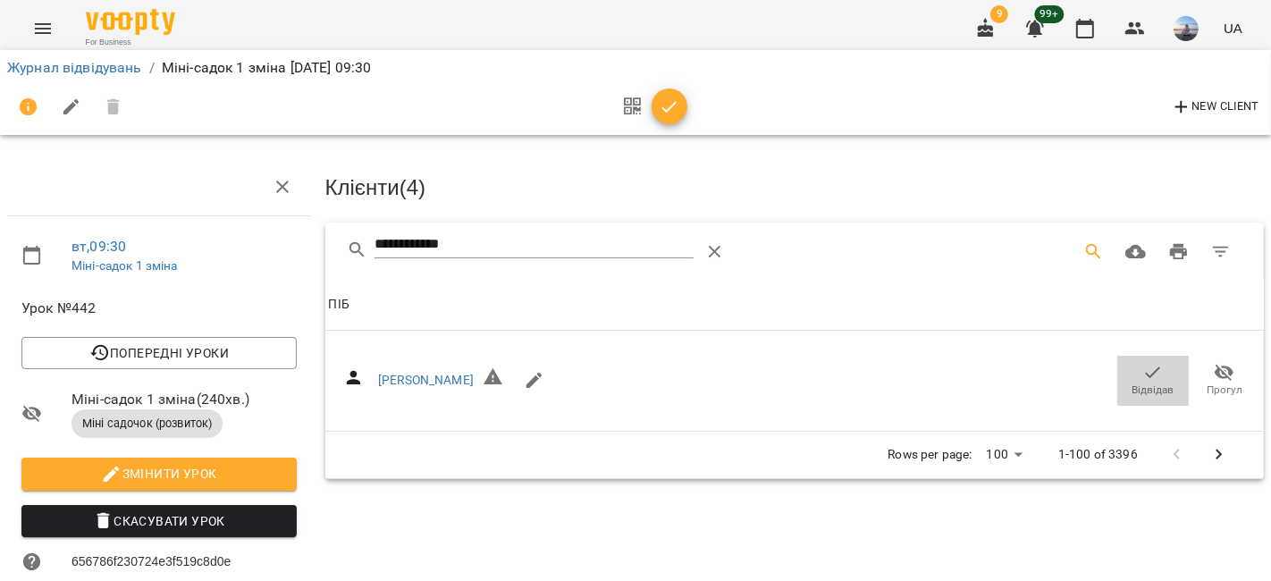
click at [1117, 363] on button "Відвідав" at bounding box center [1152, 381] width 71 height 50
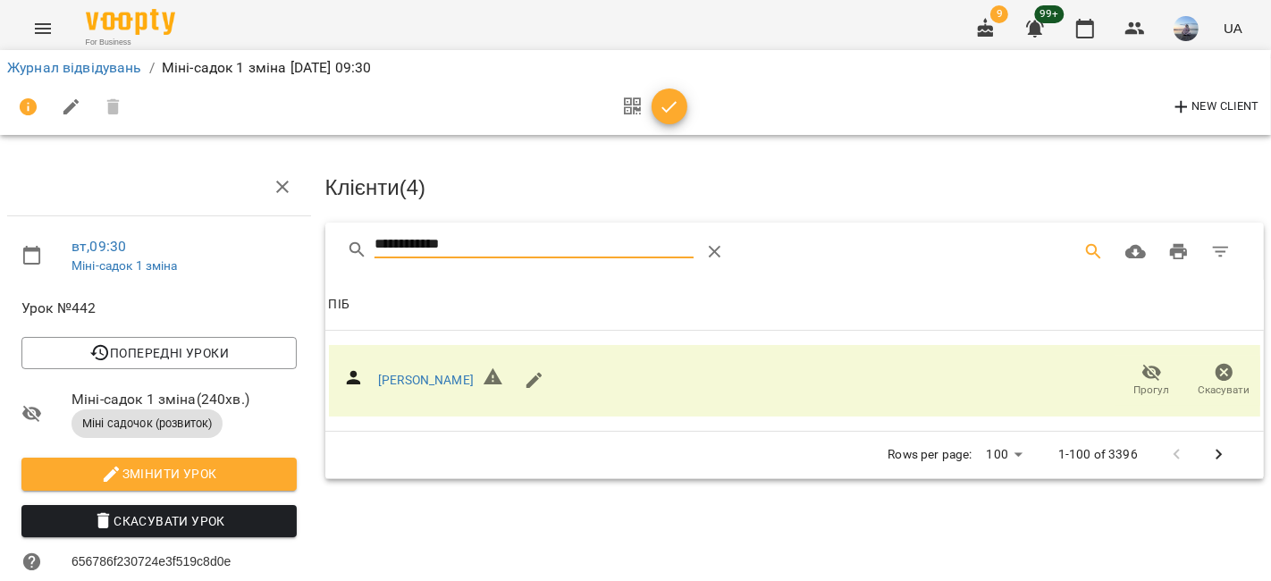
drag, startPoint x: 494, startPoint y: 236, endPoint x: 133, endPoint y: 223, distance: 361.3
click at [141, 224] on div "**********" at bounding box center [635, 558] width 1285 height 973
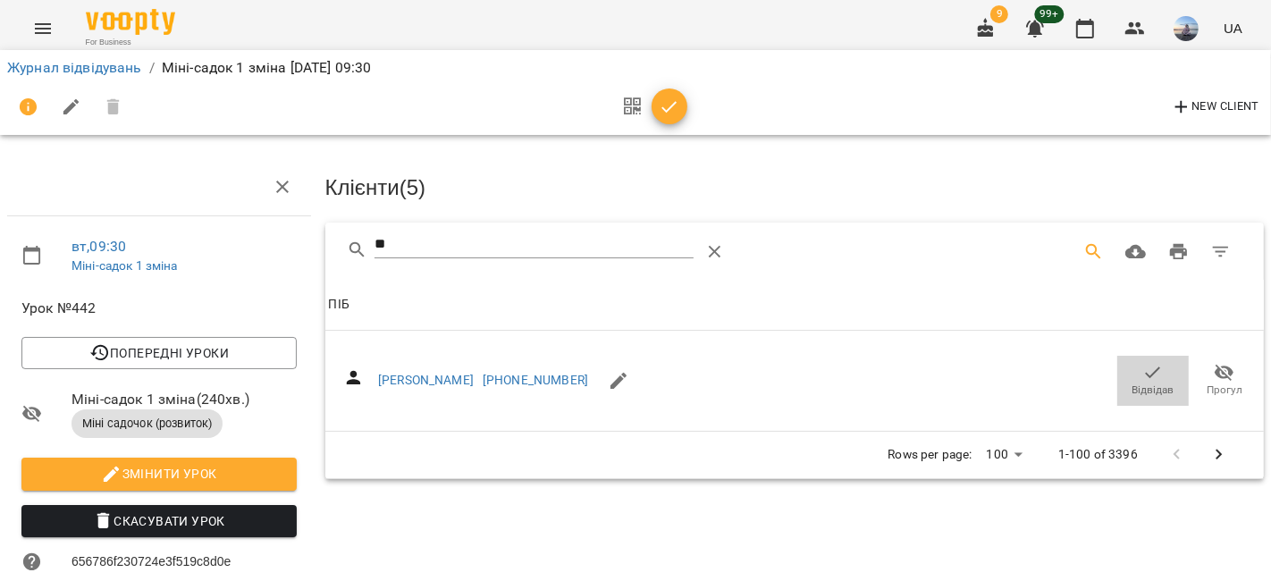
click at [1142, 367] on icon "button" at bounding box center [1152, 372] width 21 height 21
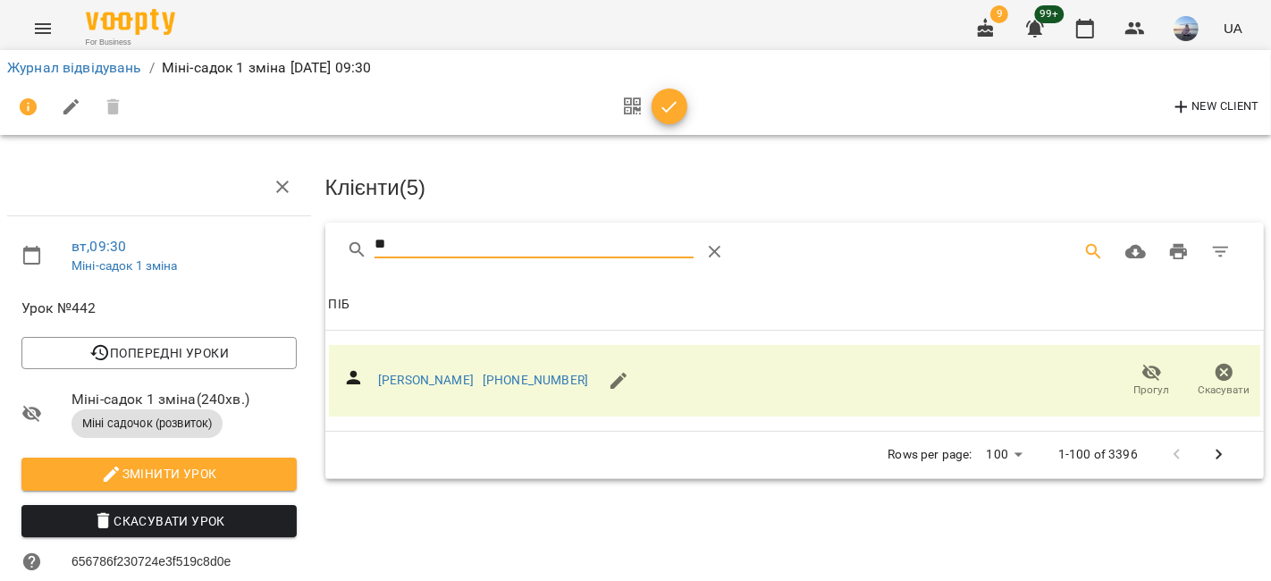
drag, startPoint x: 397, startPoint y: 238, endPoint x: 204, endPoint y: 225, distance: 193.4
click at [204, 225] on div "вт , 09:30 Міні-садок 1 зміна Урок №442 Попередні уроки [DATE] 09:30 [DATE] 09:…" at bounding box center [635, 558] width 1285 height 973
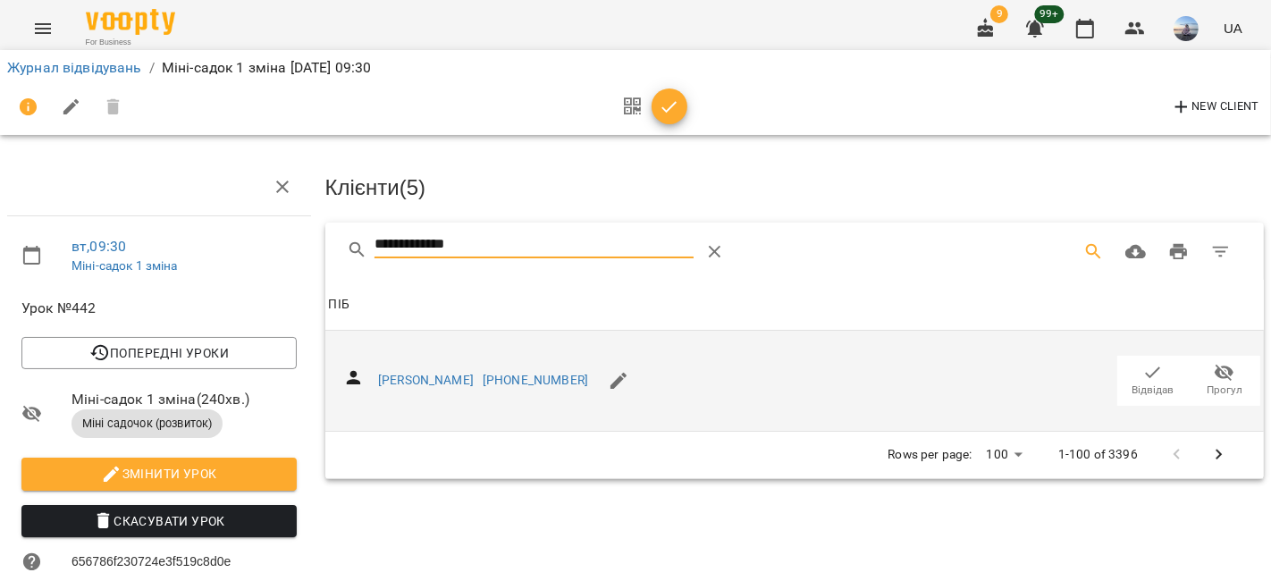
click at [1153, 384] on span "Відвідав" at bounding box center [1153, 390] width 42 height 15
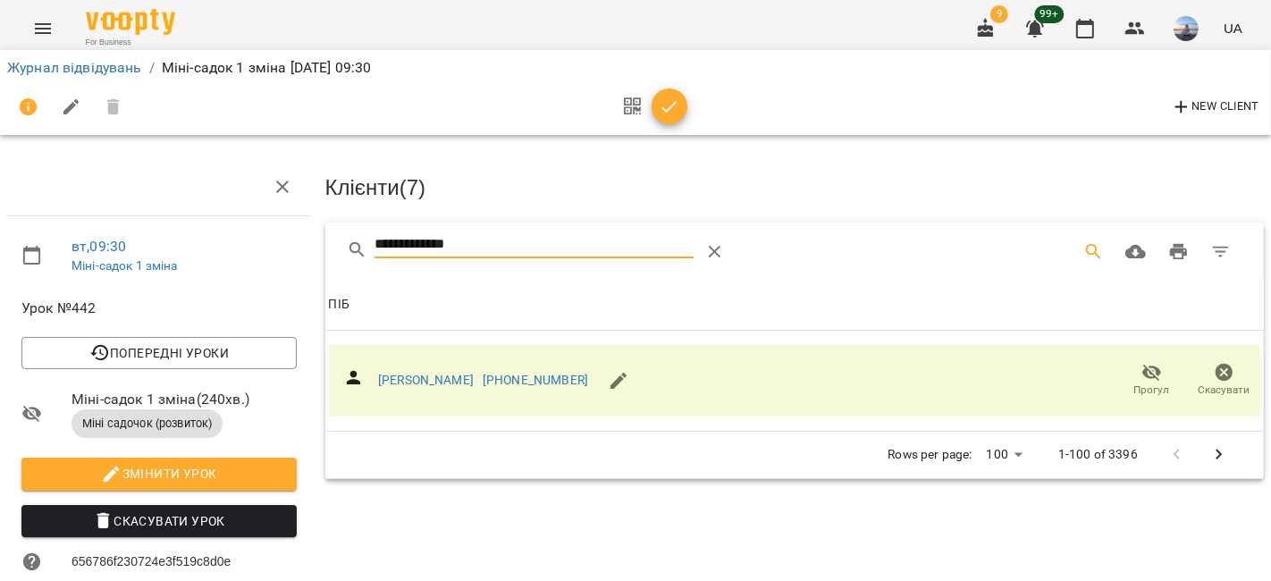
drag, startPoint x: 498, startPoint y: 243, endPoint x: 61, endPoint y: 248, distance: 437.0
click at [61, 248] on div "**********" at bounding box center [635, 558] width 1285 height 973
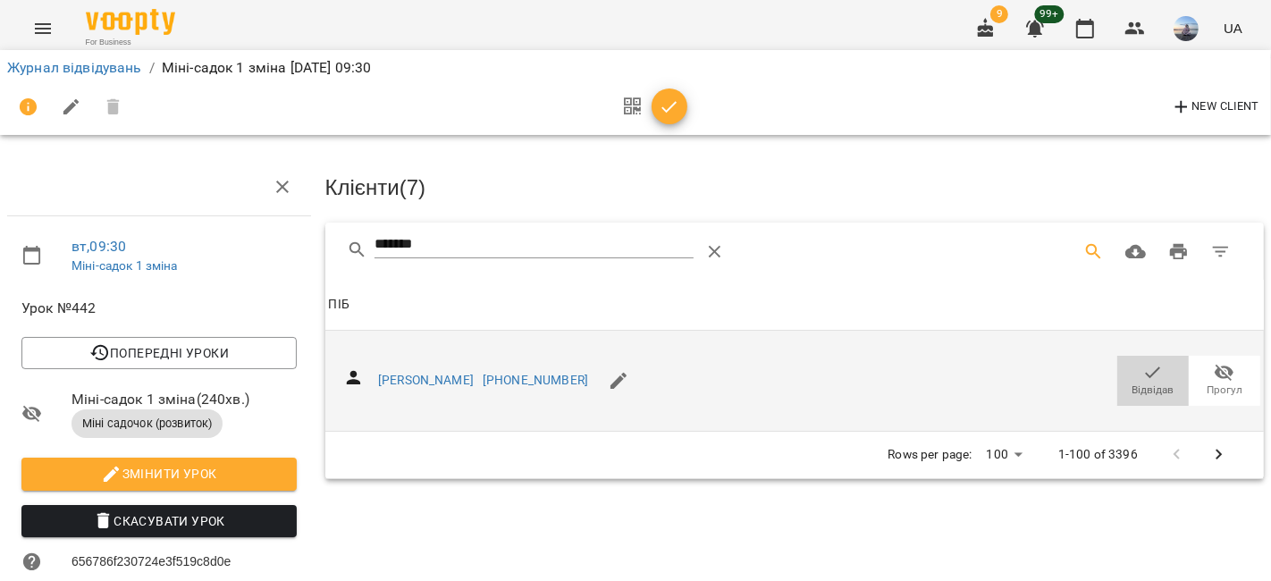
drag, startPoint x: 1128, startPoint y: 382, endPoint x: 820, endPoint y: 358, distance: 308.3
click at [1132, 383] on span "Відвідав" at bounding box center [1153, 390] width 42 height 15
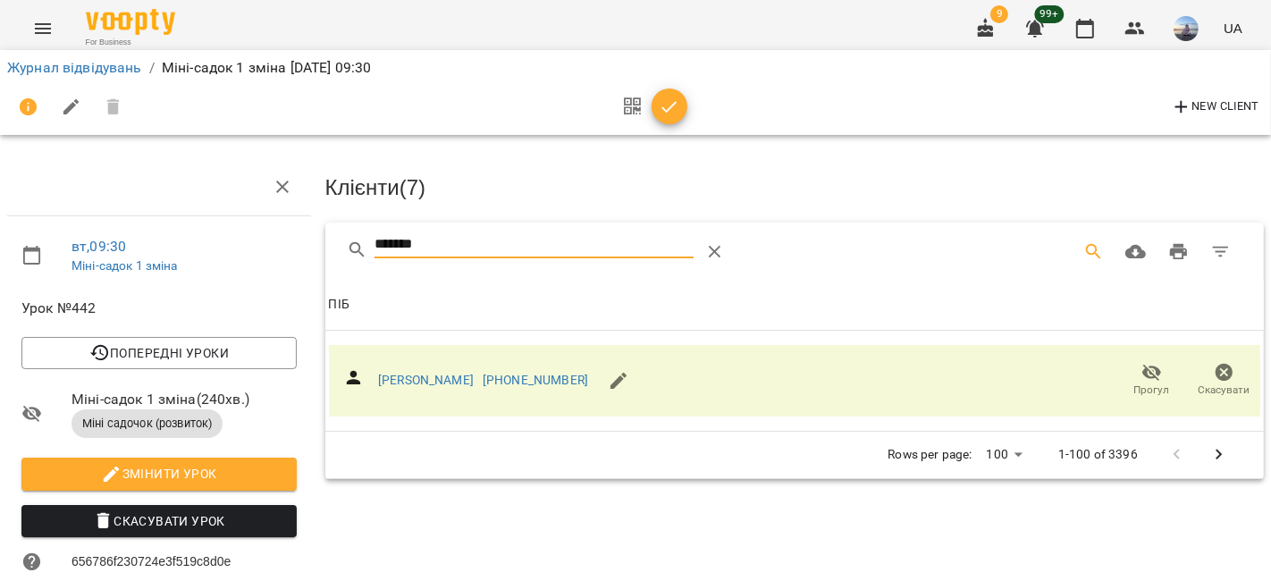
drag, startPoint x: 475, startPoint y: 248, endPoint x: 223, endPoint y: 246, distance: 252.9
click at [225, 246] on div "вт , 09:30 Міні-садок 1 зміна Урок №442 Попередні уроки [DATE] 09:30 [DATE] 09:…" at bounding box center [635, 558] width 1285 height 973
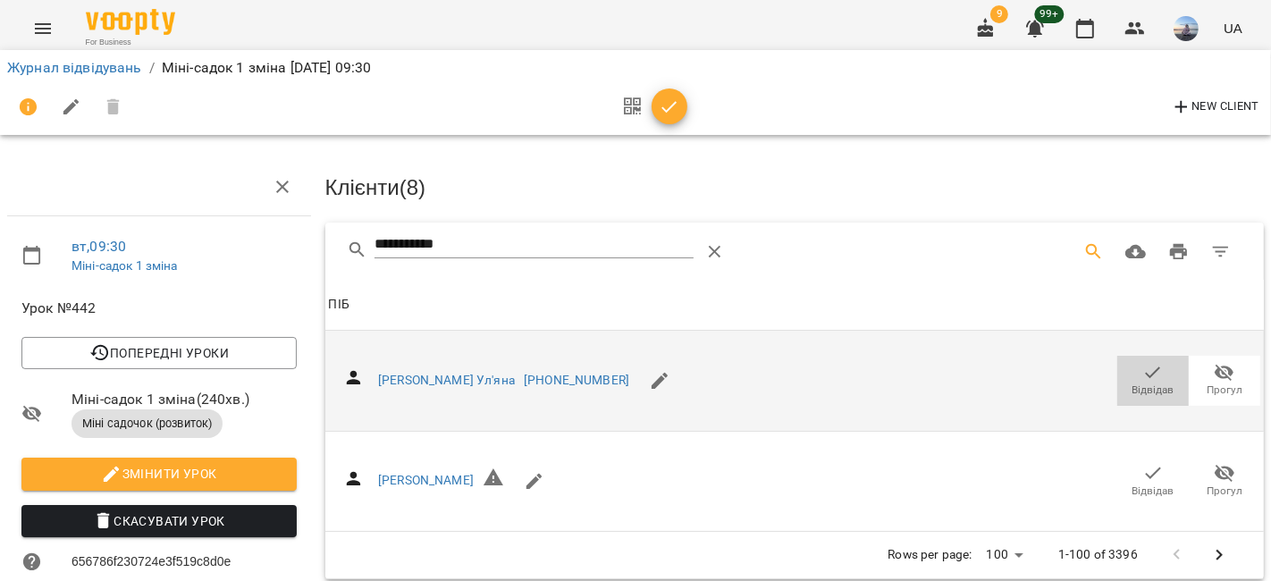
click at [1117, 373] on button "Відвідав" at bounding box center [1152, 381] width 71 height 50
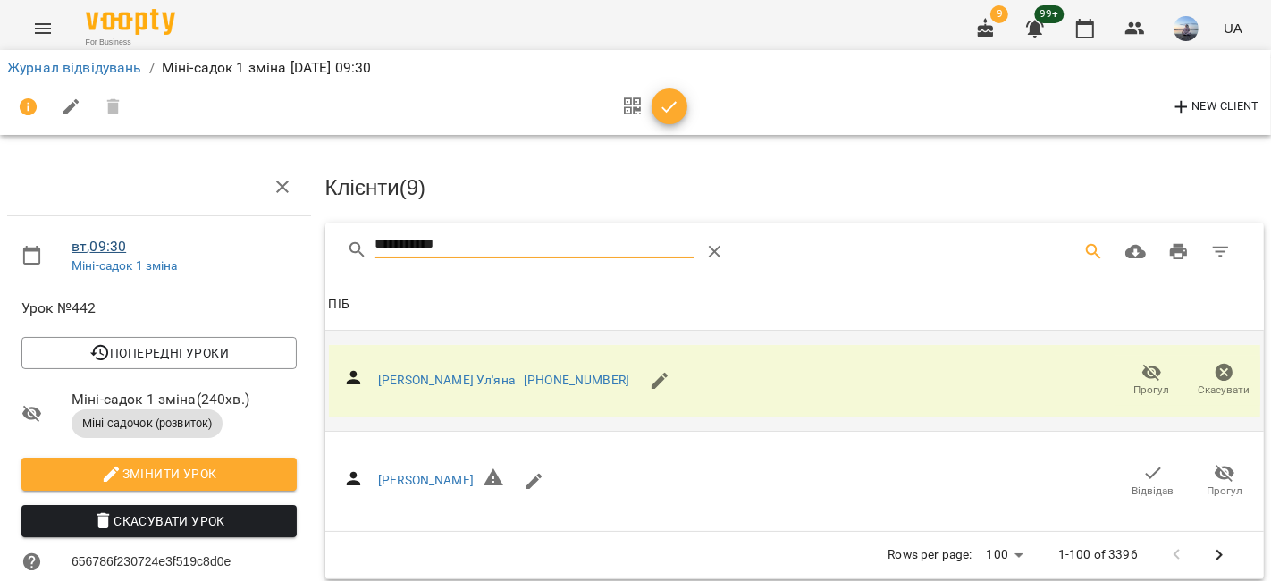
drag, startPoint x: 496, startPoint y: 234, endPoint x: 113, endPoint y: 240, distance: 382.5
click at [113, 240] on div "**********" at bounding box center [635, 558] width 1285 height 973
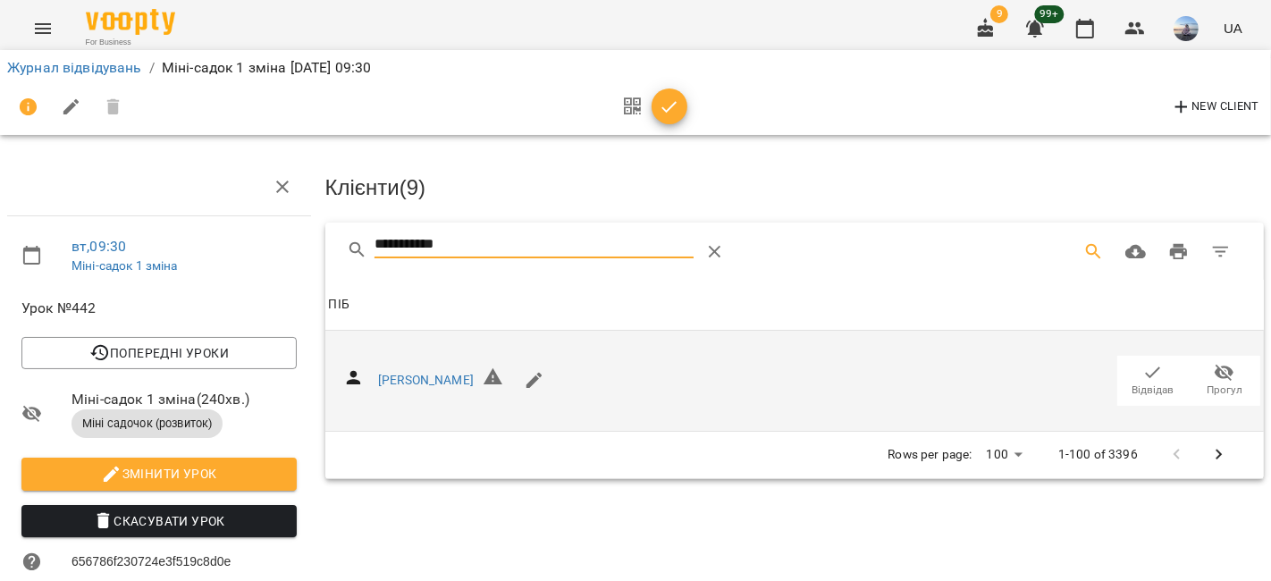
click at [1117, 374] on button "Відвідав" at bounding box center [1152, 381] width 71 height 50
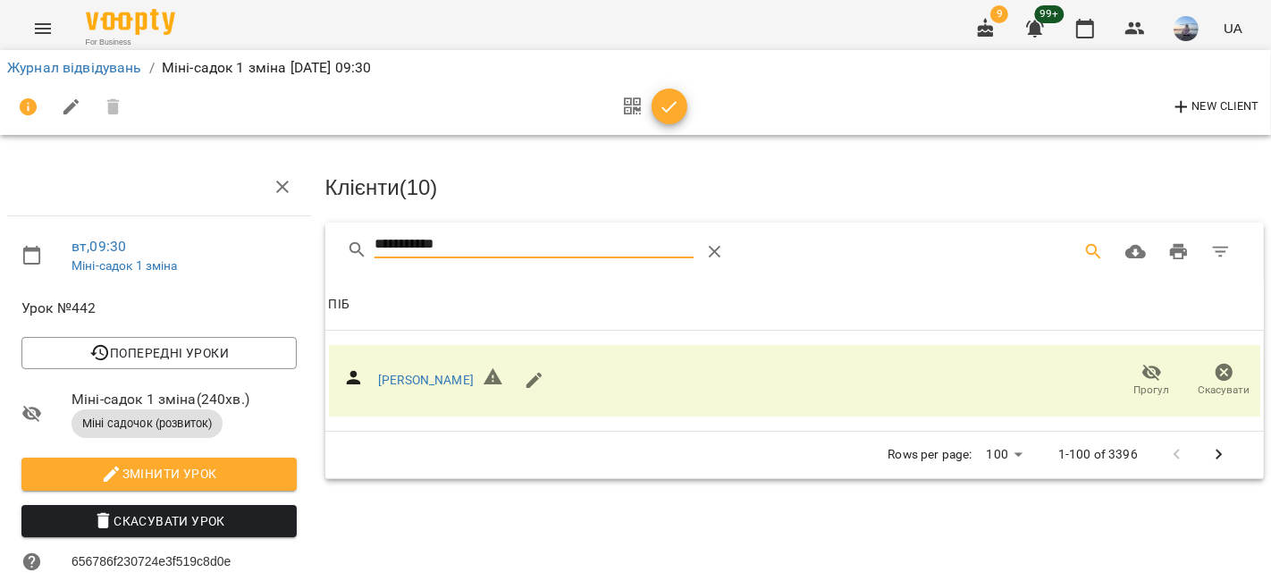
drag, startPoint x: 502, startPoint y: 248, endPoint x: 84, endPoint y: 228, distance: 418.7
click at [95, 228] on div "**********" at bounding box center [635, 558] width 1285 height 973
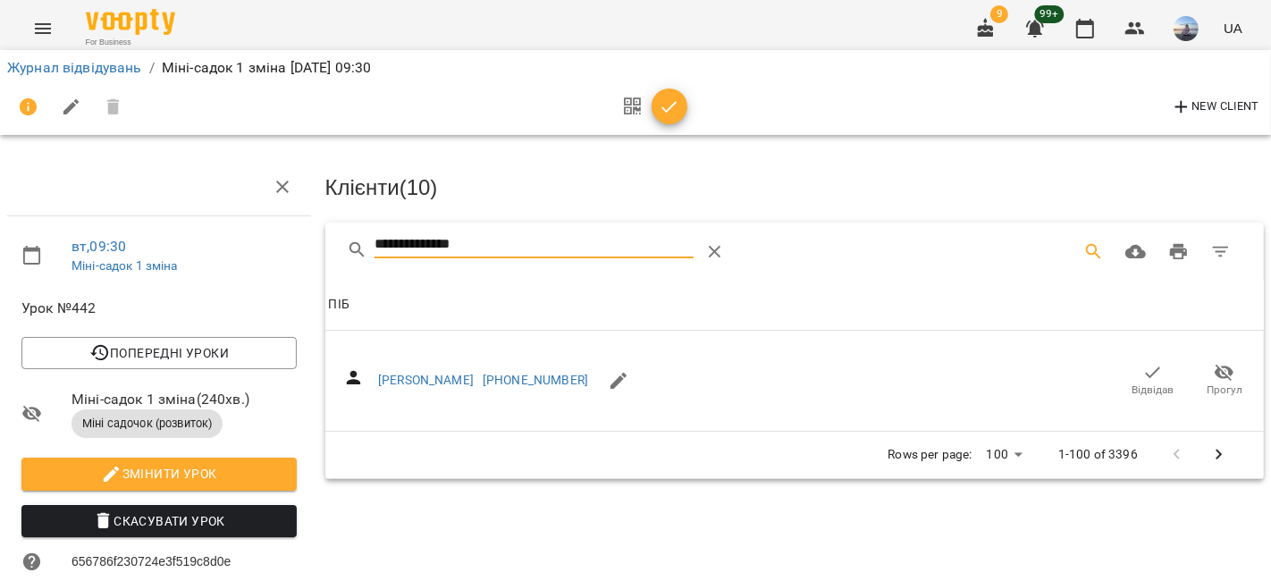
click at [1148, 373] on icon "button" at bounding box center [1152, 372] width 21 height 21
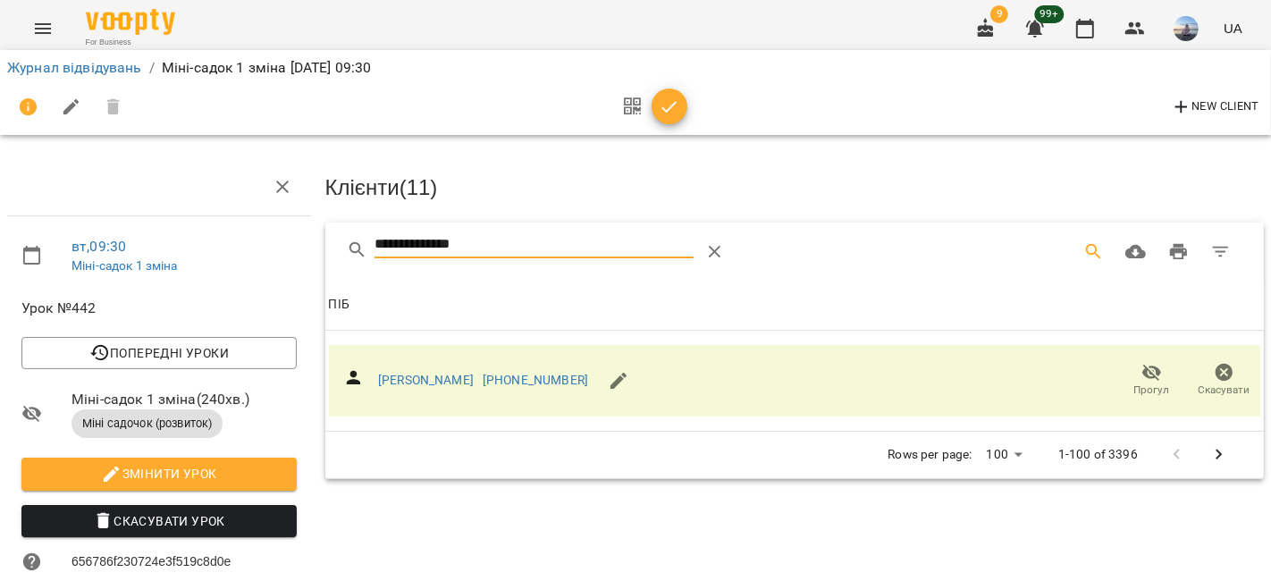
drag, startPoint x: 532, startPoint y: 244, endPoint x: 153, endPoint y: 200, distance: 381.4
click at [153, 200] on div "**********" at bounding box center [635, 558] width 1285 height 973
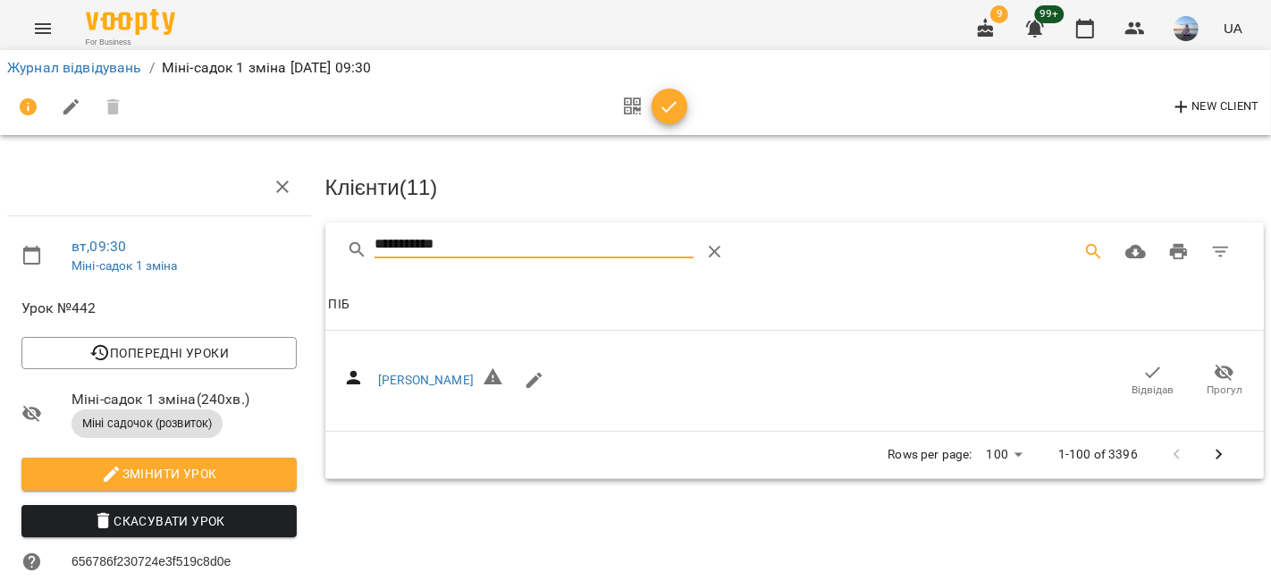
click at [1133, 386] on span "Відвідав" at bounding box center [1153, 390] width 42 height 15
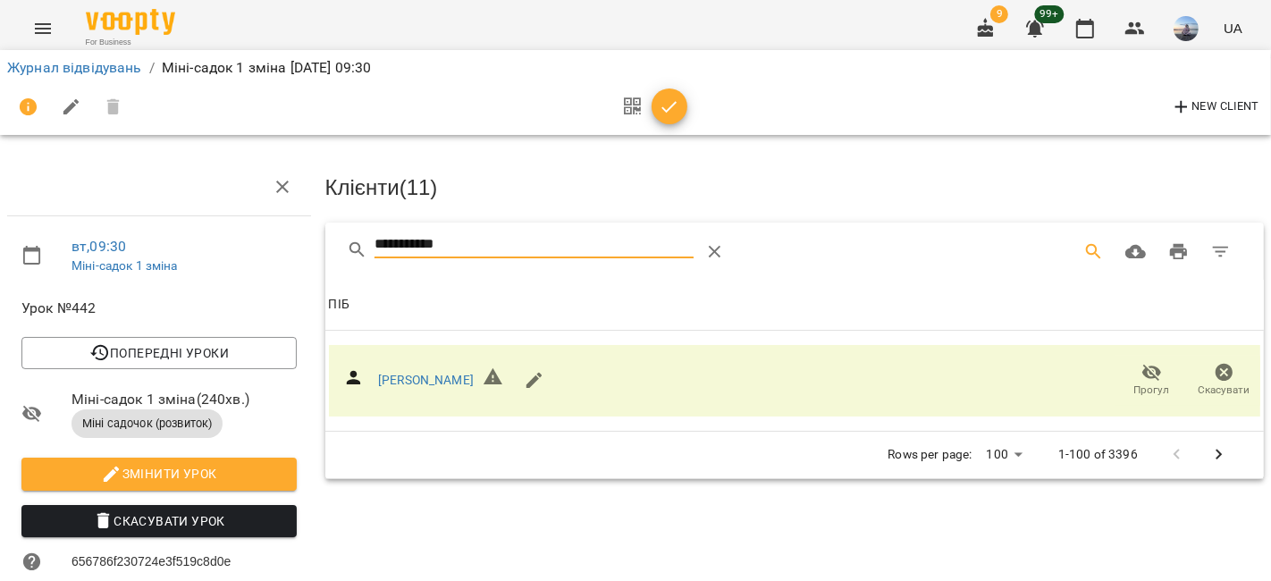
drag, startPoint x: 495, startPoint y: 242, endPoint x: 104, endPoint y: 217, distance: 392.2
click at [104, 217] on div "**********" at bounding box center [635, 558] width 1285 height 973
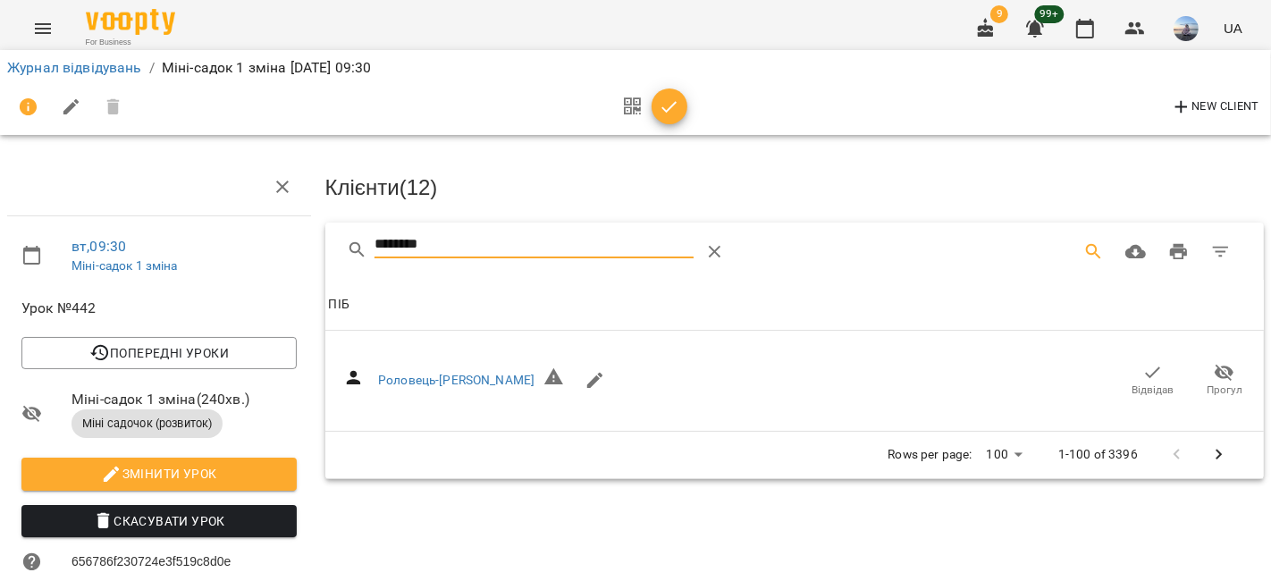
click at [1154, 373] on span "Відвідав" at bounding box center [1153, 380] width 50 height 36
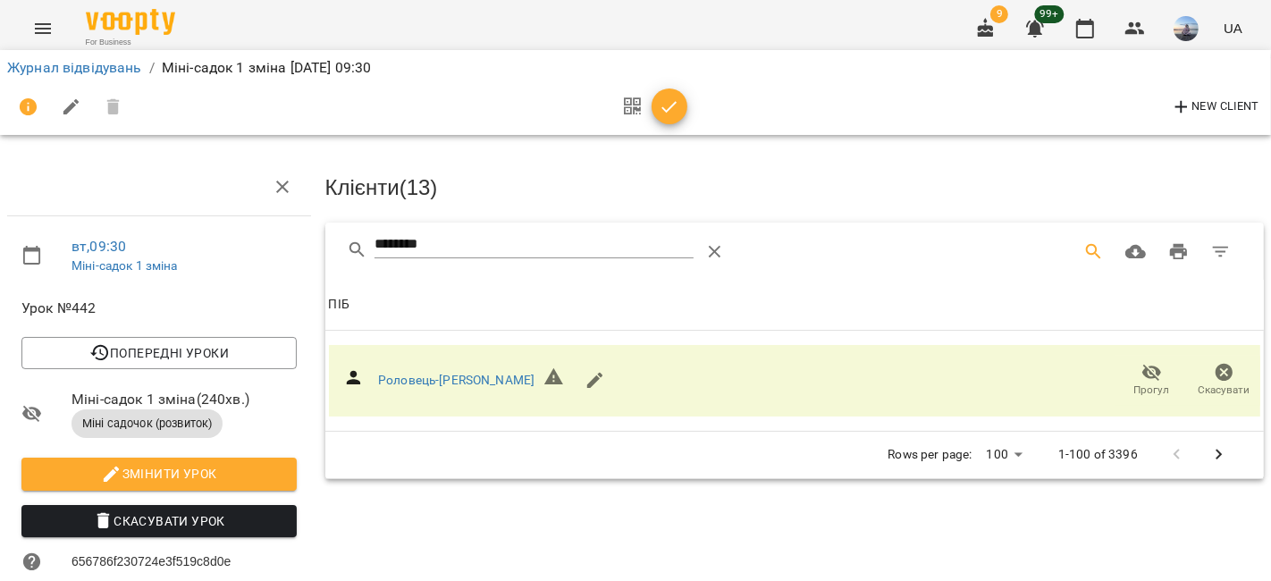
drag, startPoint x: 208, startPoint y: 229, endPoint x: 94, endPoint y: 215, distance: 115.2
click at [174, 223] on div "вт , 09:30 Міні-садок 1 зміна Урок №442 Попередні уроки [DATE] 09:30 [DATE] 09:…" at bounding box center [635, 558] width 1285 height 973
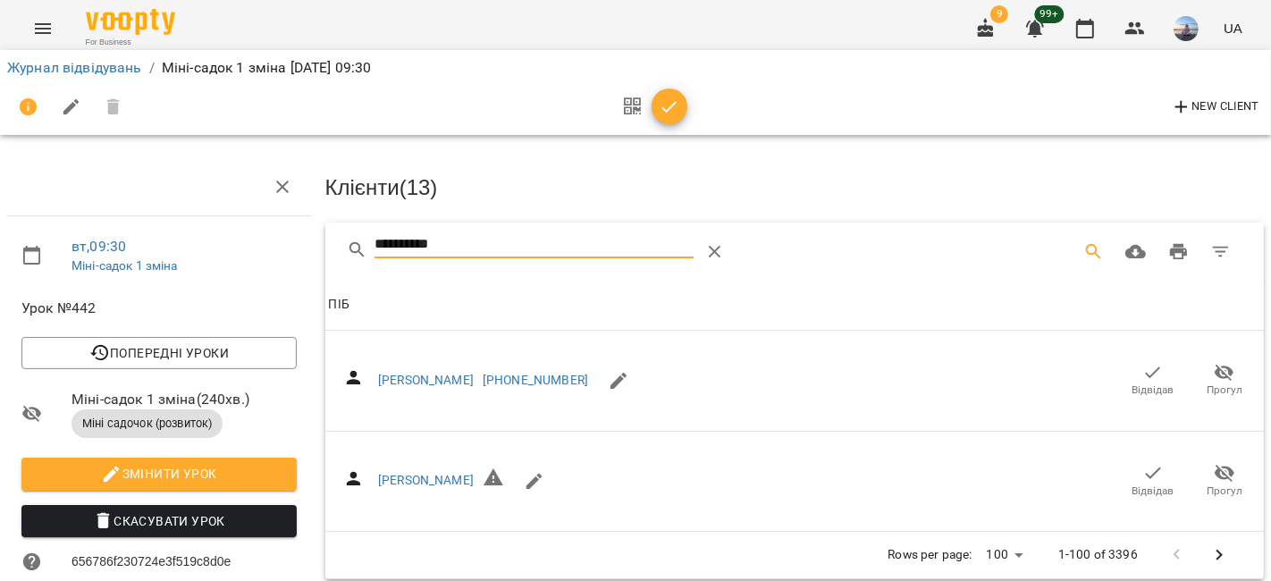
click at [1149, 474] on span "Відвідав" at bounding box center [1153, 480] width 50 height 36
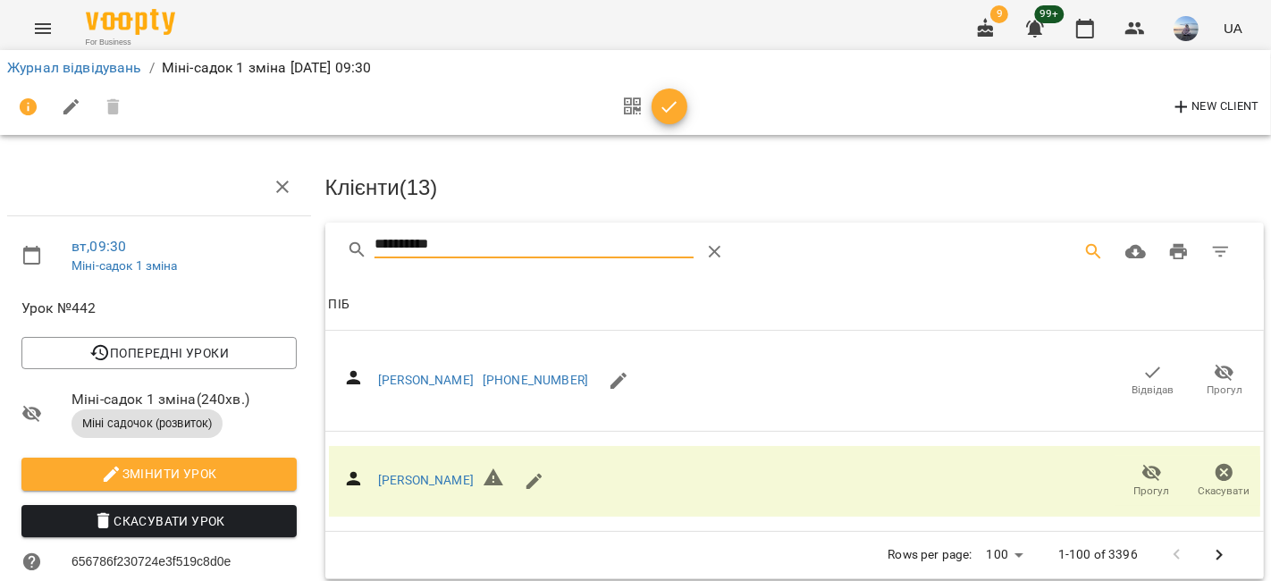
drag, startPoint x: 554, startPoint y: 246, endPoint x: 139, endPoint y: 236, distance: 414.8
click at [162, 232] on div "**********" at bounding box center [635, 558] width 1285 height 973
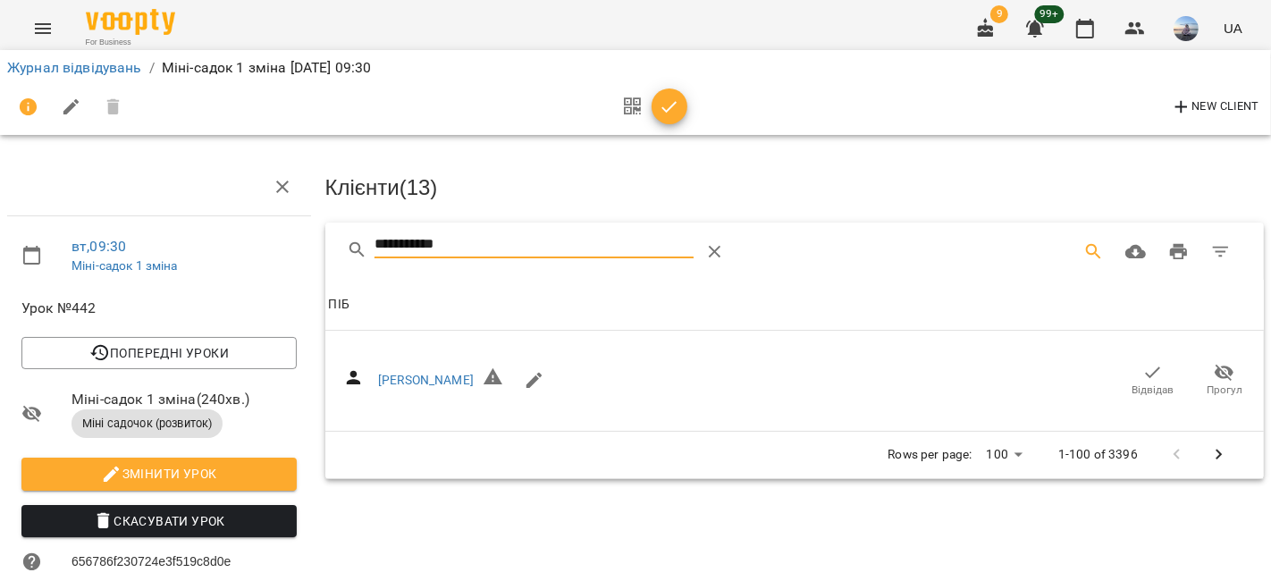
click at [1132, 383] on span "Відвідав" at bounding box center [1153, 390] width 42 height 15
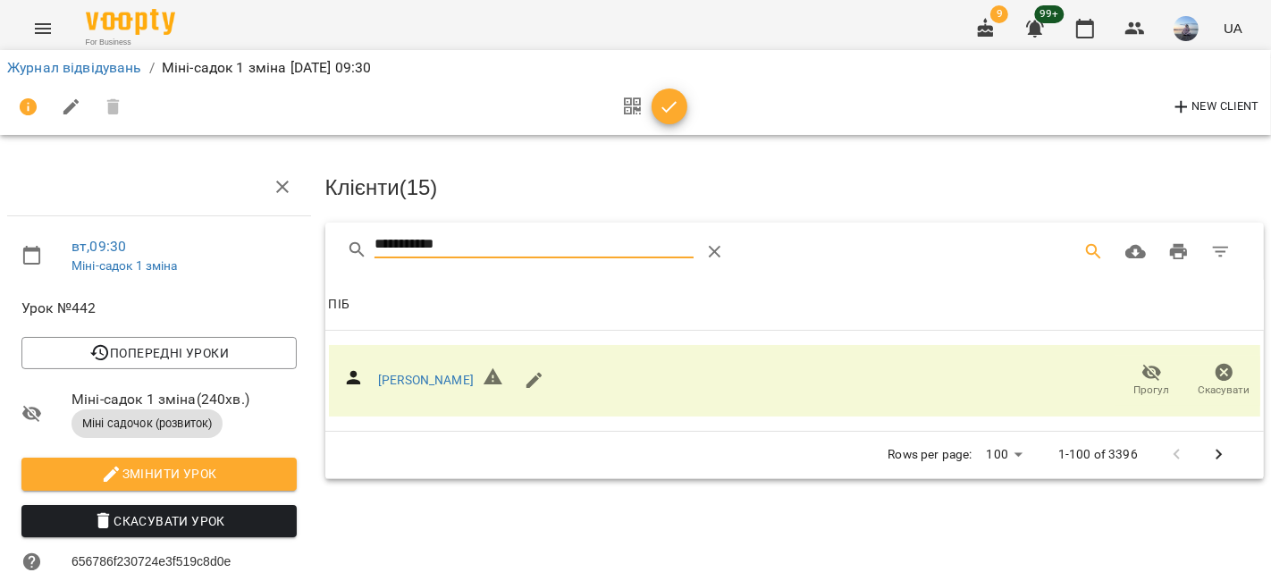
drag, startPoint x: 520, startPoint y: 231, endPoint x: 147, endPoint y: 219, distance: 372.9
click at [153, 223] on div "**********" at bounding box center [635, 558] width 1285 height 973
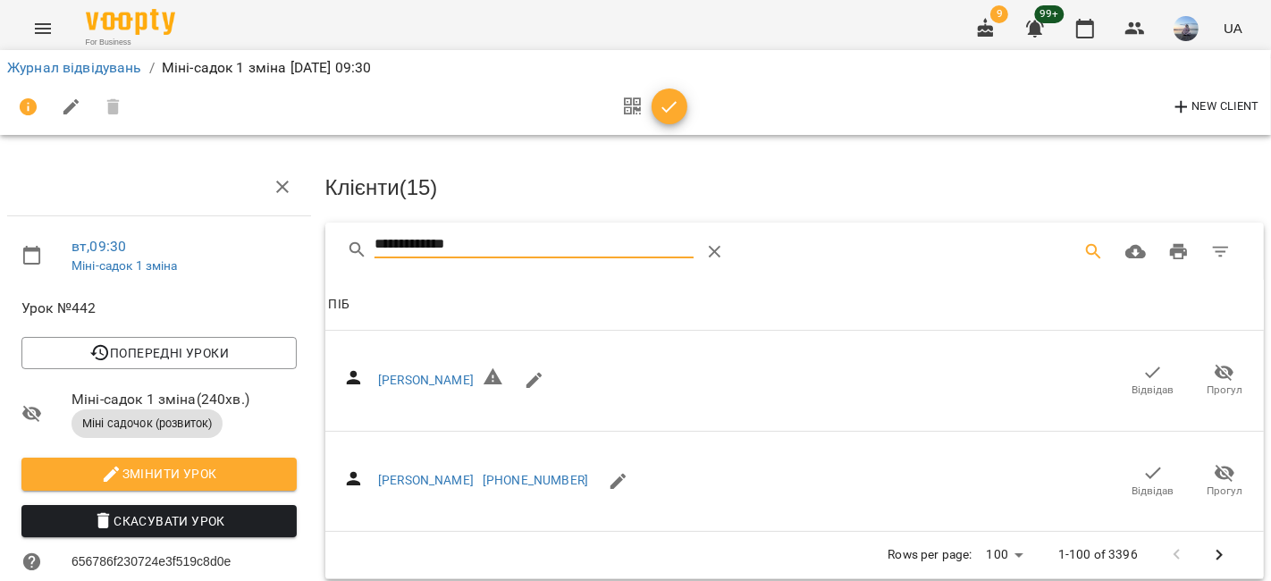
type input "**********"
click at [1158, 383] on span "Відвідав" at bounding box center [1153, 390] width 42 height 15
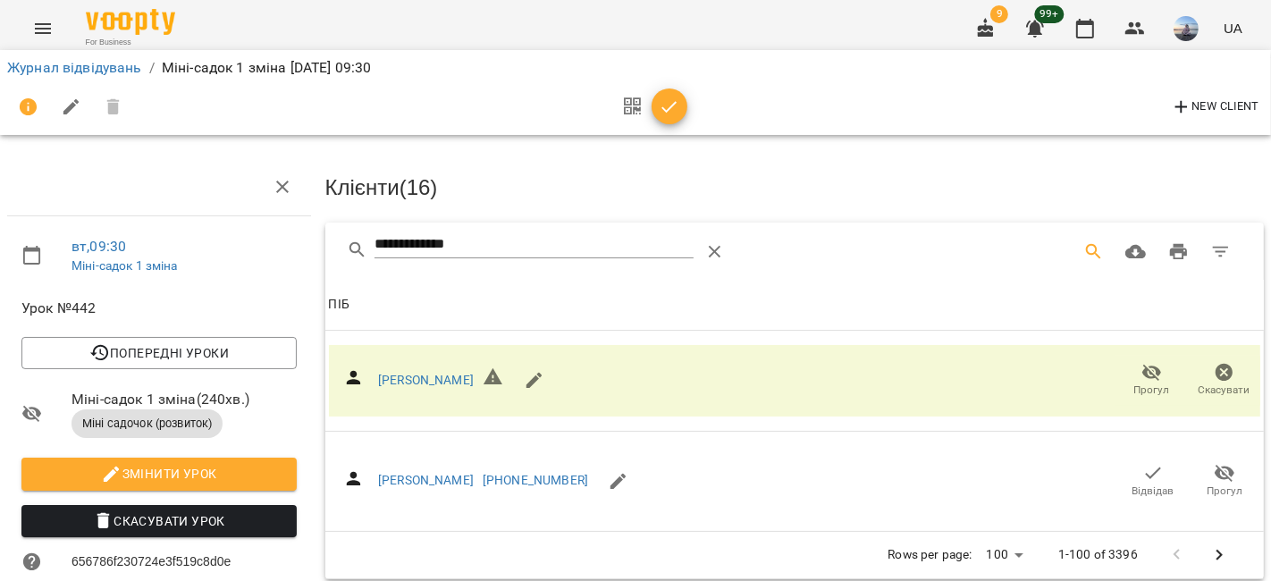
click at [672, 114] on icon "button" at bounding box center [669, 107] width 21 height 21
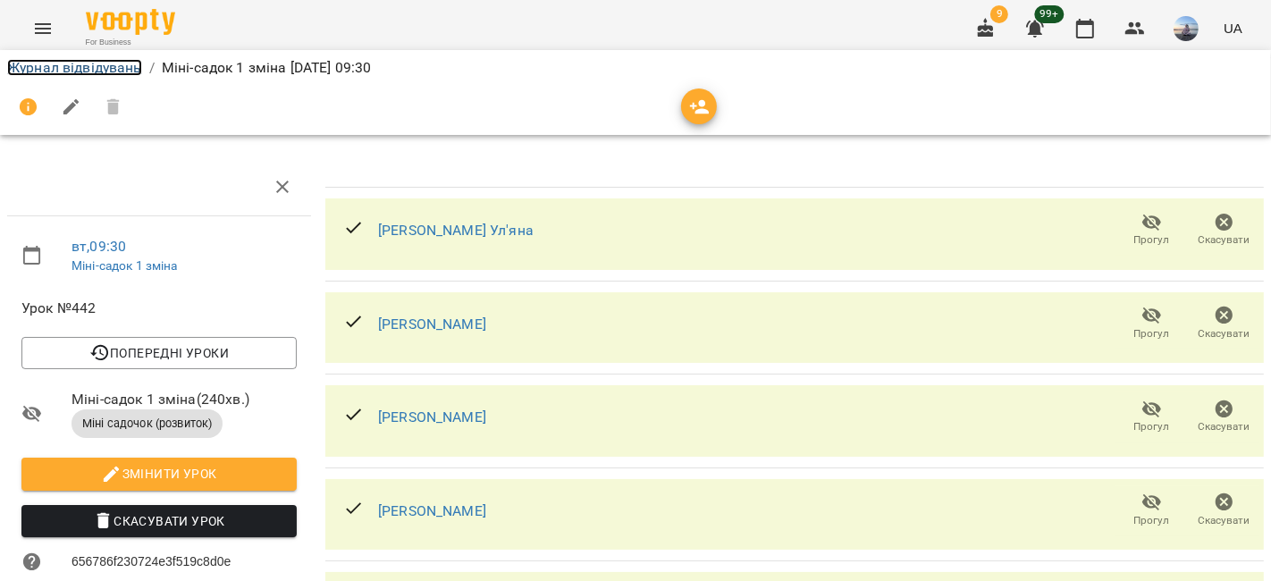
click at [135, 70] on link "Журнал відвідувань" at bounding box center [74, 67] width 135 height 17
